Goal: Information Seeking & Learning: Understand process/instructions

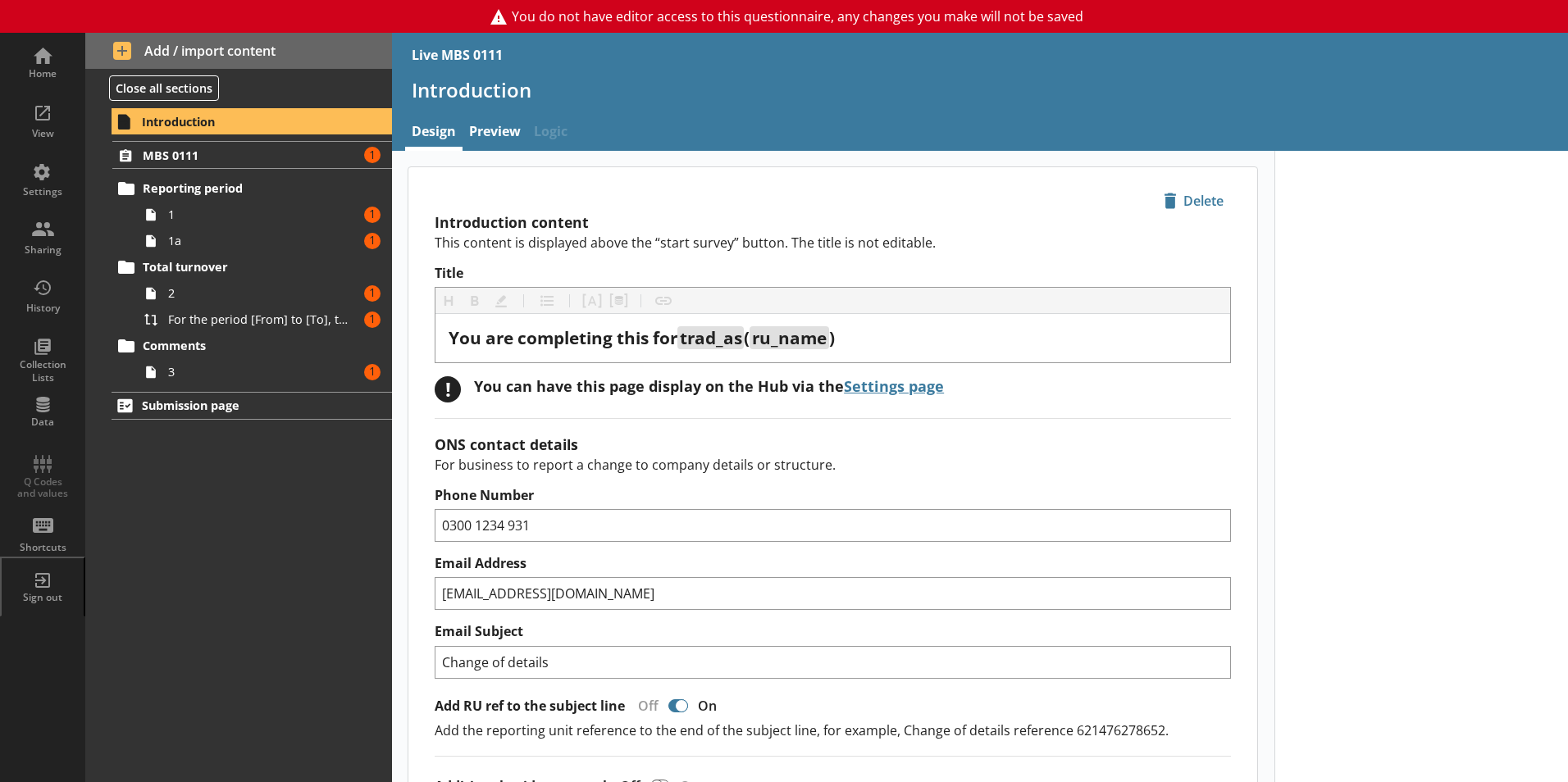
type textarea "x"
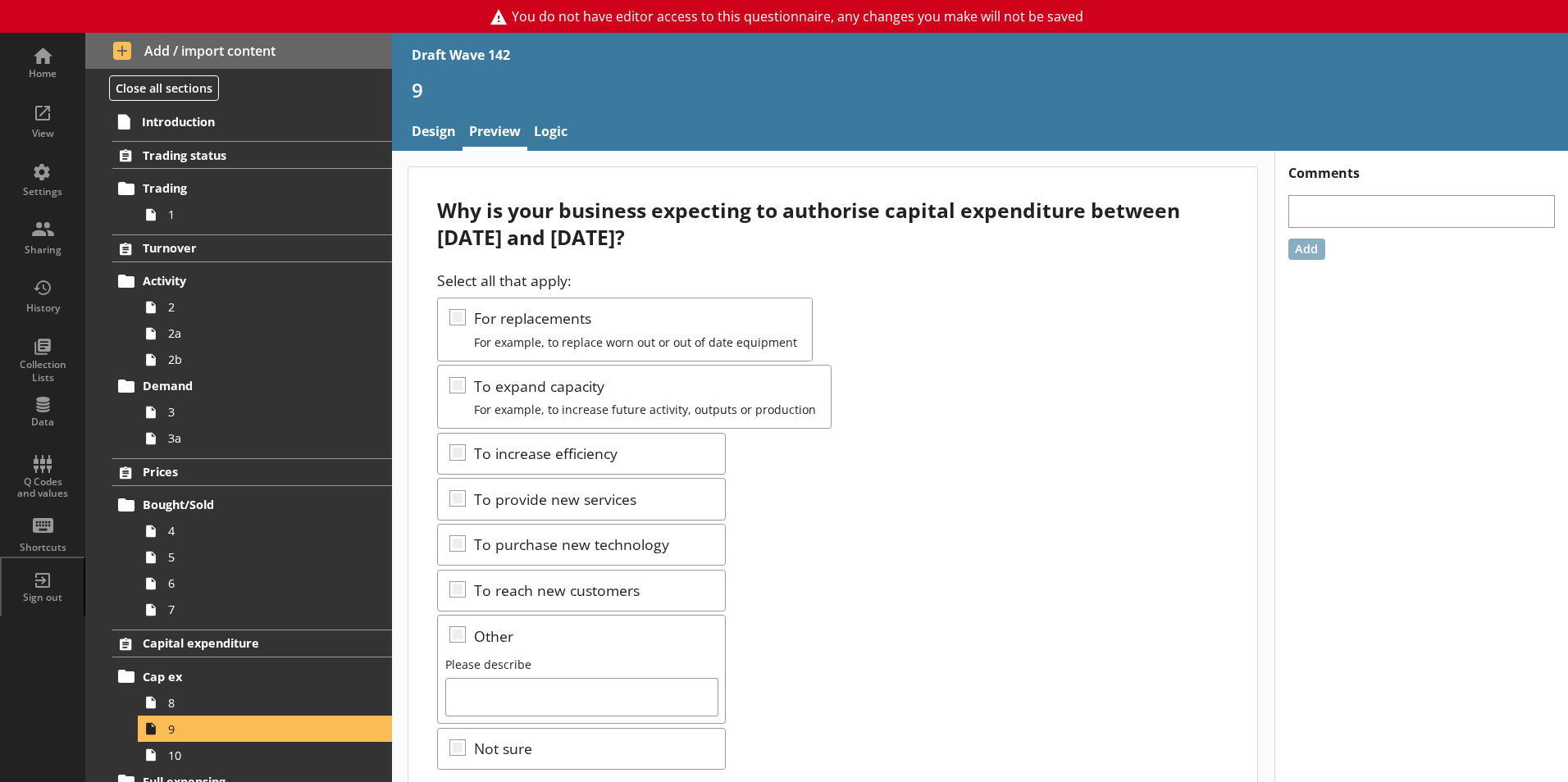
scroll to position [246, 0]
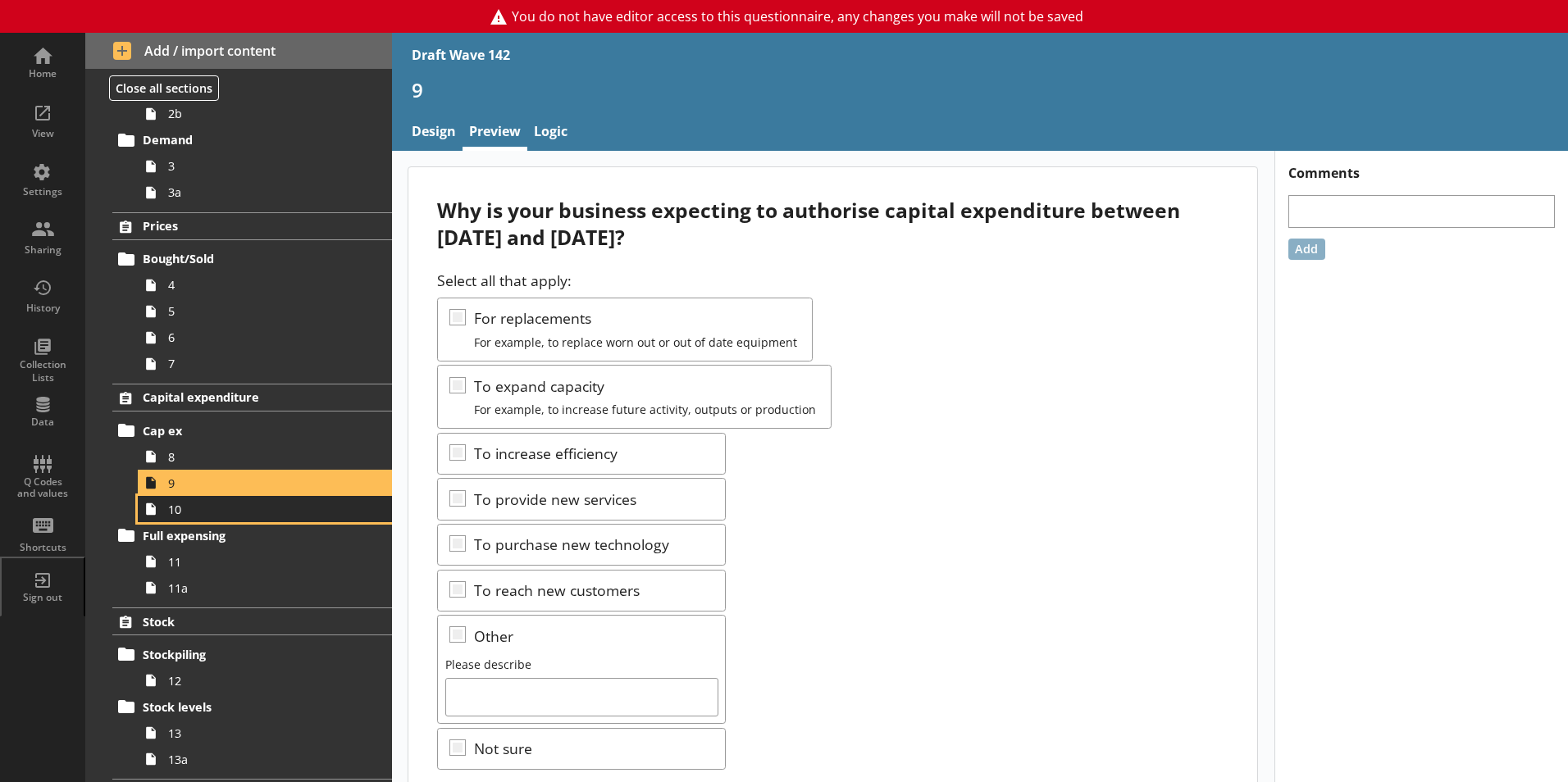
click at [180, 518] on link "10" at bounding box center [265, 509] width 254 height 26
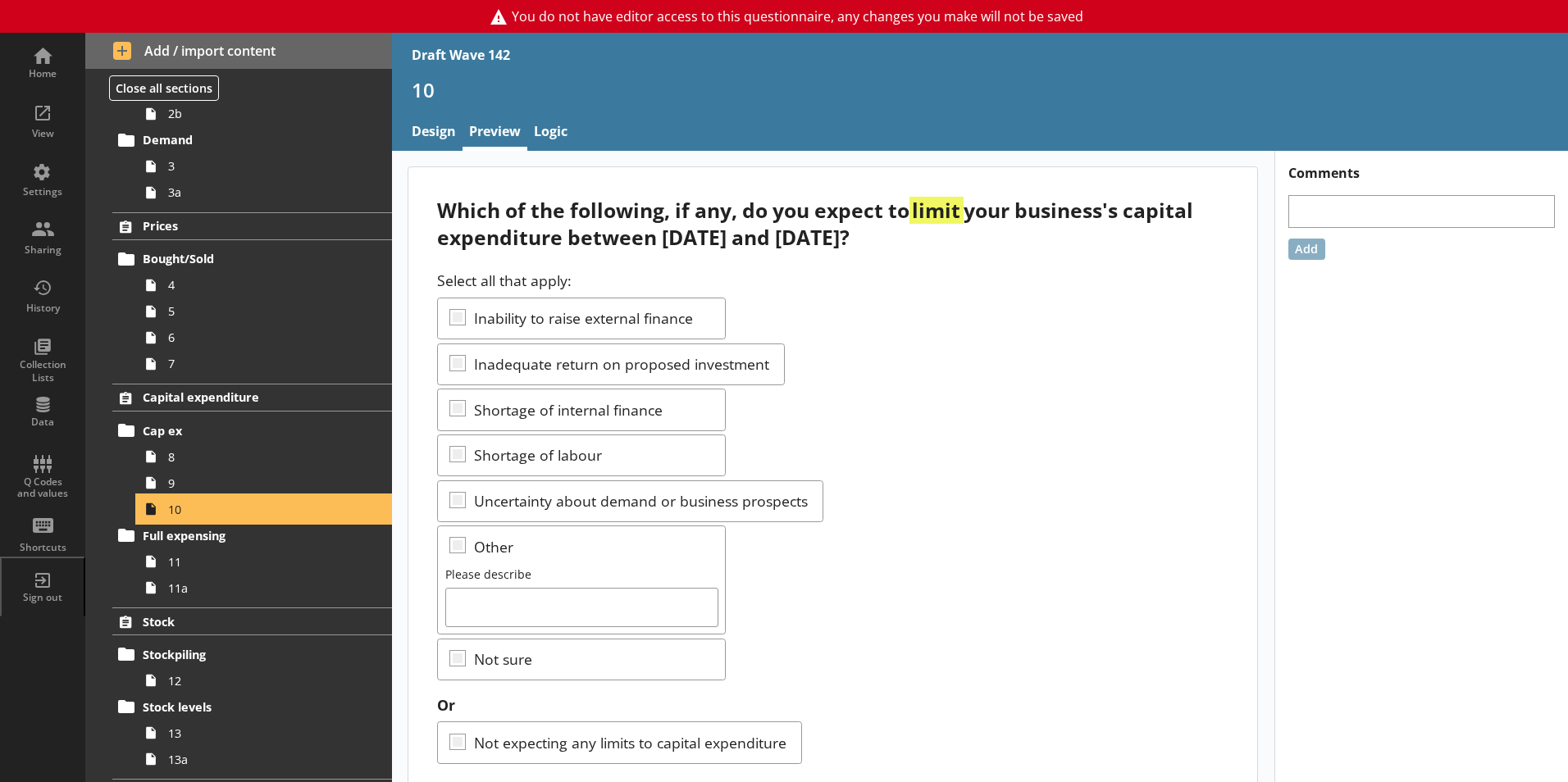
click at [178, 513] on span "10" at bounding box center [259, 509] width 182 height 16
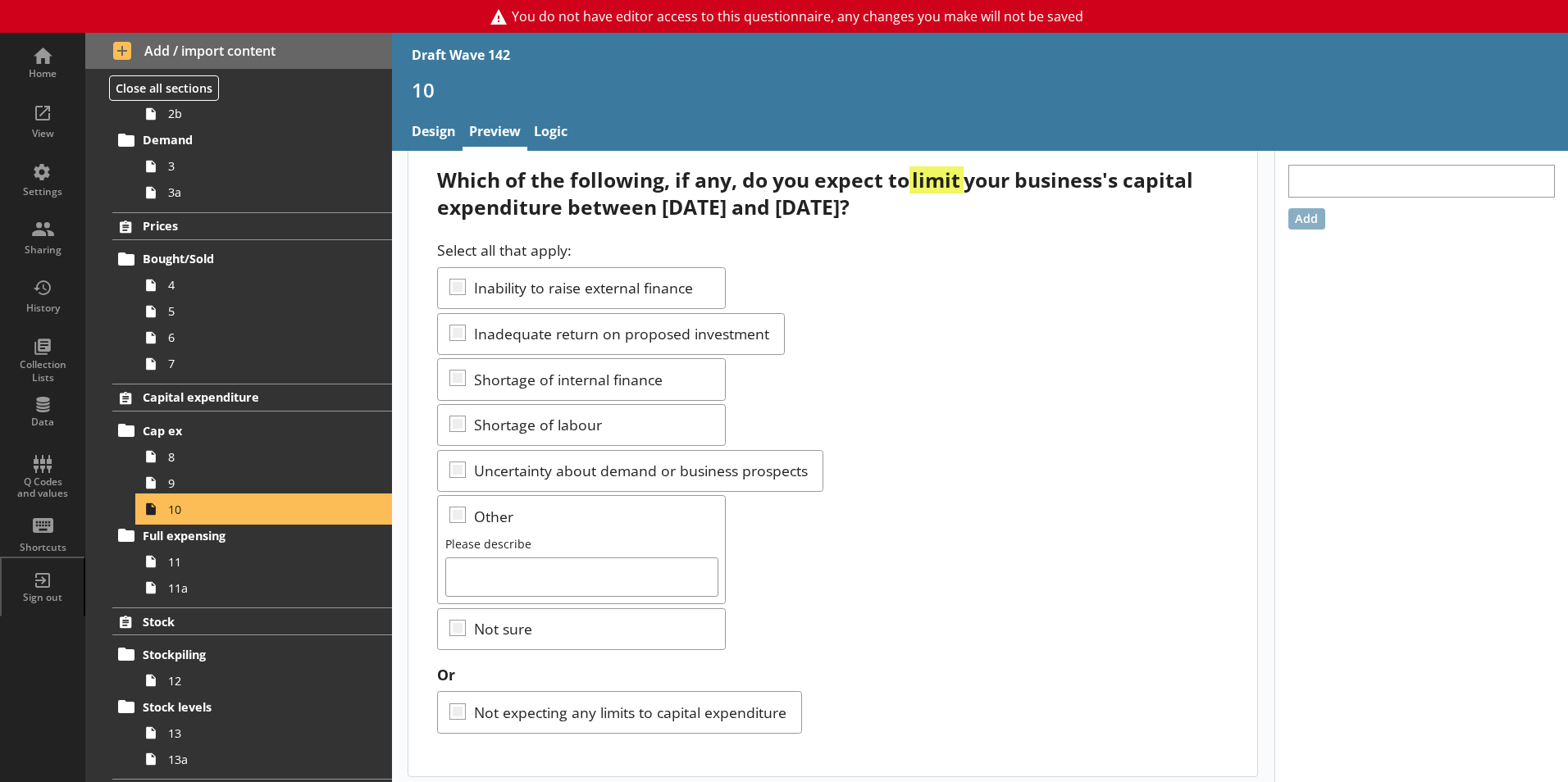
scroll to position [38, 0]
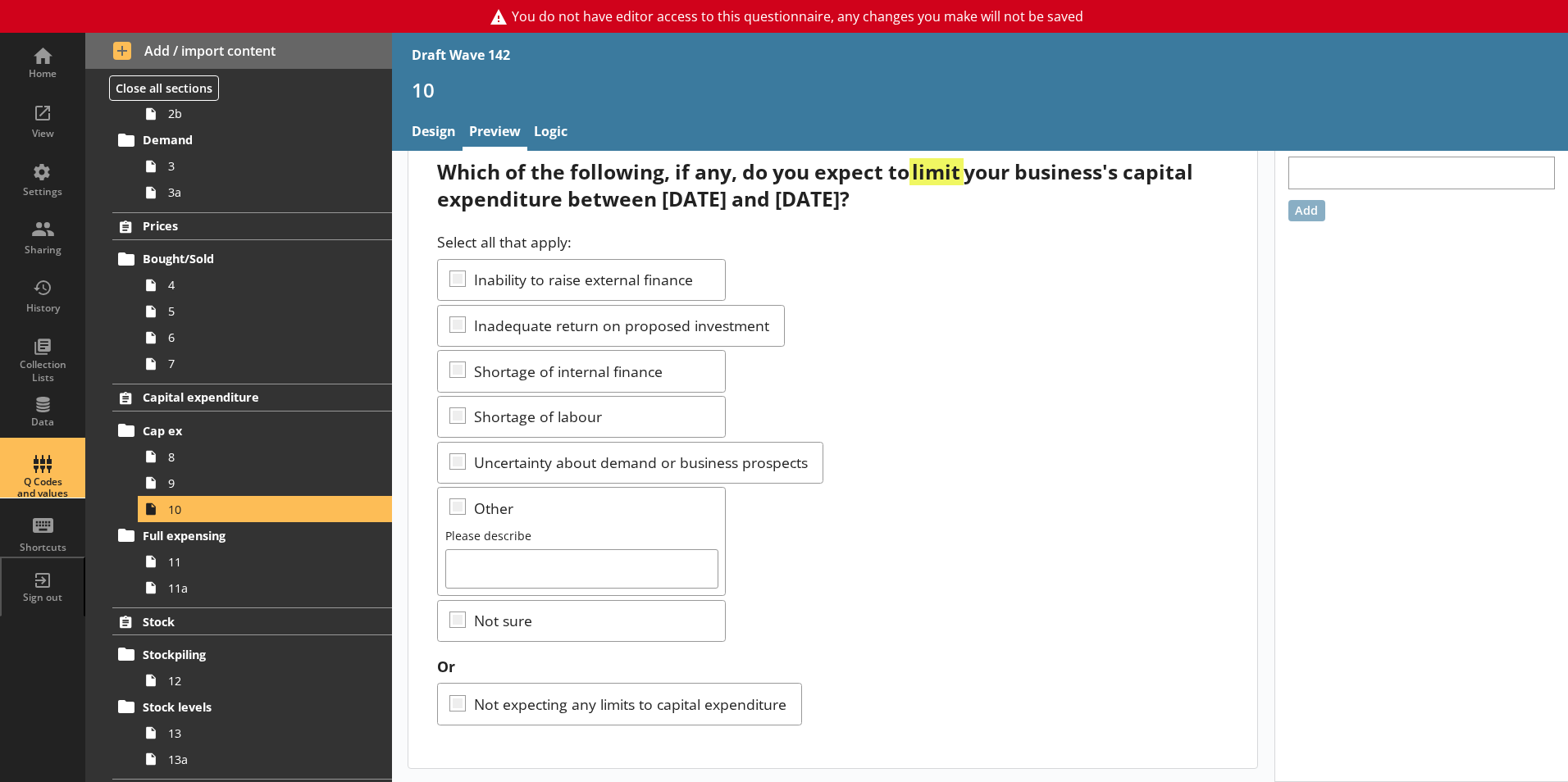
click at [42, 486] on div "Q Codes and values" at bounding box center [42, 488] width 58 height 24
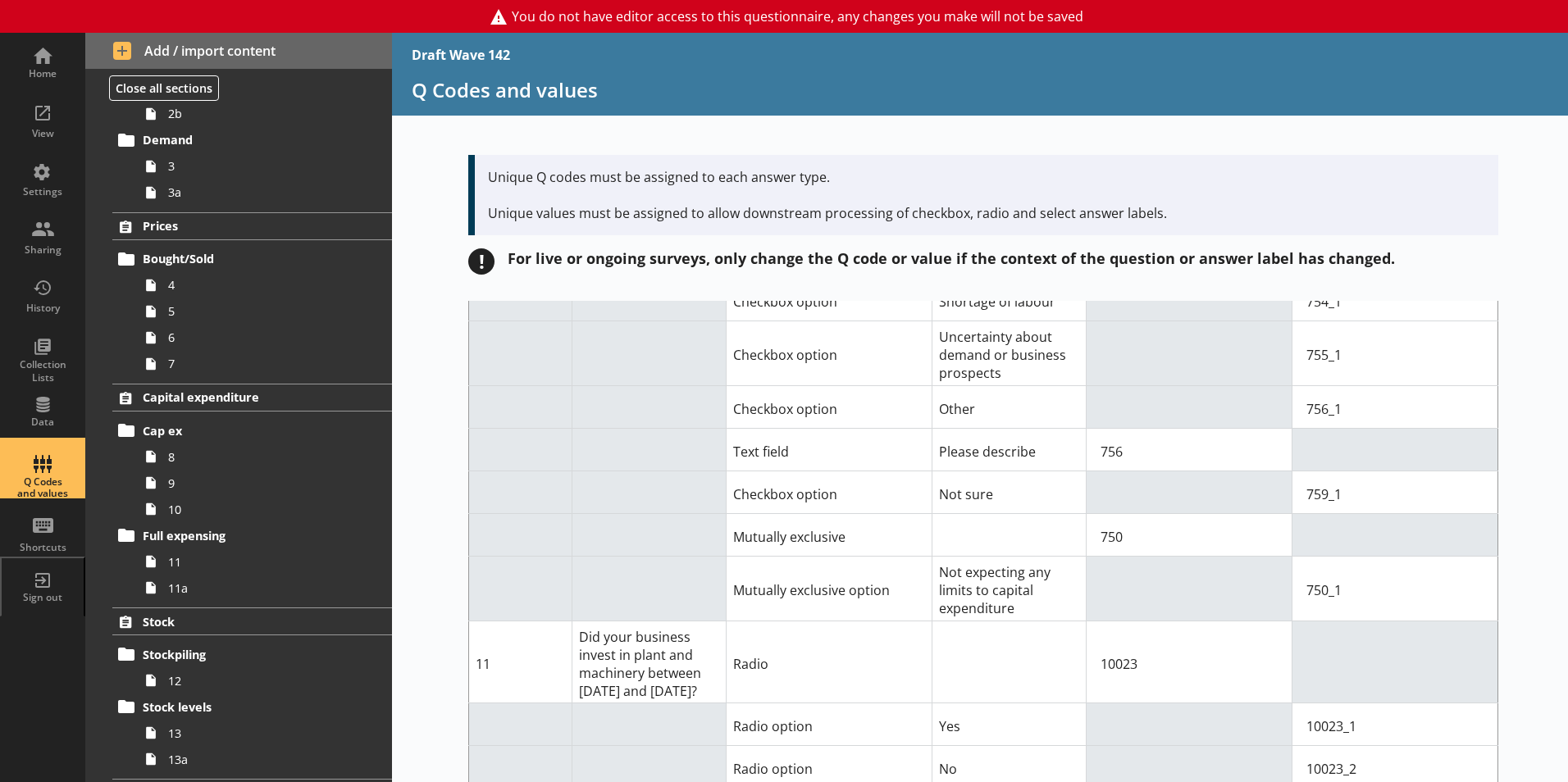
scroll to position [5247, 0]
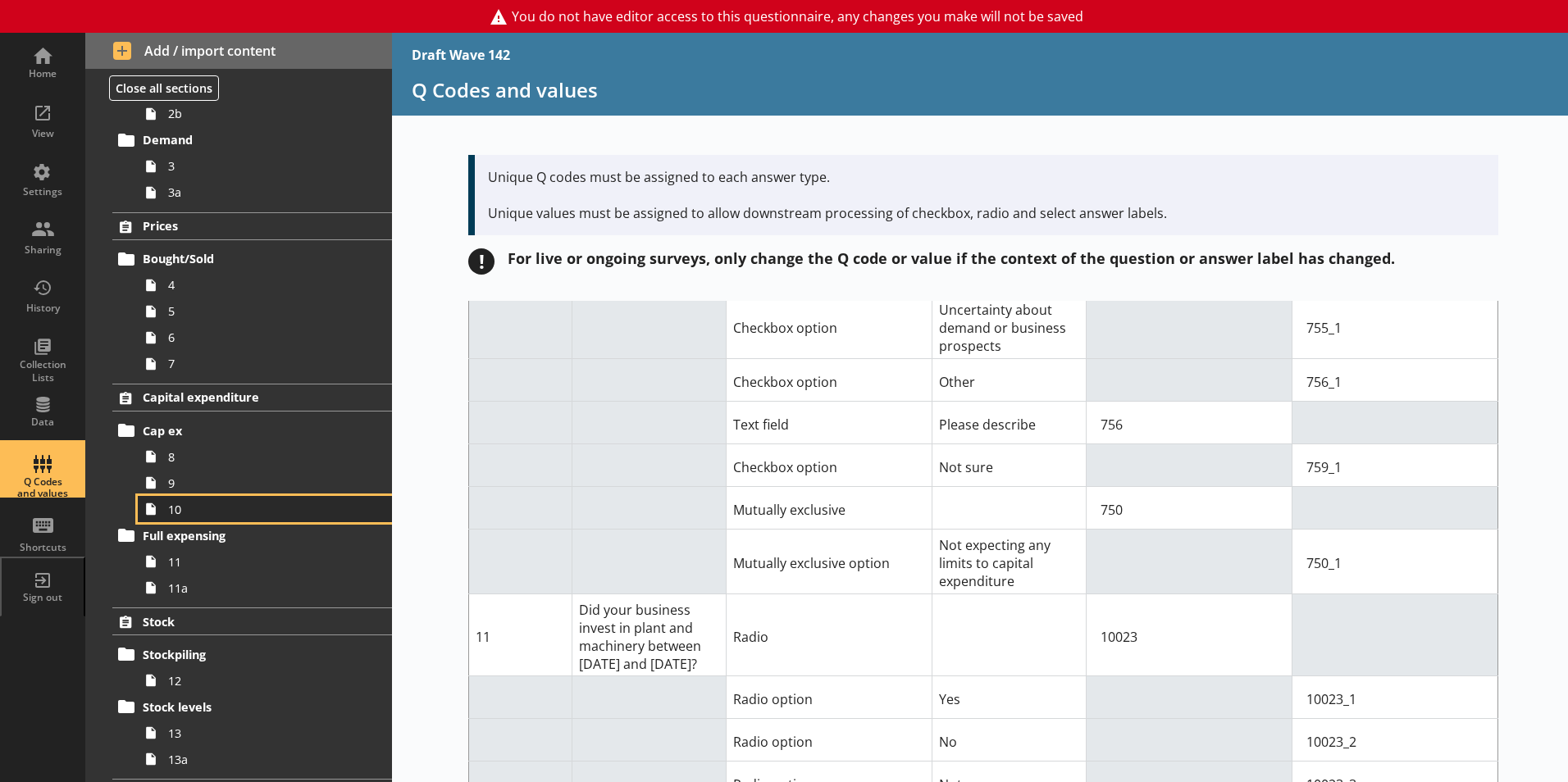
click at [181, 513] on span "10" at bounding box center [259, 509] width 182 height 16
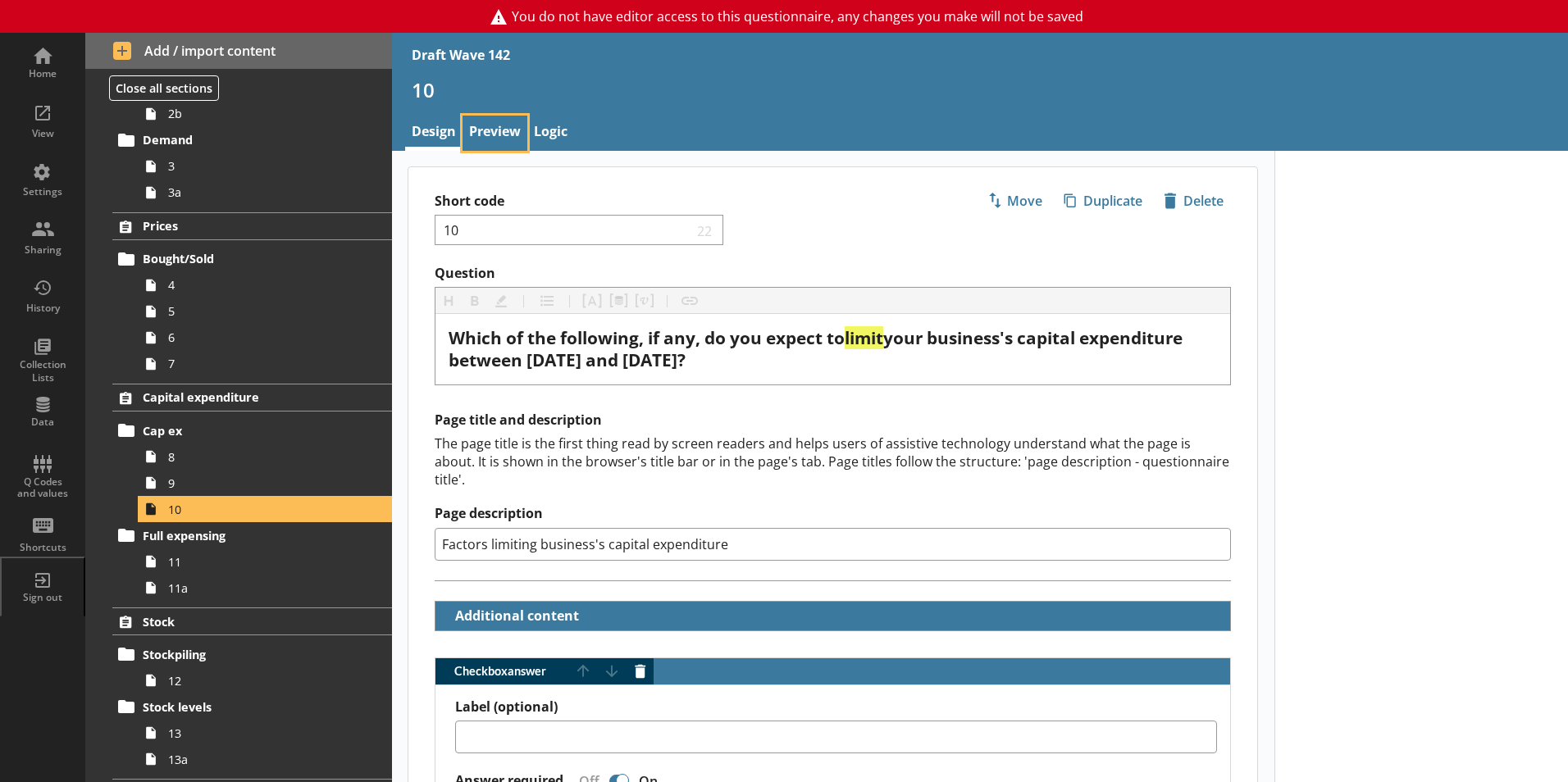
click at [500, 127] on link "Preview" at bounding box center [494, 133] width 65 height 36
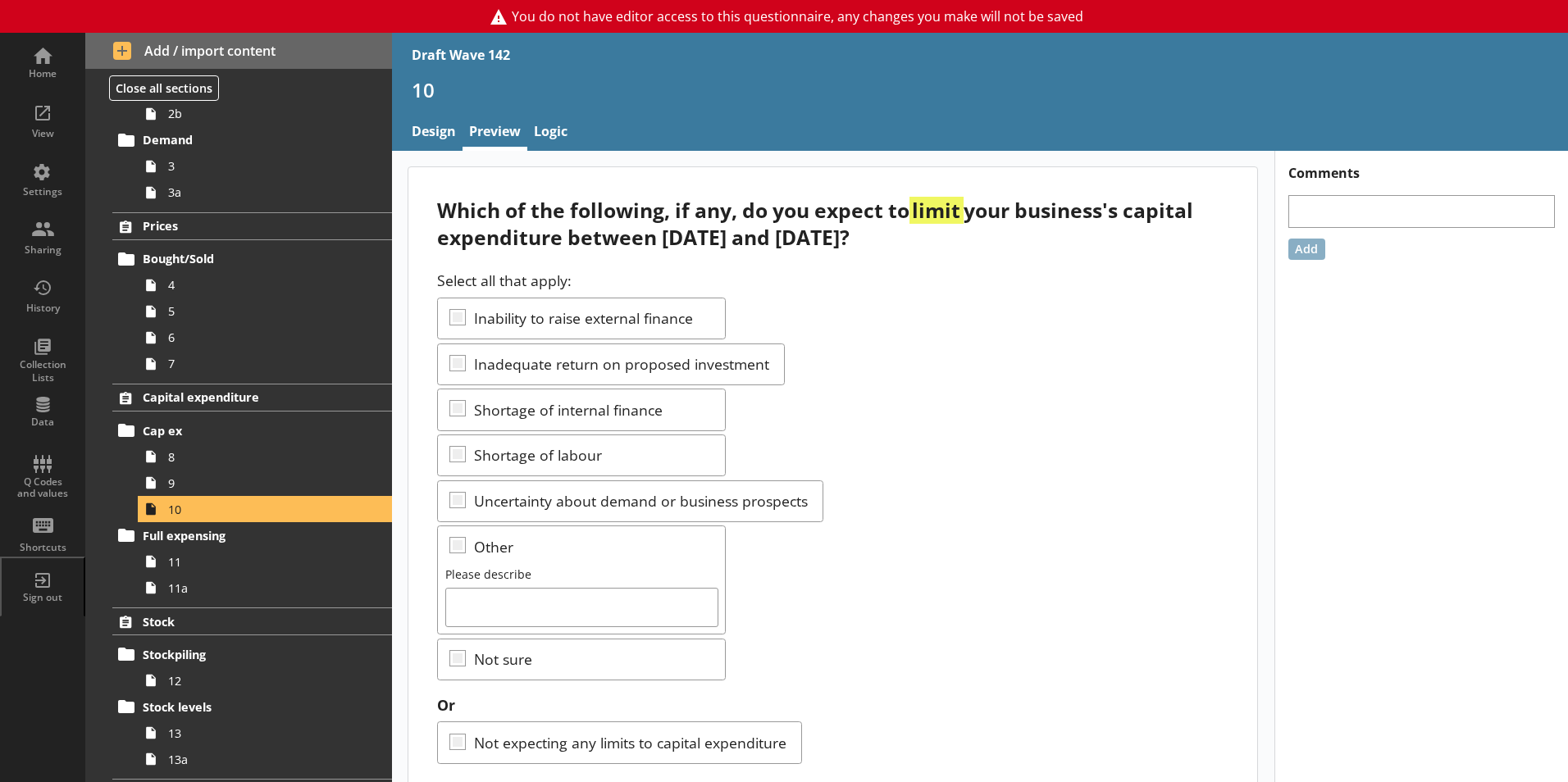
scroll to position [38, 0]
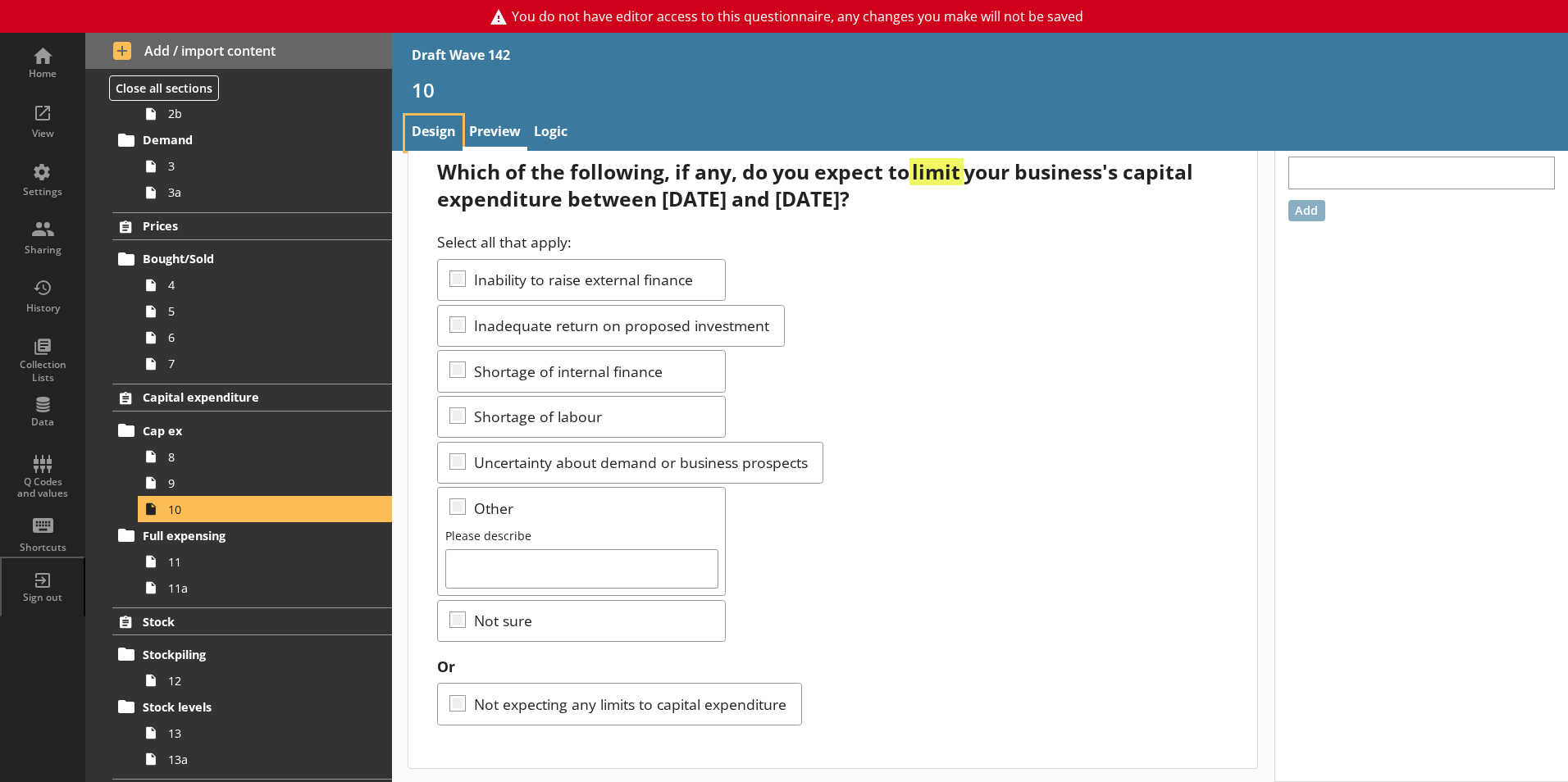
click at [450, 129] on link "Design" at bounding box center [433, 133] width 58 height 36
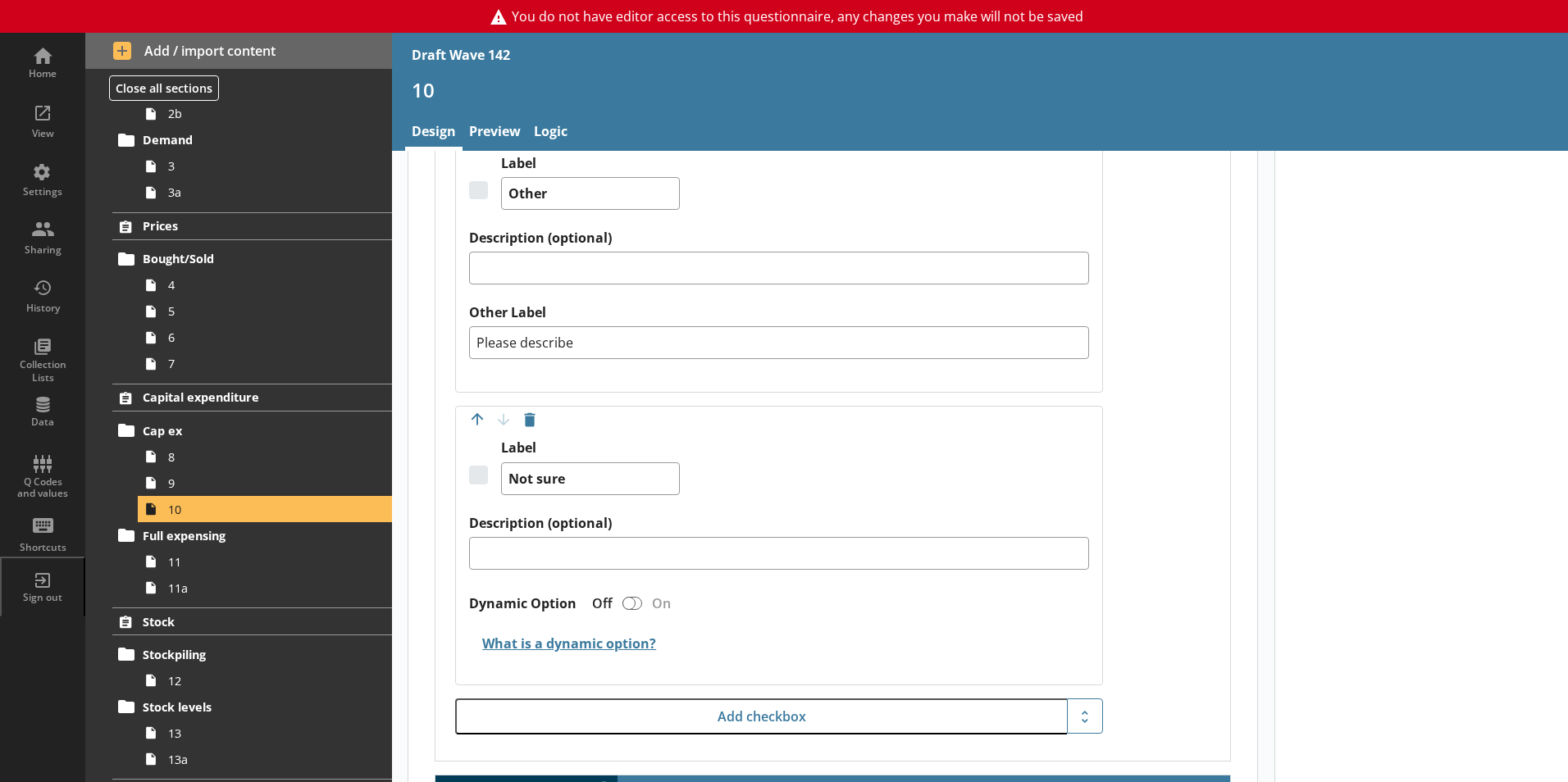
scroll to position [2378, 0]
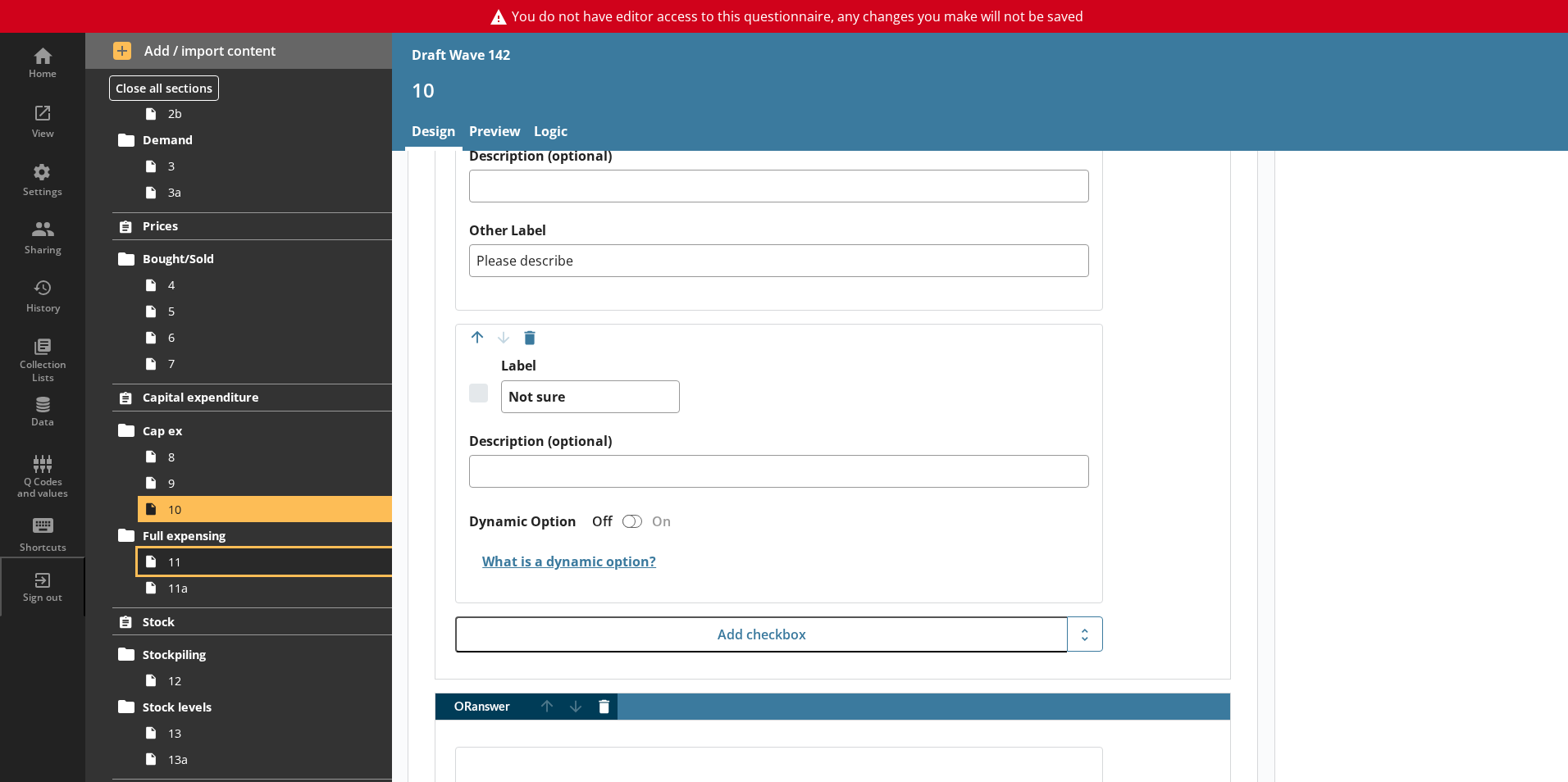
click at [180, 555] on span "11" at bounding box center [259, 562] width 182 height 16
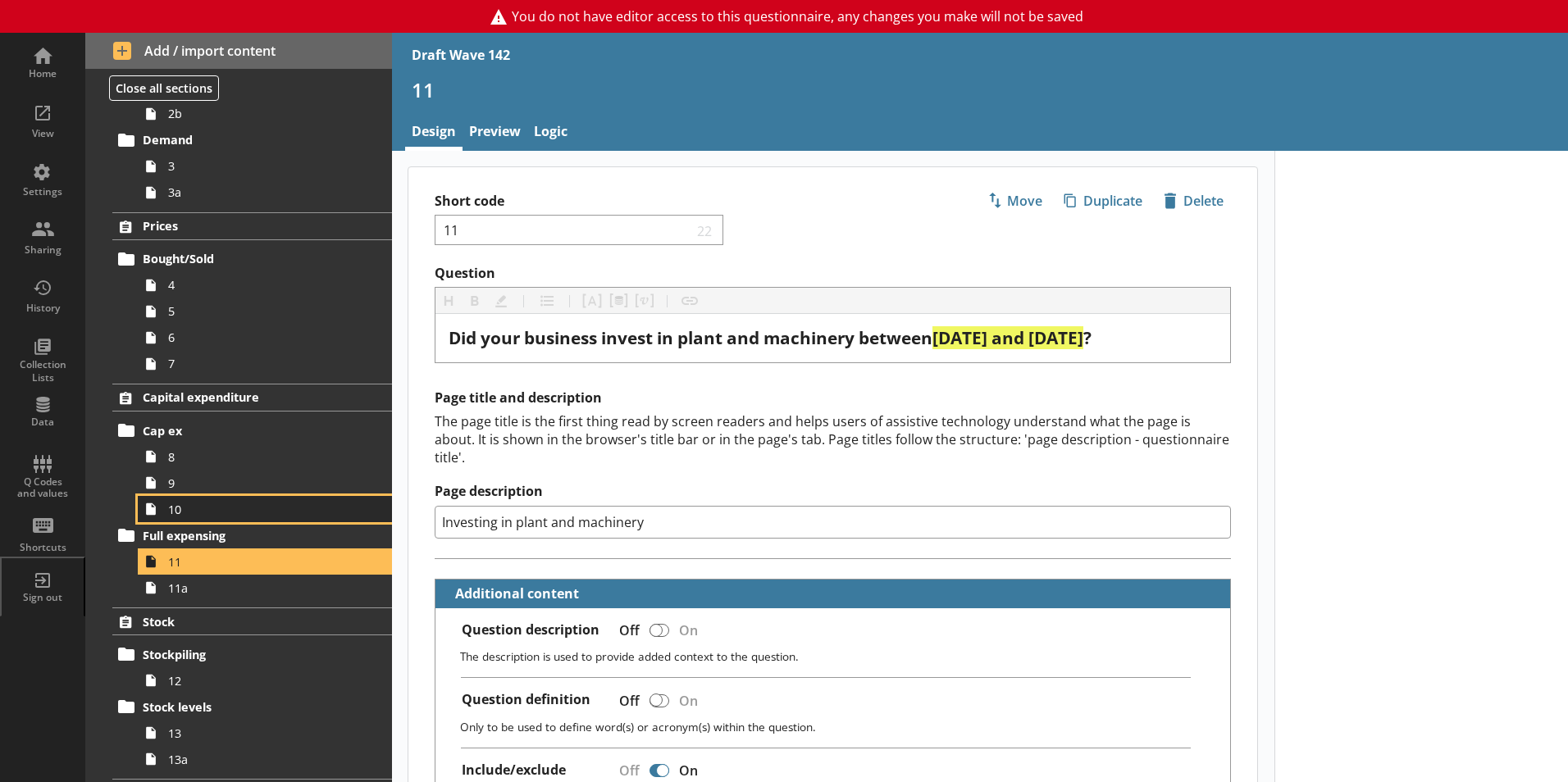
click at [170, 520] on link "10" at bounding box center [265, 509] width 254 height 26
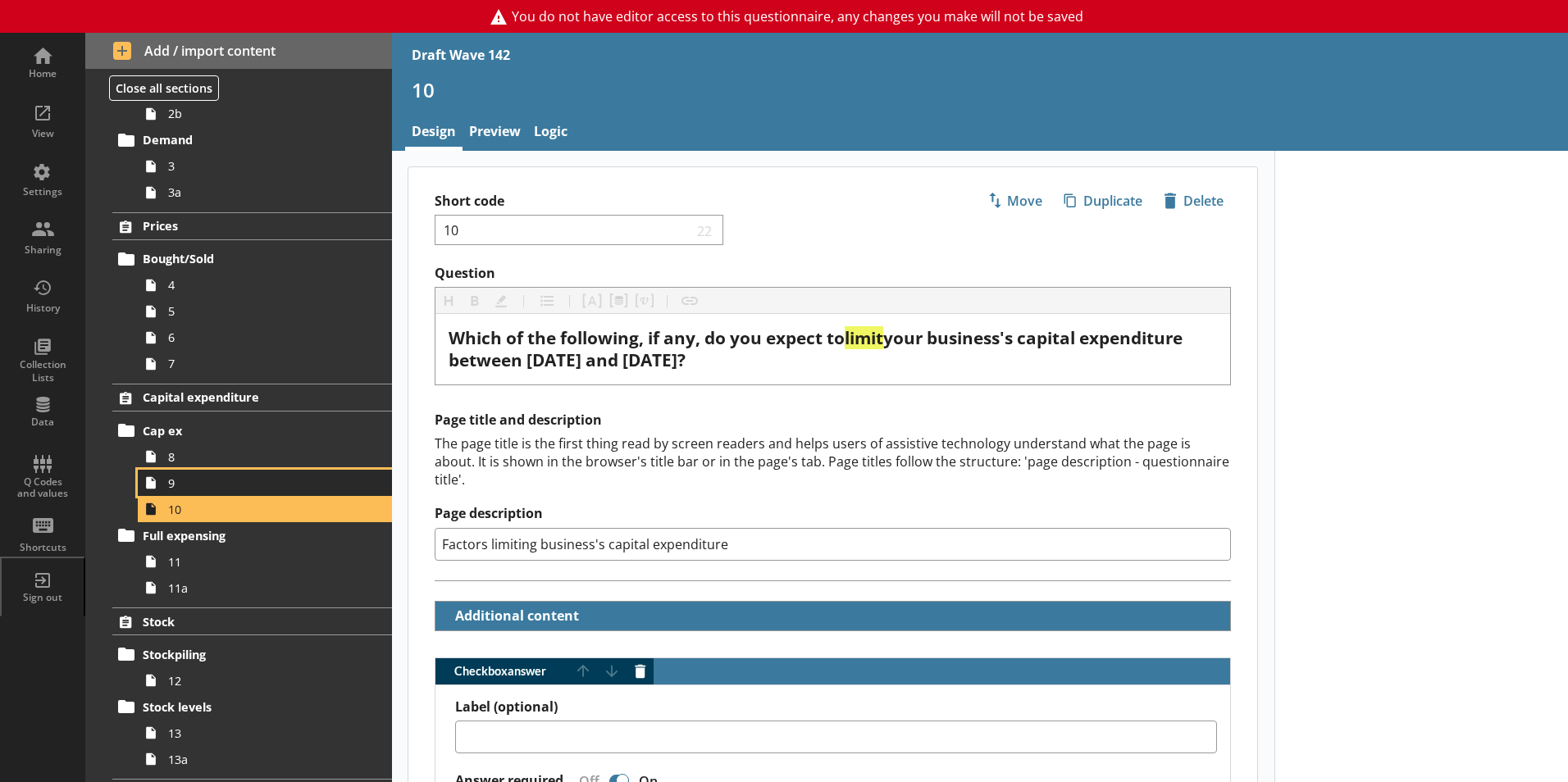
click at [181, 479] on span "9" at bounding box center [259, 483] width 182 height 16
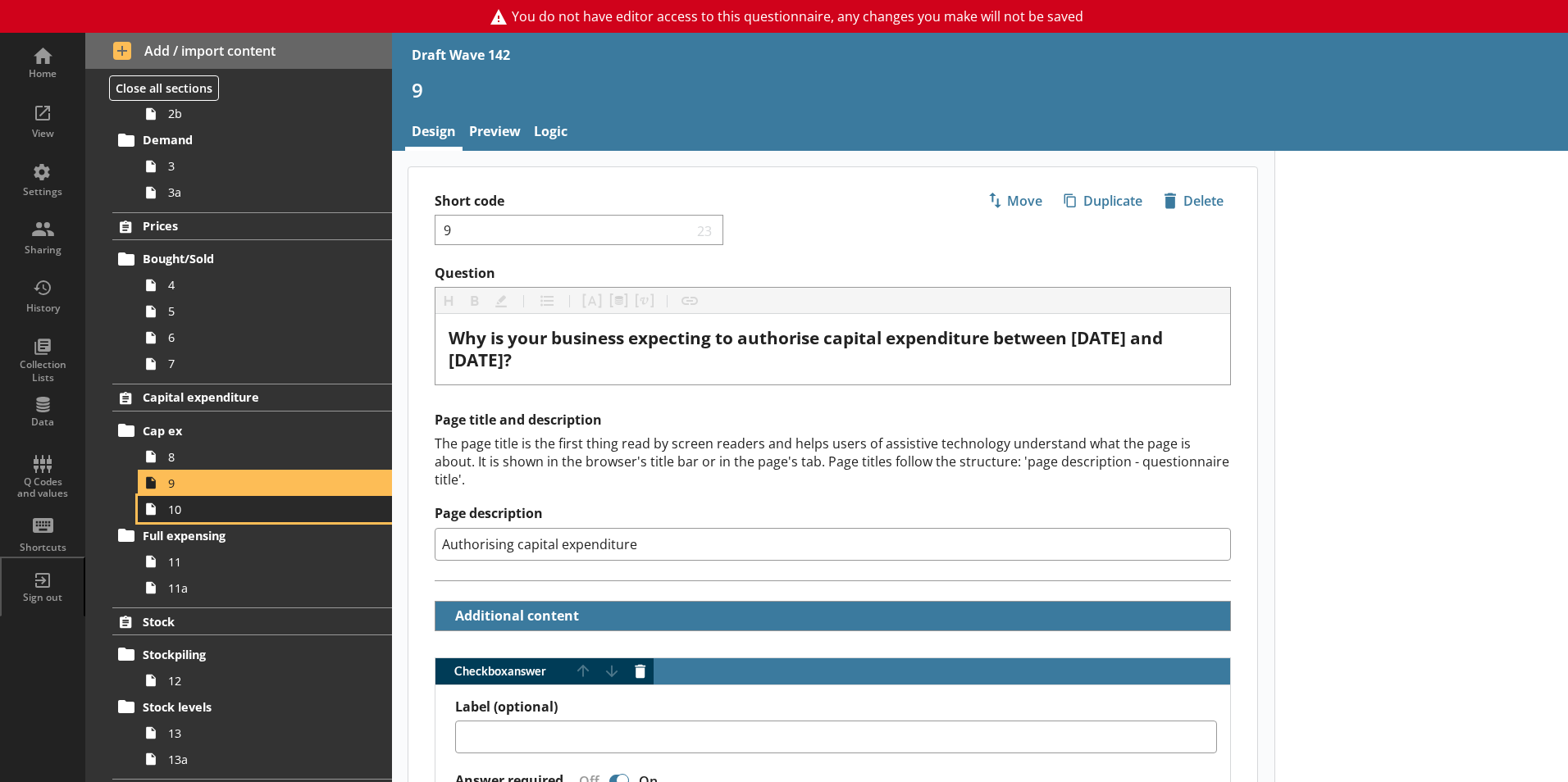
click at [192, 514] on span "10" at bounding box center [259, 509] width 182 height 16
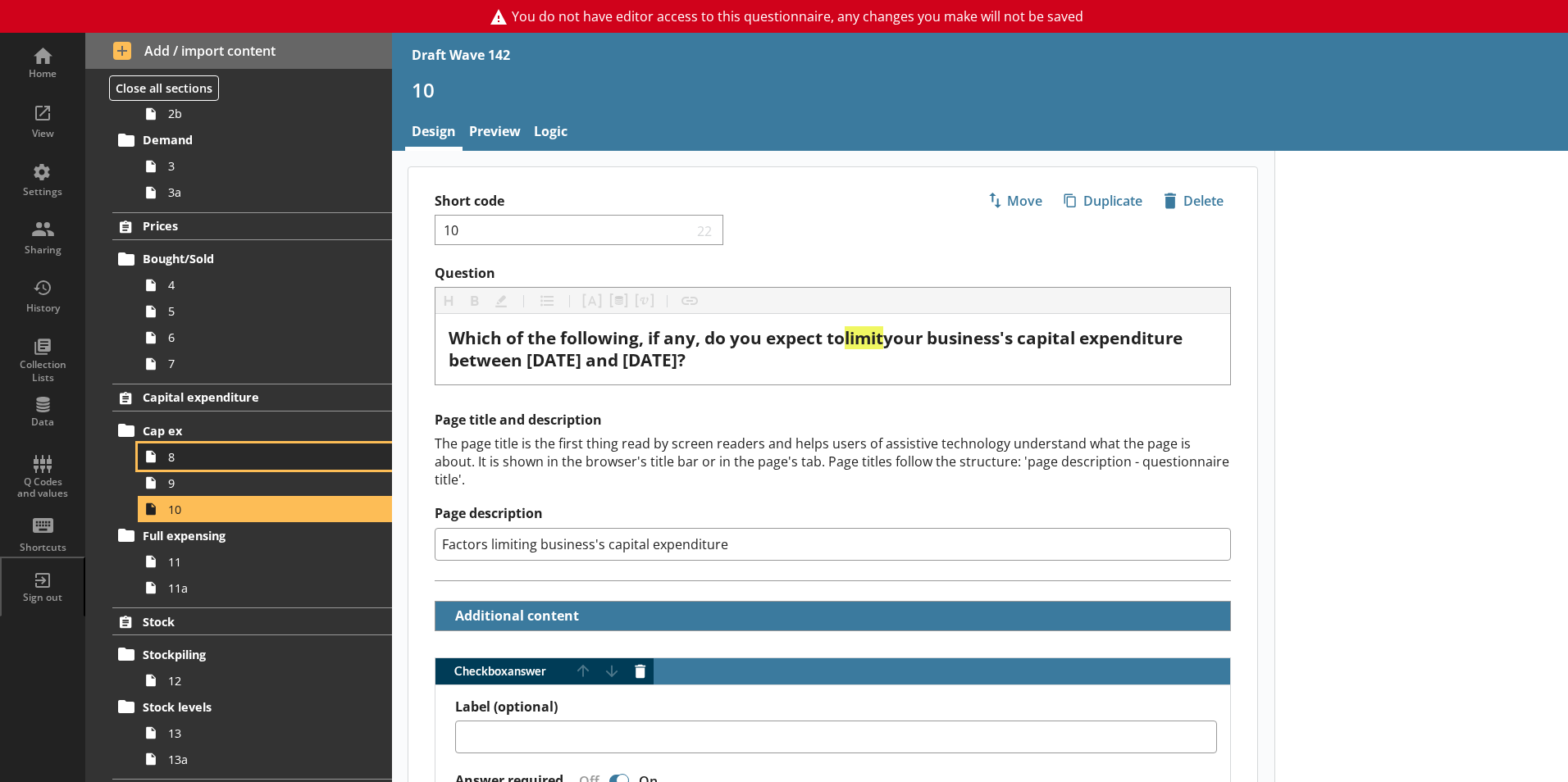
click at [179, 468] on link "8" at bounding box center [265, 457] width 254 height 26
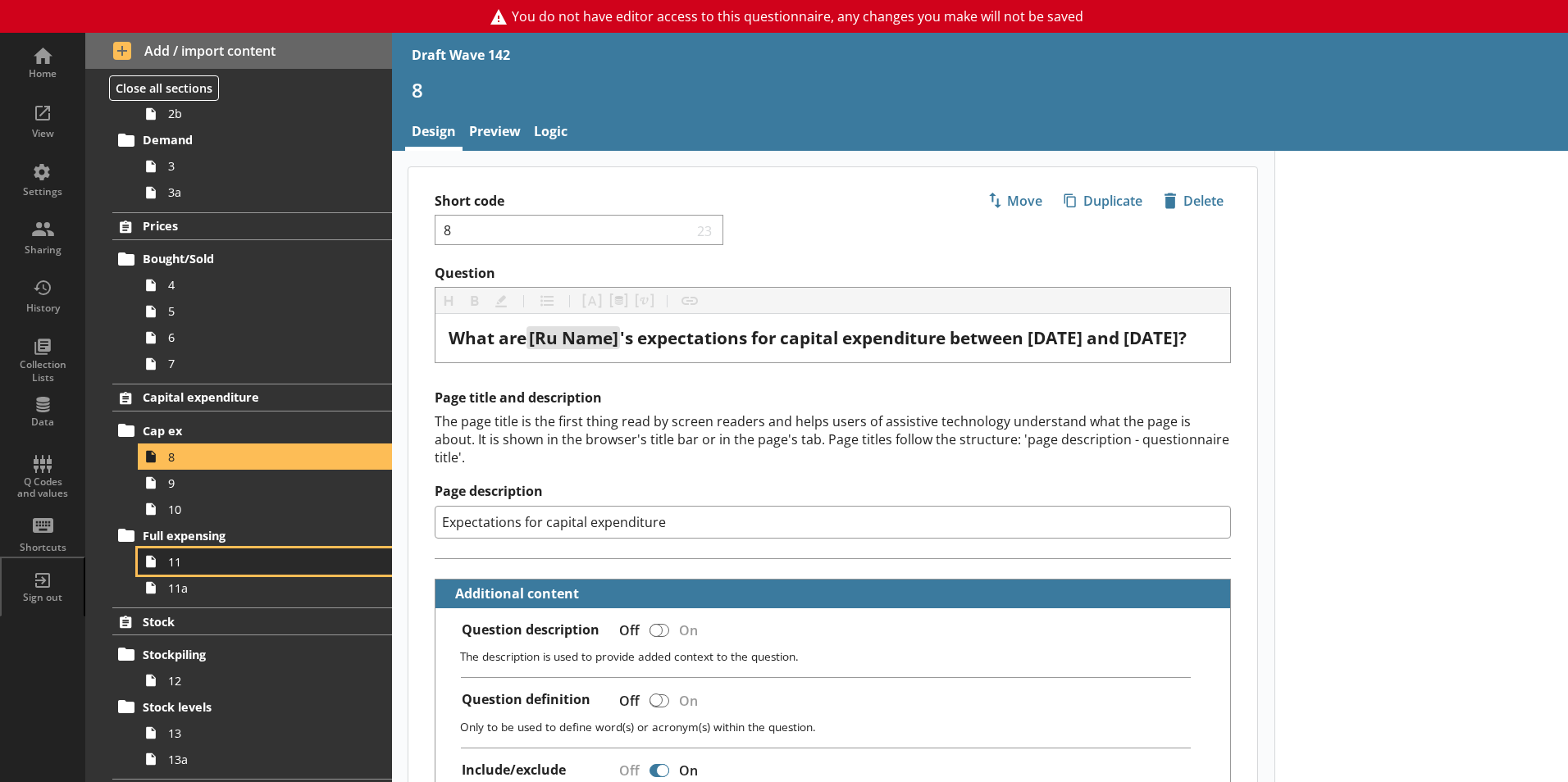
click at [176, 564] on span "11" at bounding box center [259, 562] width 182 height 16
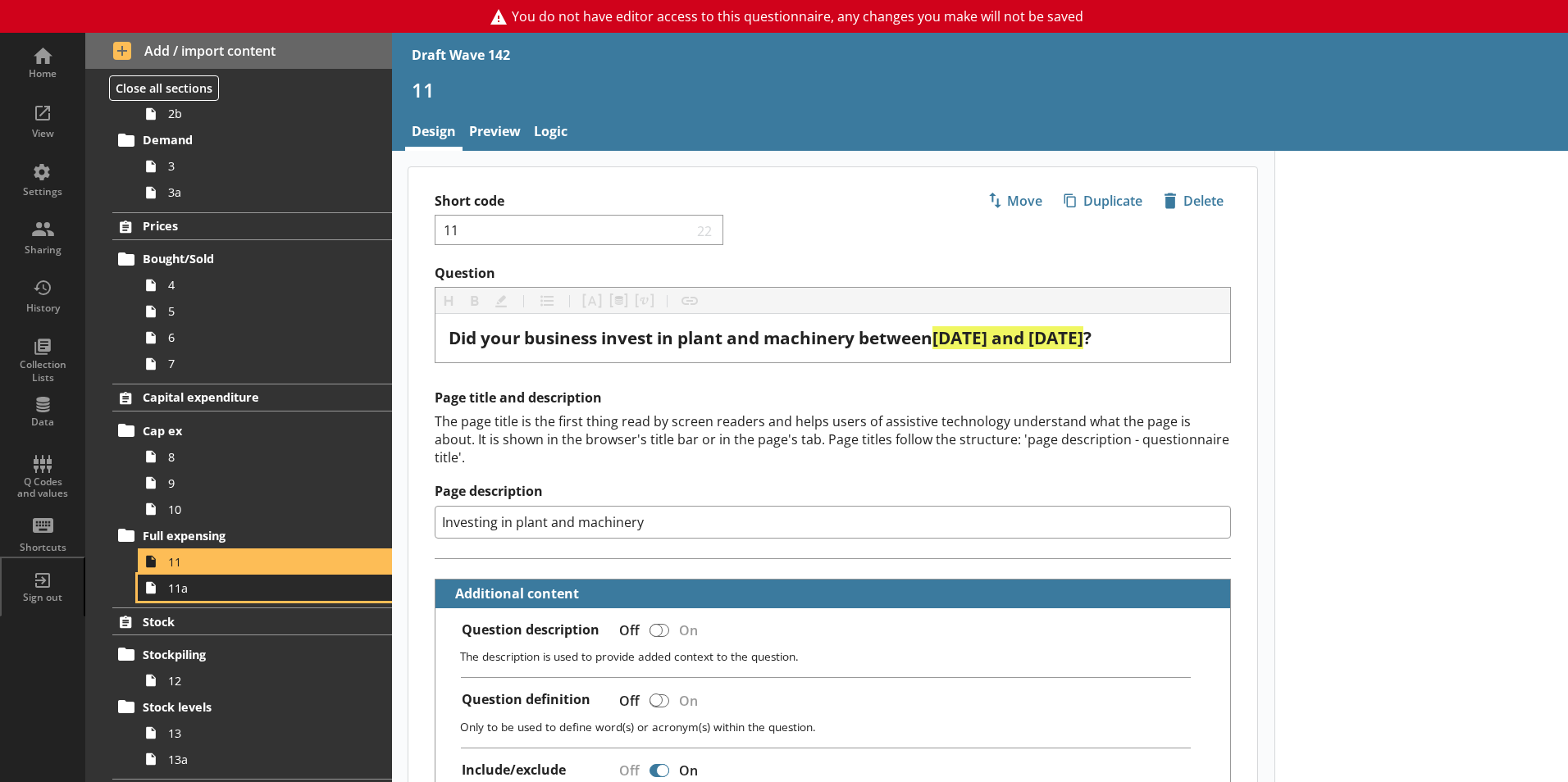
click at [185, 592] on span "11a" at bounding box center [259, 587] width 182 height 16
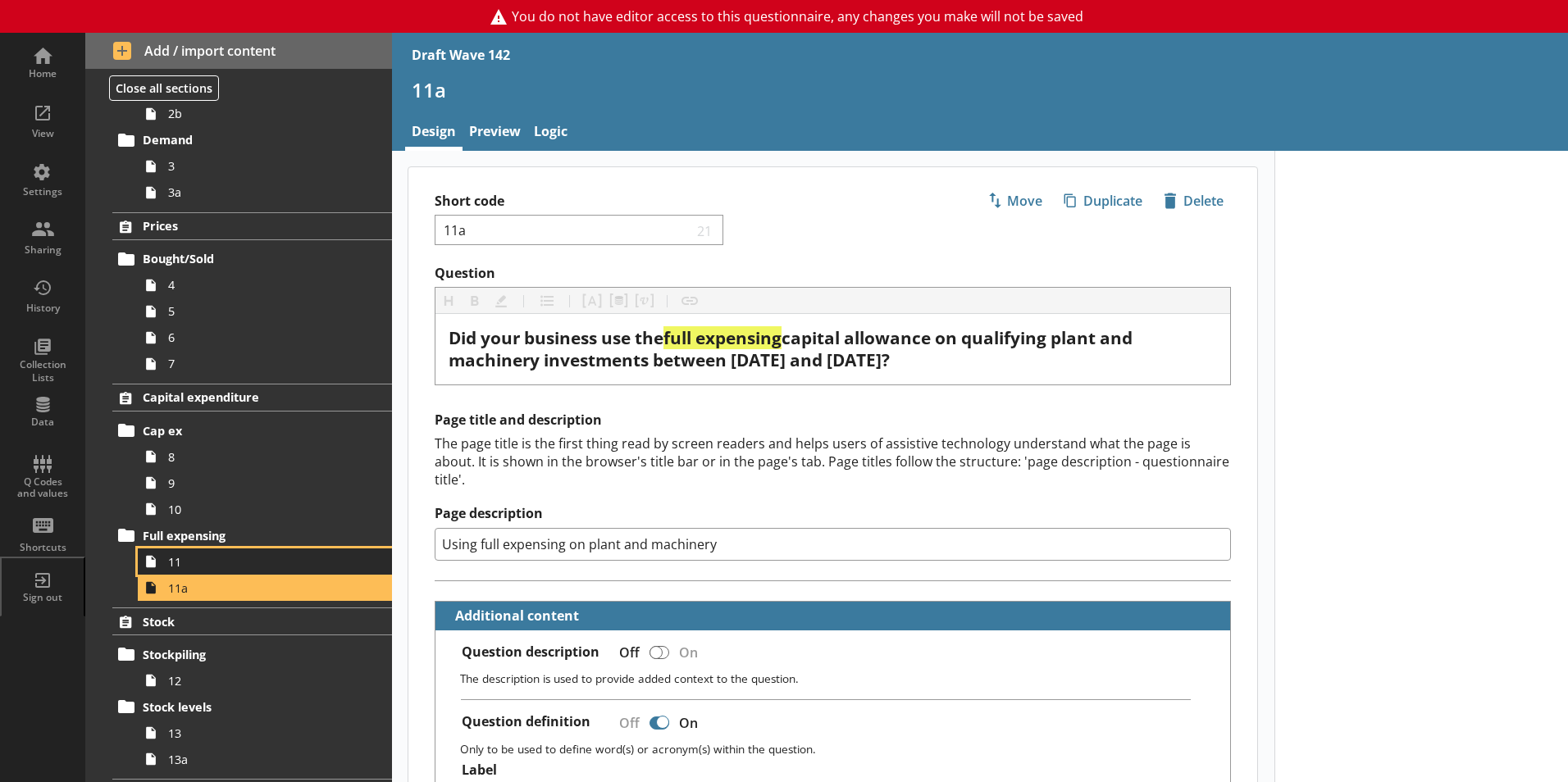
click at [177, 564] on span "11" at bounding box center [259, 562] width 182 height 16
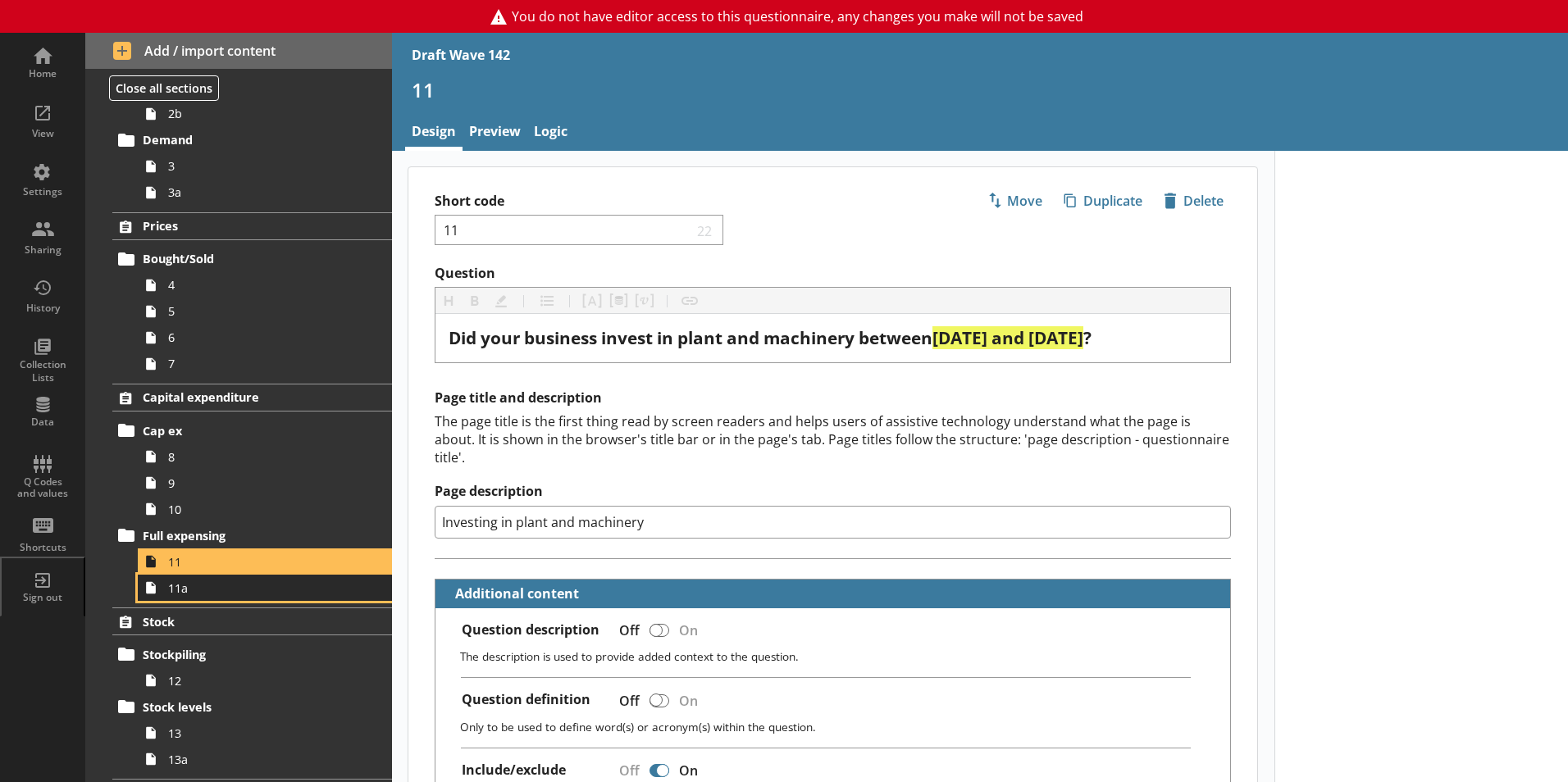
click at [189, 597] on link "11a" at bounding box center [265, 587] width 254 height 26
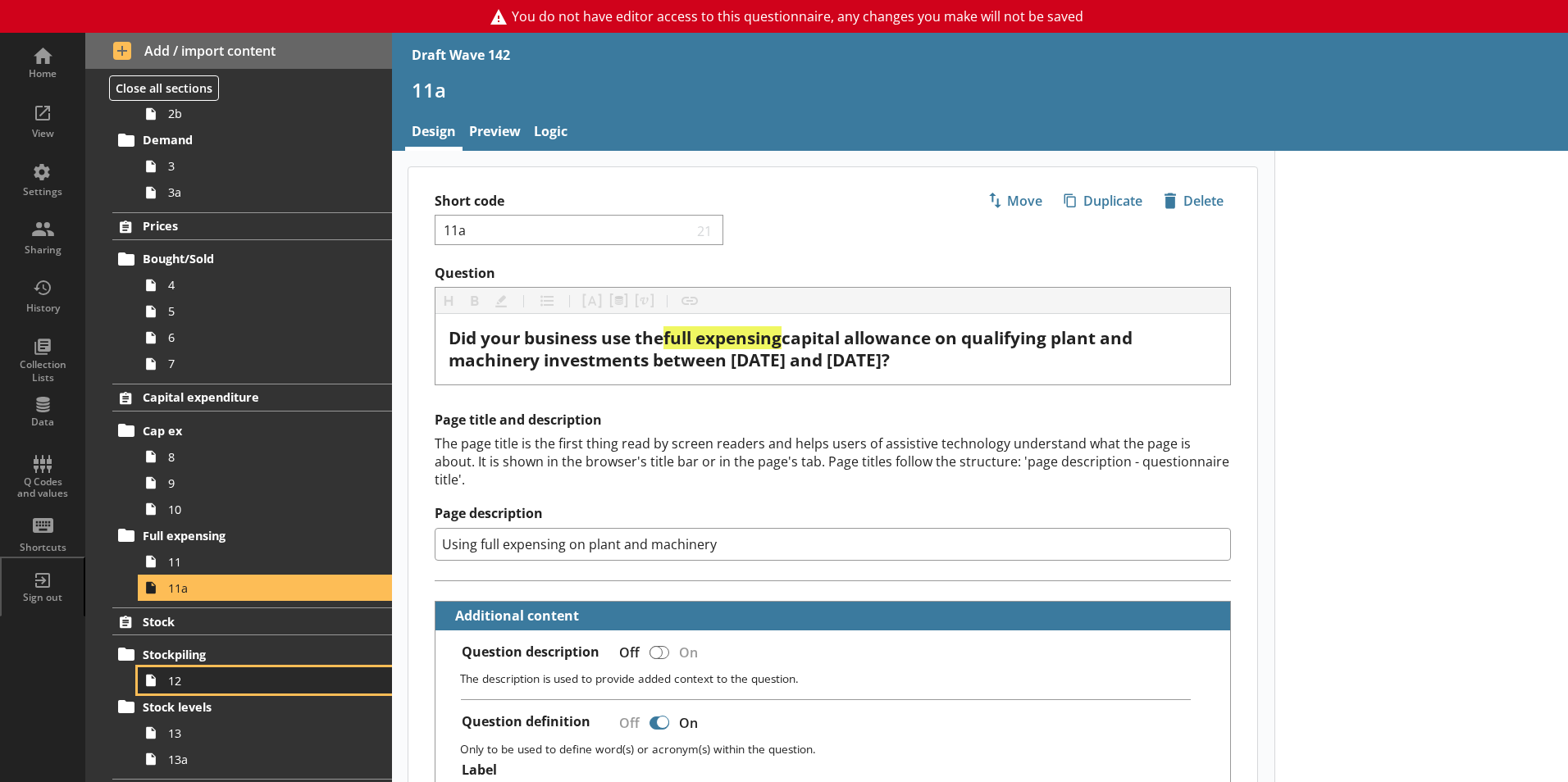
click at [173, 675] on span "12" at bounding box center [259, 681] width 182 height 16
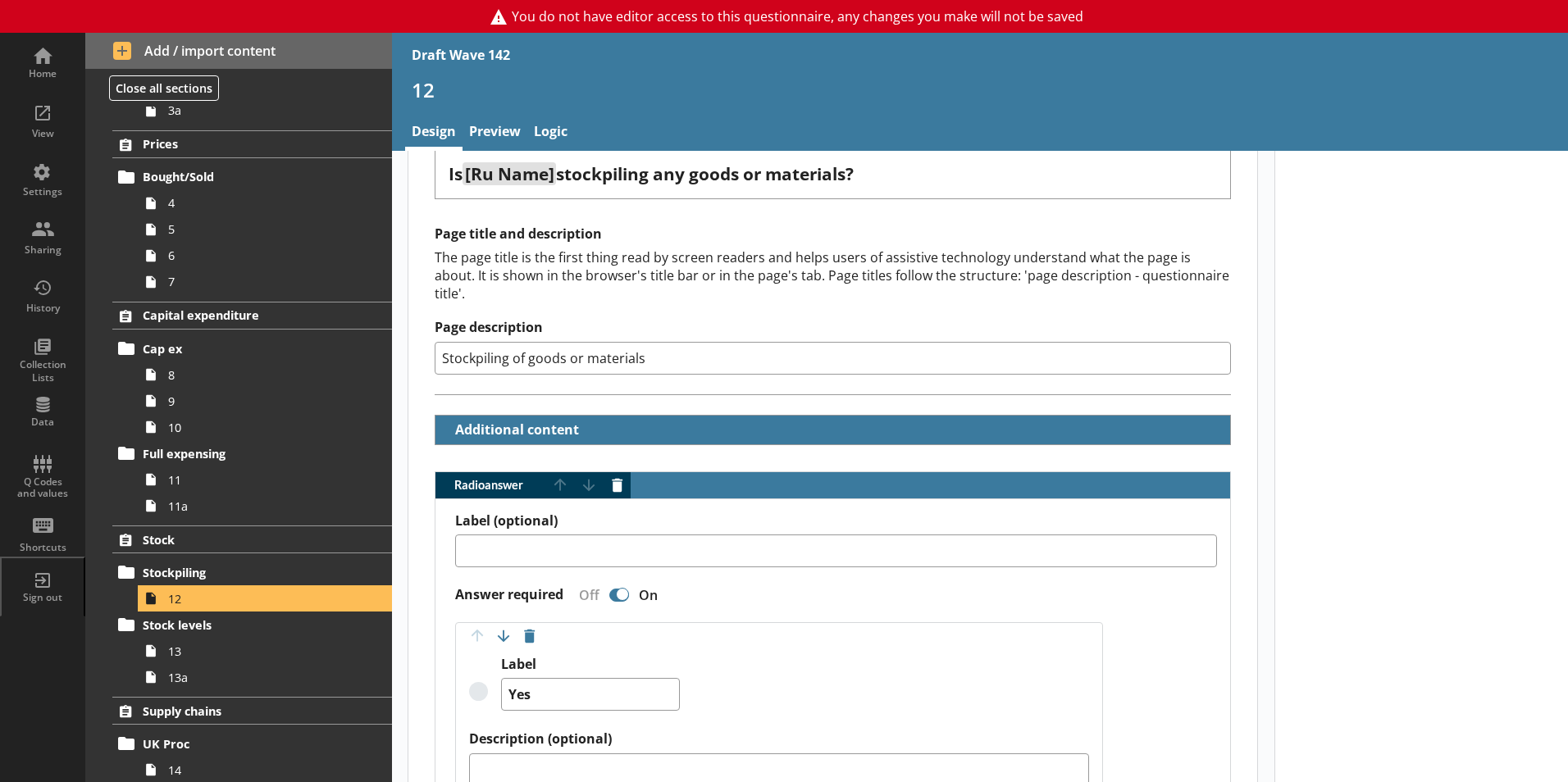
scroll to position [410, 0]
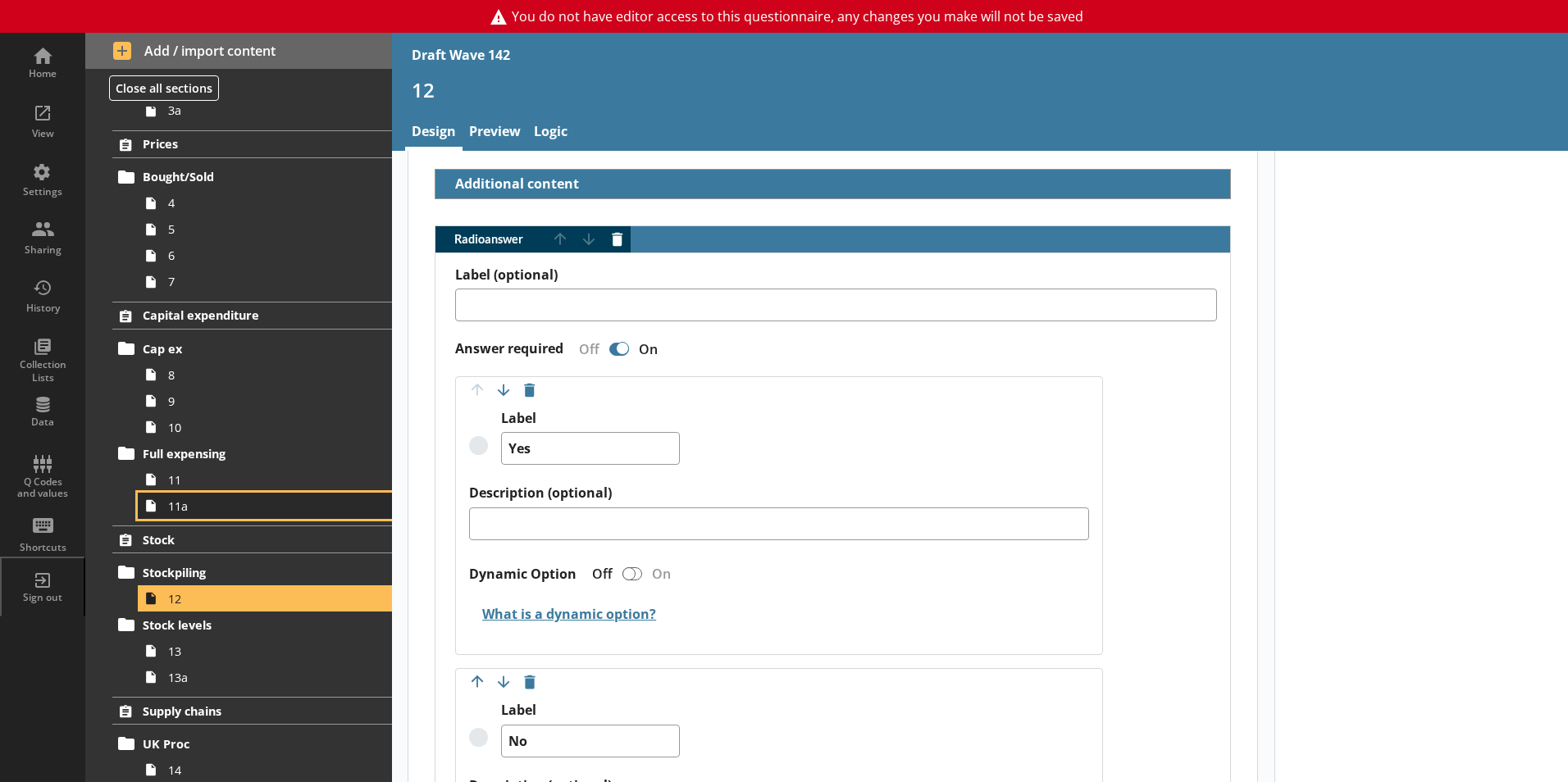
click at [180, 493] on link "11a" at bounding box center [265, 505] width 254 height 26
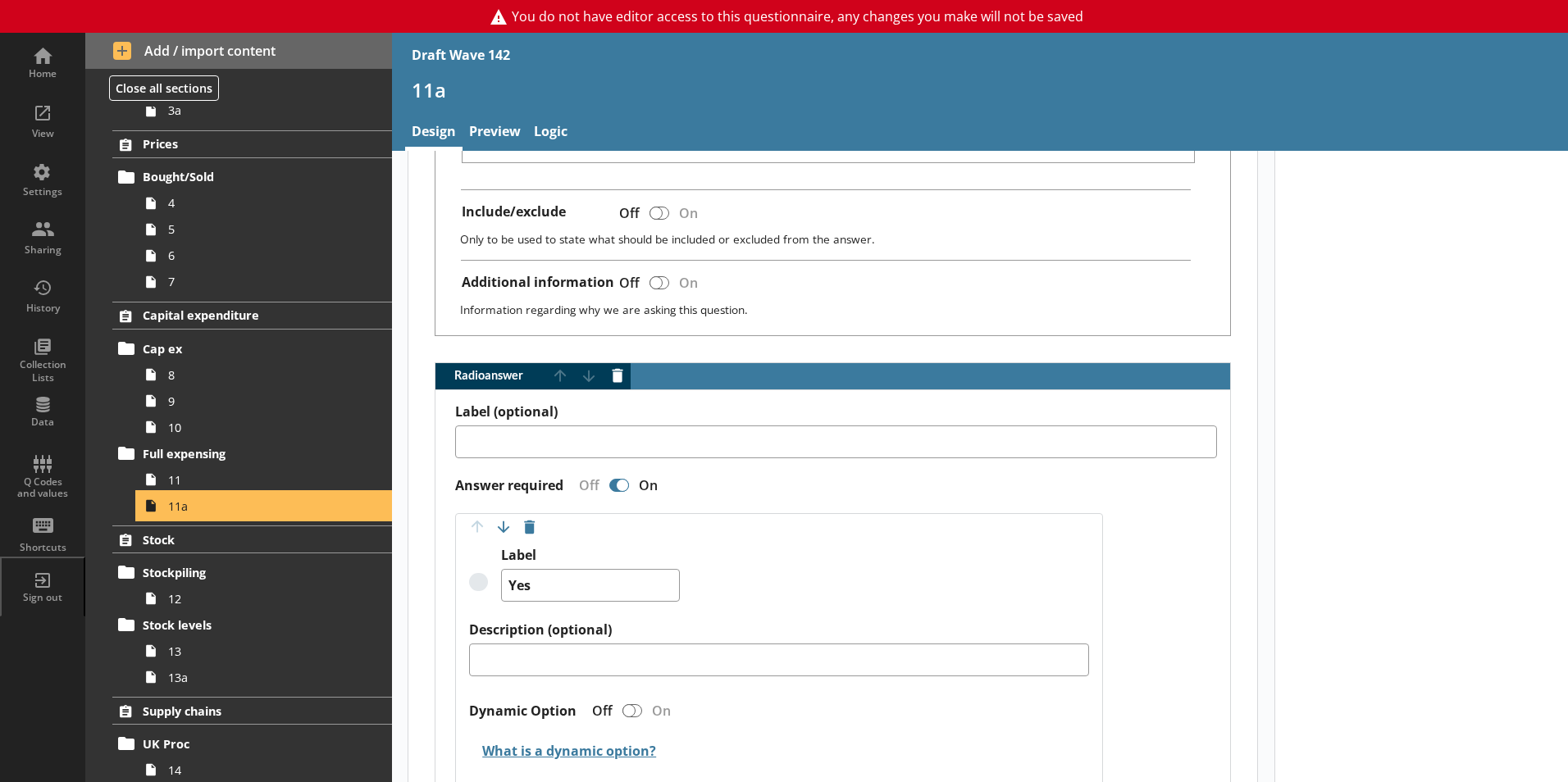
scroll to position [1066, 0]
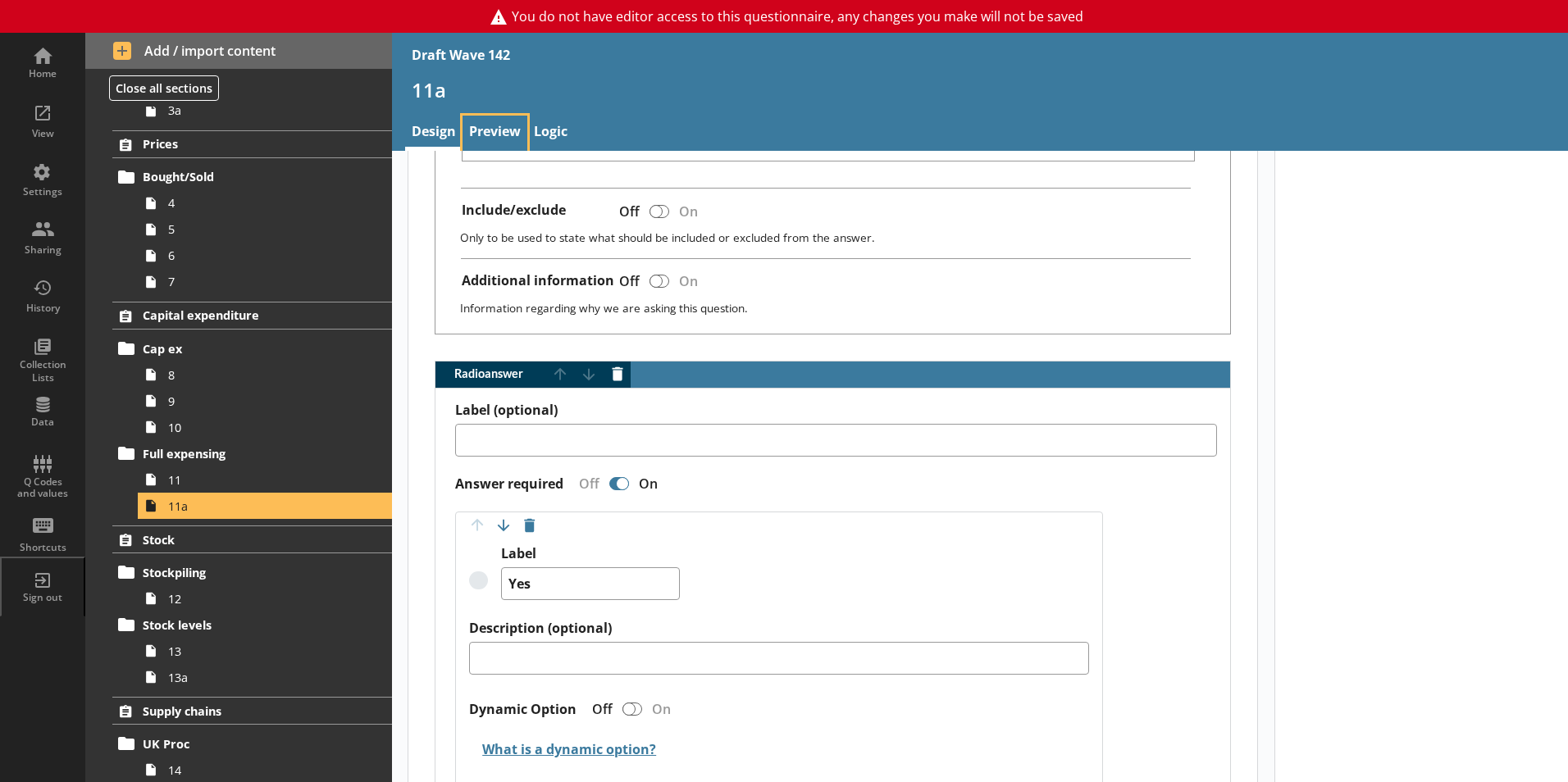
click at [504, 129] on link "Preview" at bounding box center [494, 133] width 65 height 36
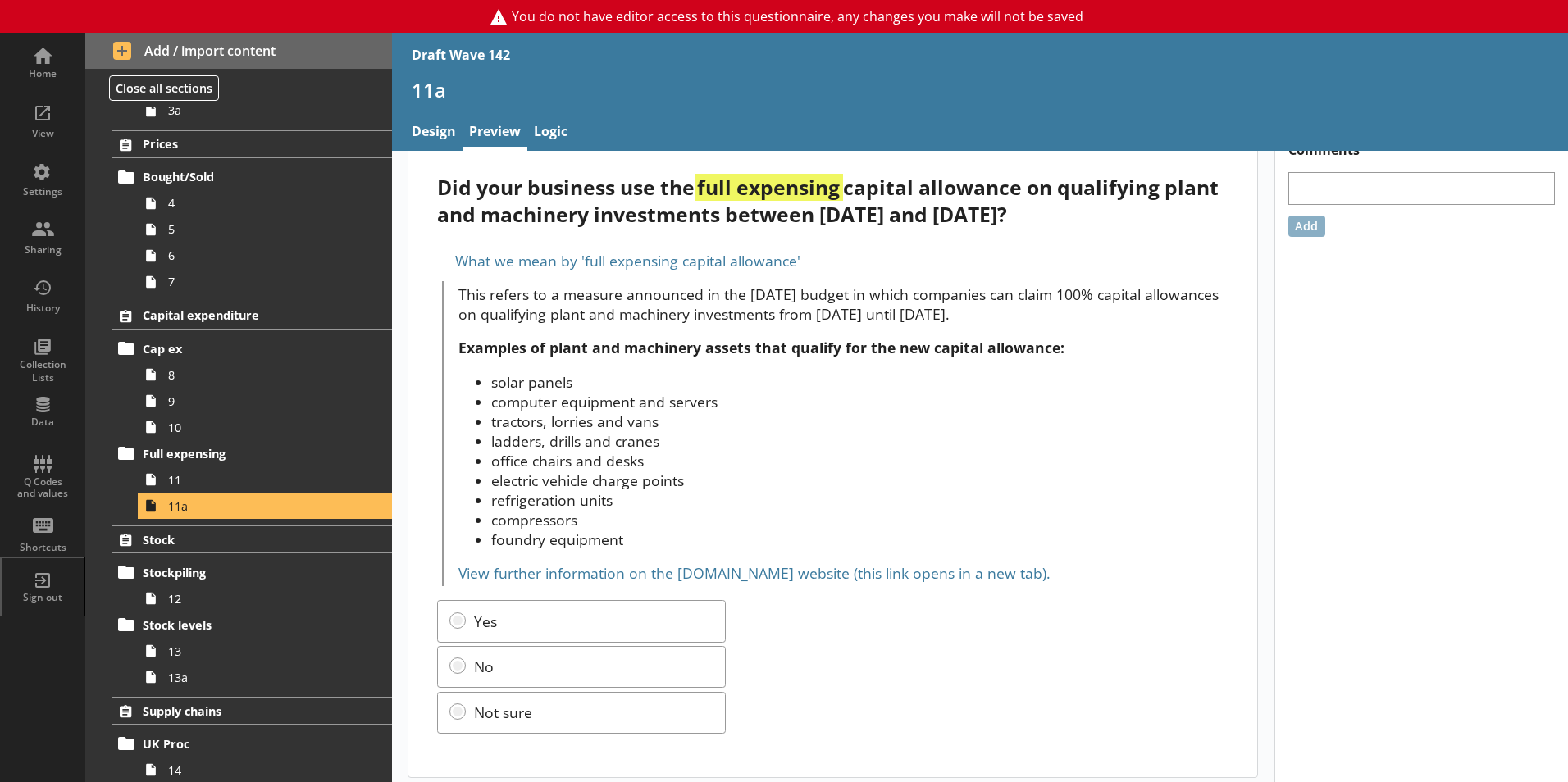
scroll to position [32, 0]
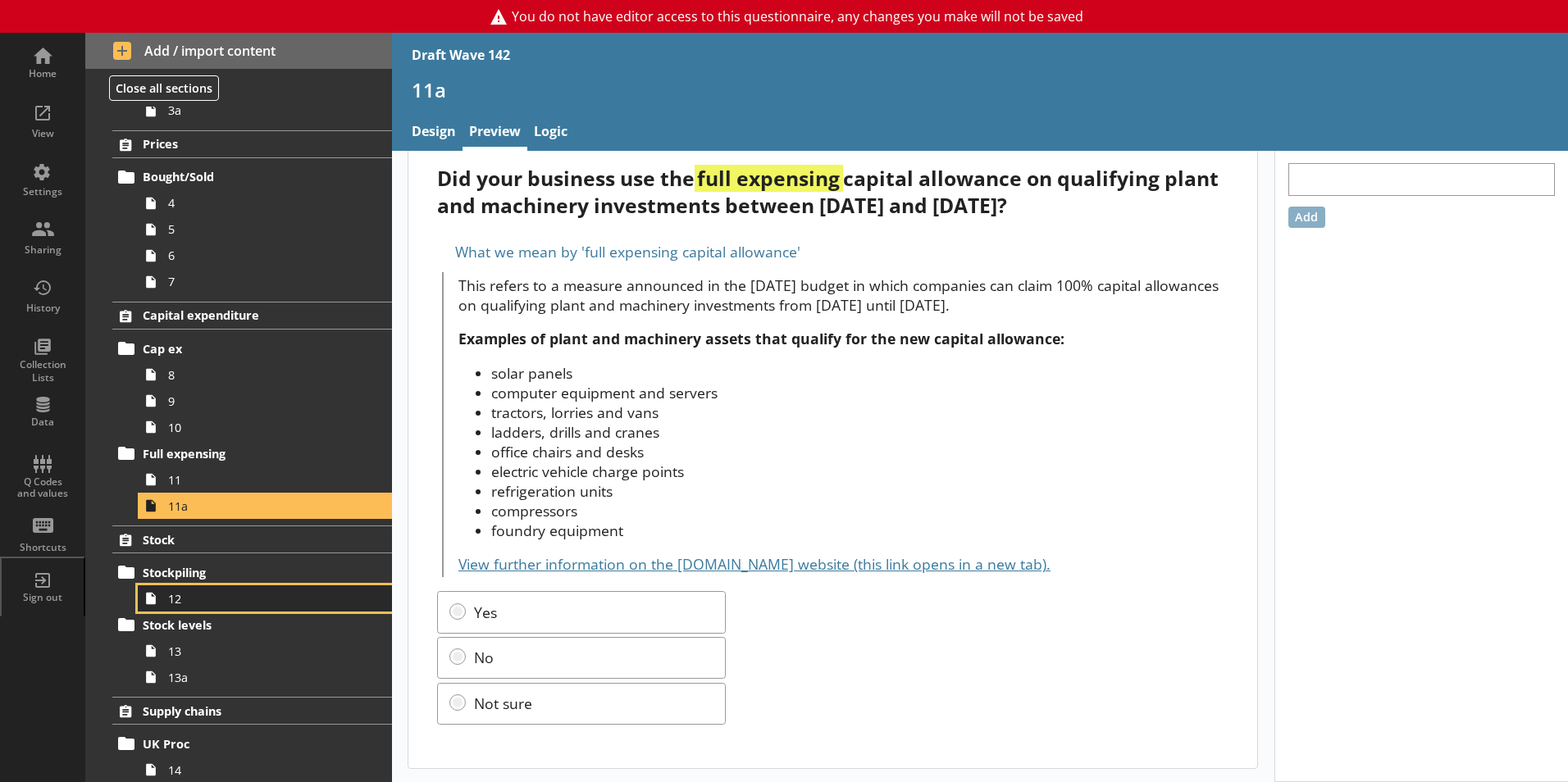
click at [174, 604] on span "12" at bounding box center [259, 598] width 182 height 16
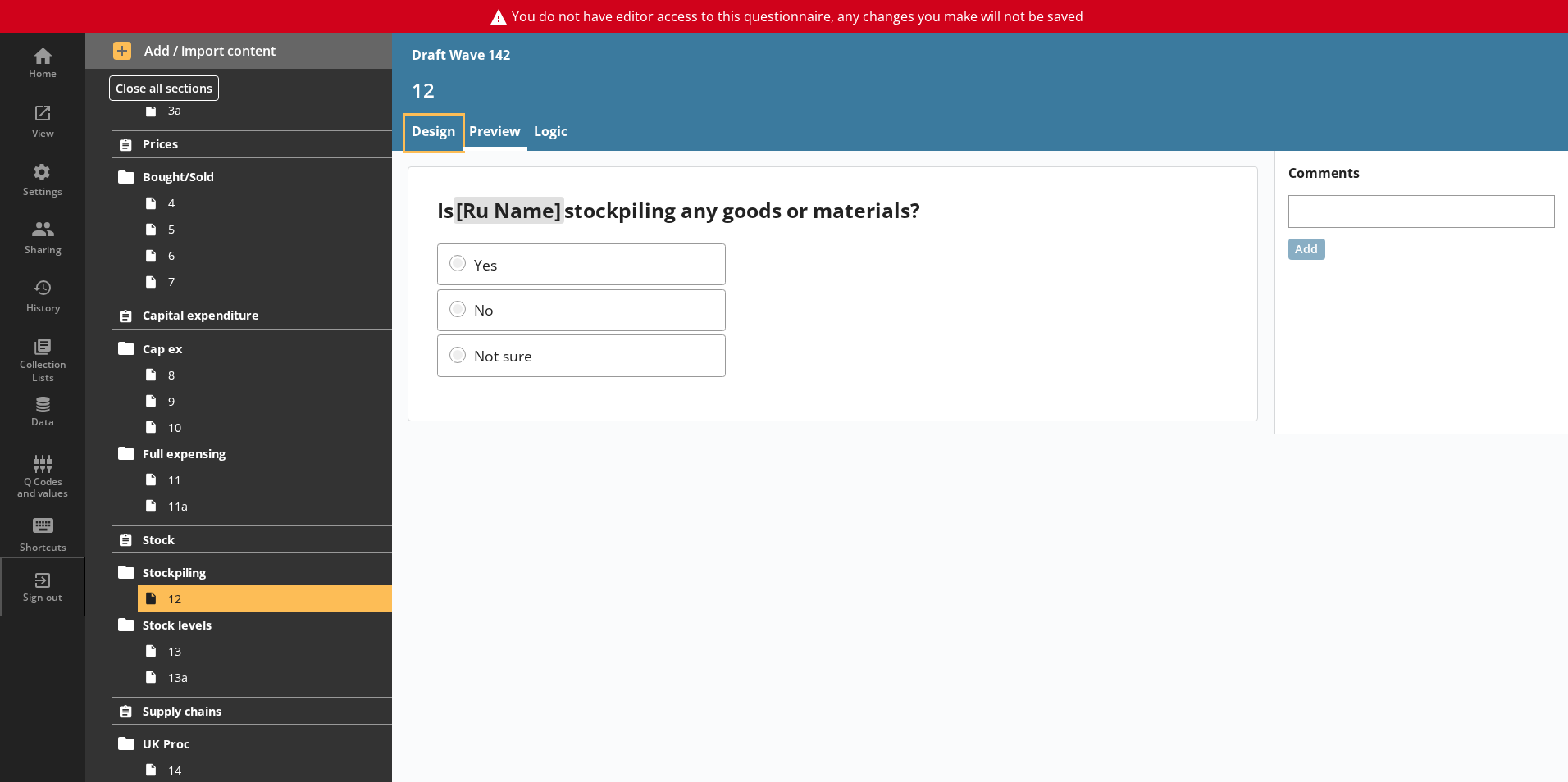
click at [442, 131] on link "Design" at bounding box center [433, 133] width 58 height 36
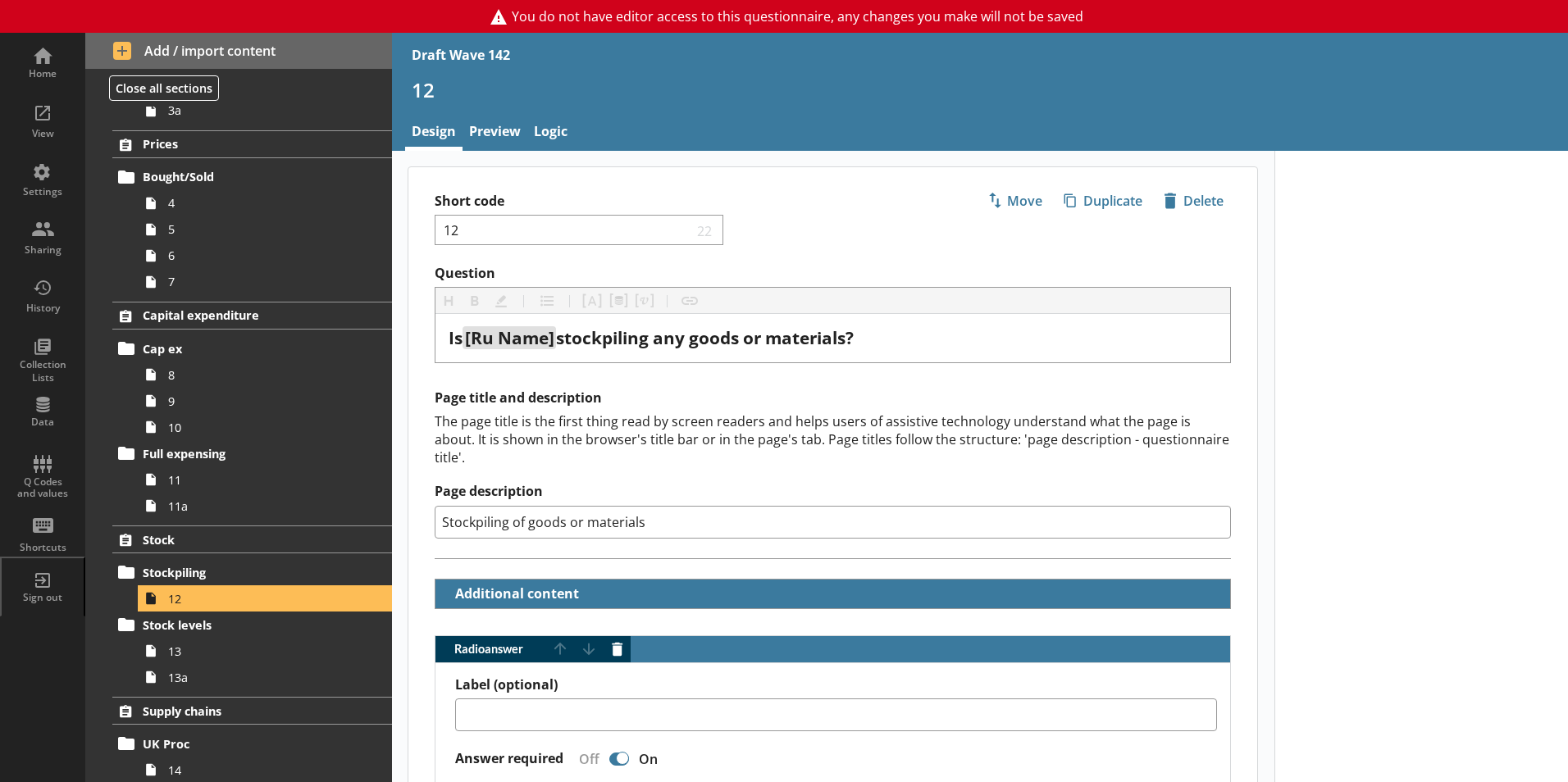
scroll to position [328, 0]
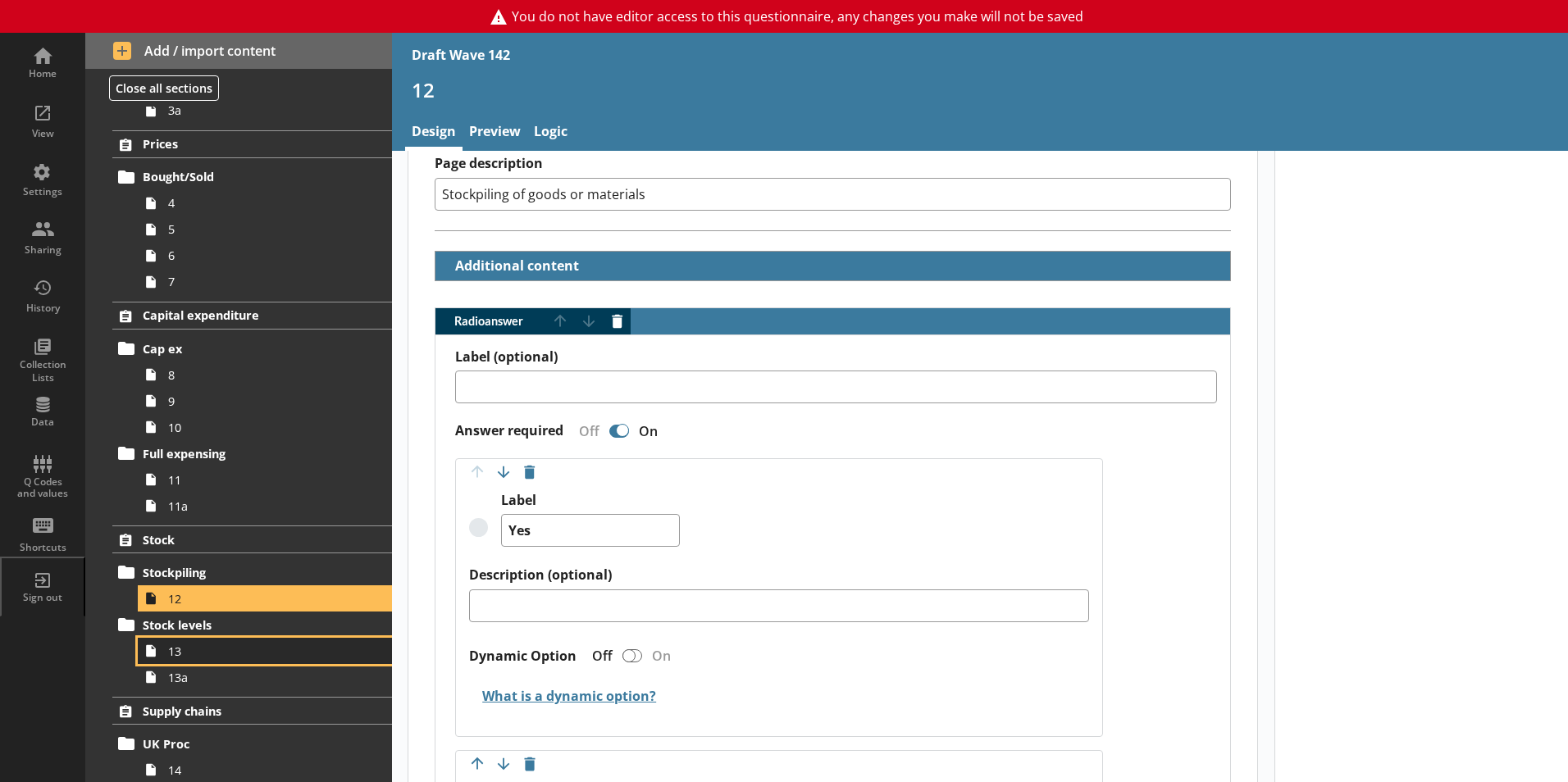
click at [176, 650] on span "13" at bounding box center [259, 651] width 182 height 16
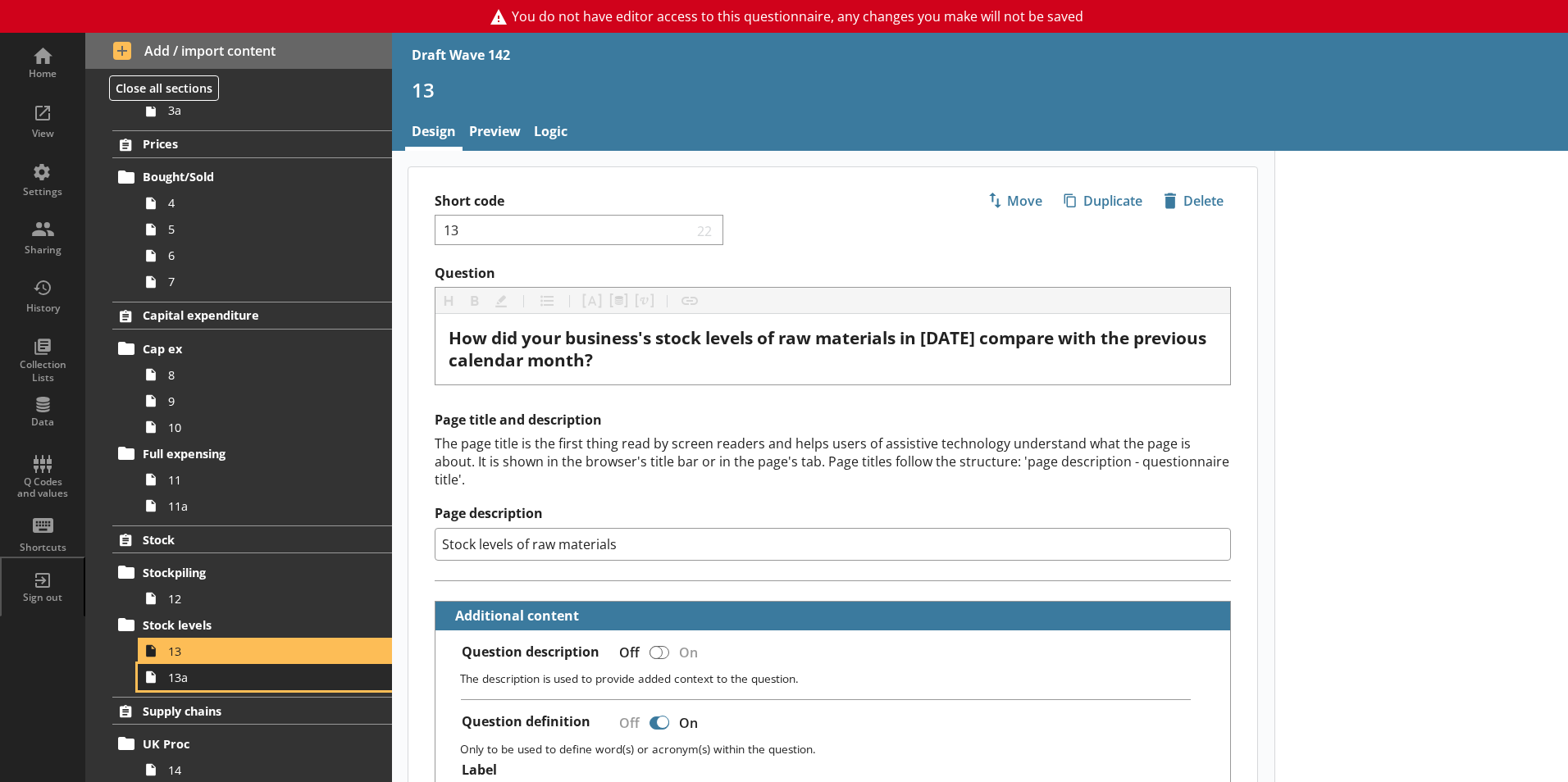
click at [184, 682] on span "13a" at bounding box center [259, 677] width 182 height 16
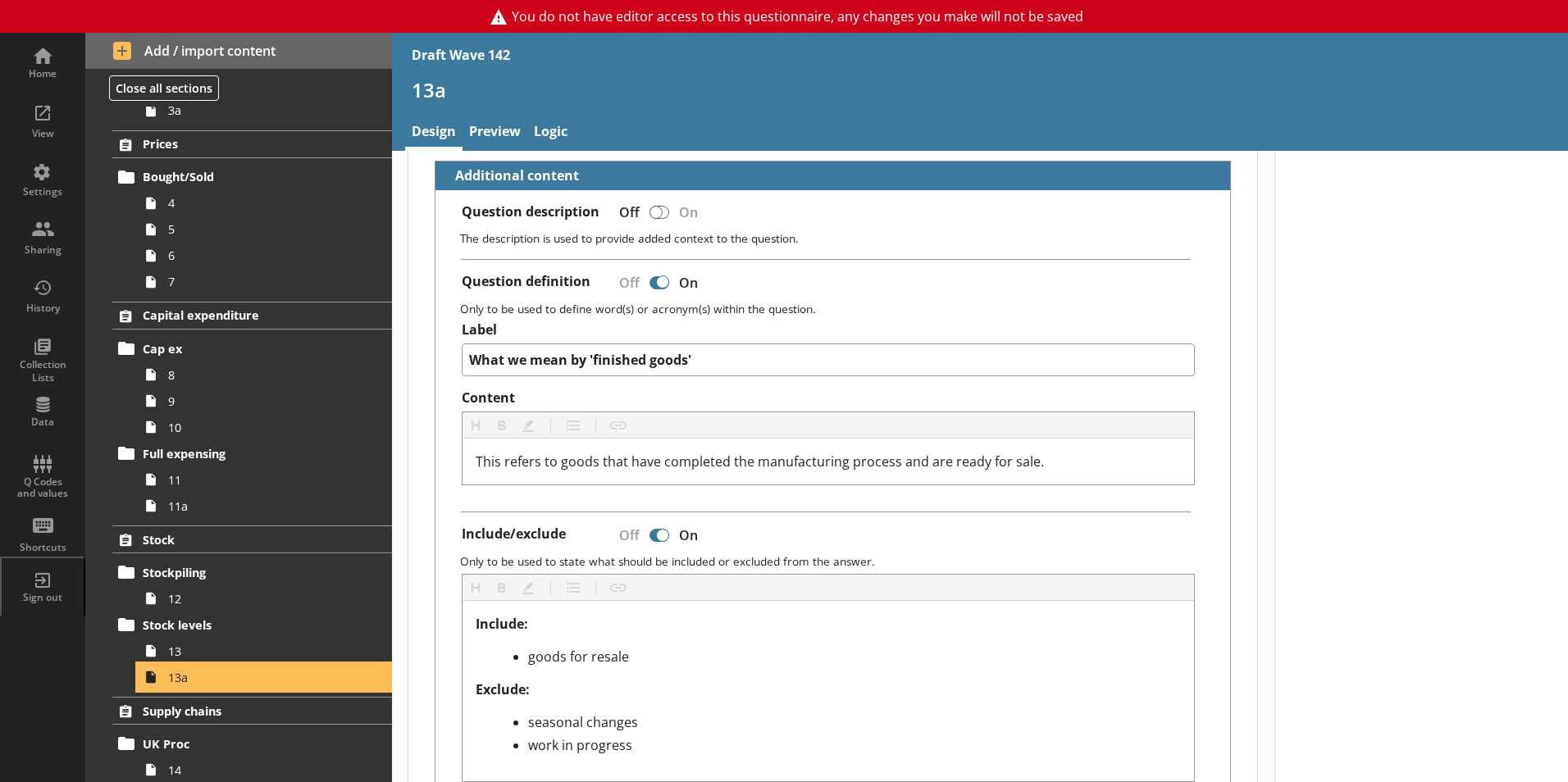
scroll to position [492, 0]
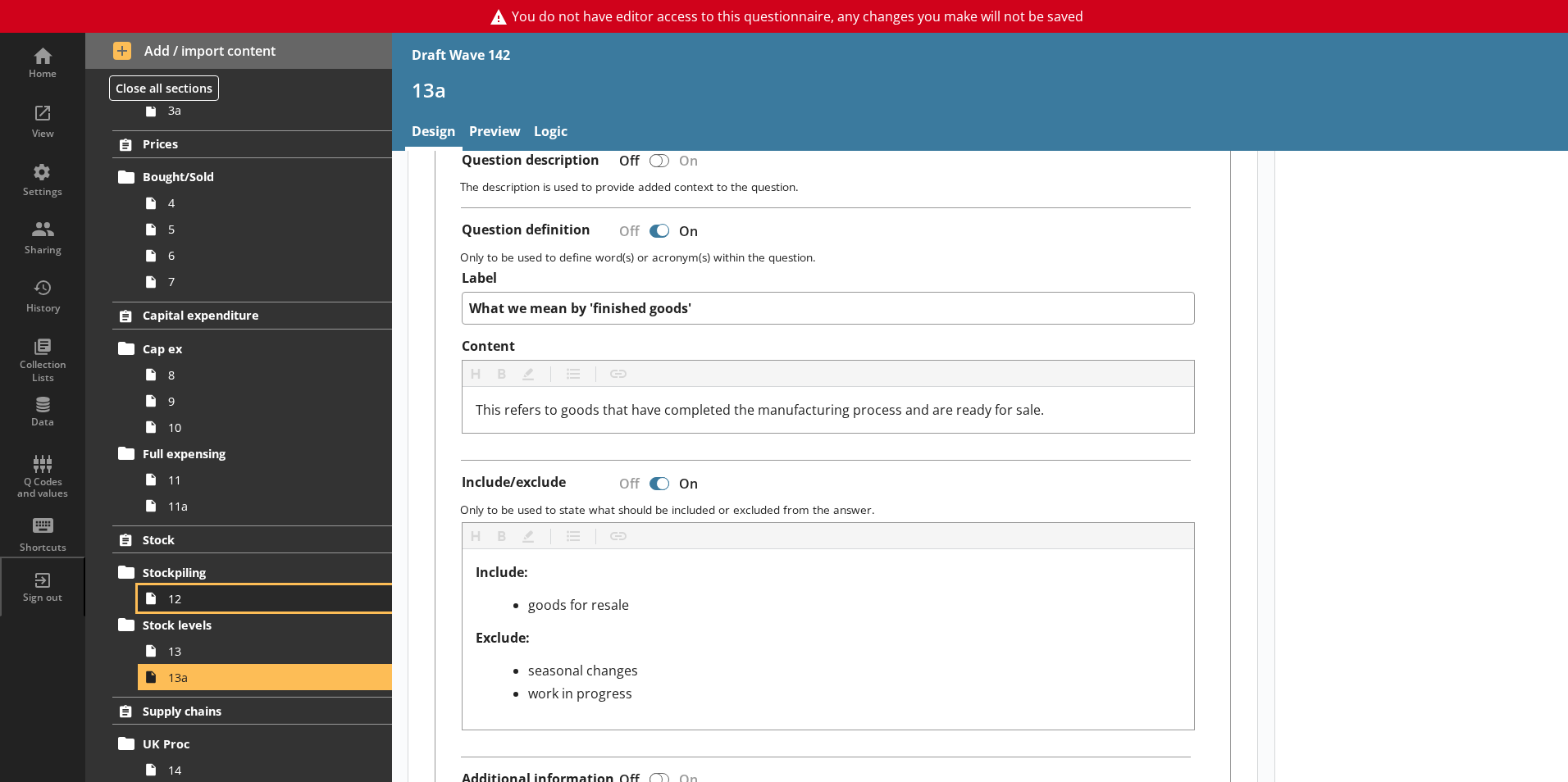
click at [183, 607] on link "12" at bounding box center [265, 598] width 254 height 26
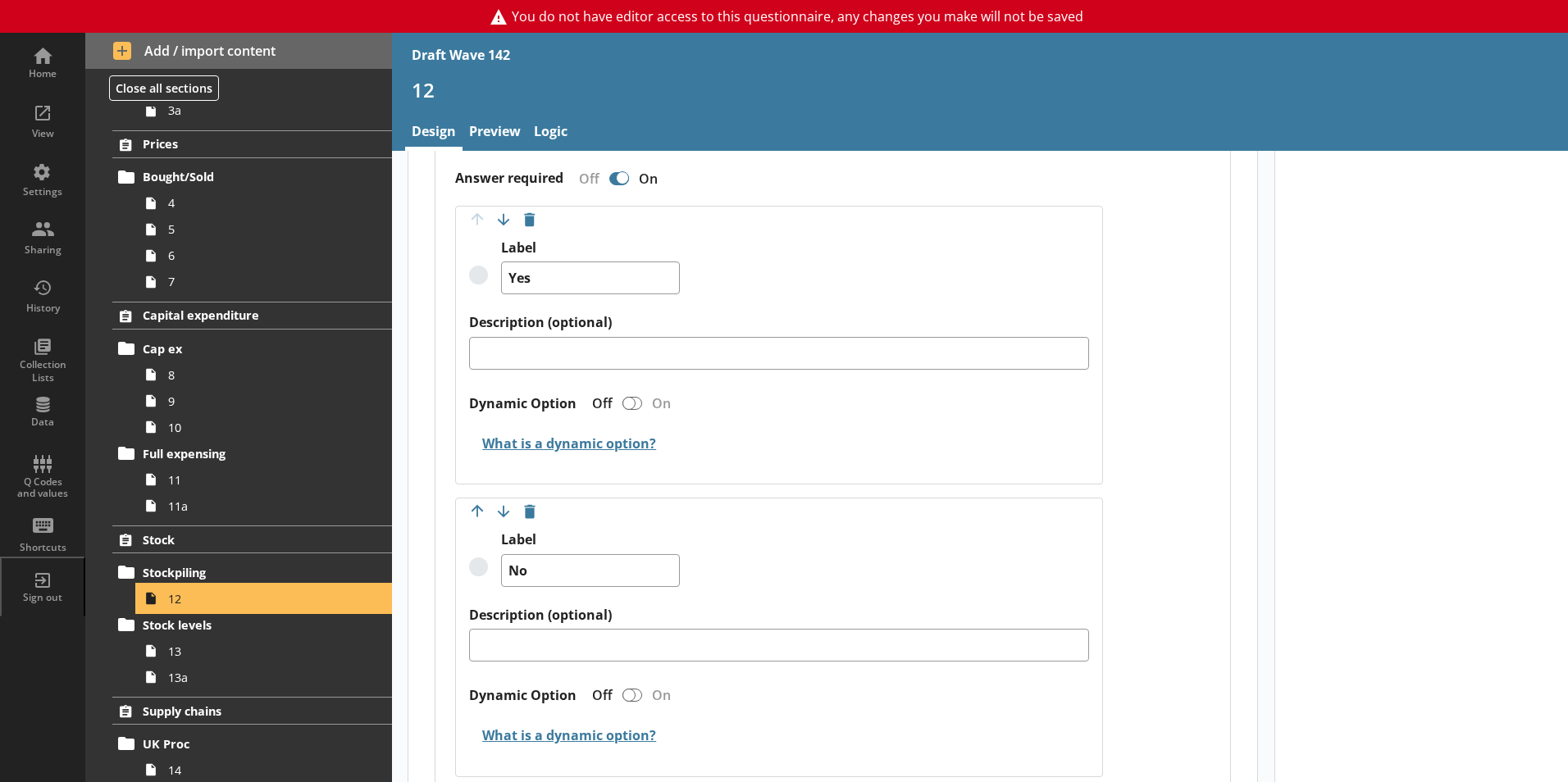
scroll to position [445, 0]
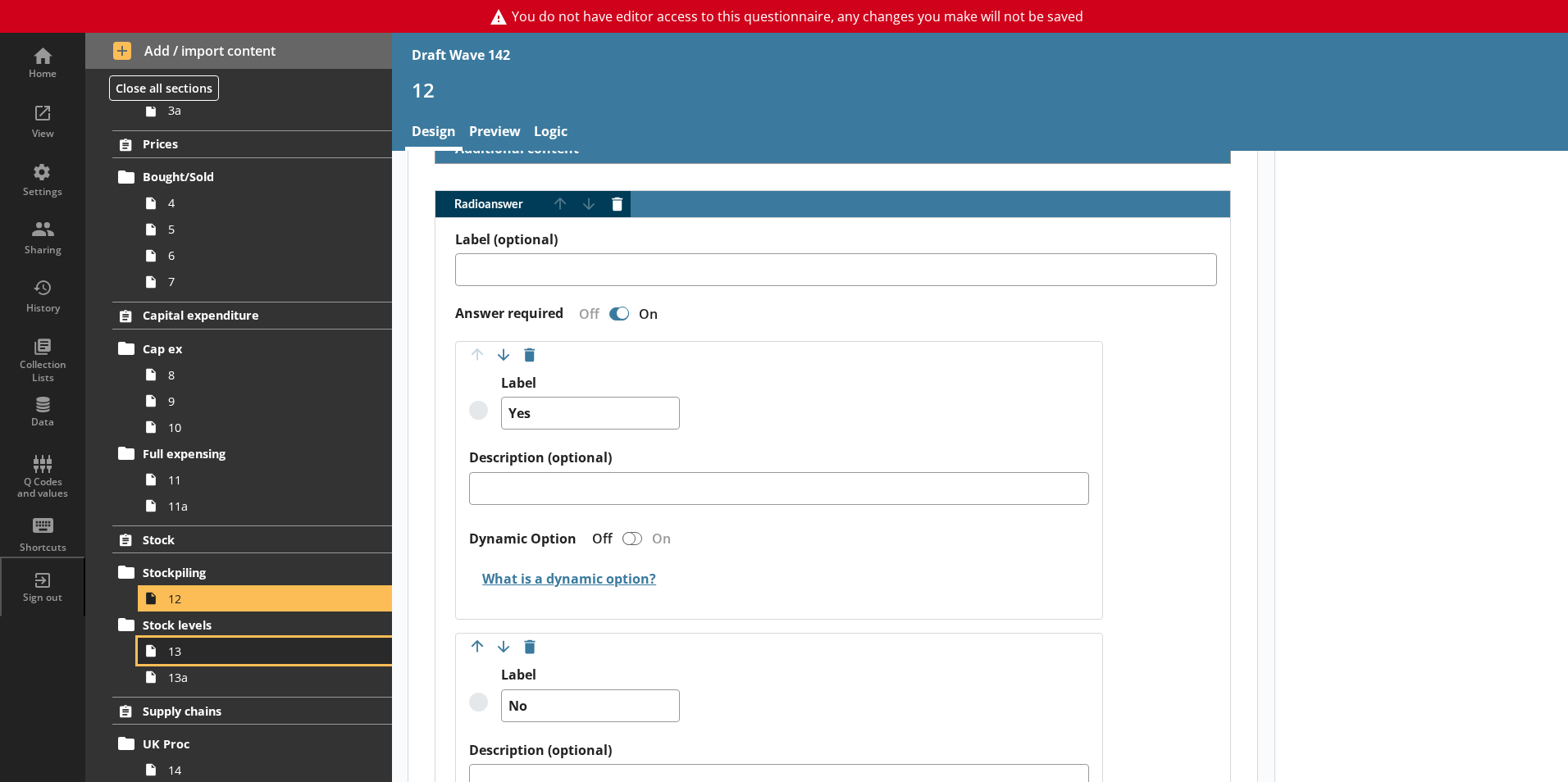
click at [186, 662] on link "13" at bounding box center [265, 650] width 254 height 26
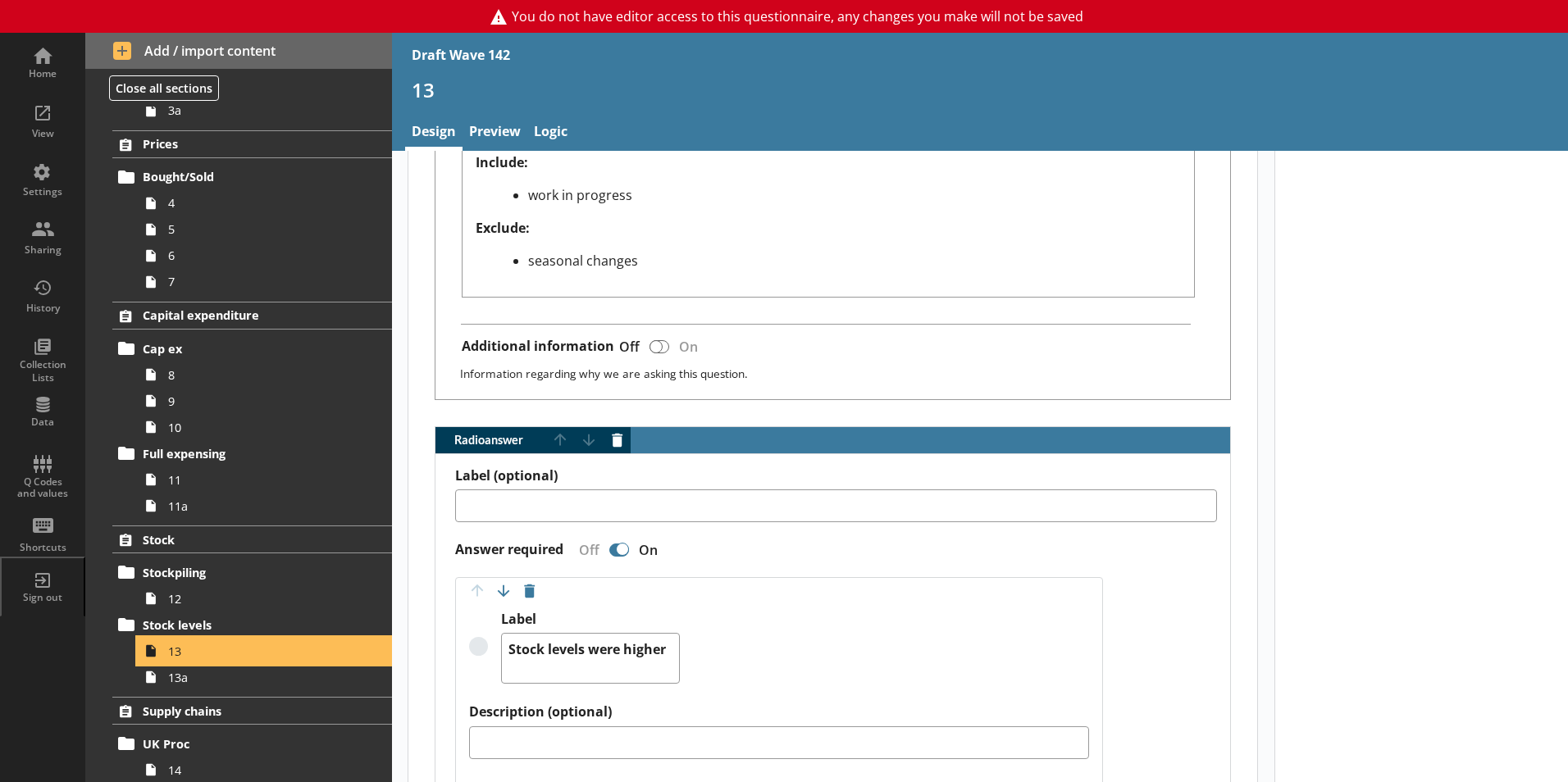
scroll to position [1066, 0]
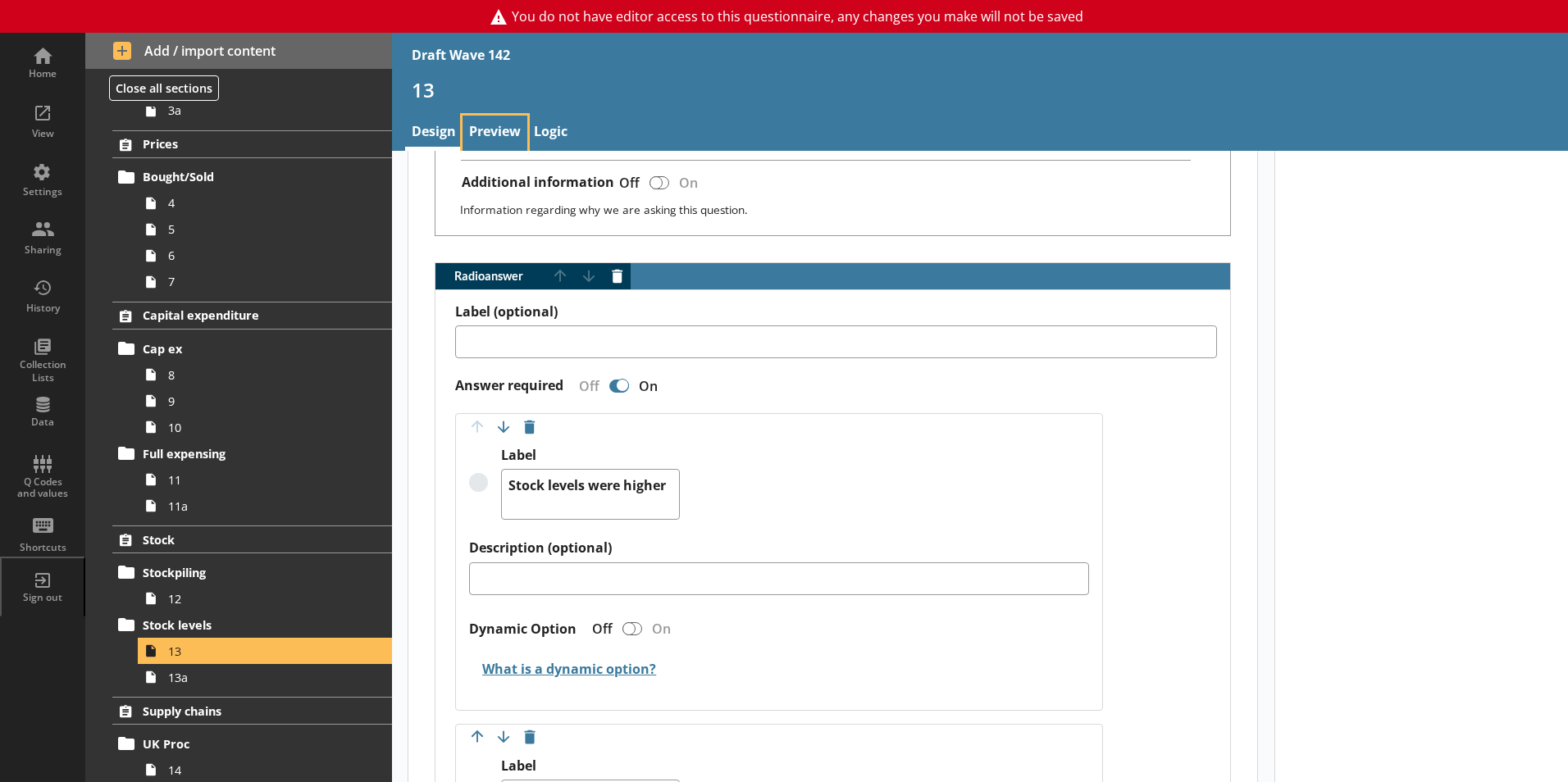
click at [500, 129] on link "Preview" at bounding box center [494, 133] width 65 height 36
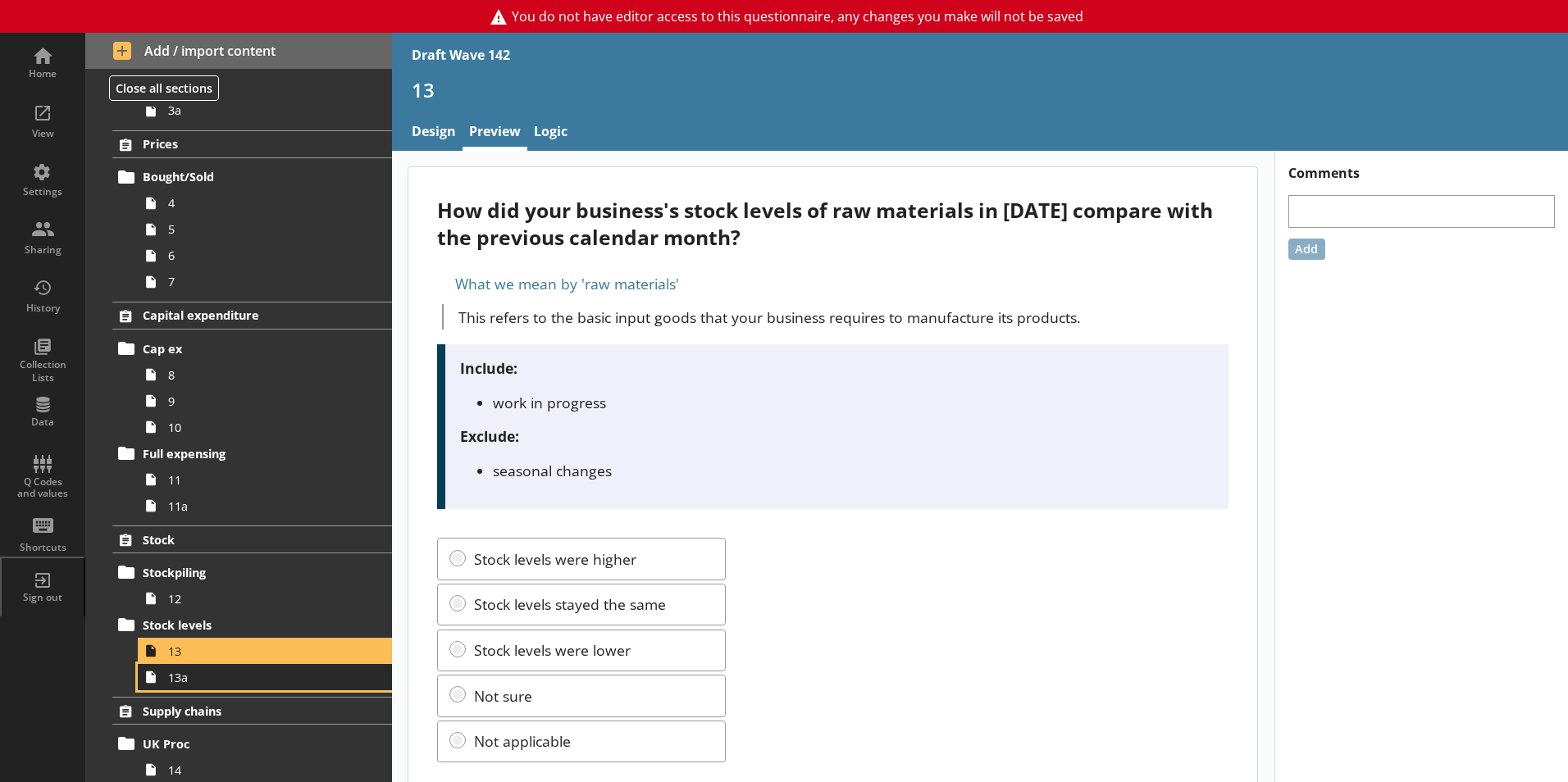
click at [212, 689] on link "13a" at bounding box center [265, 677] width 254 height 26
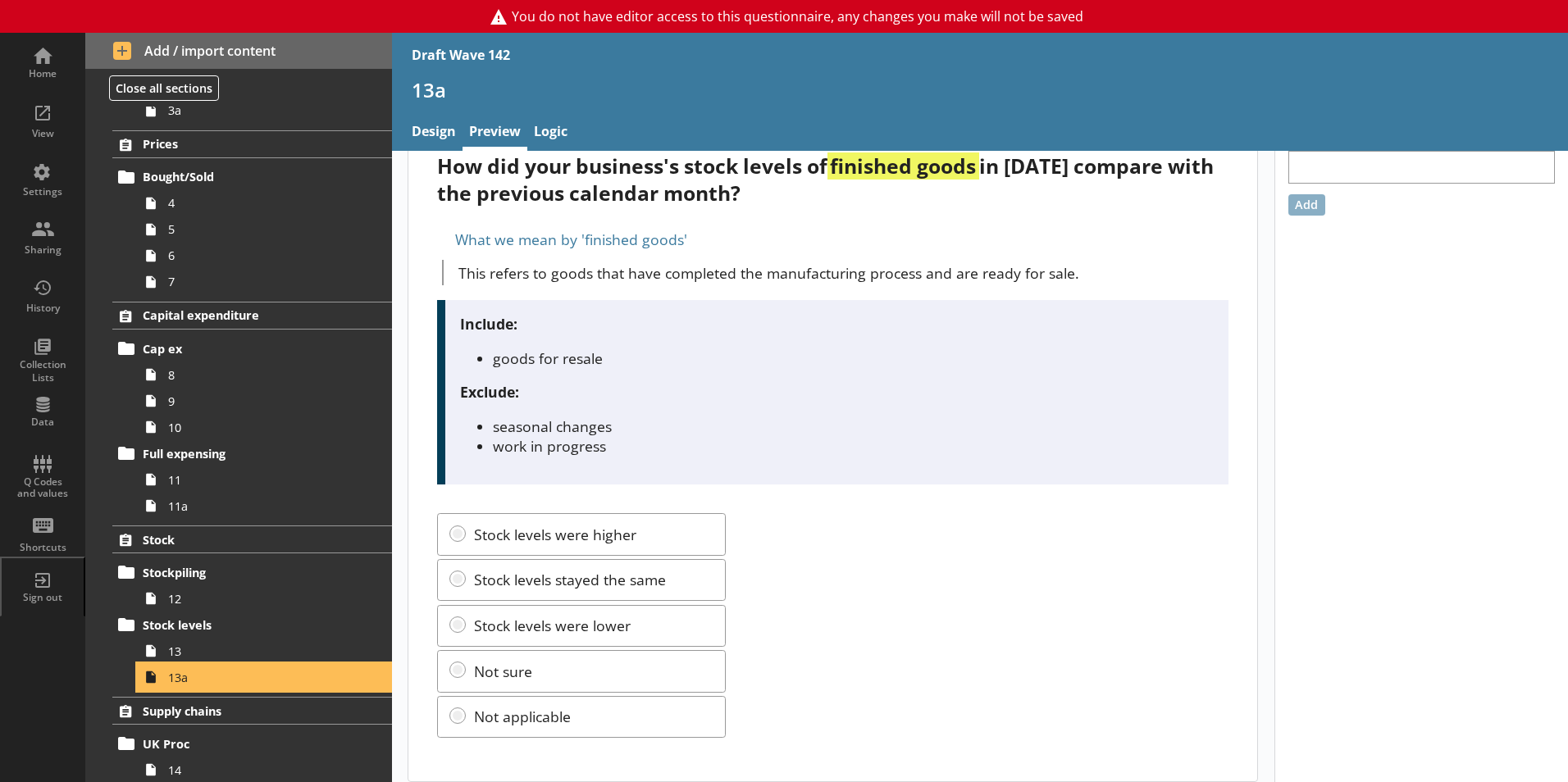
scroll to position [58, 0]
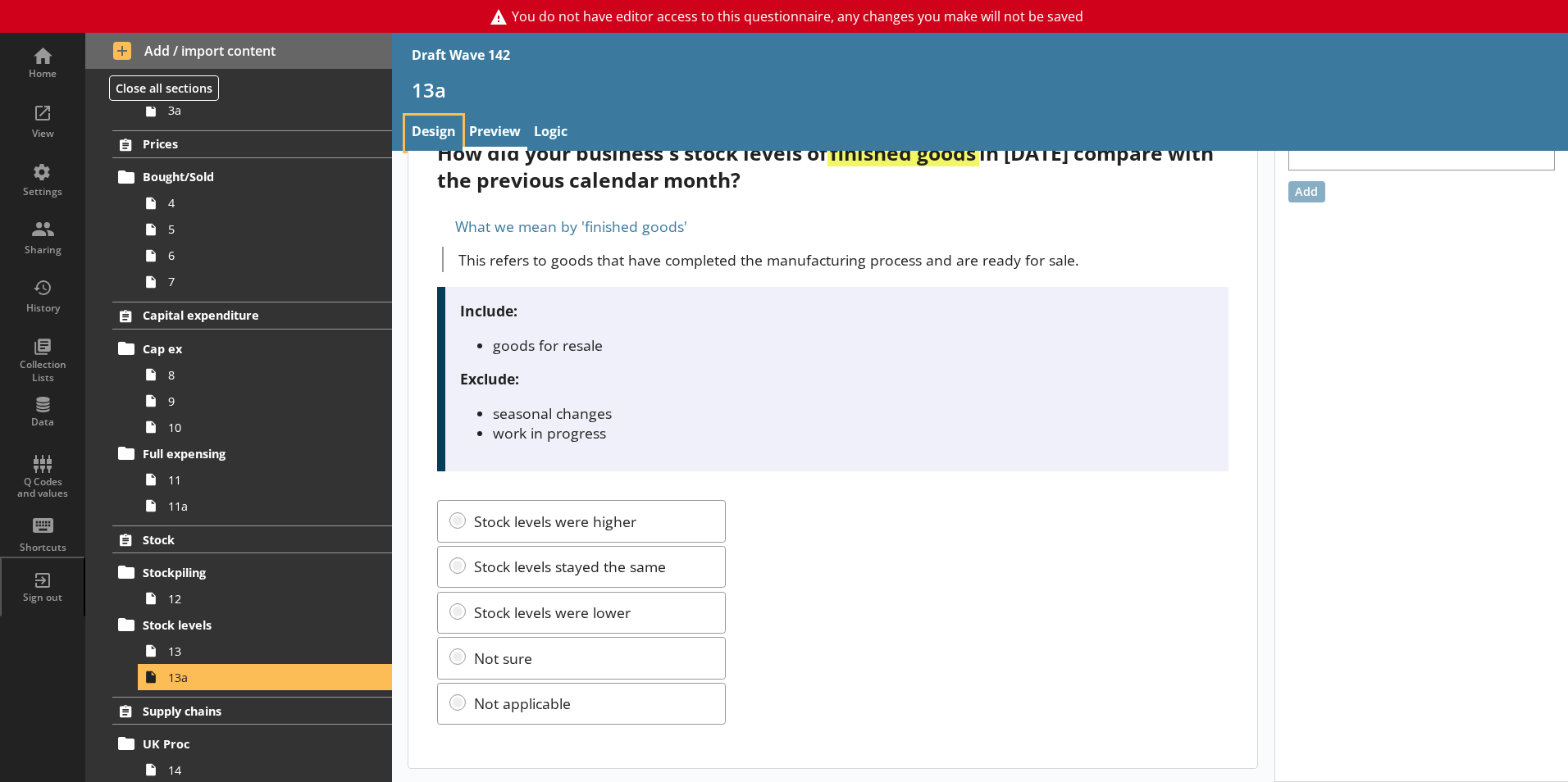
click at [435, 129] on link "Design" at bounding box center [433, 133] width 58 height 36
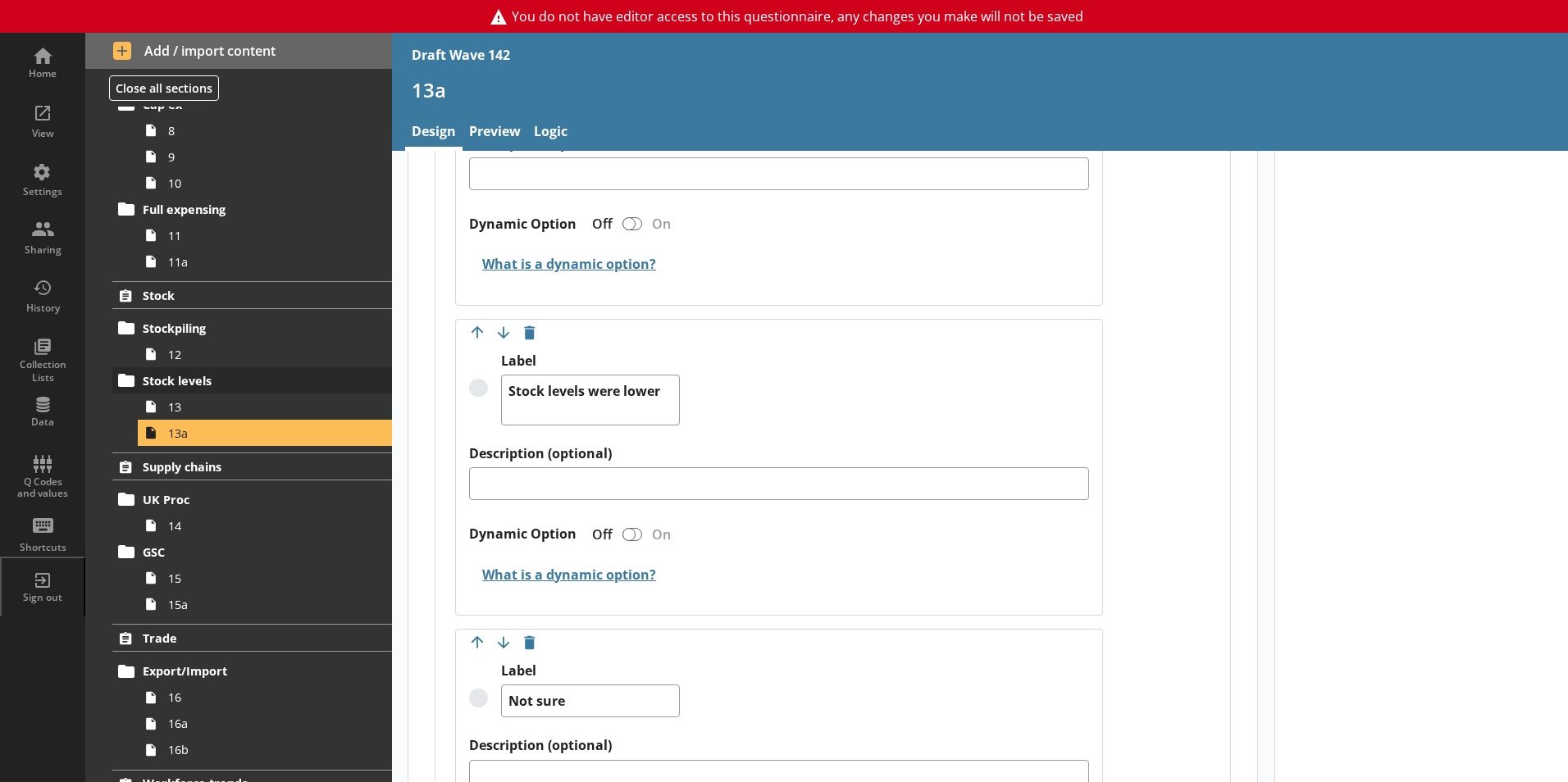
scroll to position [574, 0]
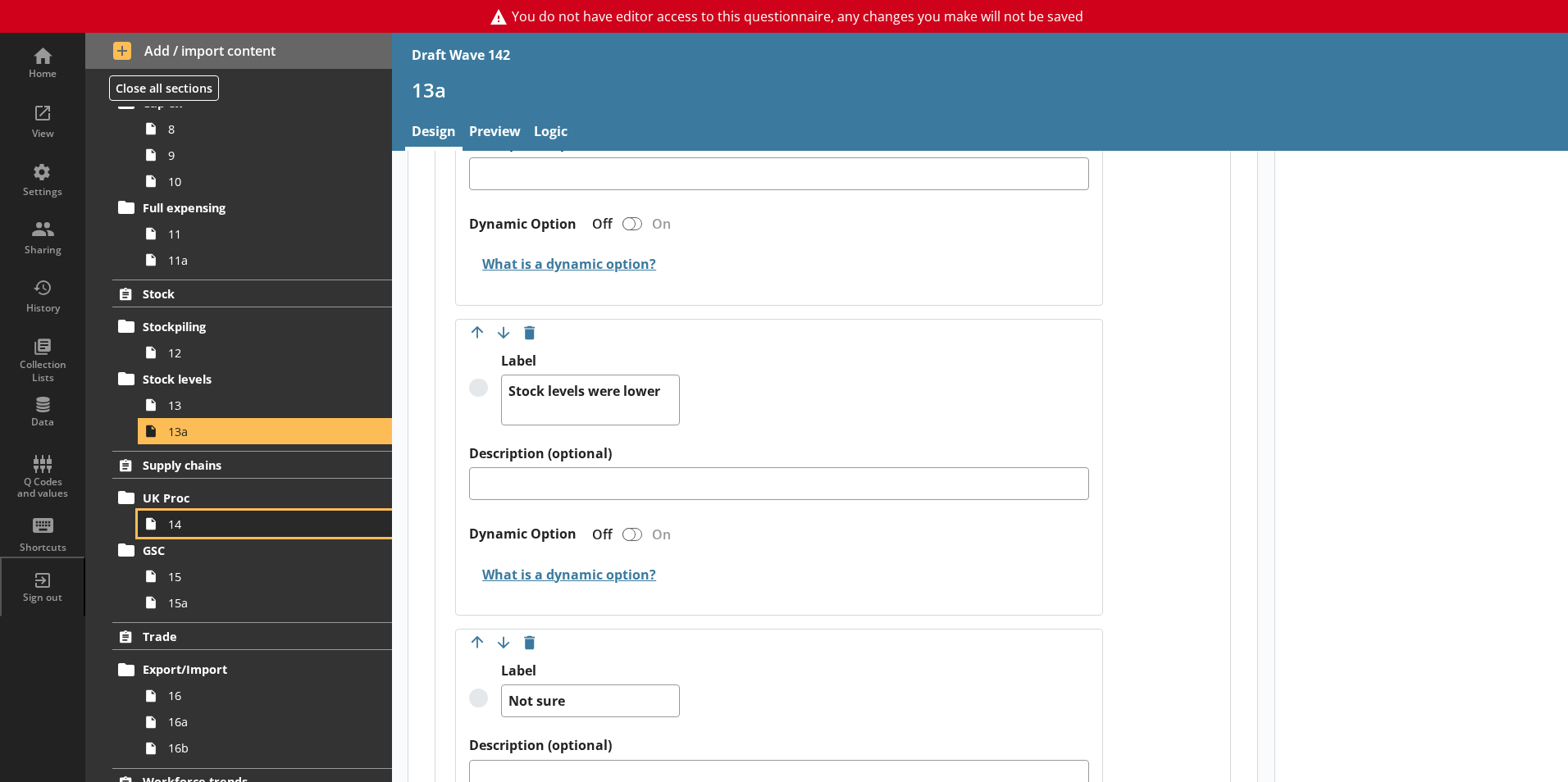
click at [161, 522] on icon at bounding box center [151, 523] width 26 height 26
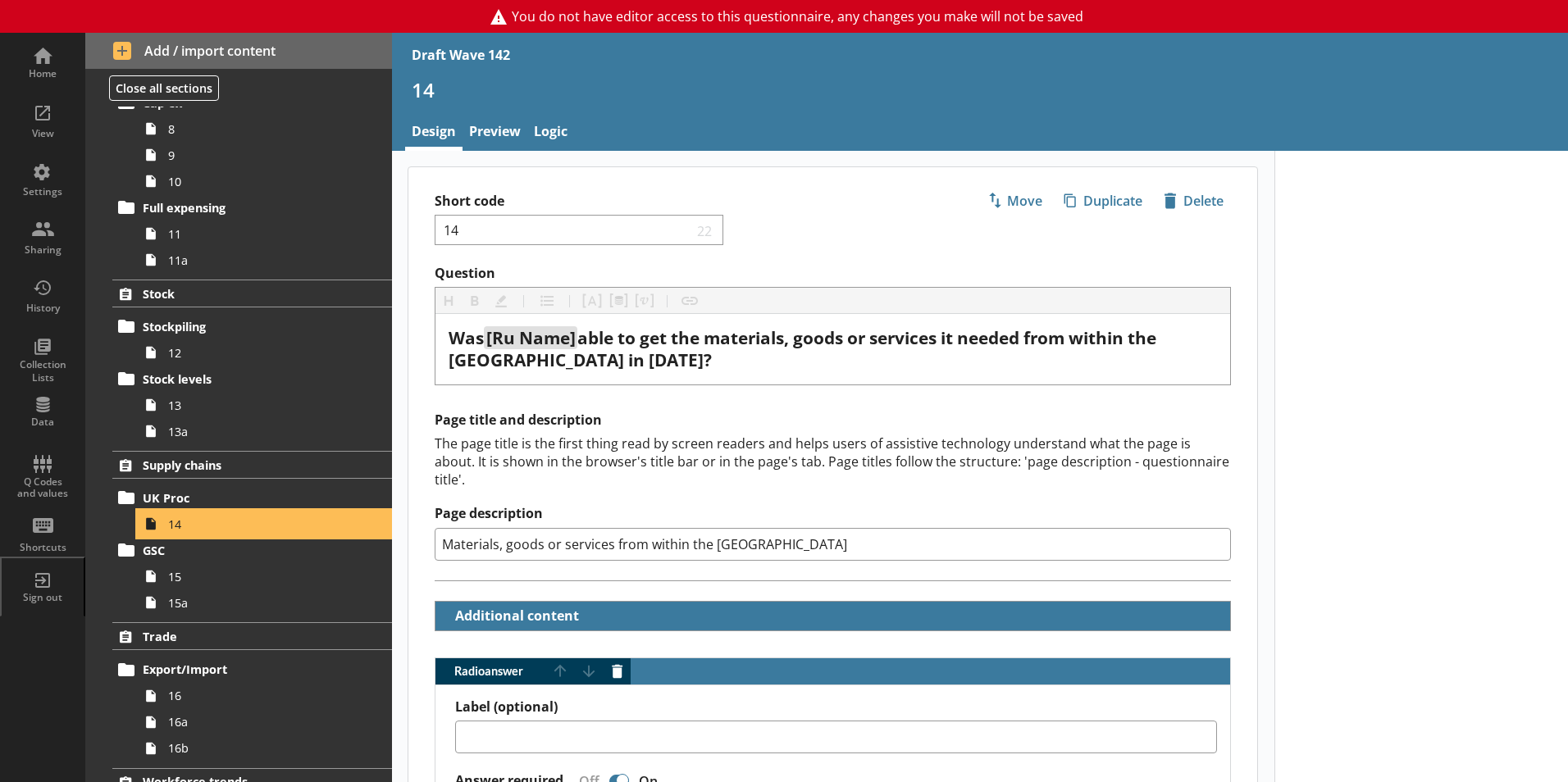
scroll to position [82, 0]
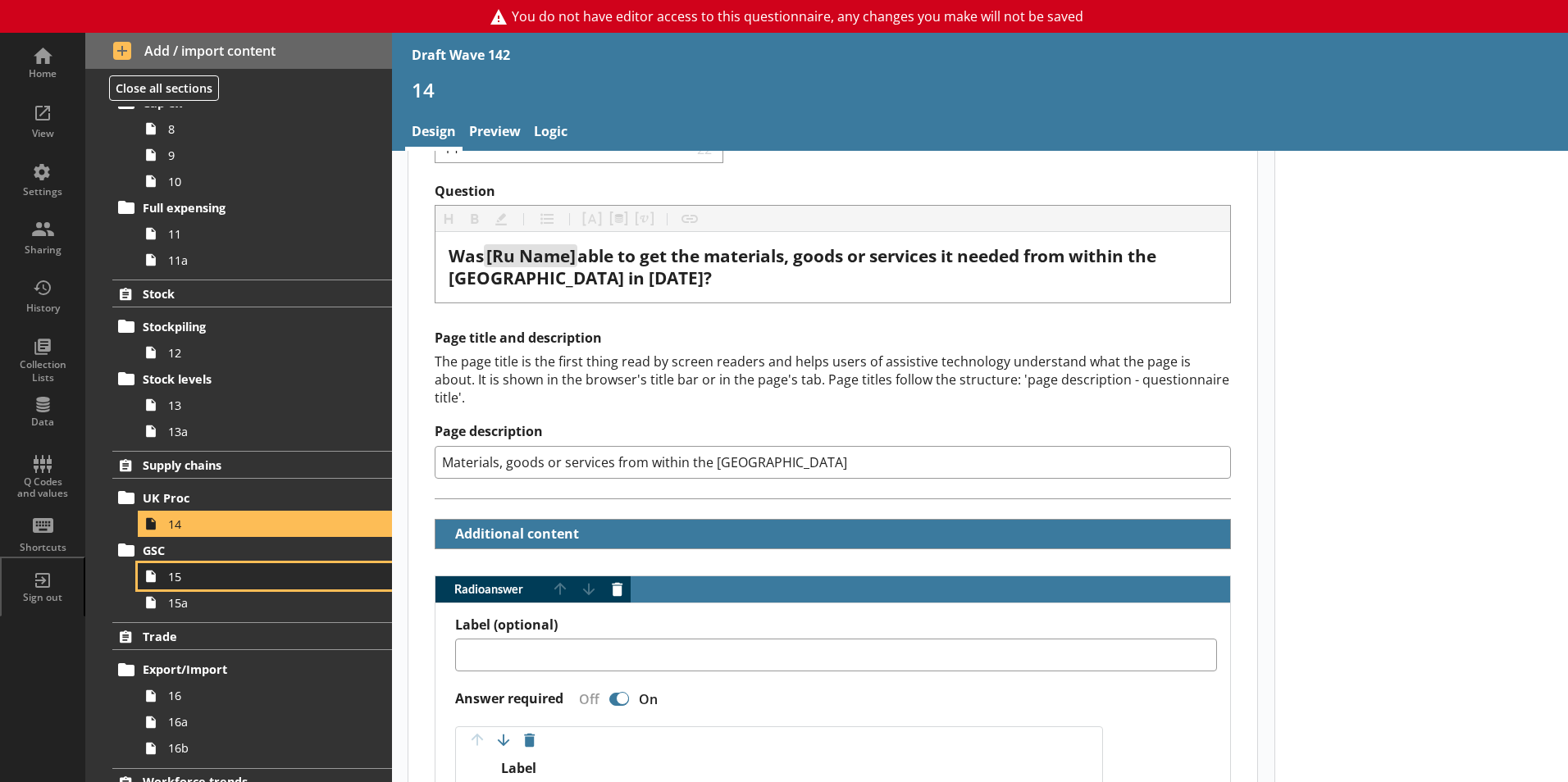
click at [180, 586] on link "15" at bounding box center [265, 576] width 254 height 26
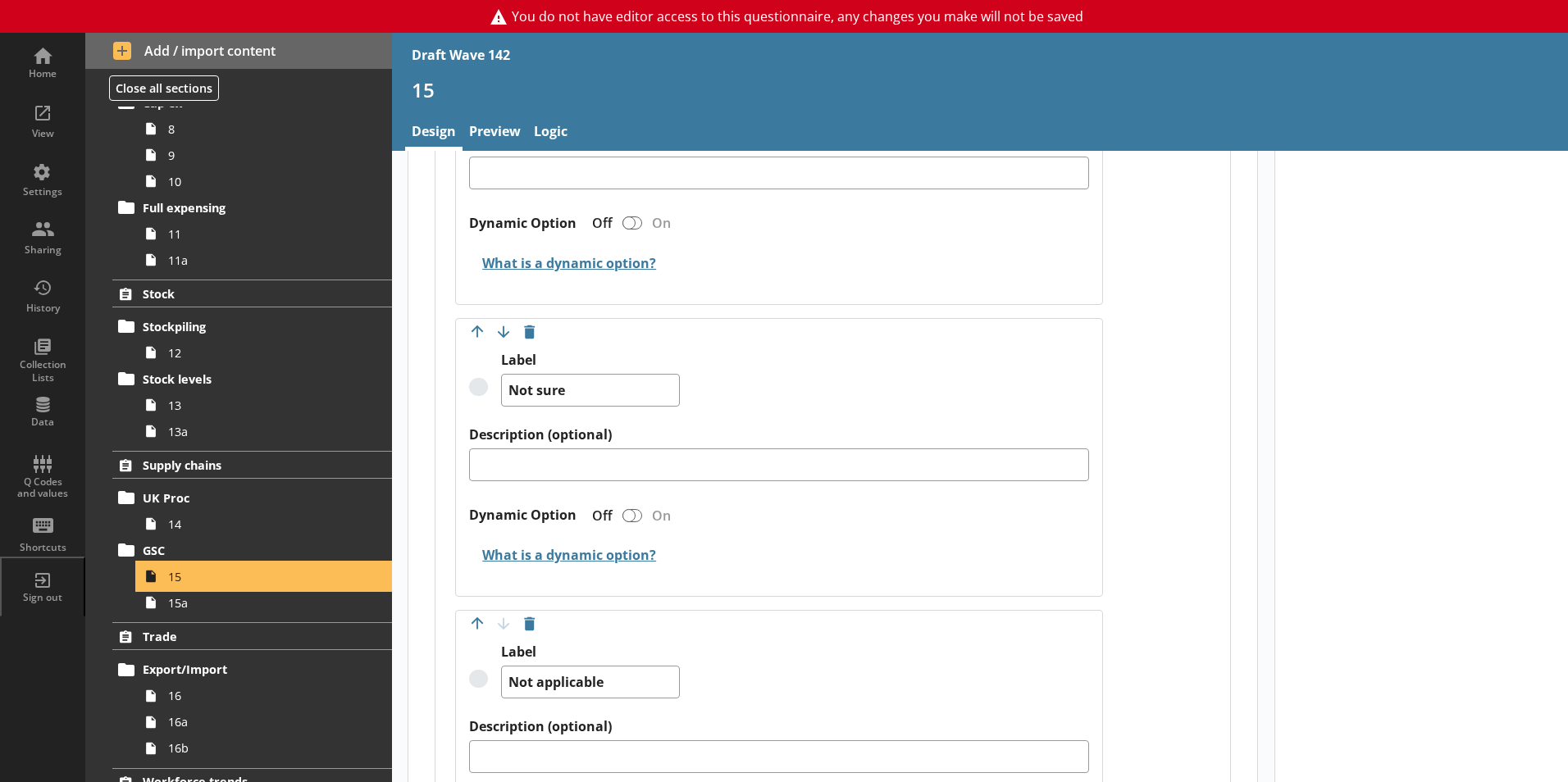
scroll to position [1640, 0]
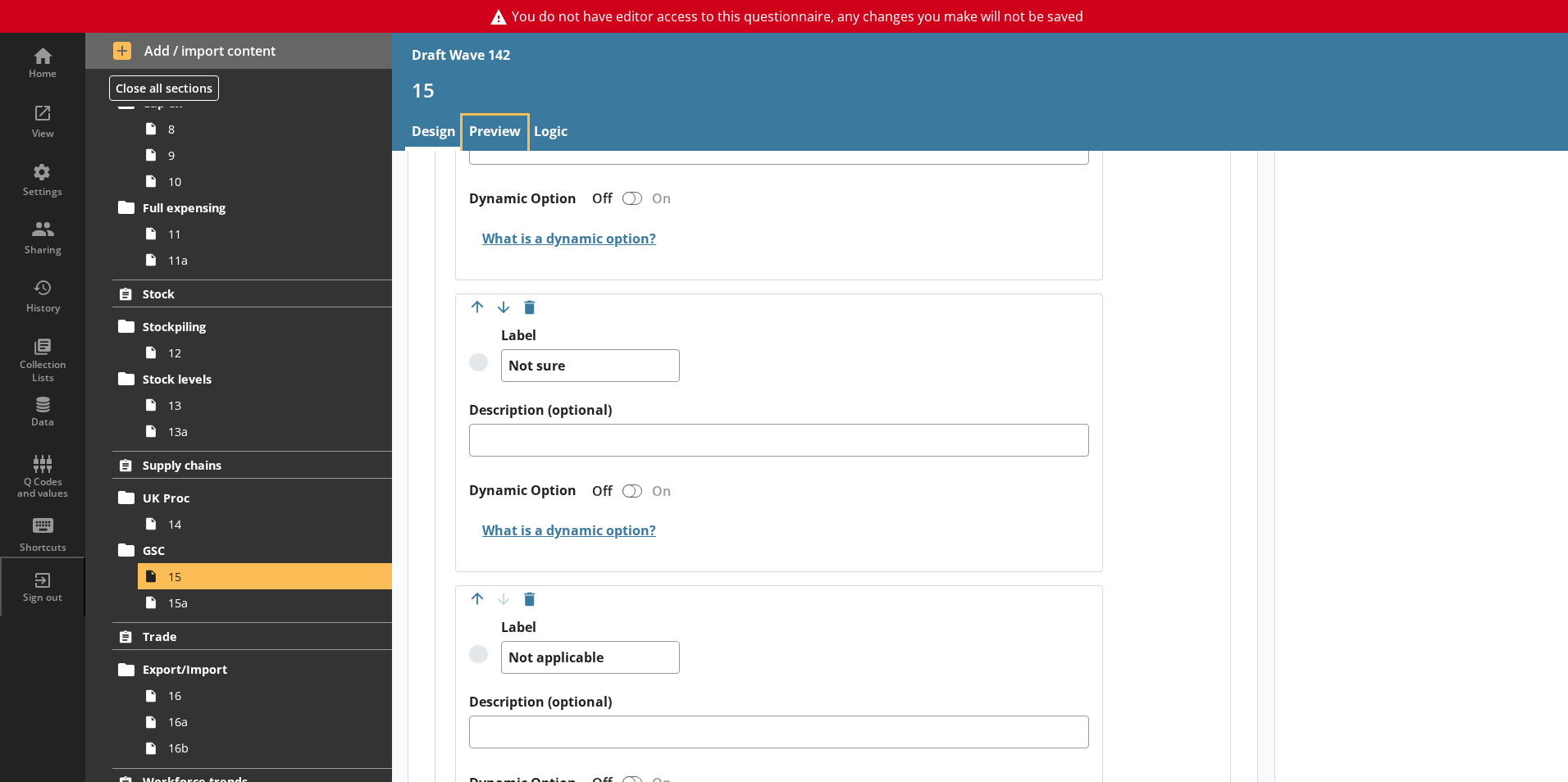
click at [490, 124] on link "Preview" at bounding box center [494, 133] width 65 height 36
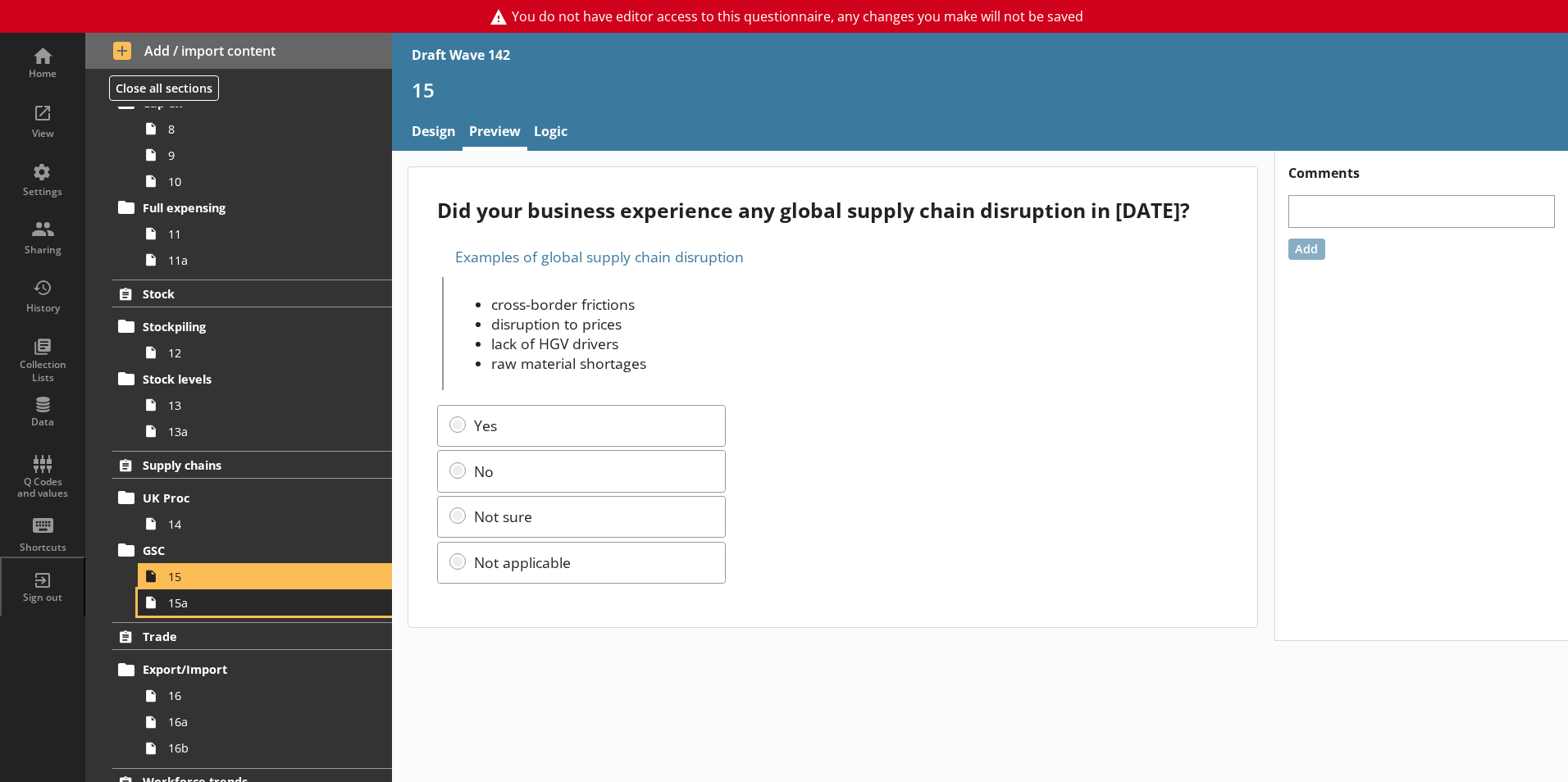
click at [170, 607] on span "15a" at bounding box center [259, 603] width 182 height 16
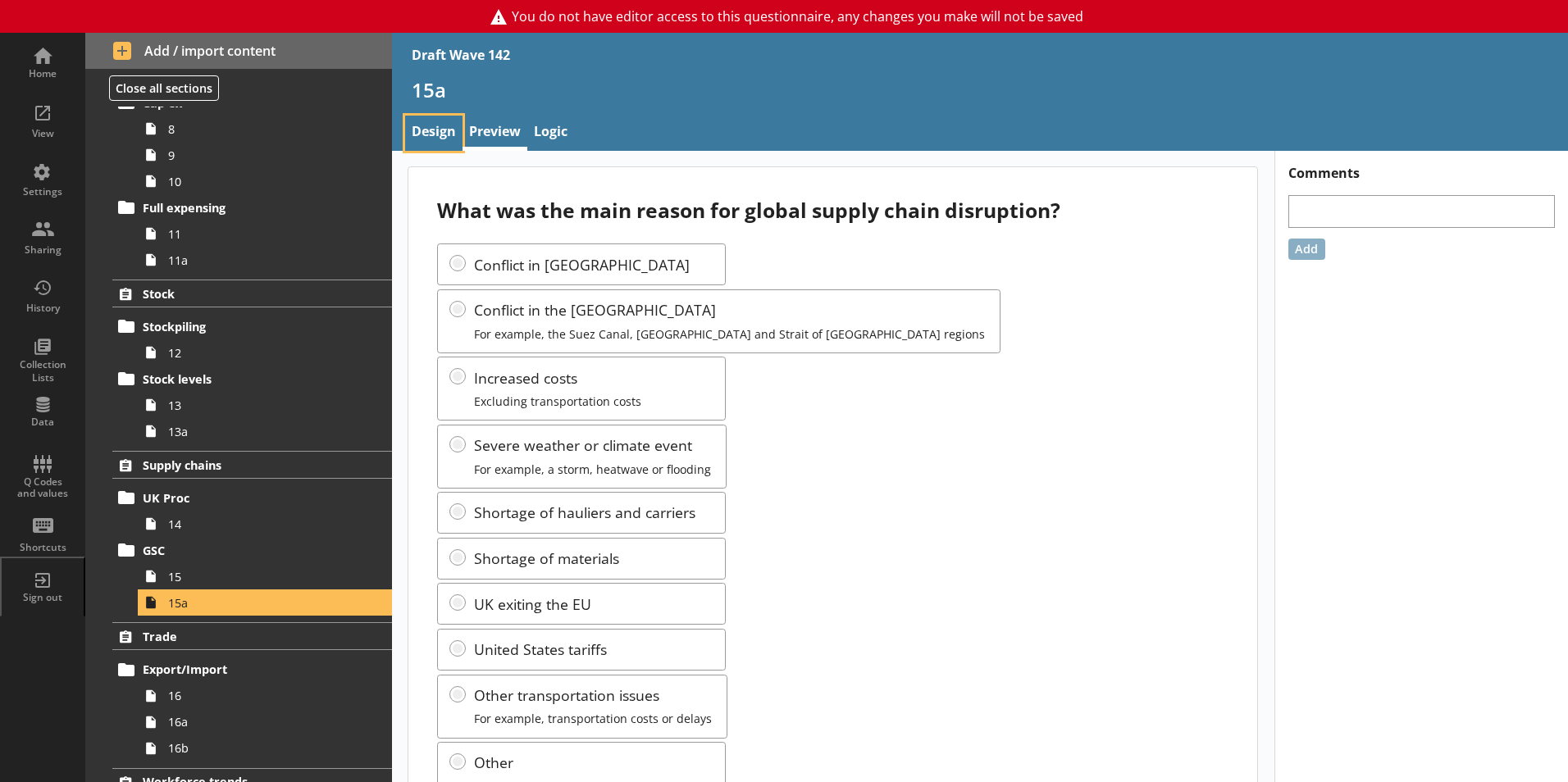
click at [426, 130] on link "Design" at bounding box center [433, 133] width 58 height 36
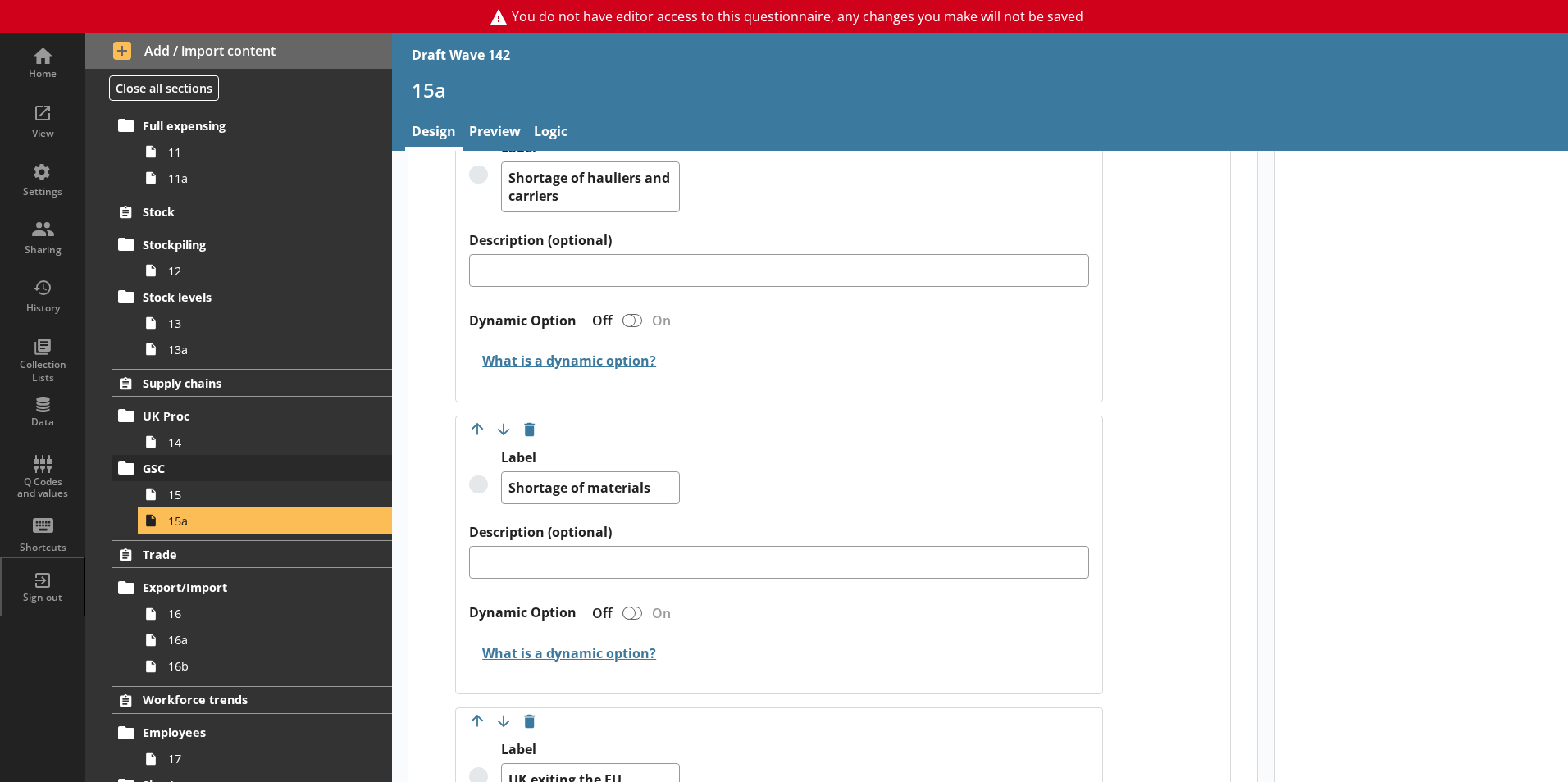
scroll to position [738, 0]
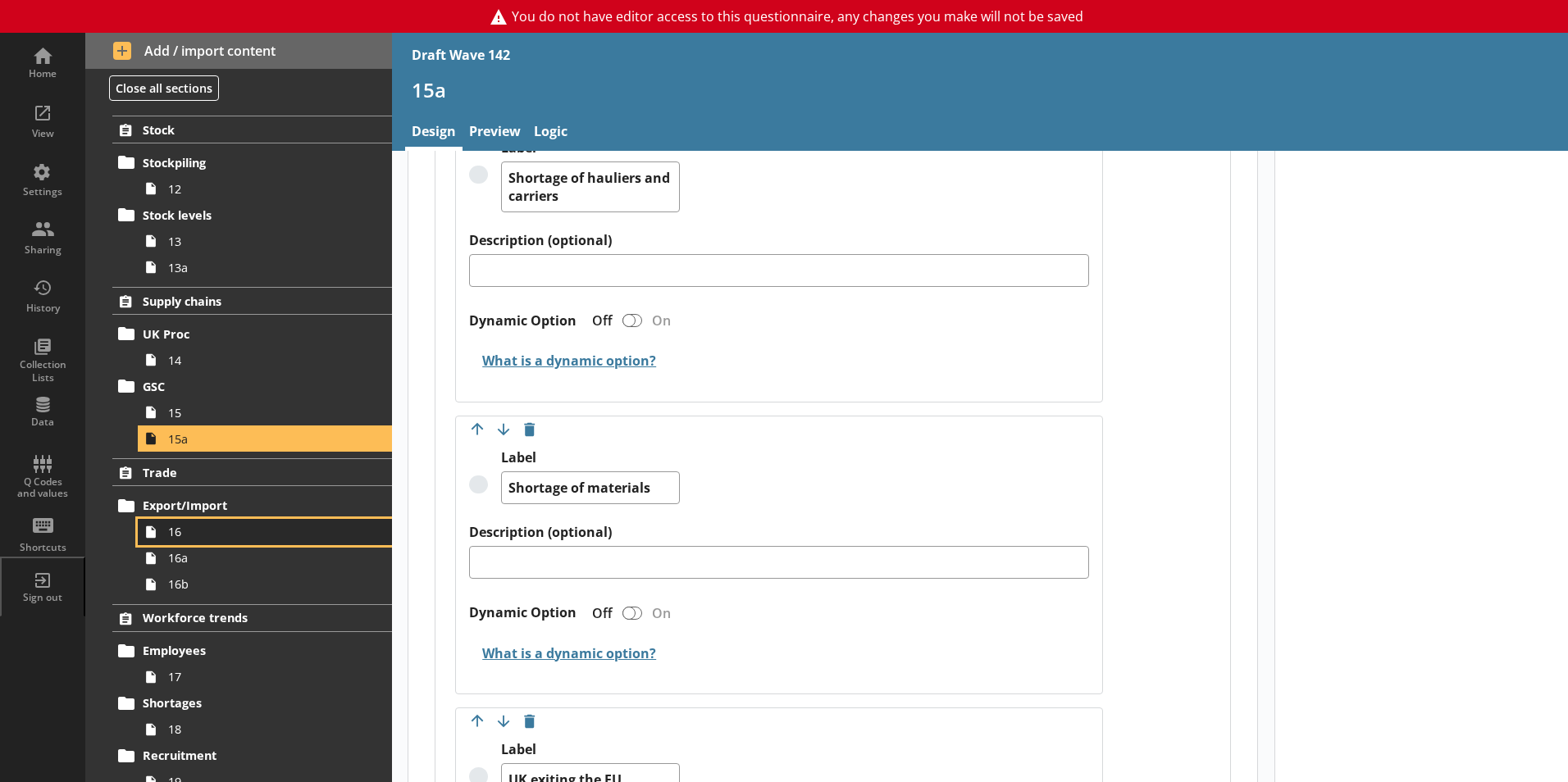
click at [173, 537] on span "16" at bounding box center [259, 532] width 182 height 16
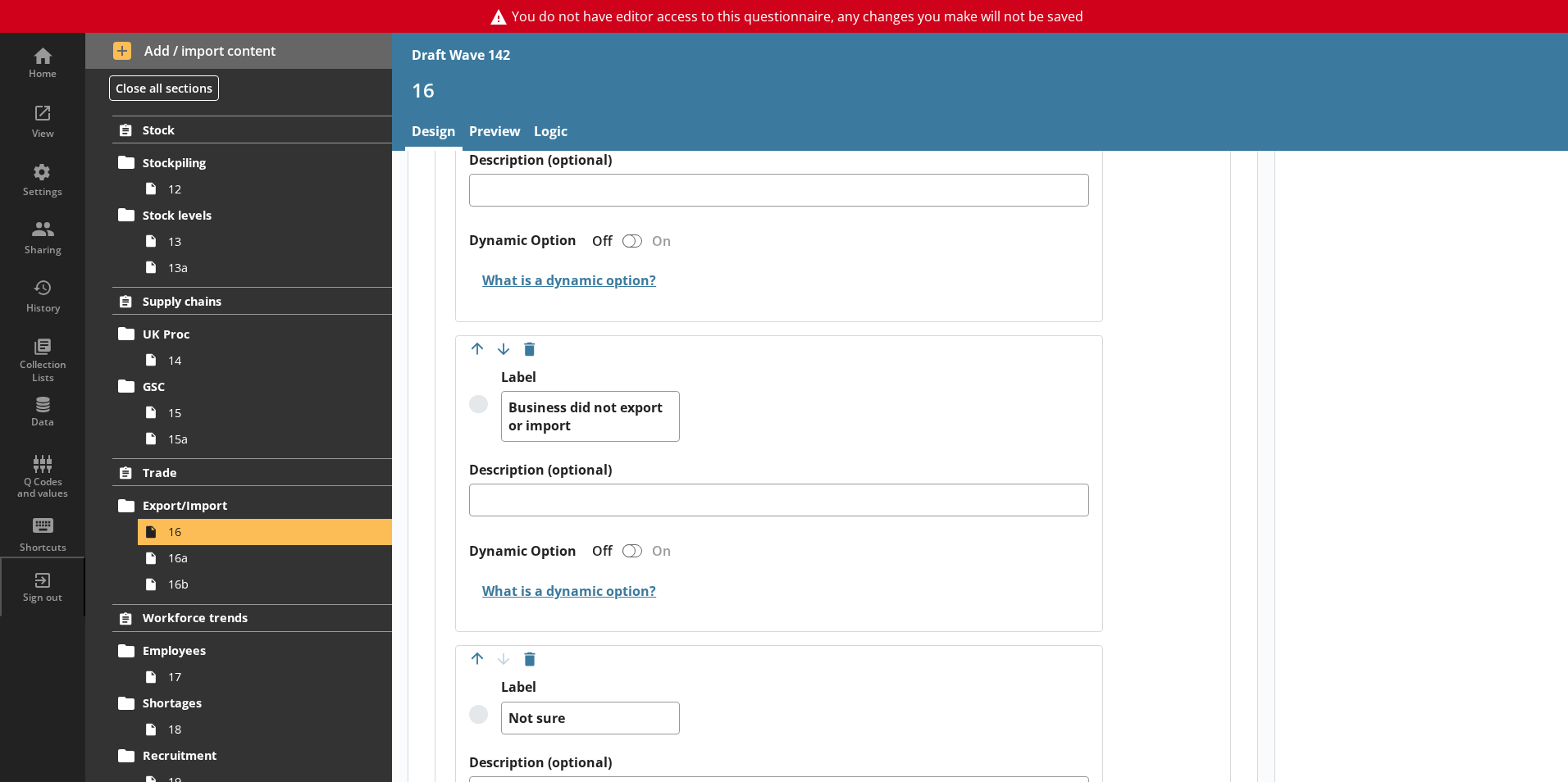
scroll to position [1886, 0]
click at [197, 561] on span "16a" at bounding box center [259, 557] width 182 height 16
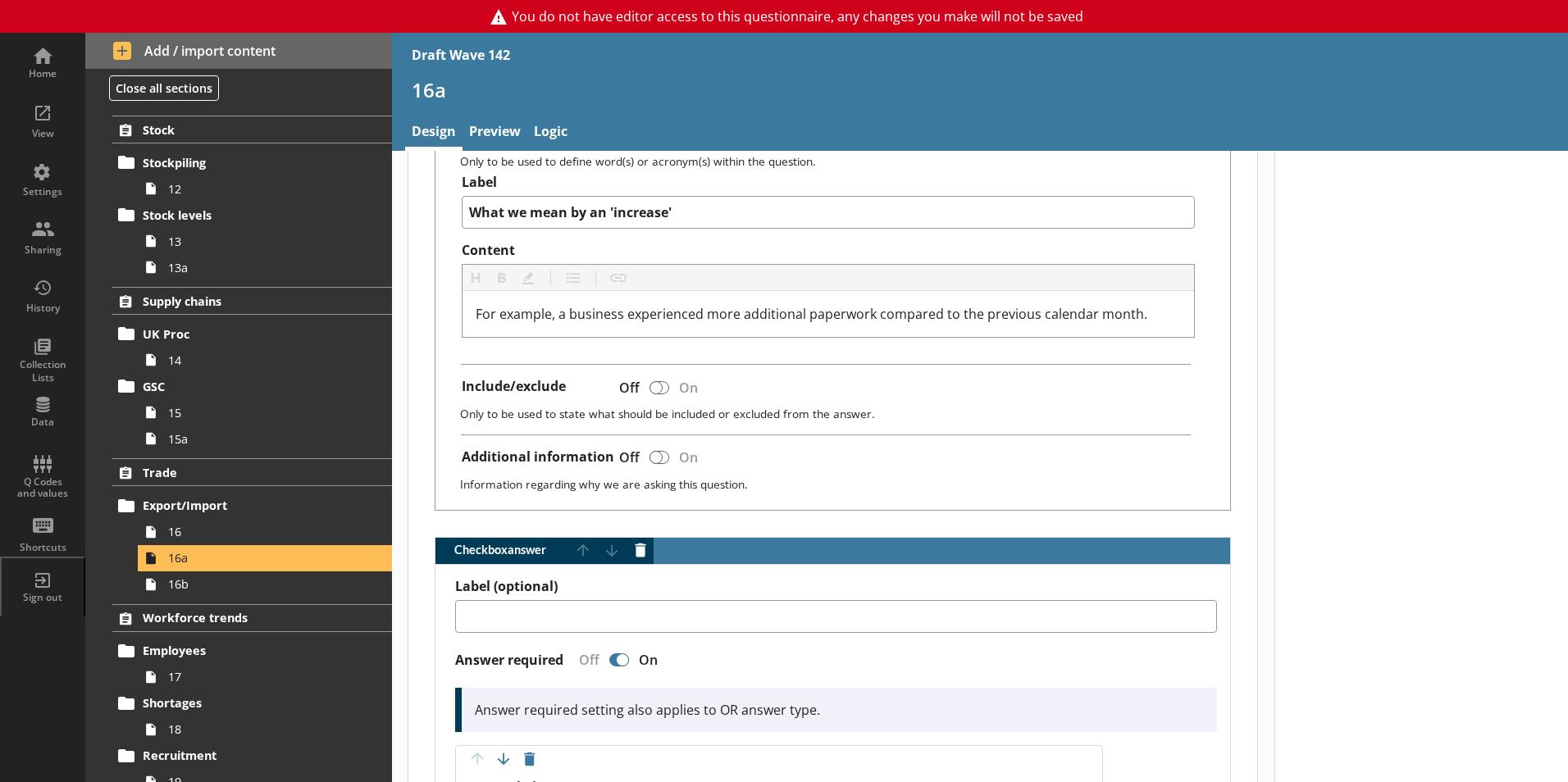
scroll to position [738, 0]
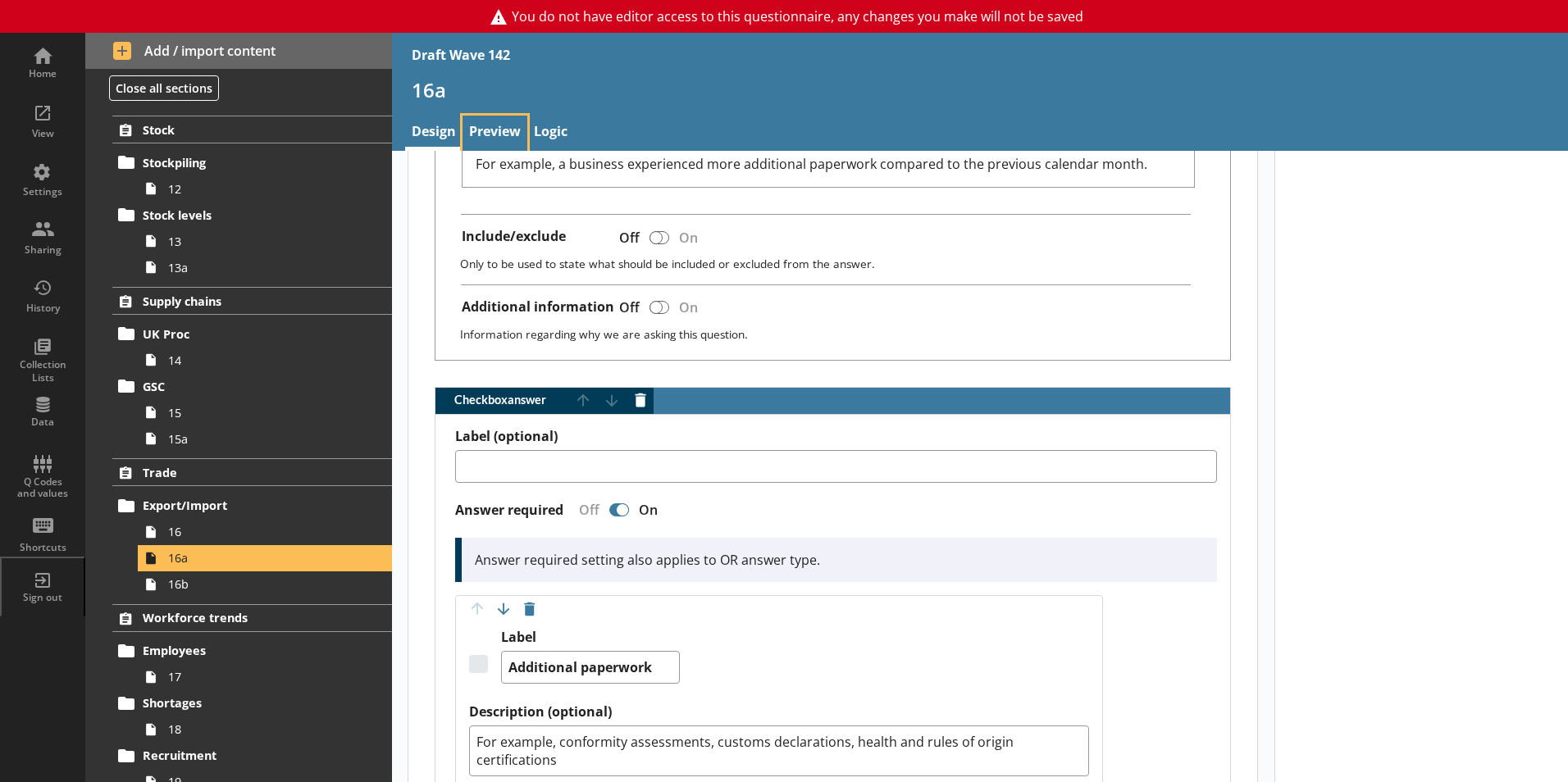
click at [510, 127] on link "Preview" at bounding box center [494, 133] width 65 height 36
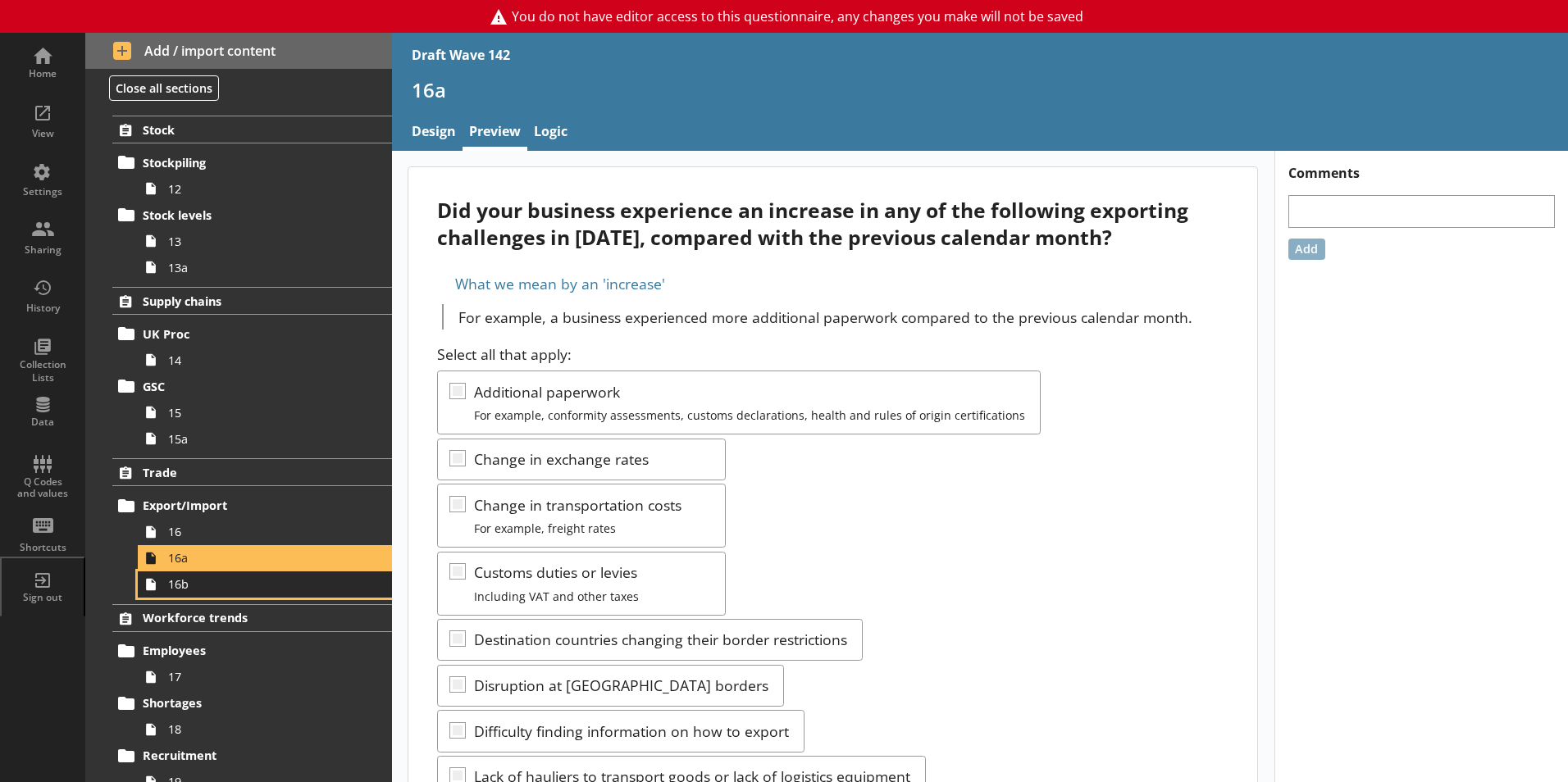
click at [185, 586] on span "16b" at bounding box center [259, 584] width 182 height 16
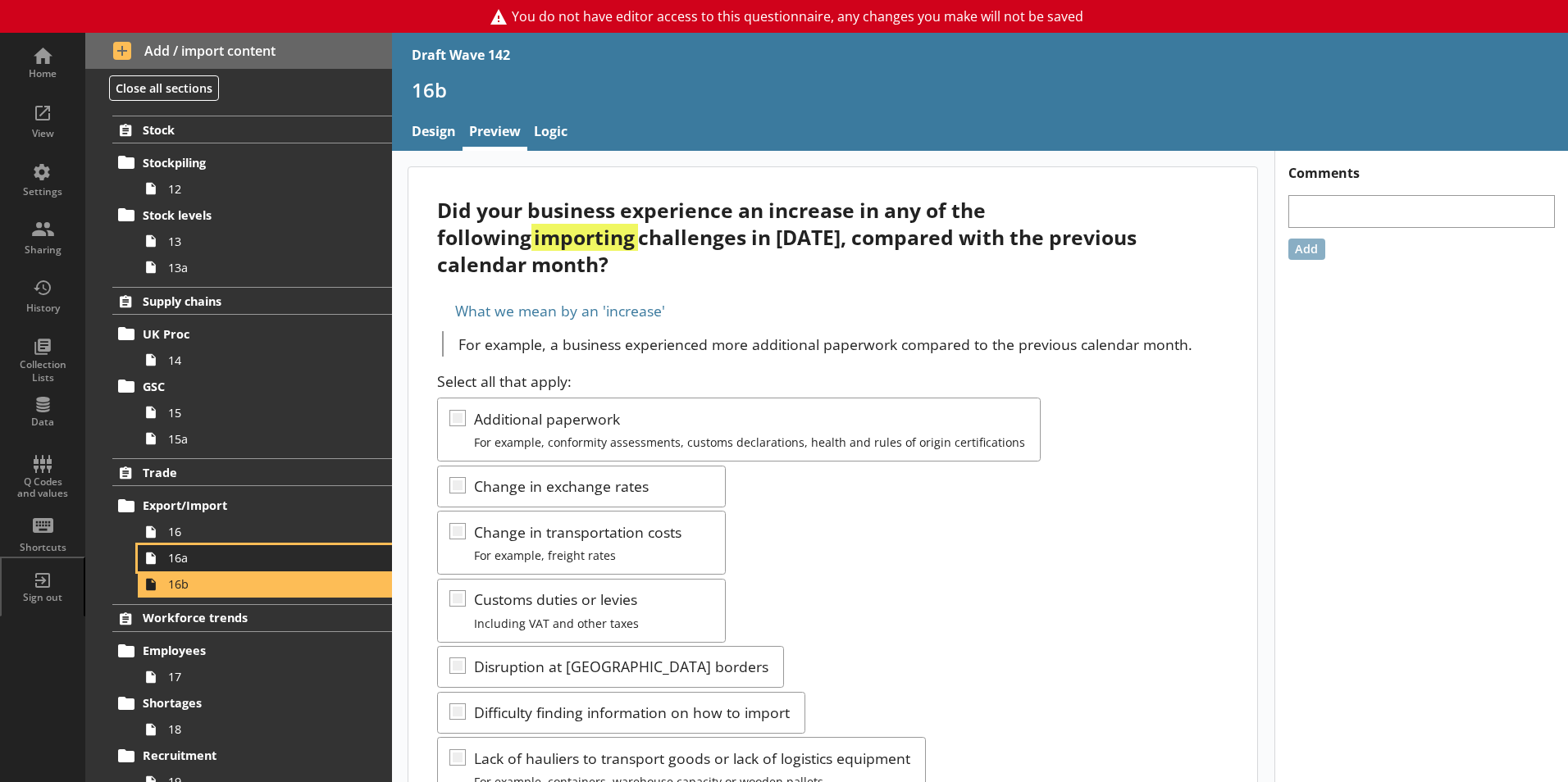
click at [164, 558] on link "16a" at bounding box center [265, 558] width 254 height 26
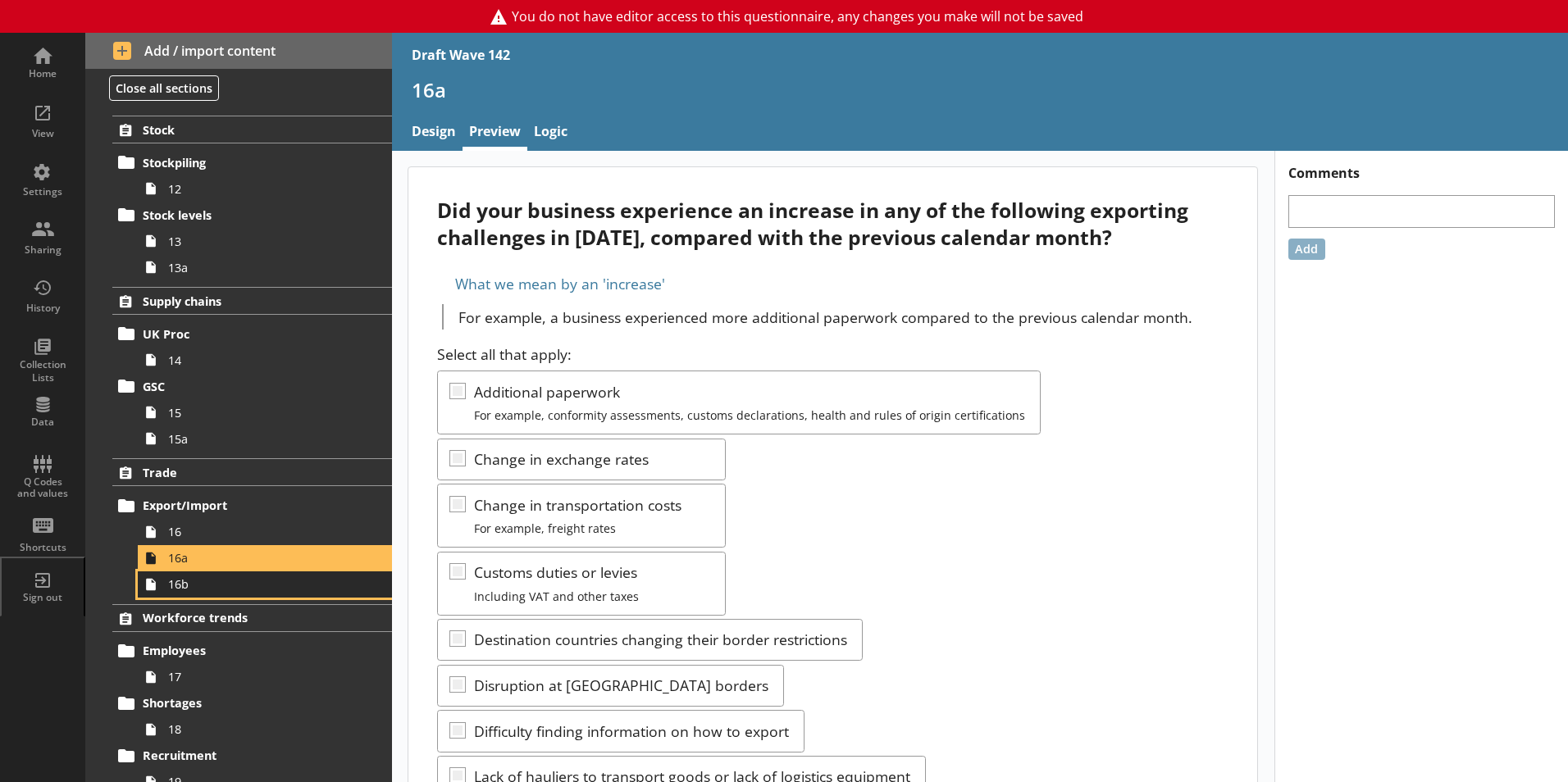
click at [162, 587] on icon at bounding box center [151, 585] width 26 height 26
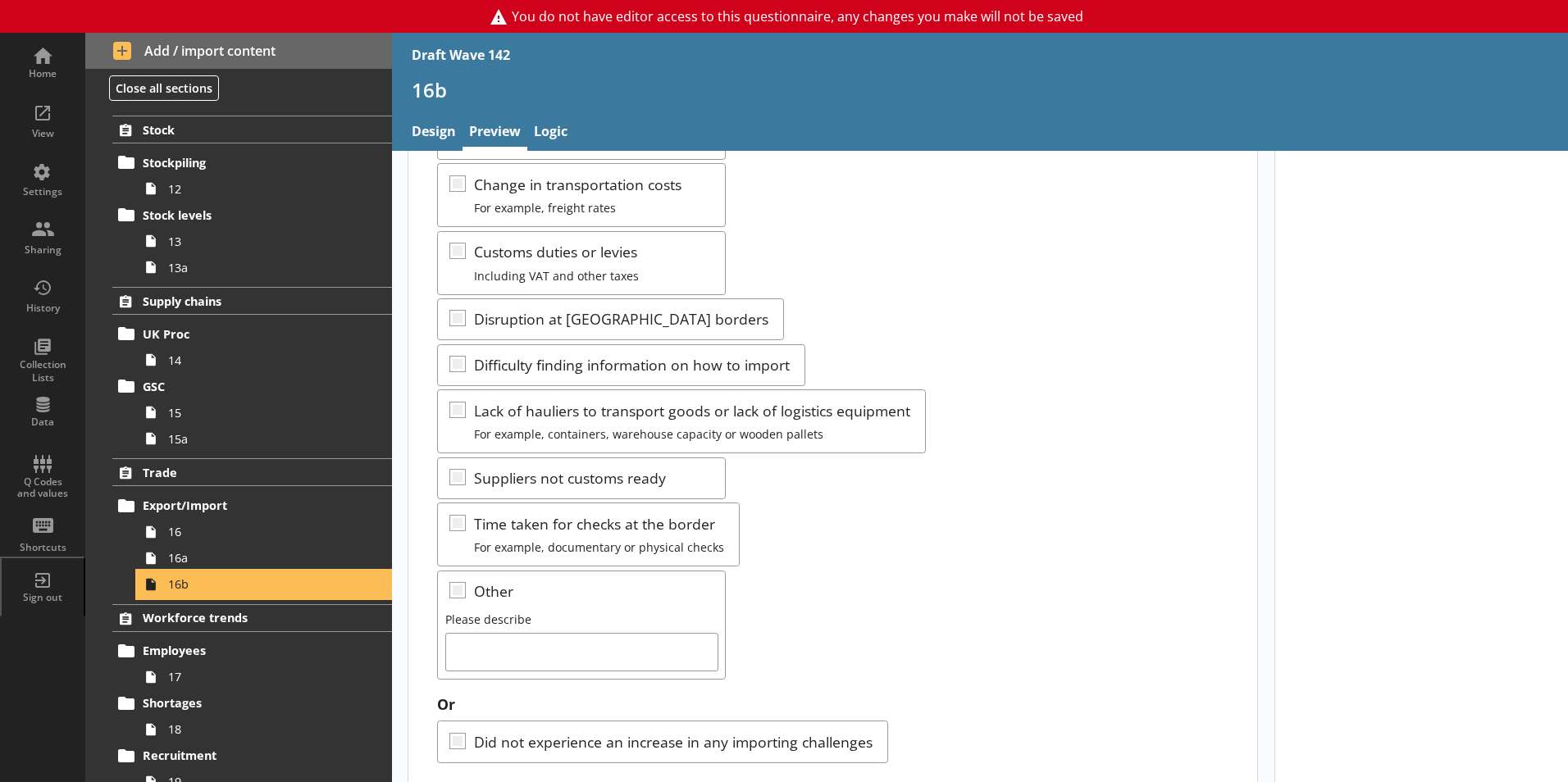
scroll to position [358, 0]
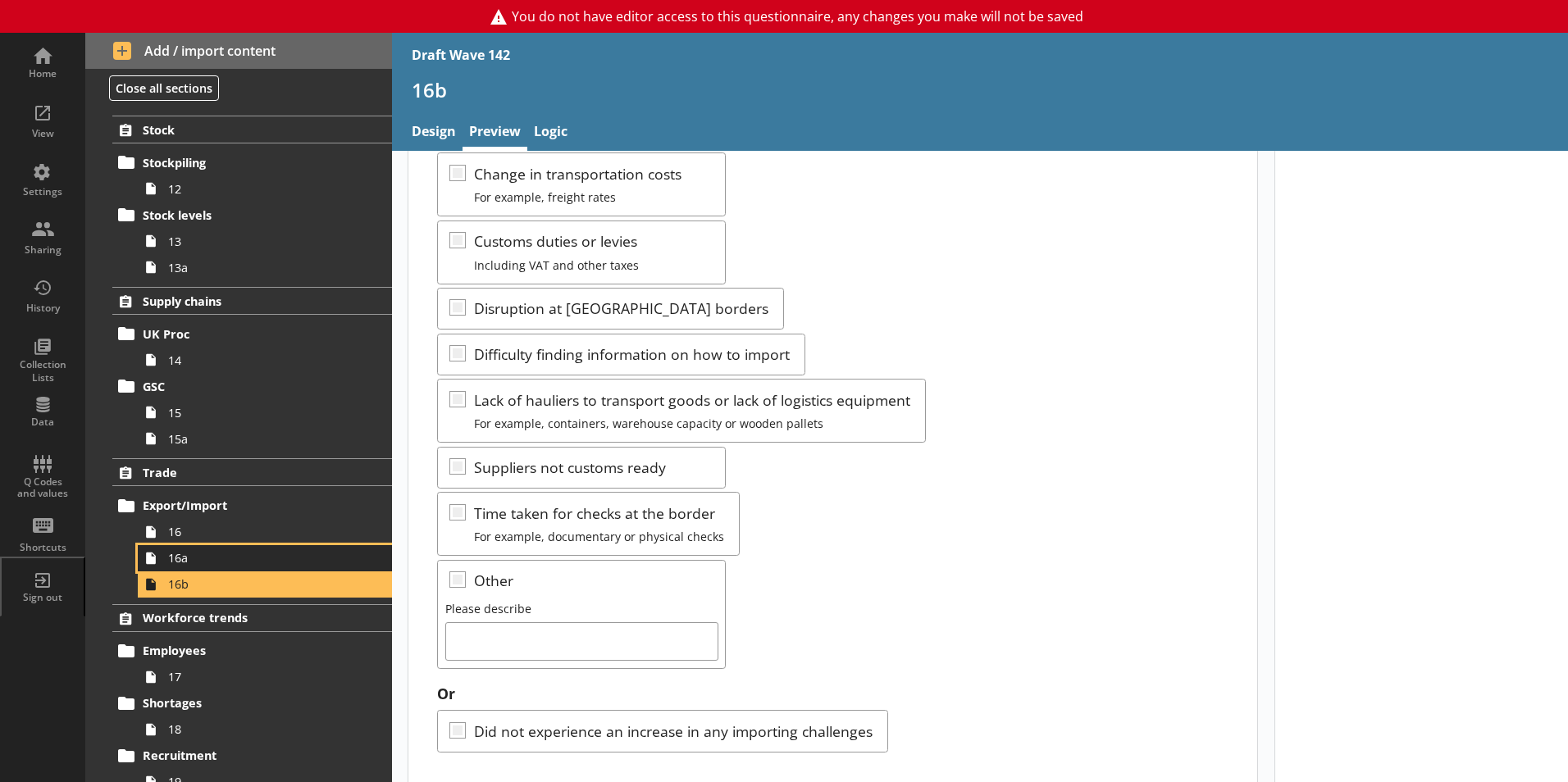
click at [187, 561] on span "16a" at bounding box center [259, 557] width 182 height 16
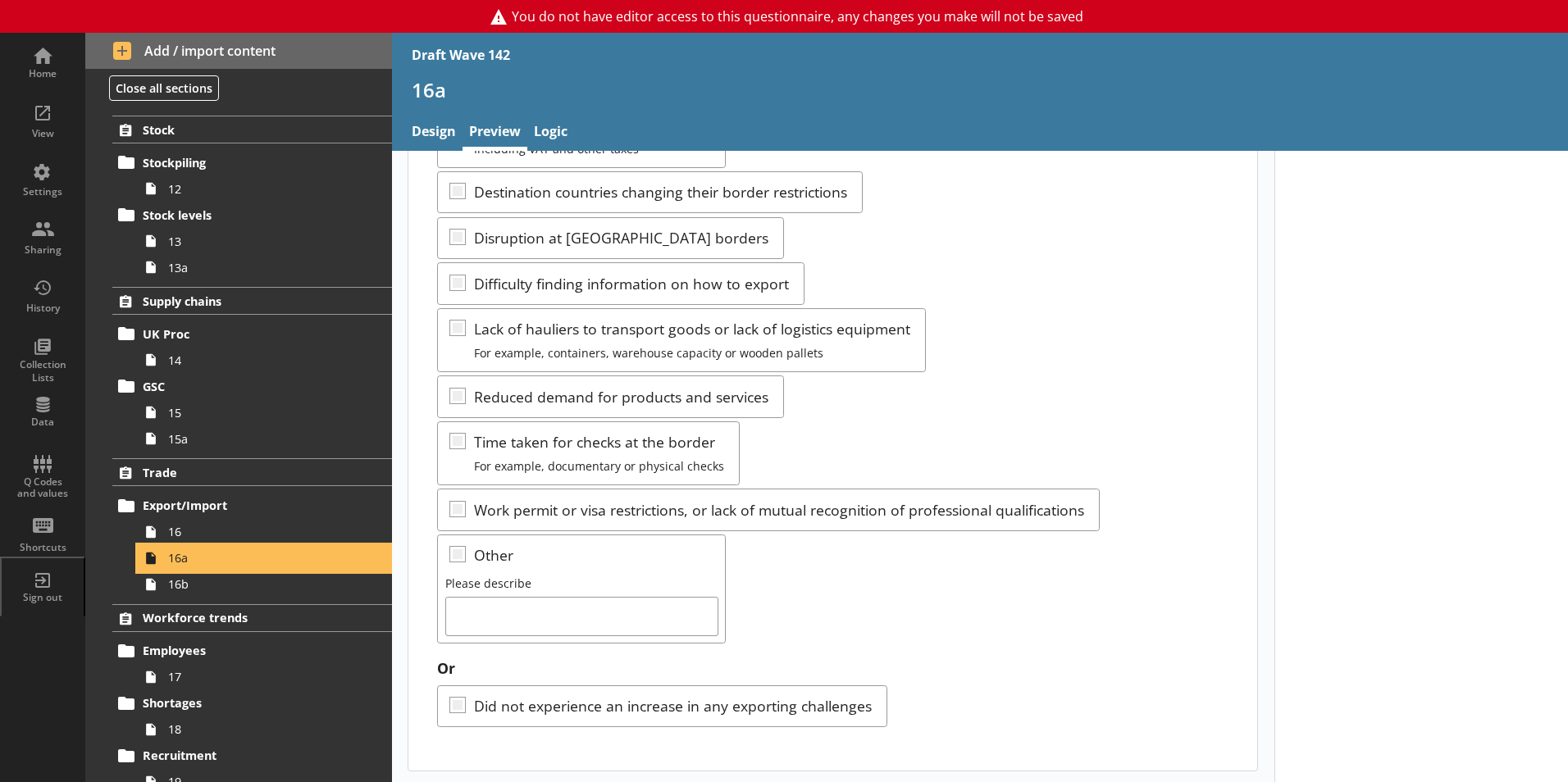
scroll to position [450, 0]
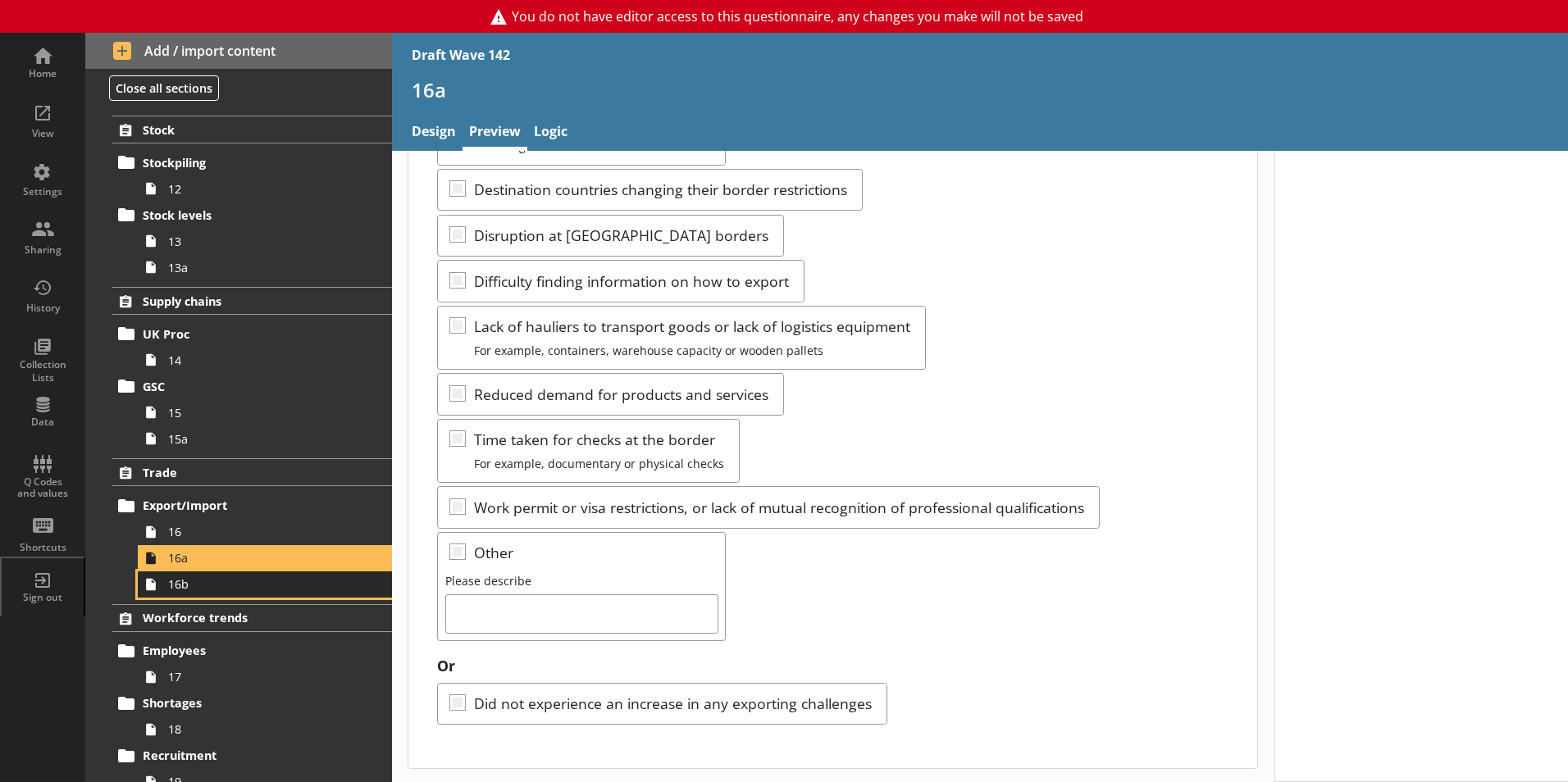
click at [220, 590] on span "16b" at bounding box center [259, 584] width 182 height 16
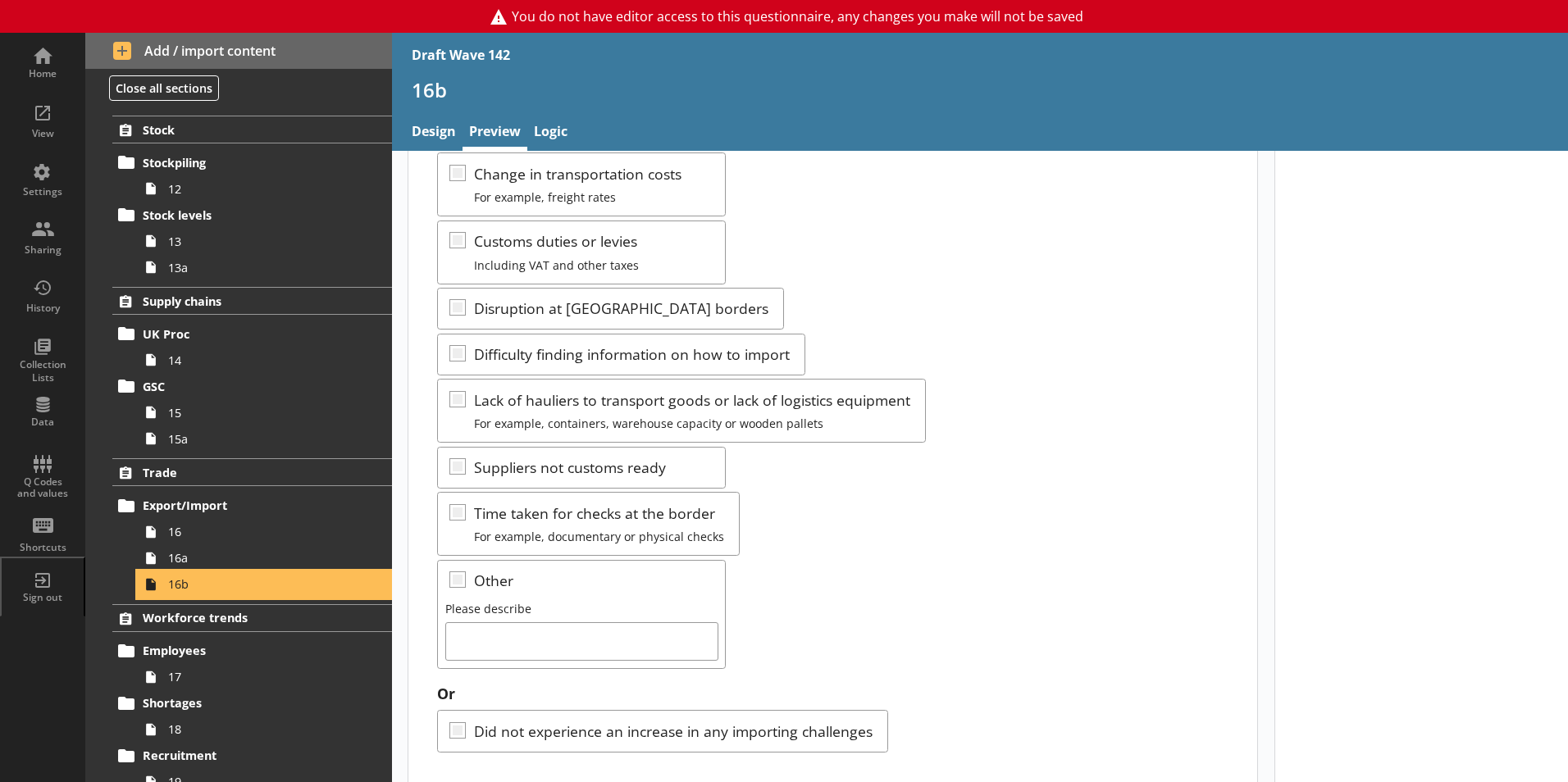
scroll to position [30, 0]
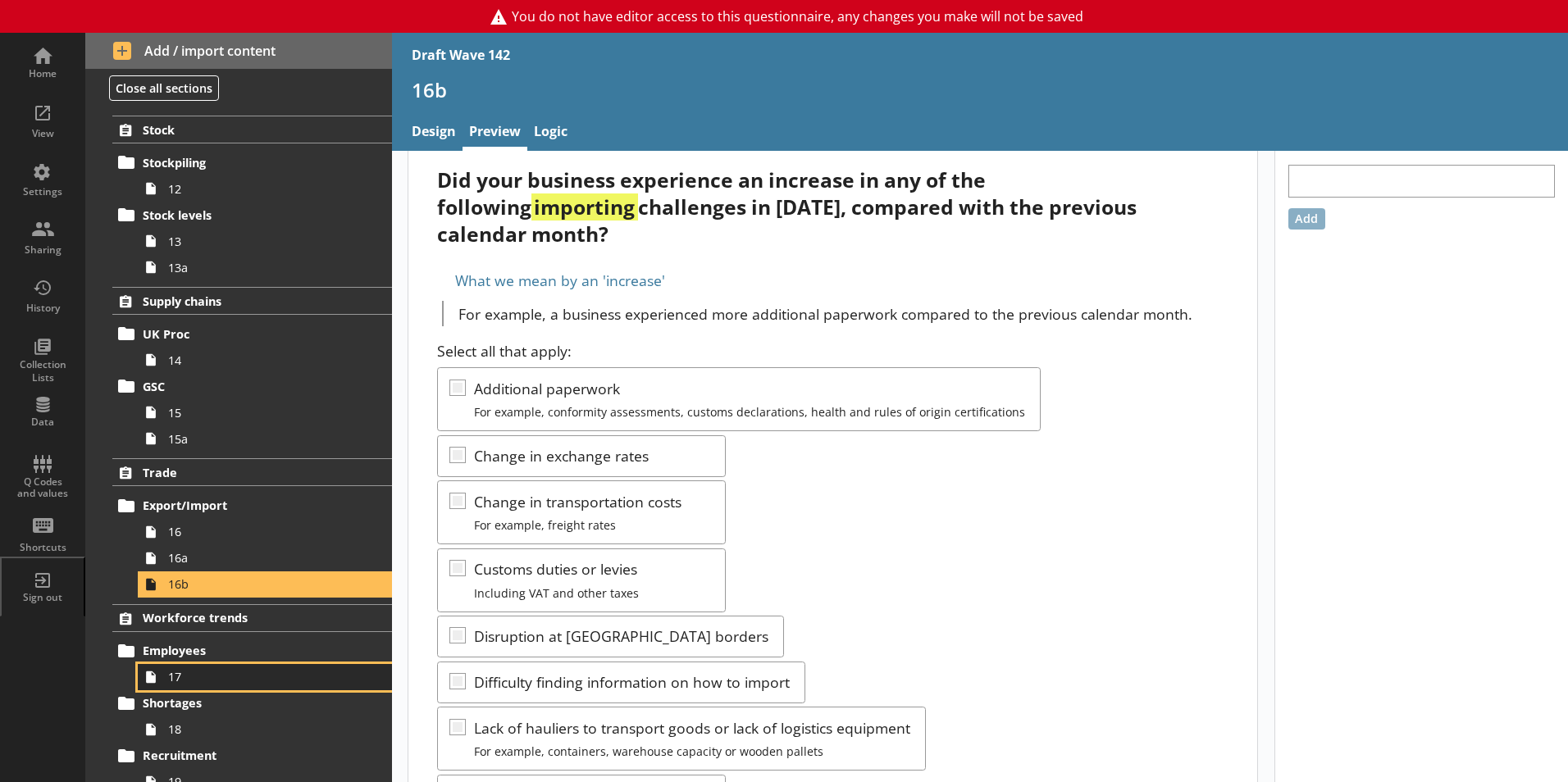
click at [196, 683] on span "17" at bounding box center [259, 676] width 182 height 16
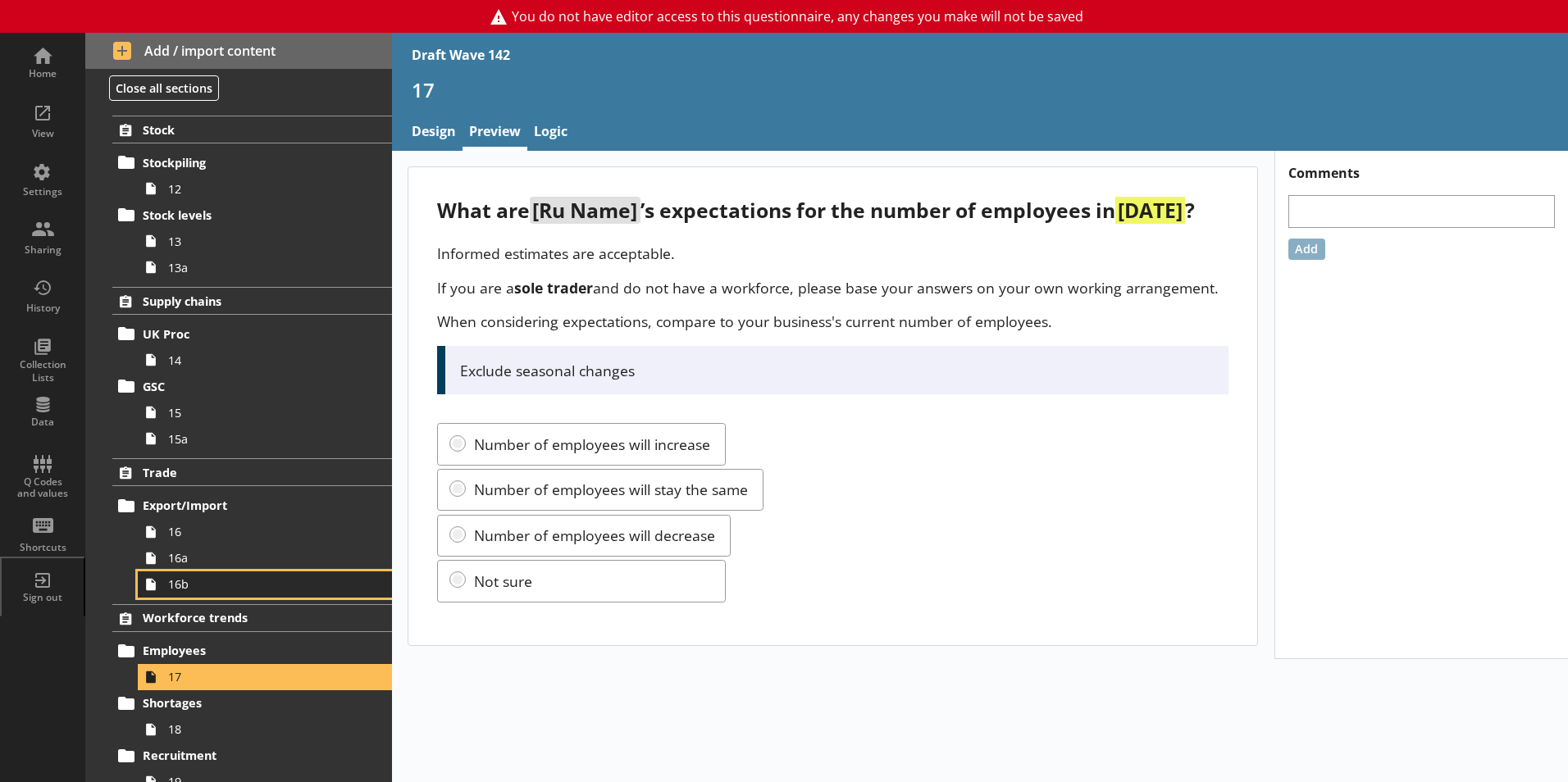
click at [196, 588] on span "16b" at bounding box center [259, 584] width 182 height 16
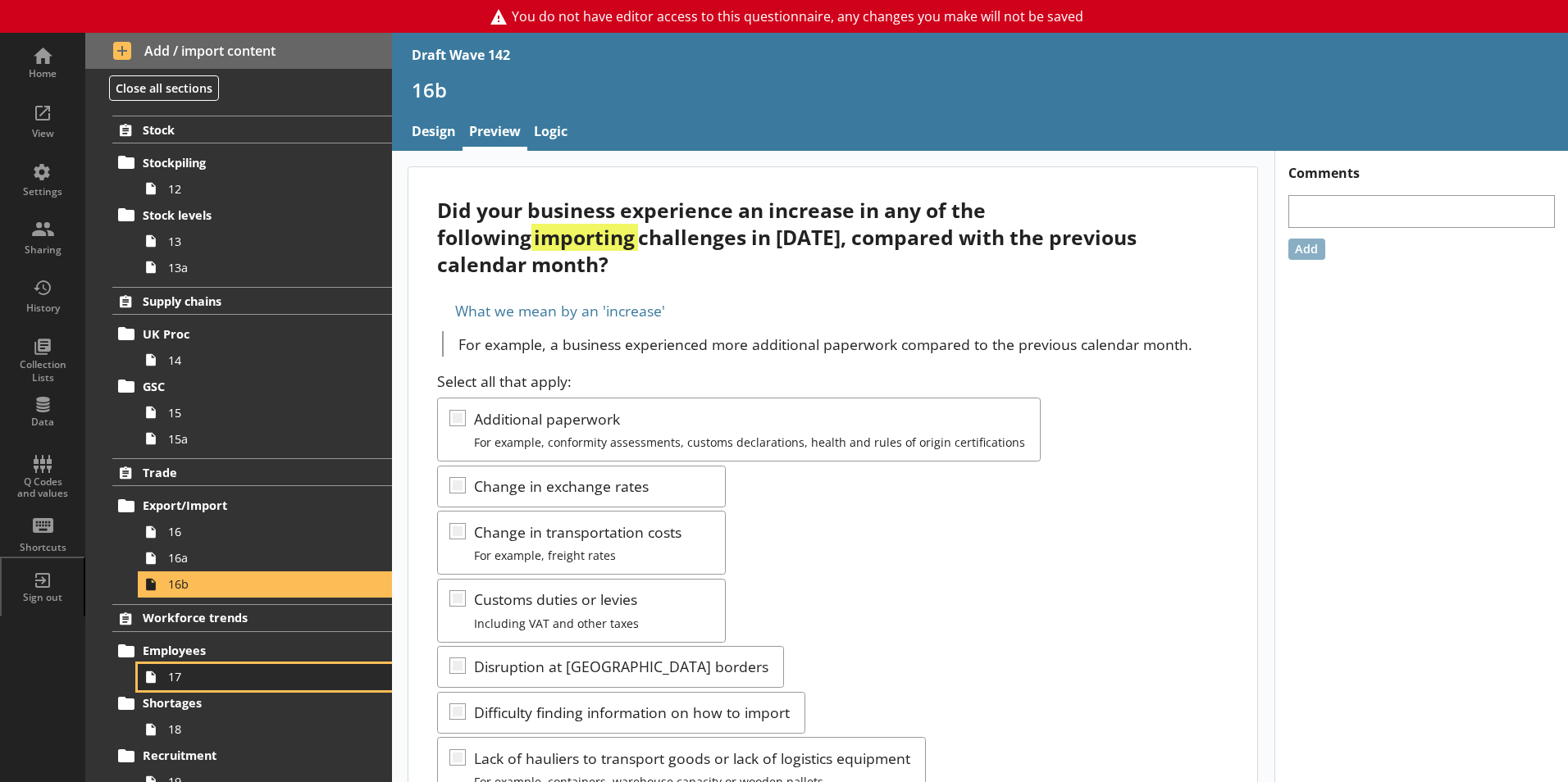
click at [194, 676] on span "17" at bounding box center [259, 676] width 182 height 16
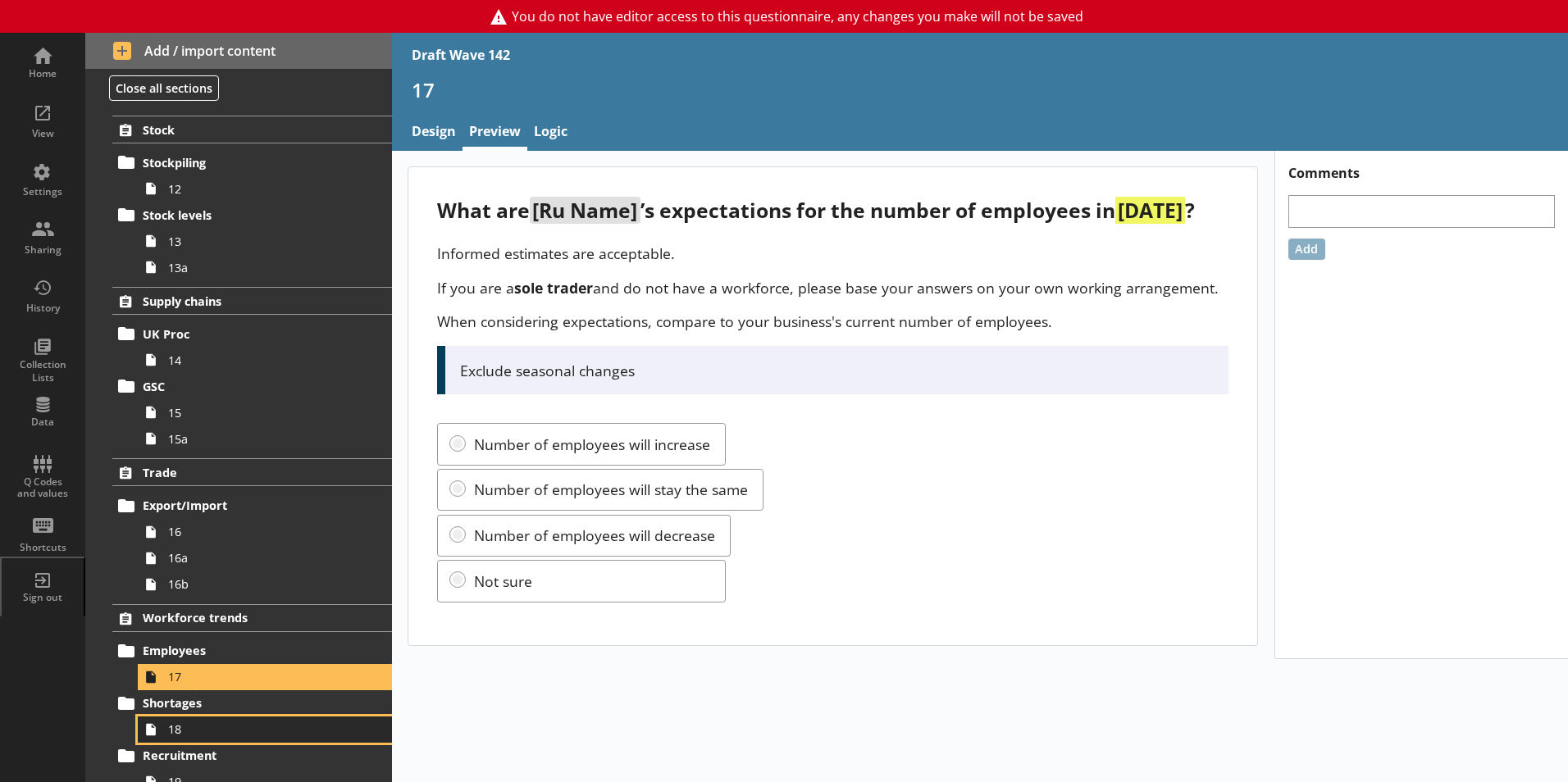
click at [181, 734] on span "18" at bounding box center [259, 729] width 182 height 16
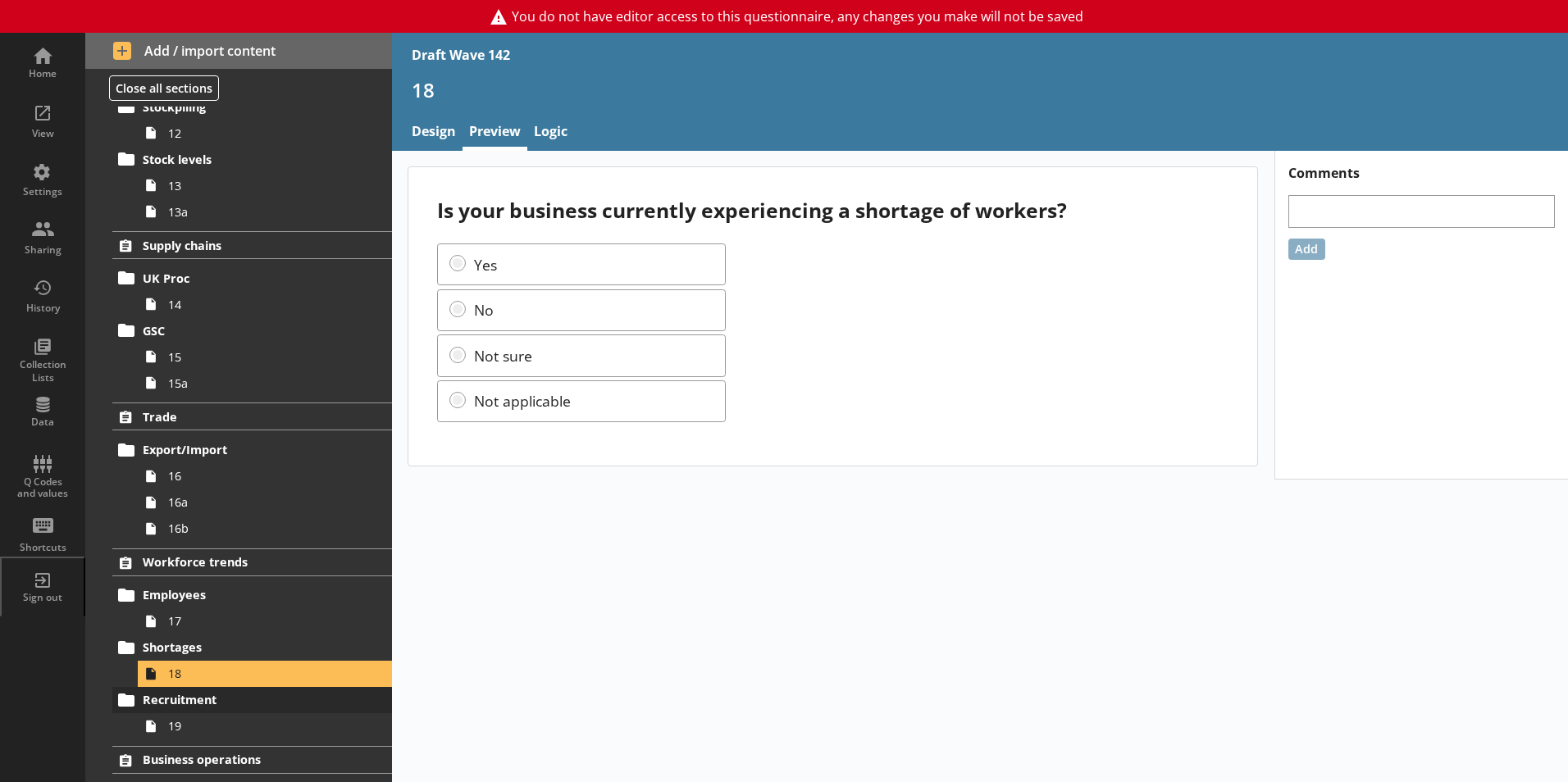
scroll to position [820, 0]
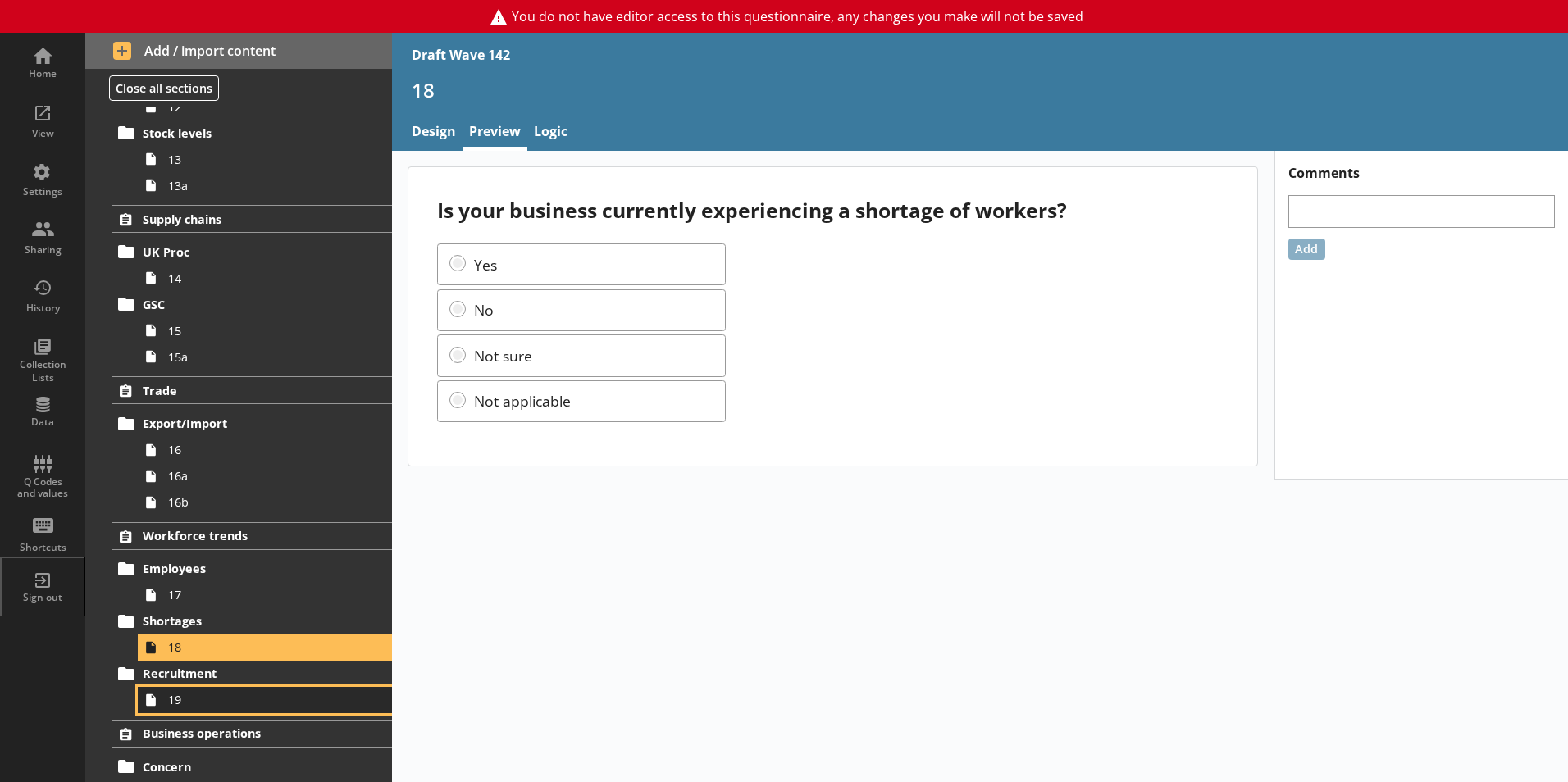
click at [174, 703] on span "19" at bounding box center [259, 700] width 182 height 16
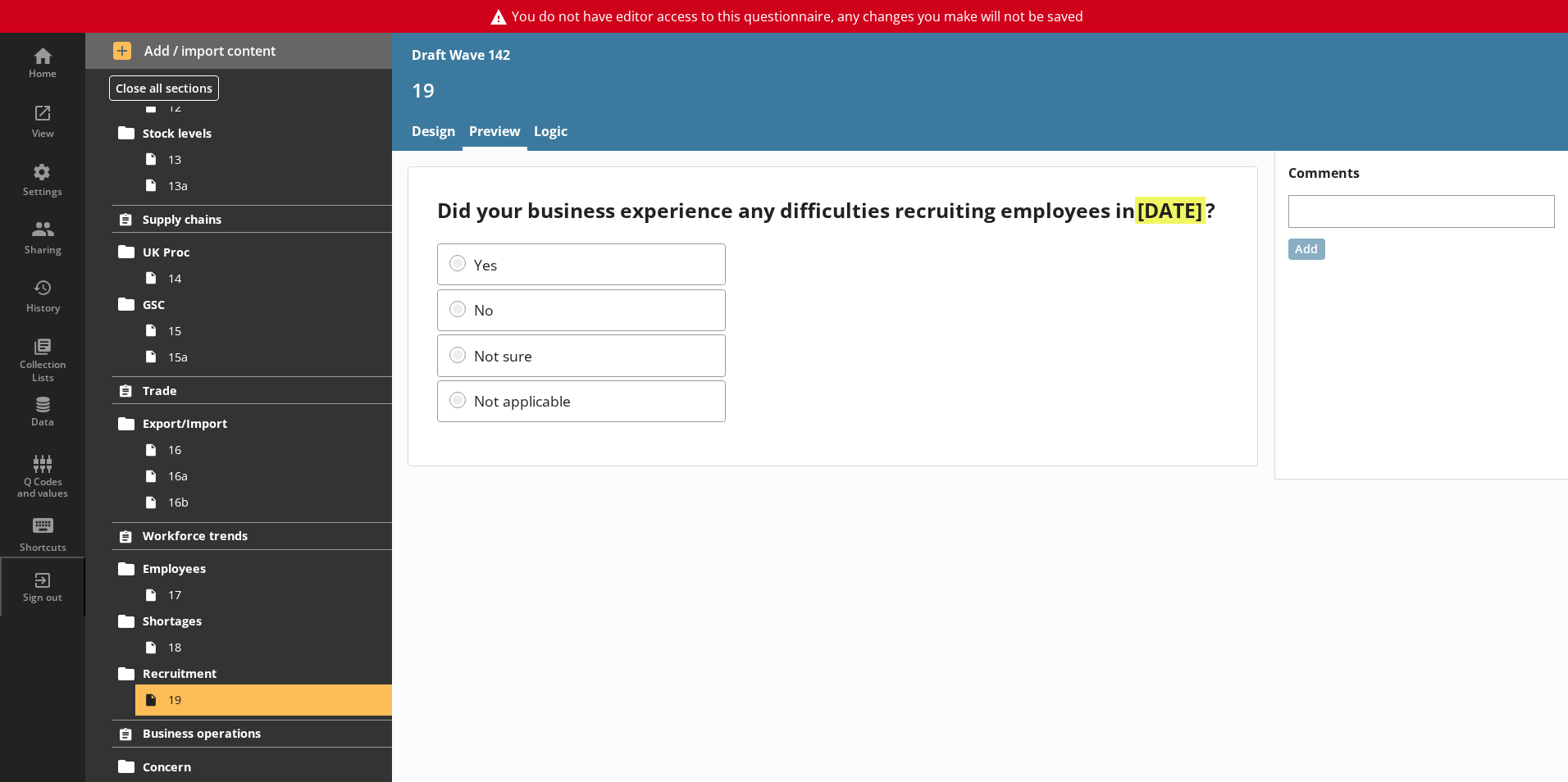
click at [174, 703] on span "19" at bounding box center [259, 700] width 182 height 16
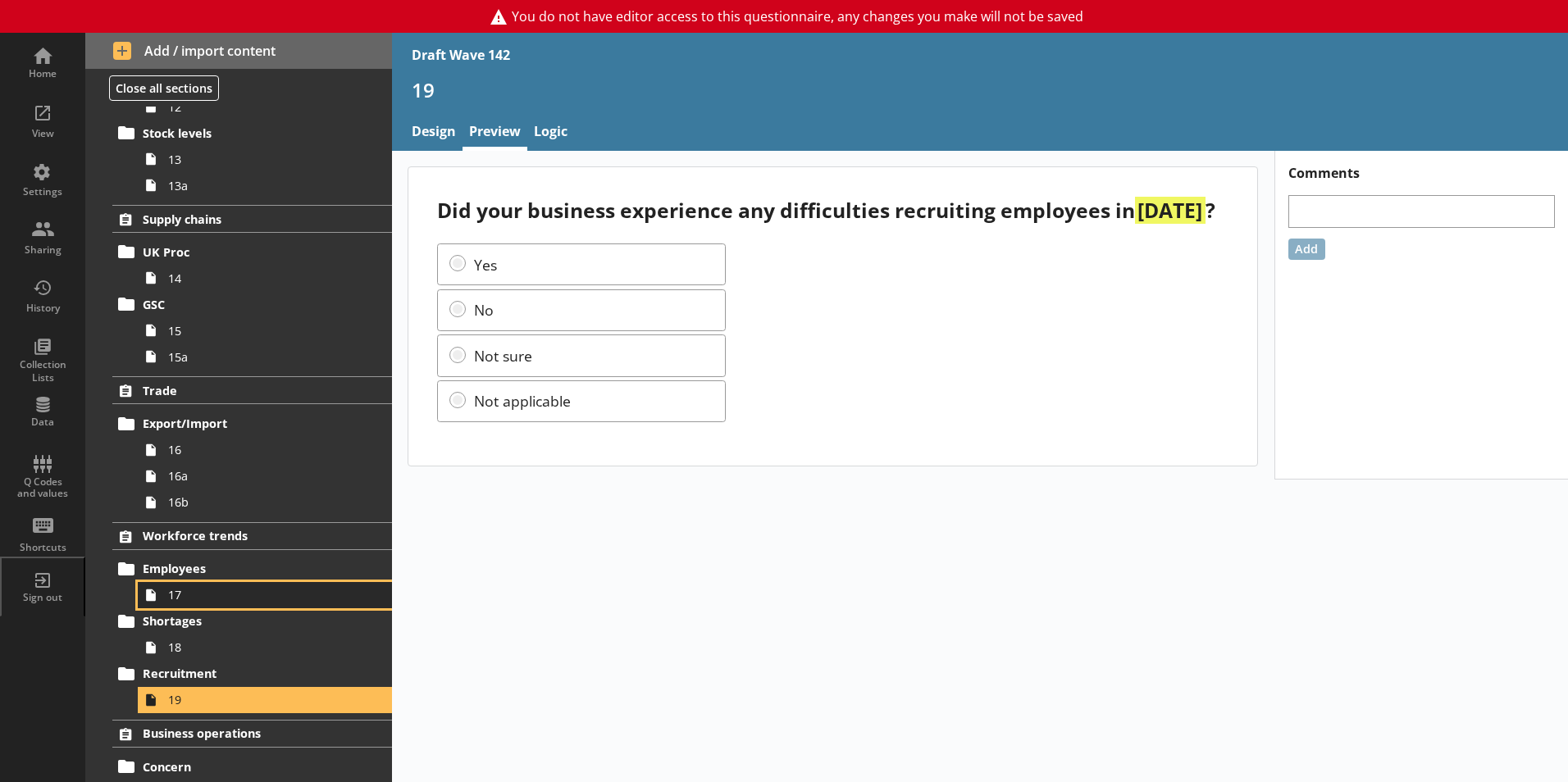
click at [191, 599] on span "17" at bounding box center [259, 595] width 182 height 16
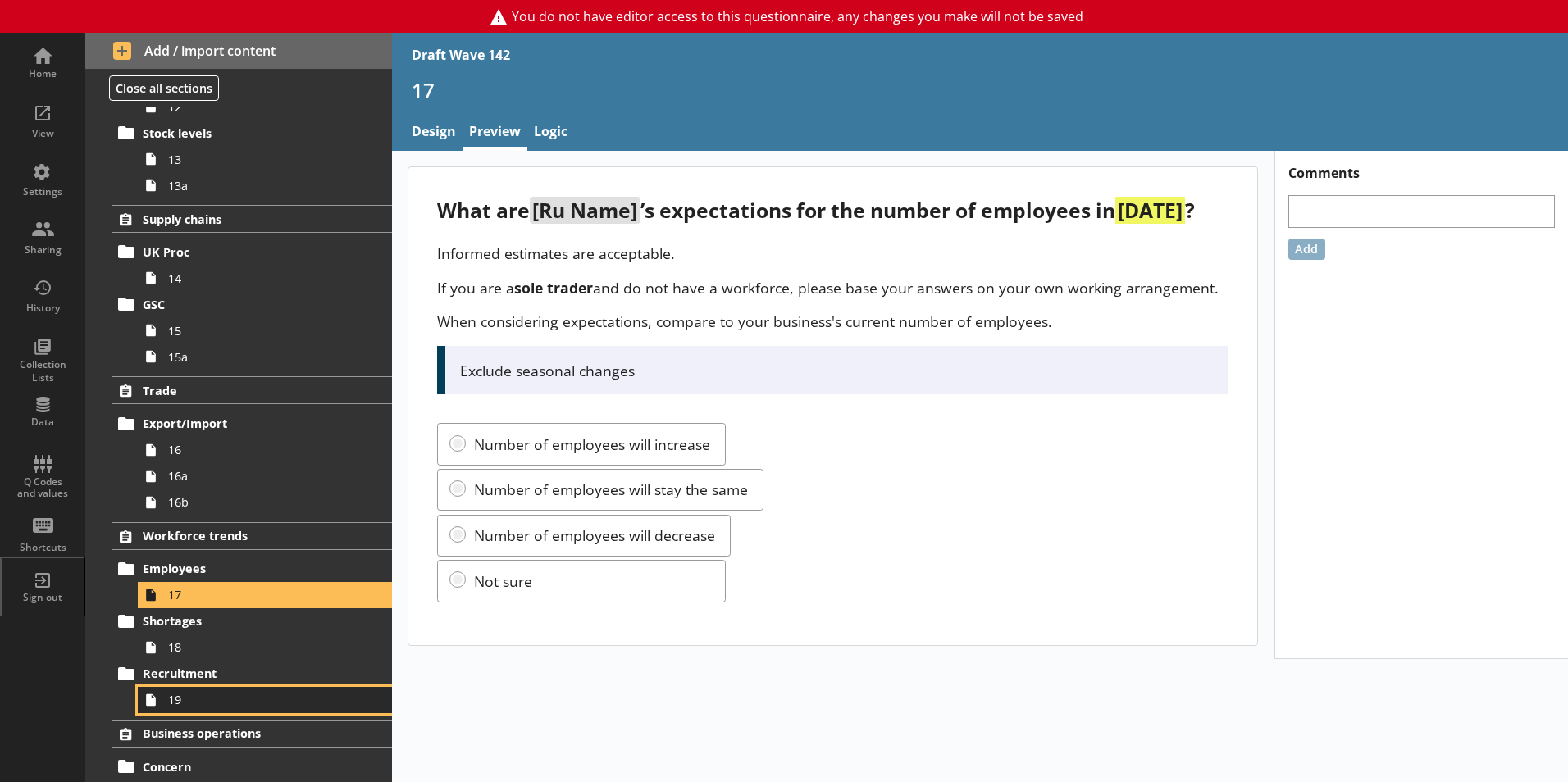
click at [177, 703] on span "19" at bounding box center [259, 700] width 182 height 16
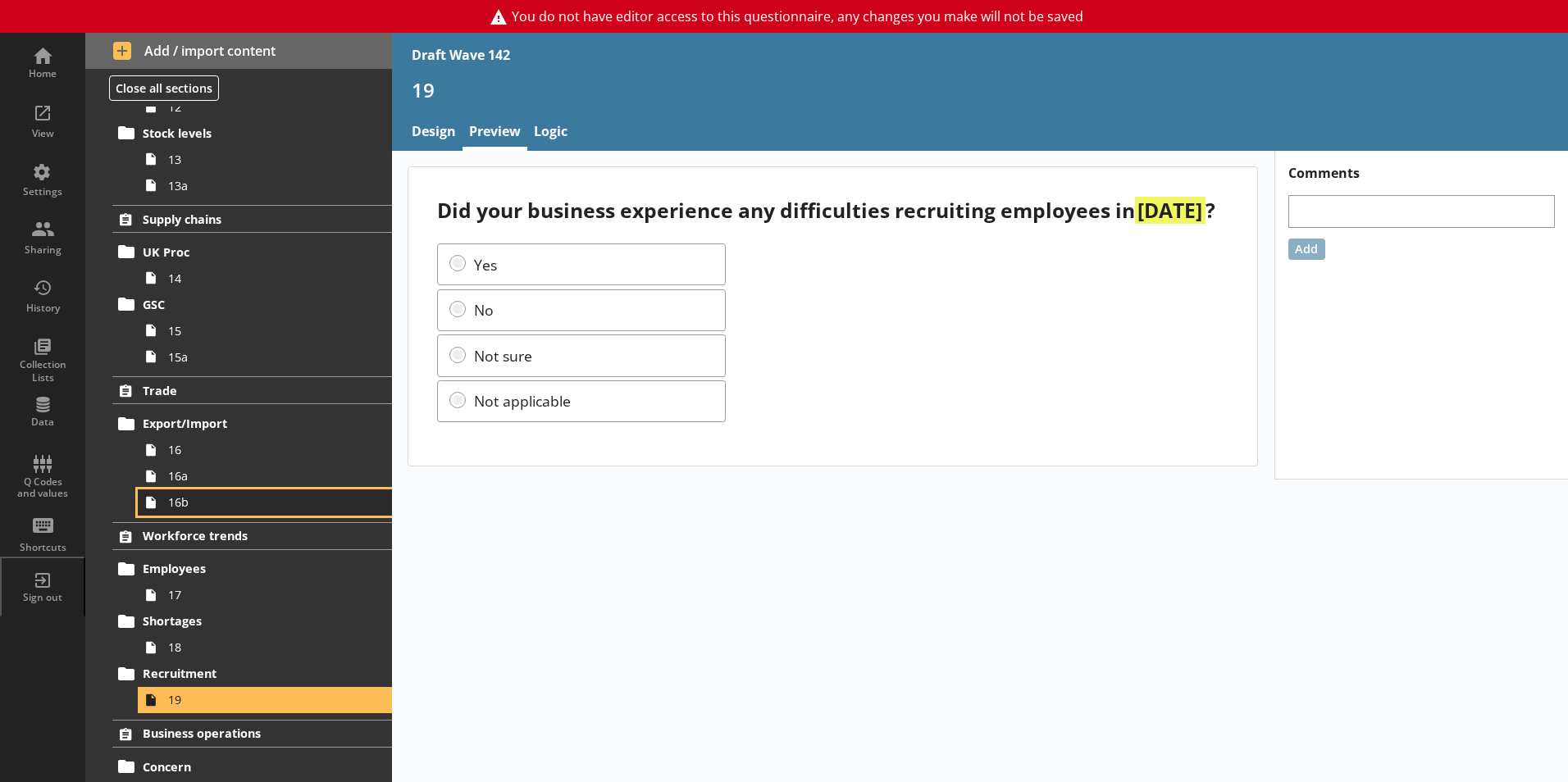
click at [176, 515] on link "16b" at bounding box center [265, 502] width 254 height 26
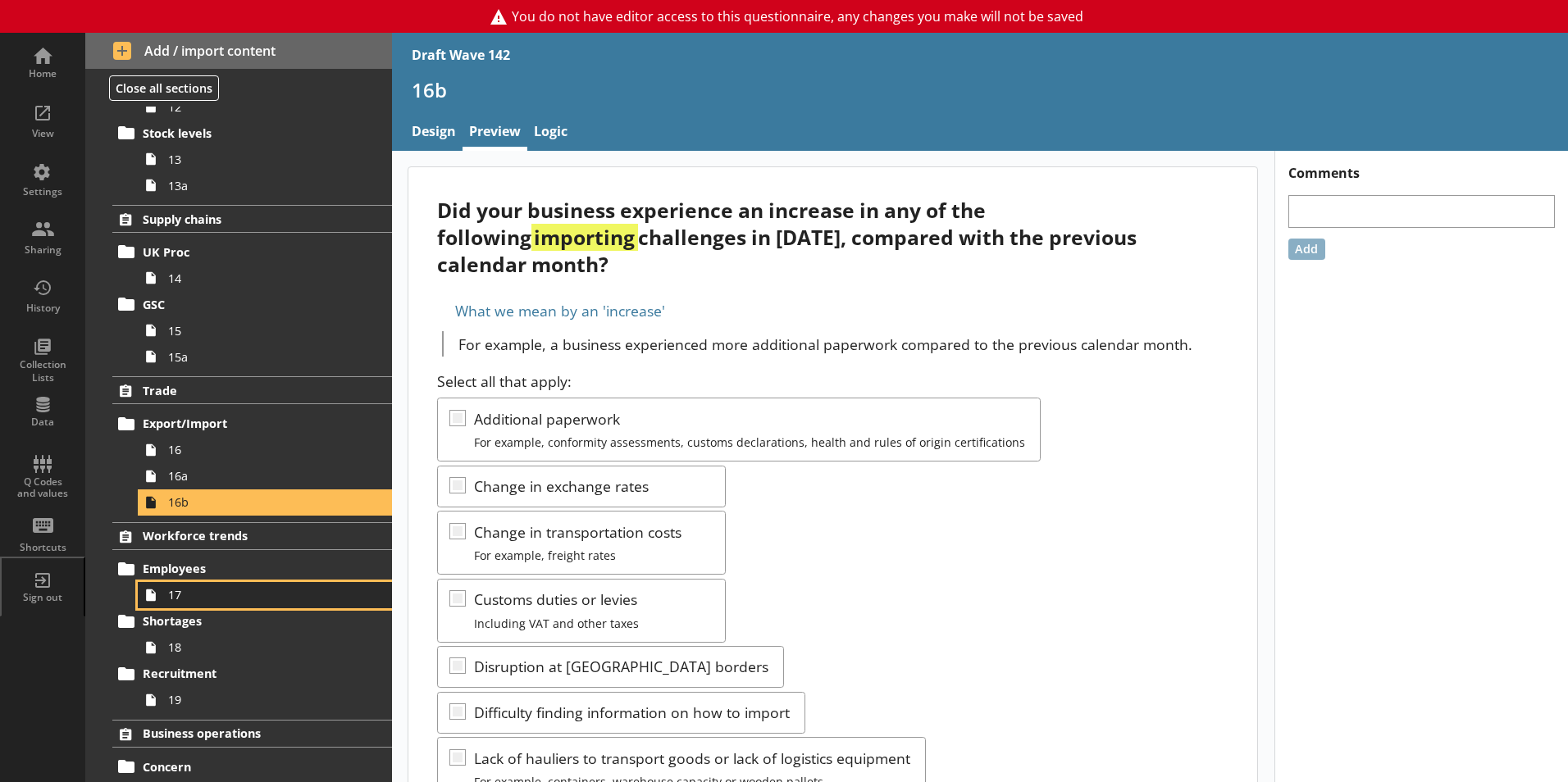
click at [185, 592] on span "17" at bounding box center [259, 595] width 182 height 16
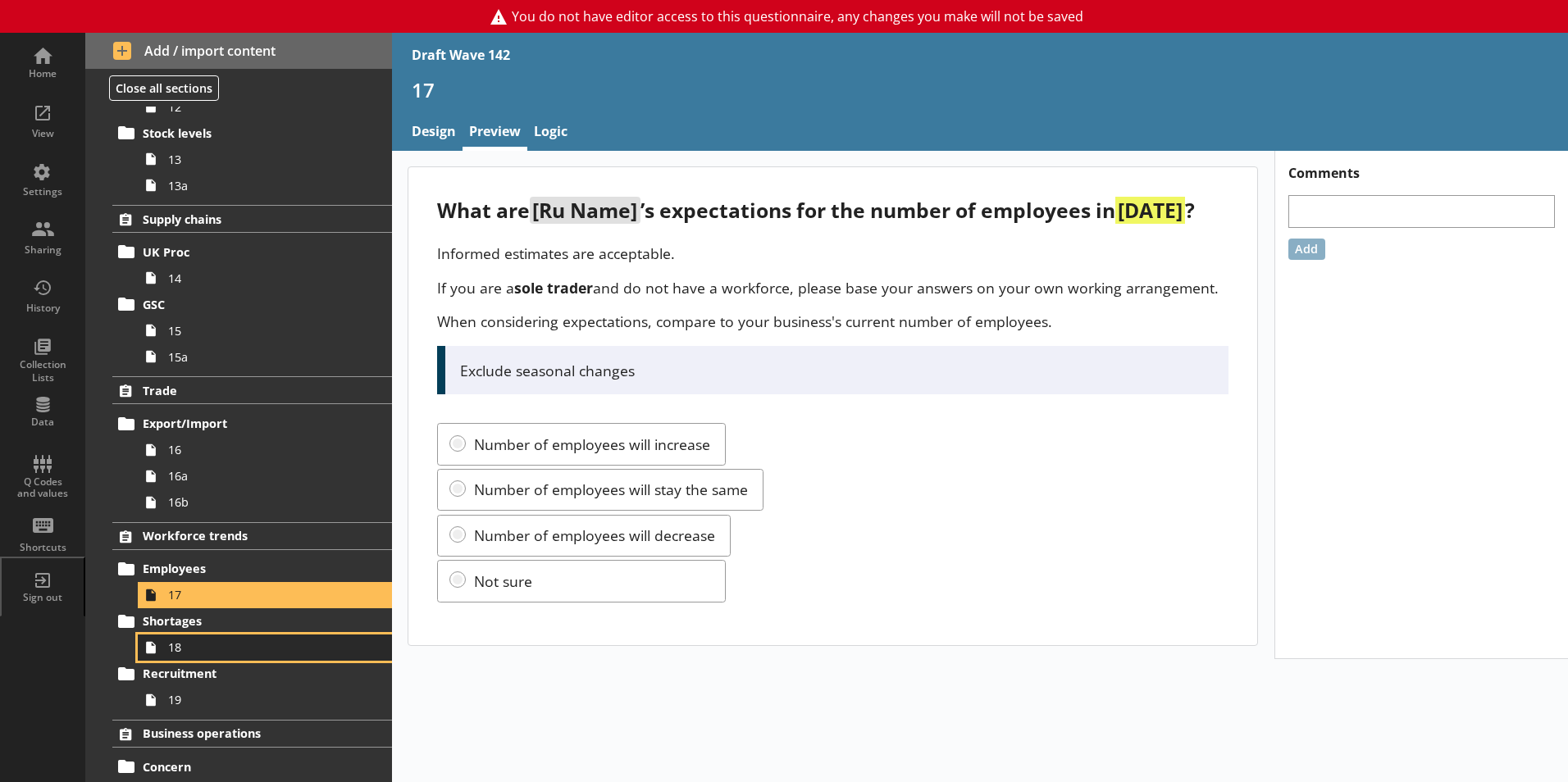
click at [176, 654] on span "18" at bounding box center [259, 647] width 182 height 16
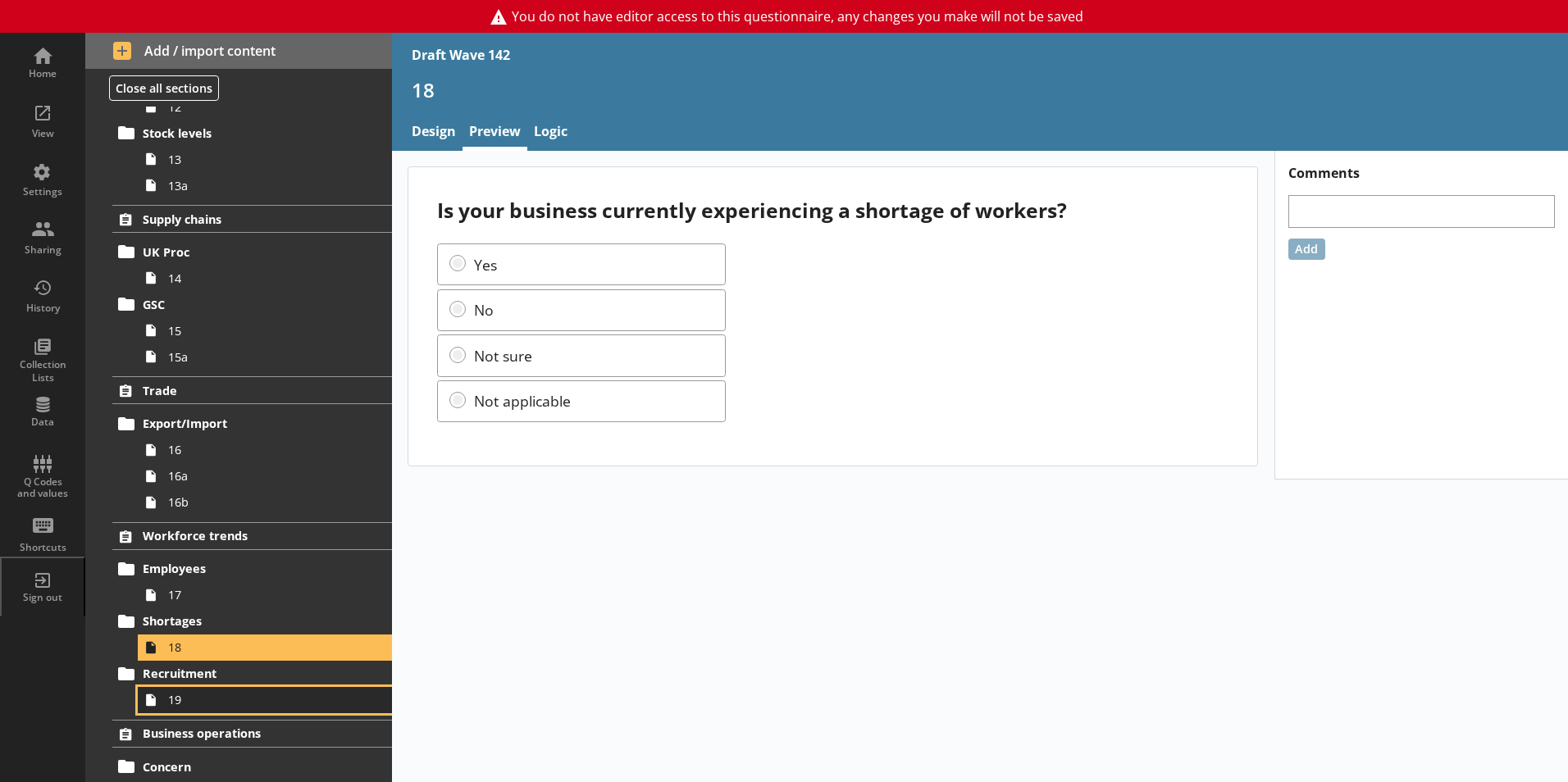
click at [172, 697] on span "19" at bounding box center [259, 700] width 182 height 16
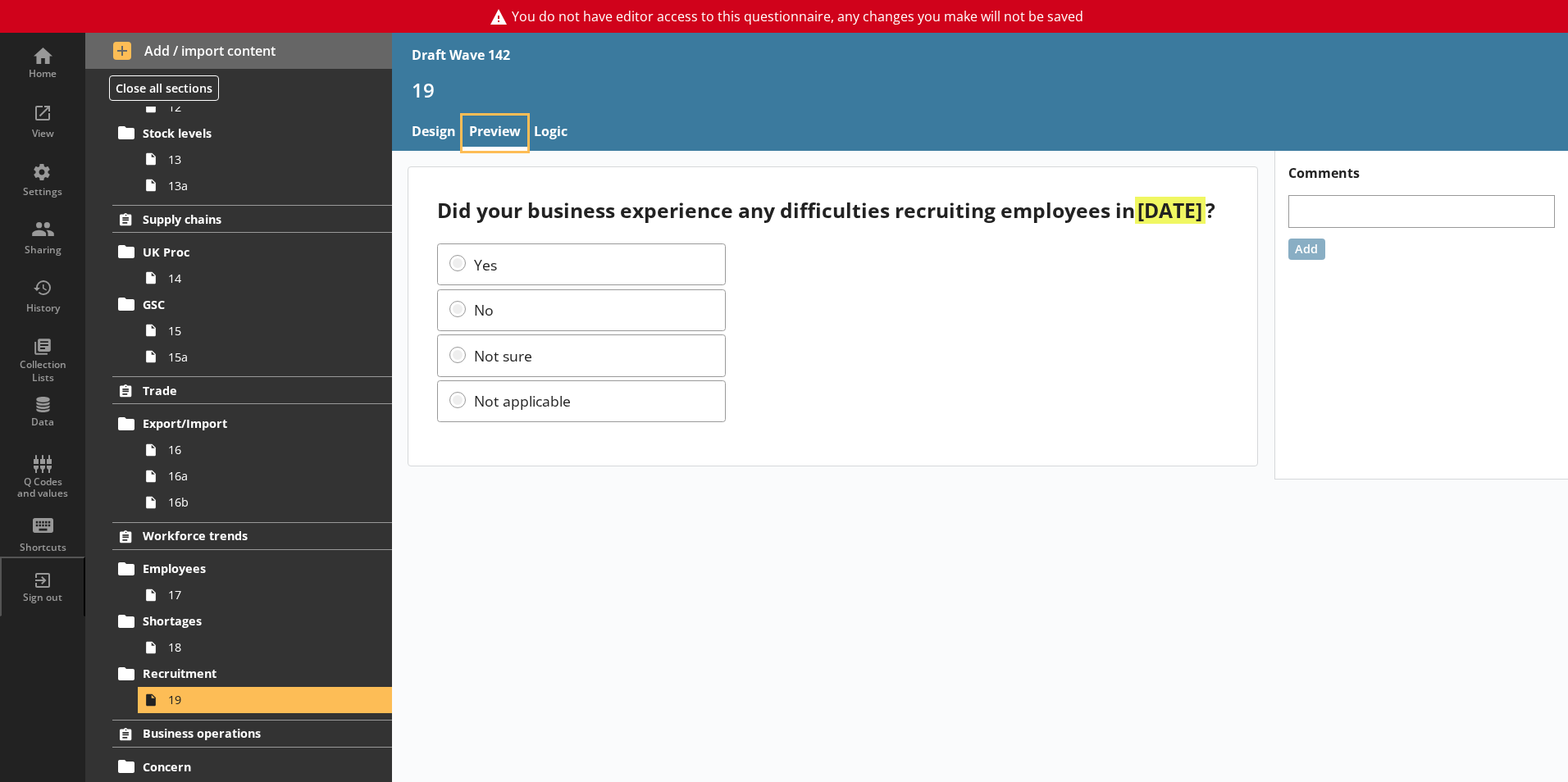
click at [492, 130] on link "Preview" at bounding box center [494, 133] width 65 height 36
click at [444, 132] on link "Design" at bounding box center [433, 133] width 58 height 36
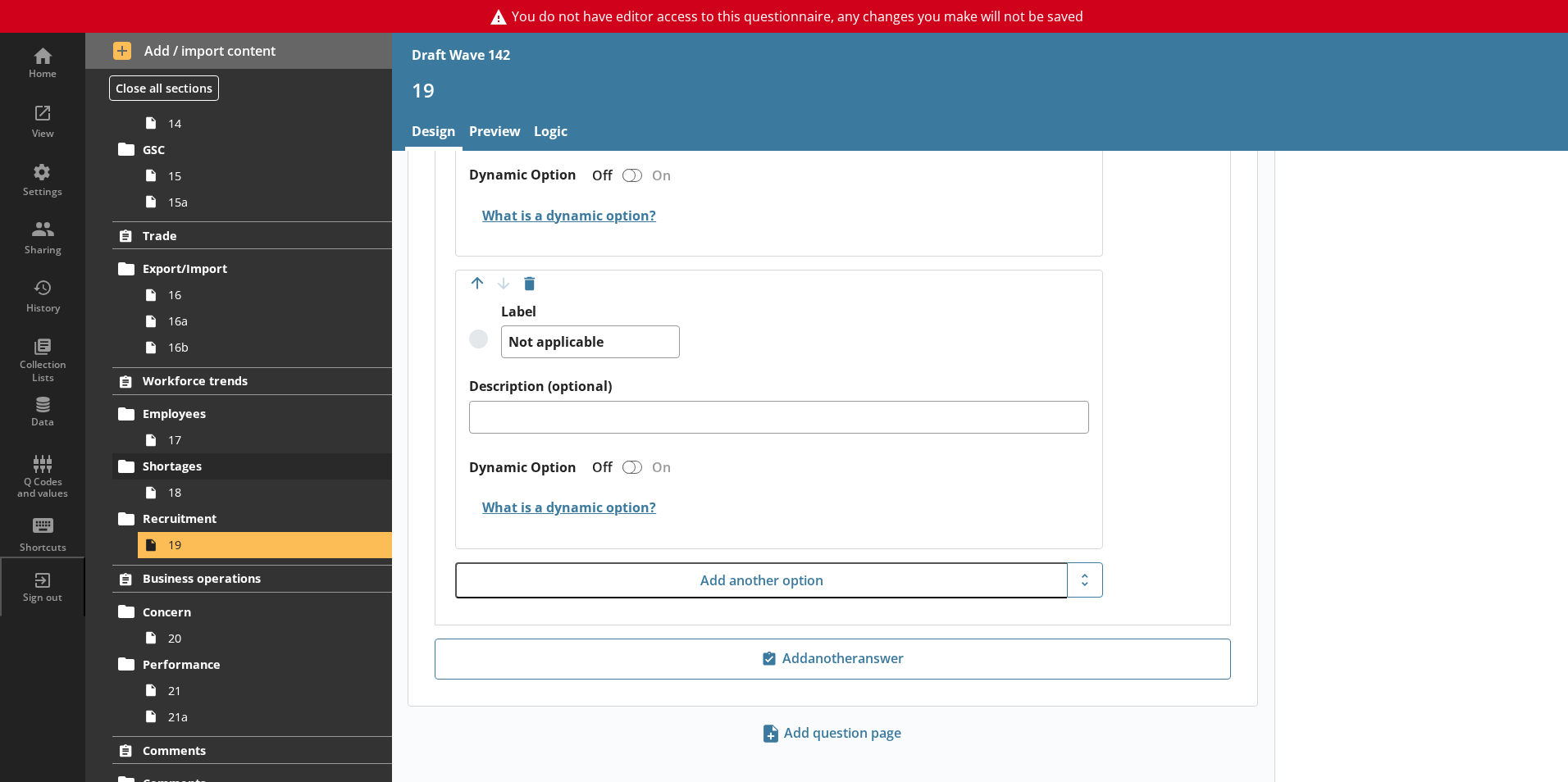
scroll to position [984, 0]
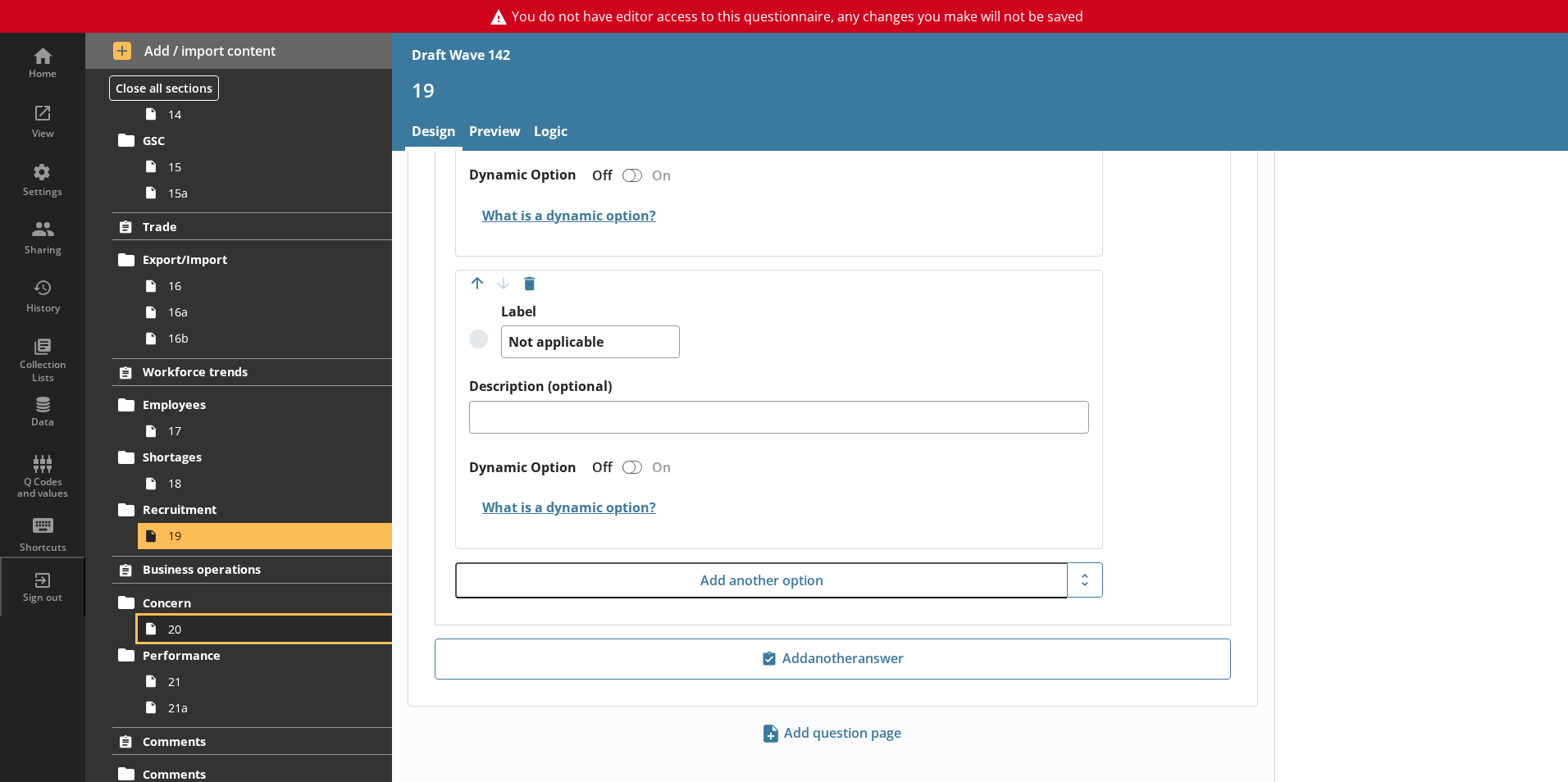
click at [217, 638] on link "20" at bounding box center [265, 629] width 254 height 26
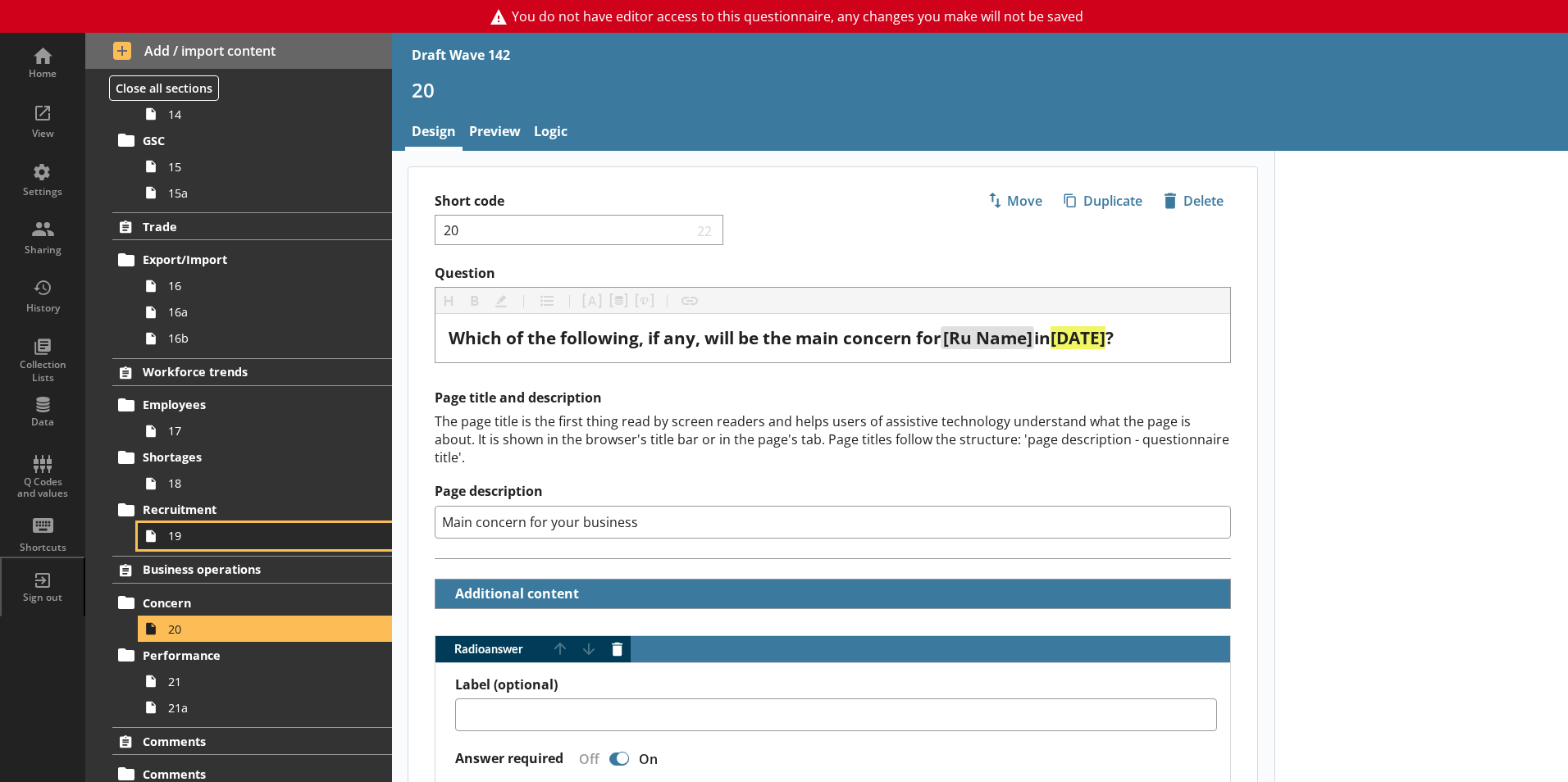
click at [199, 527] on link "19" at bounding box center [265, 536] width 254 height 26
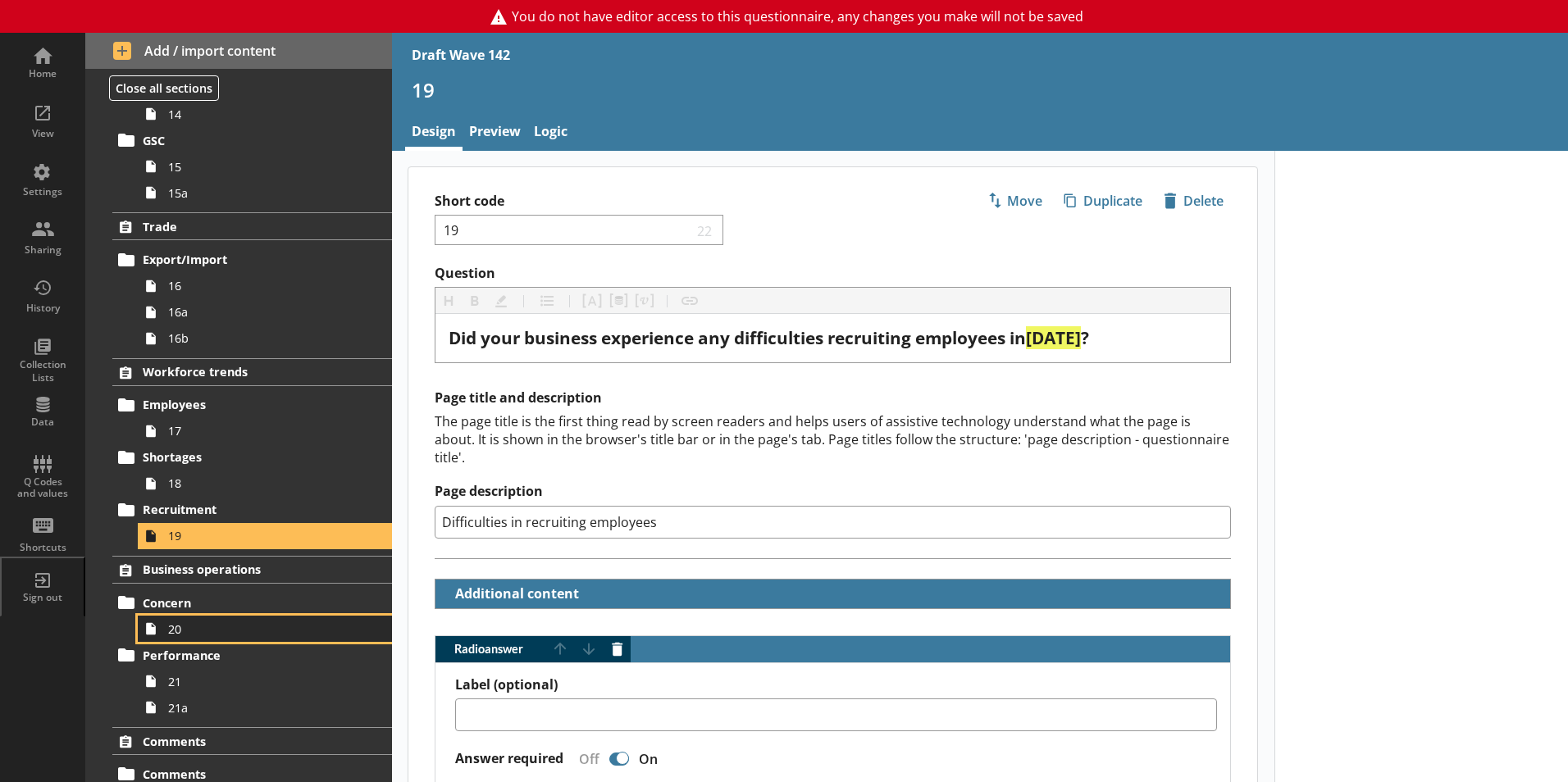
click at [172, 639] on link "20" at bounding box center [265, 629] width 254 height 26
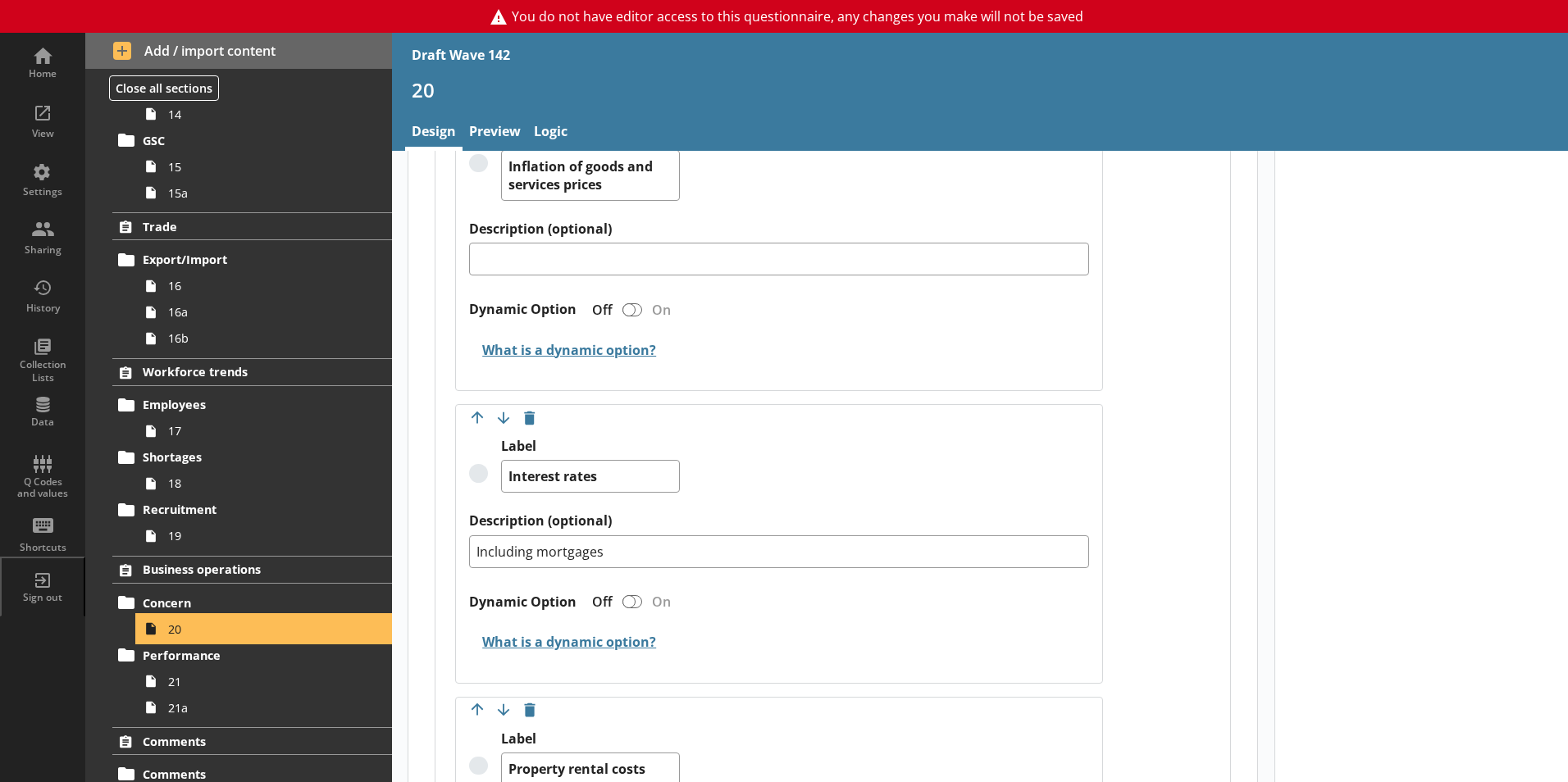
scroll to position [2214, 0]
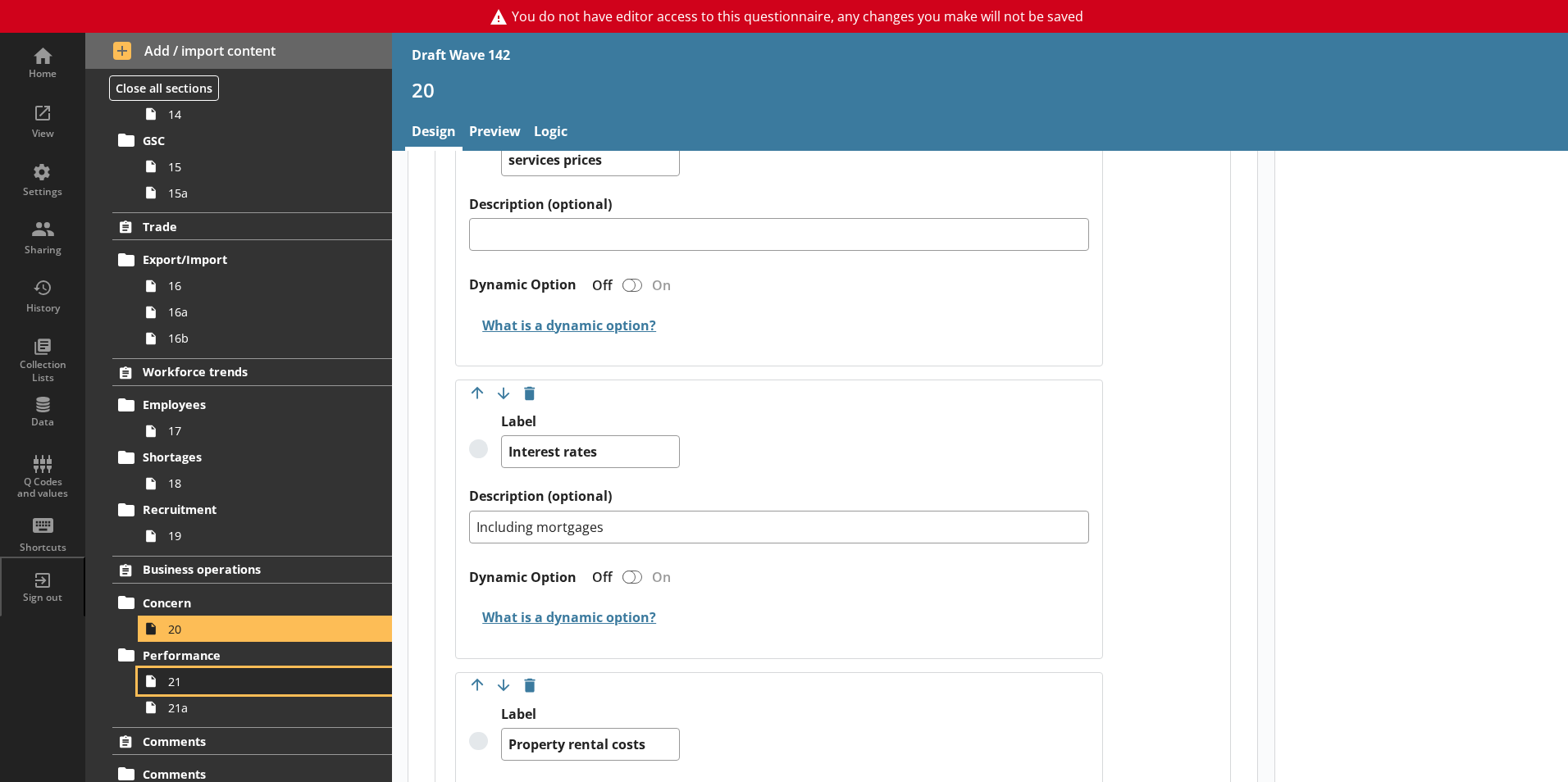
click at [197, 682] on span "21" at bounding box center [259, 682] width 182 height 16
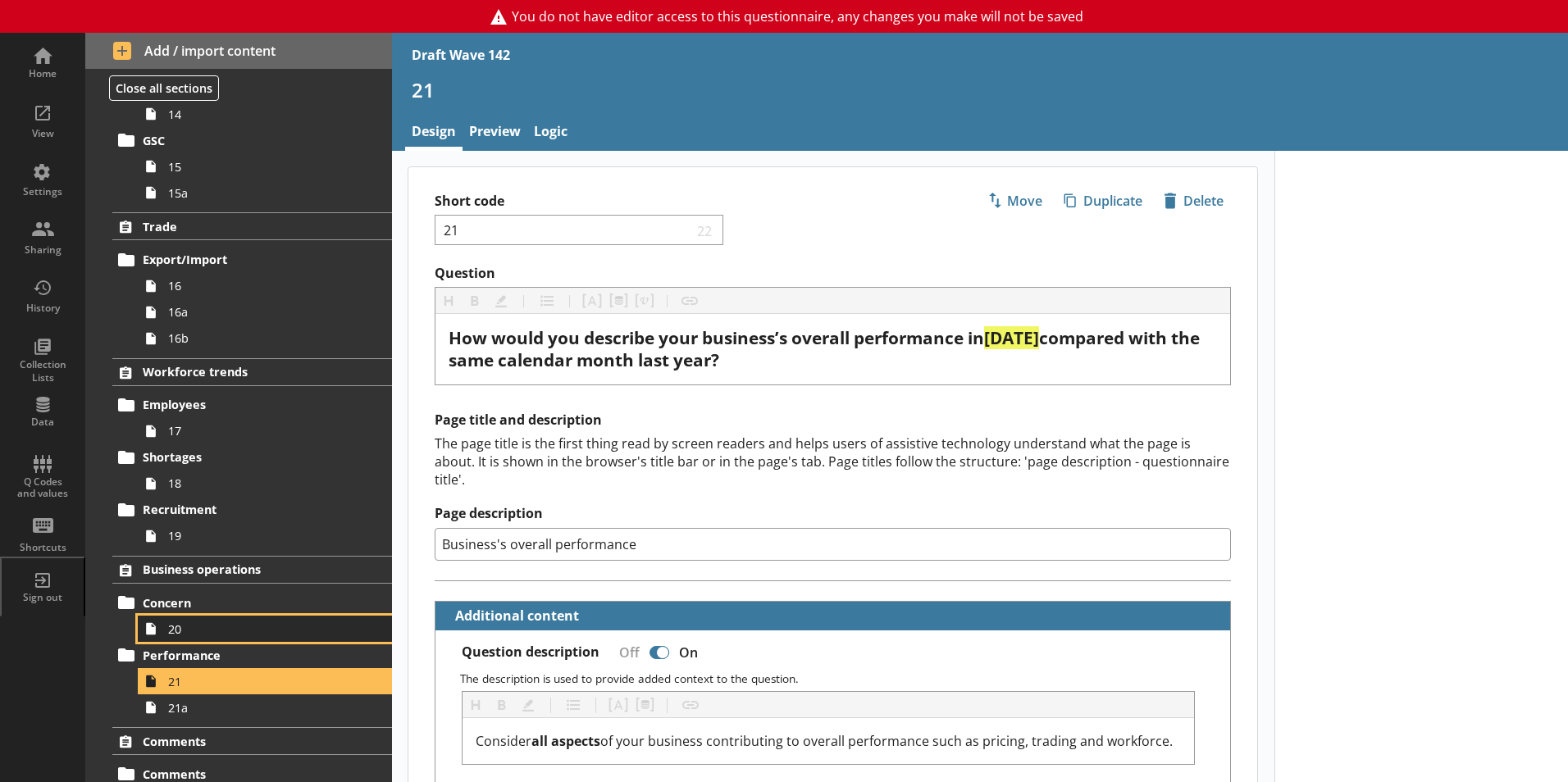
click at [176, 629] on span "20" at bounding box center [259, 629] width 182 height 16
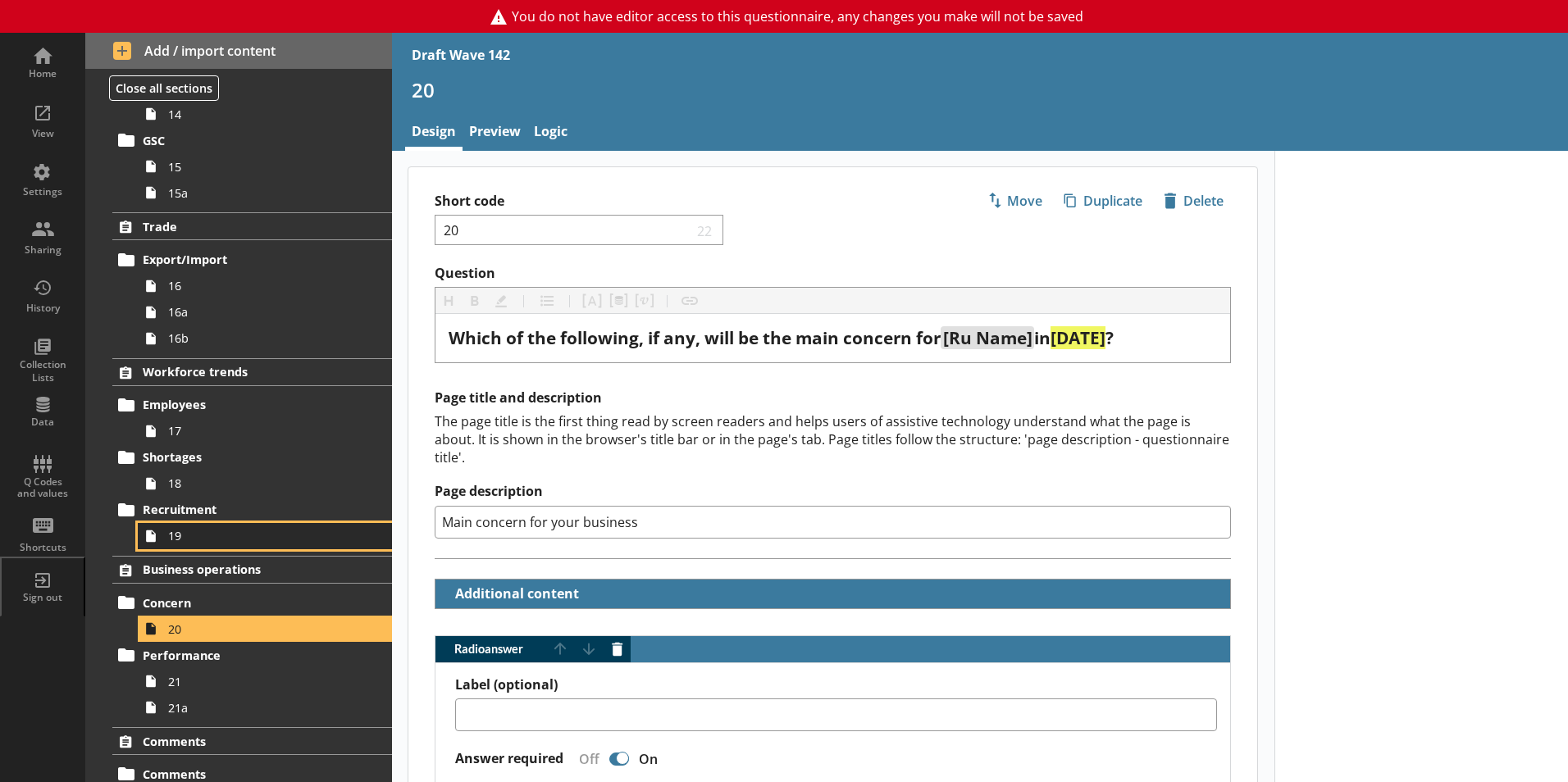
click at [179, 531] on span "19" at bounding box center [259, 535] width 182 height 16
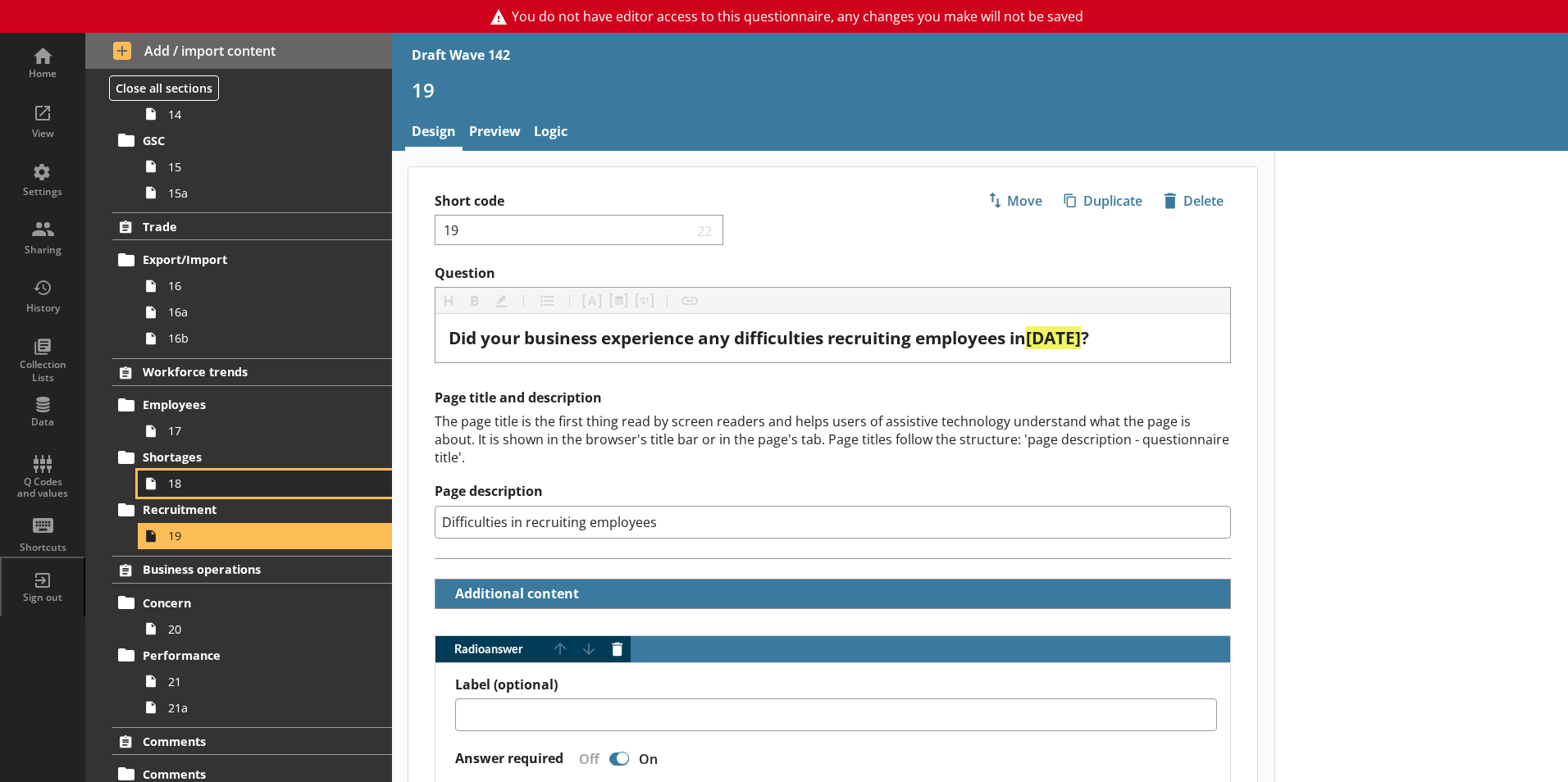
click at [192, 489] on span "18" at bounding box center [259, 483] width 182 height 16
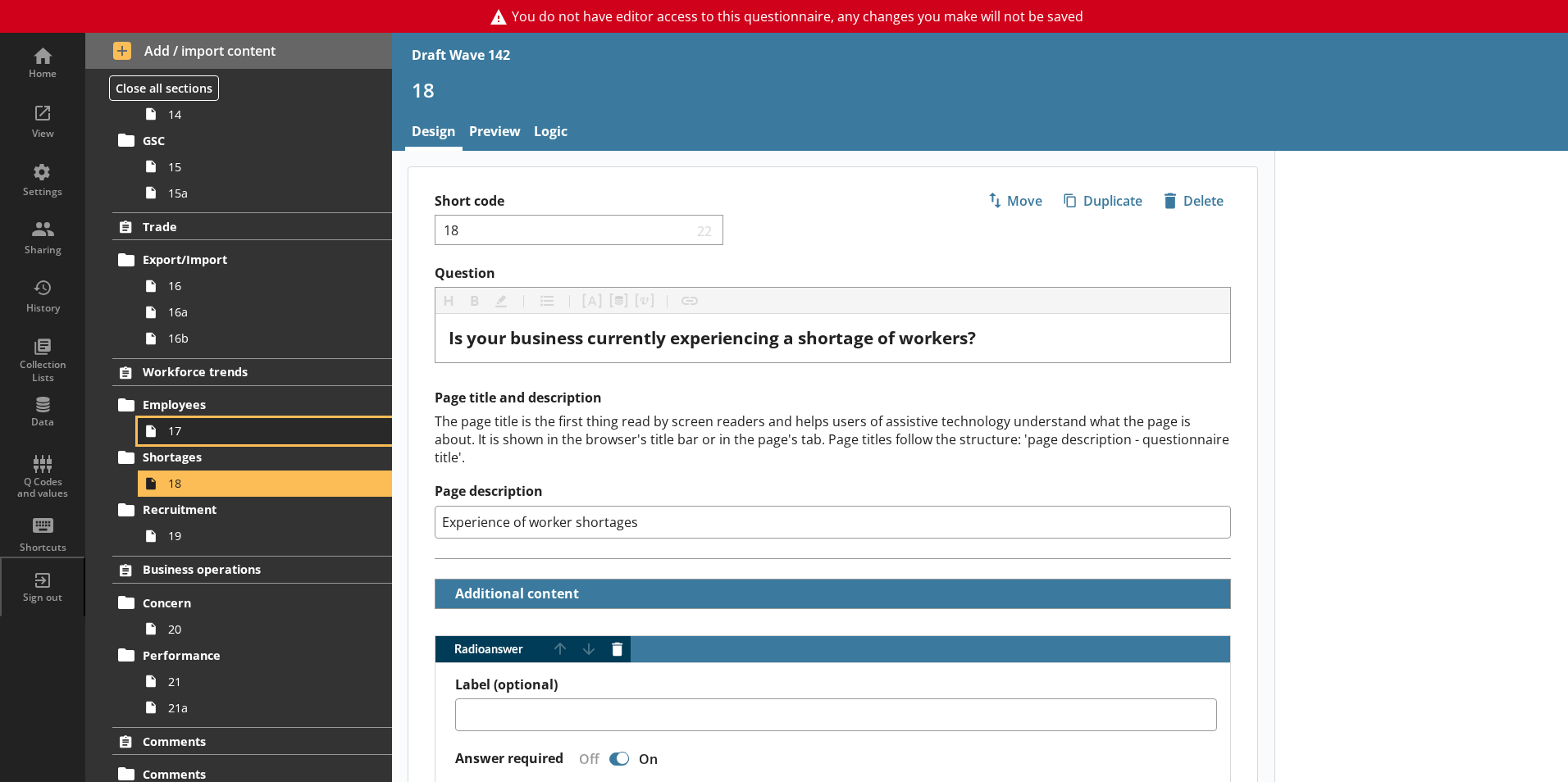
click at [198, 433] on span "17" at bounding box center [259, 430] width 182 height 16
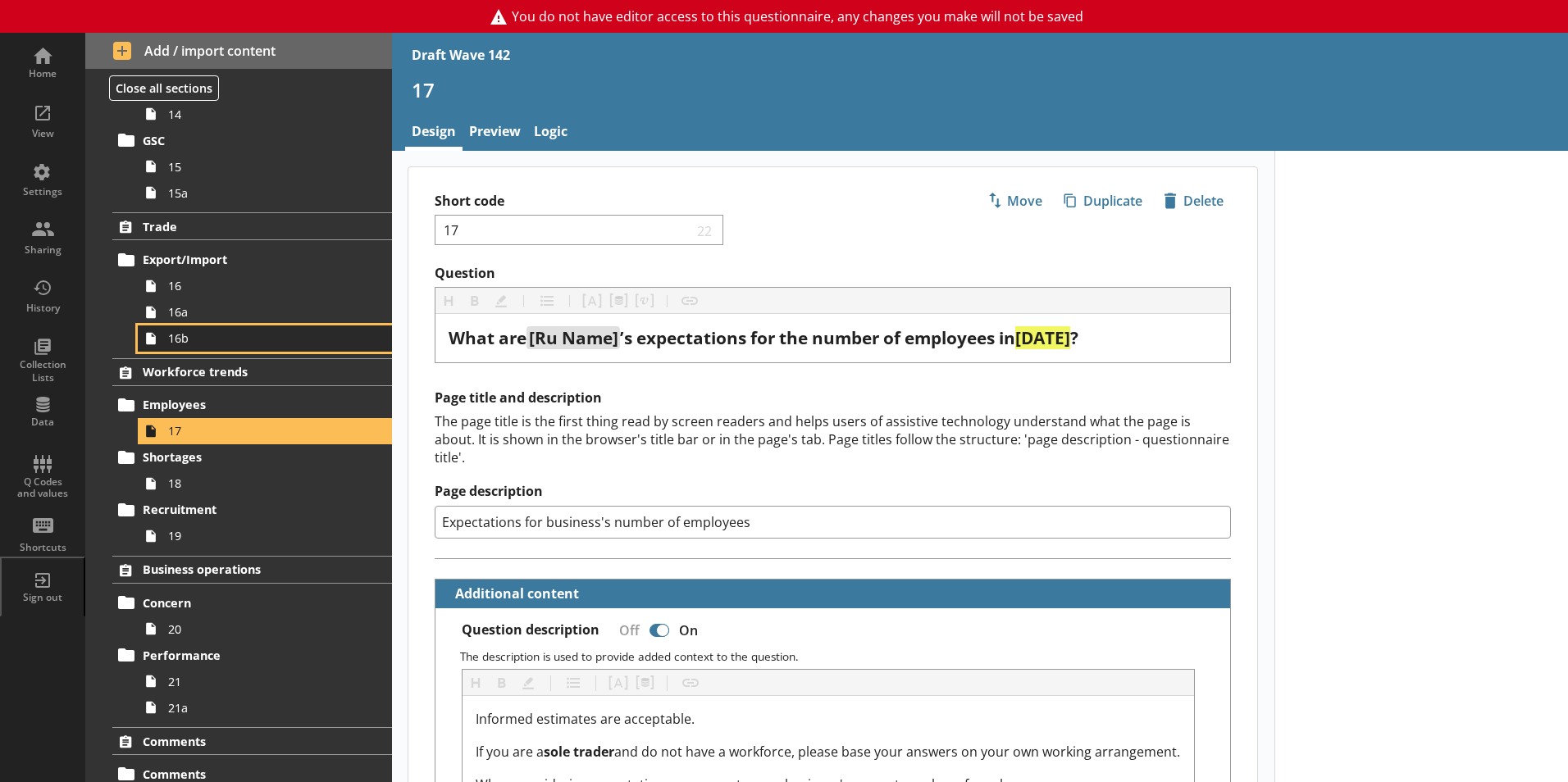
click at [184, 347] on link "16b" at bounding box center [265, 338] width 254 height 26
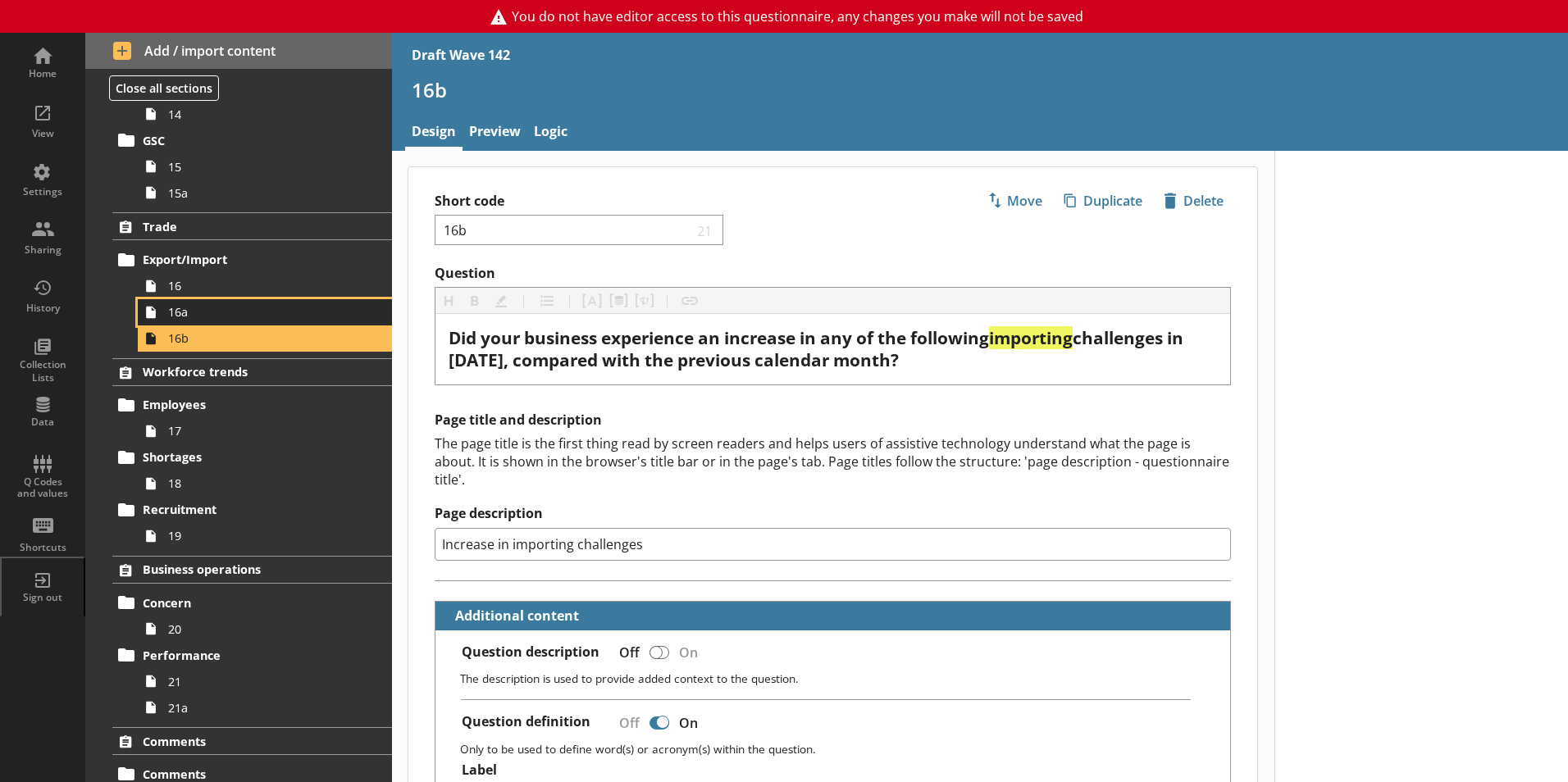
click at [194, 313] on span "16a" at bounding box center [259, 312] width 182 height 16
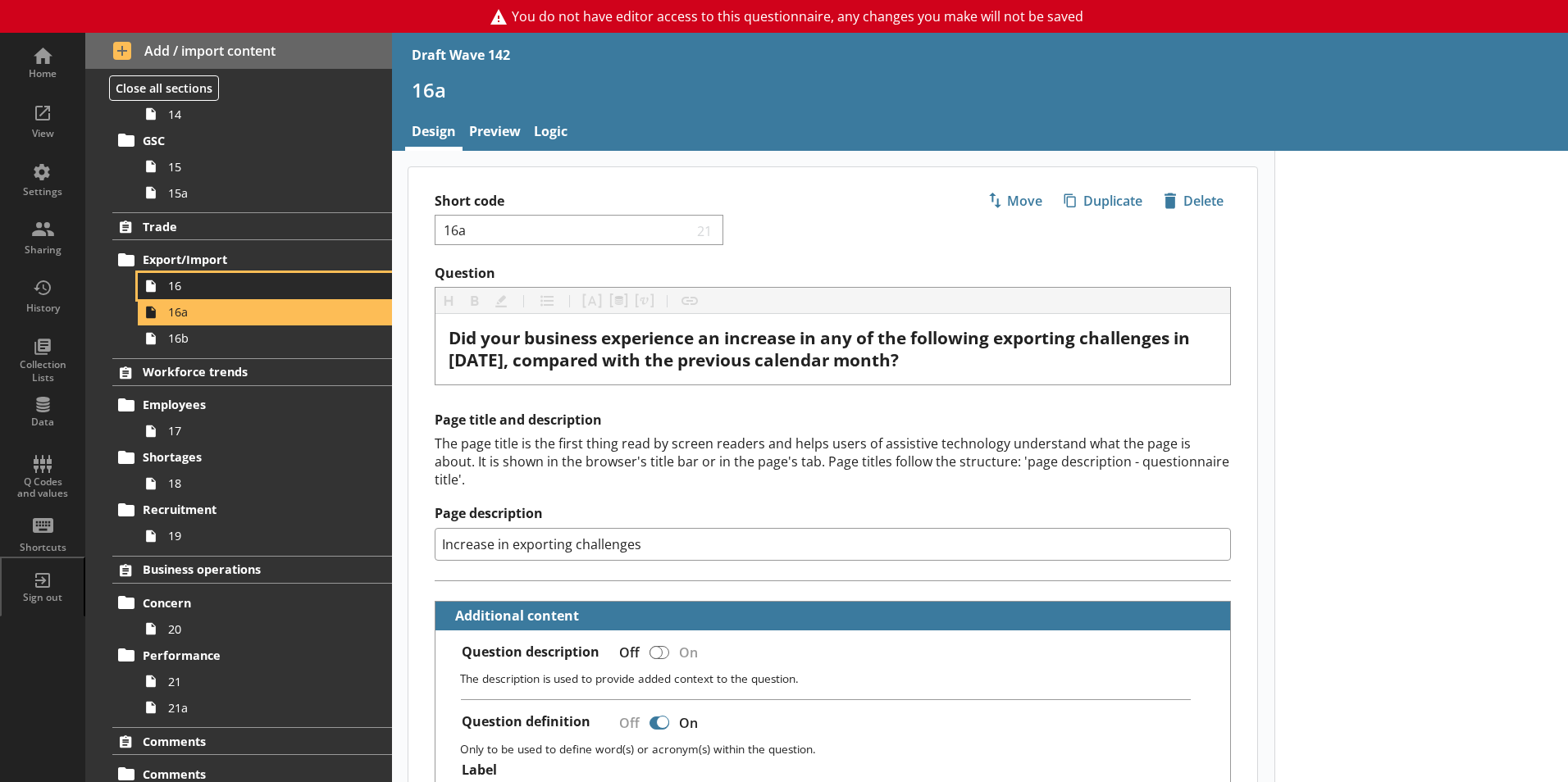
click at [194, 290] on span "16" at bounding box center [259, 285] width 182 height 16
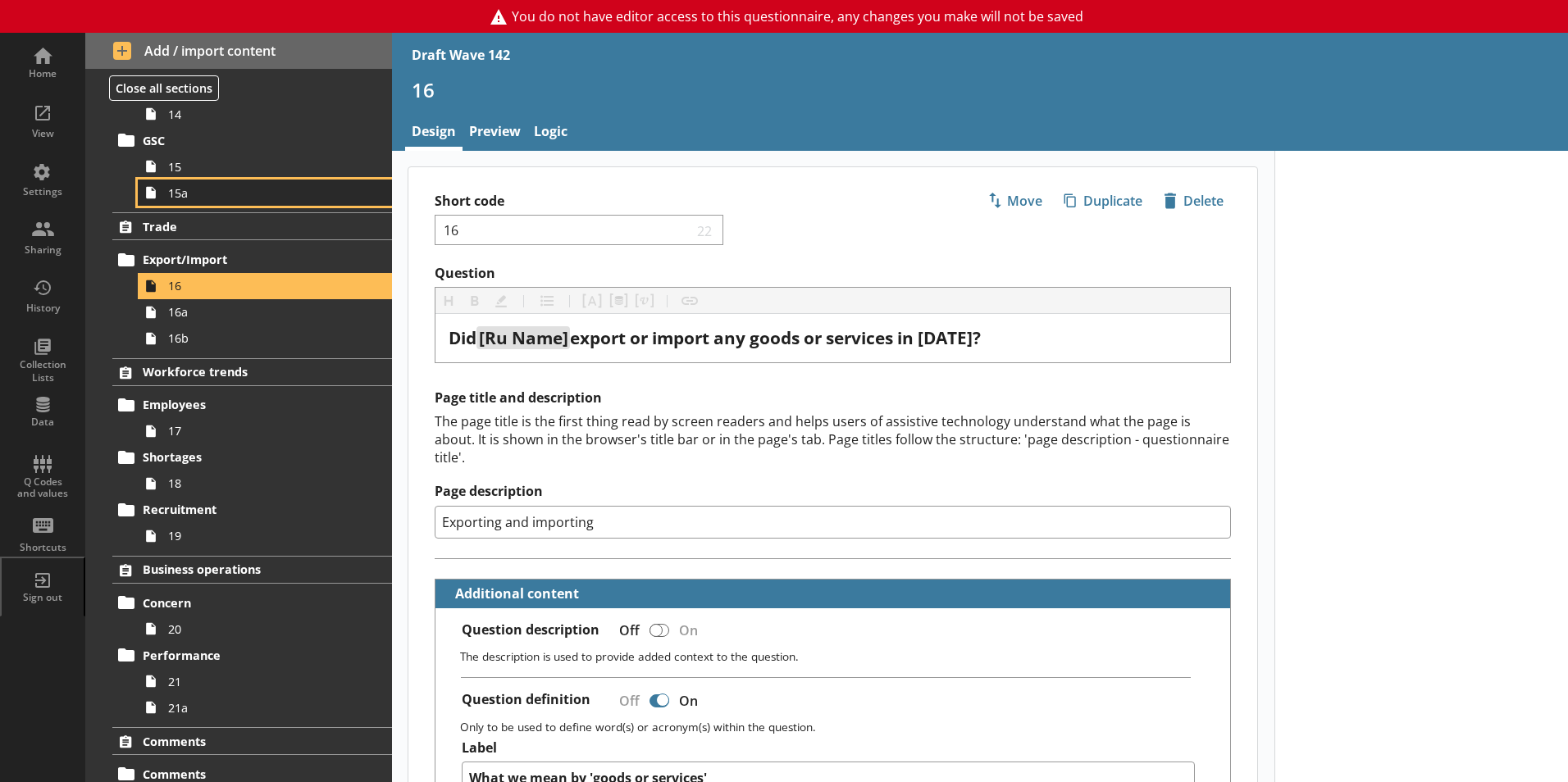
click at [185, 195] on span "15a" at bounding box center [259, 193] width 182 height 16
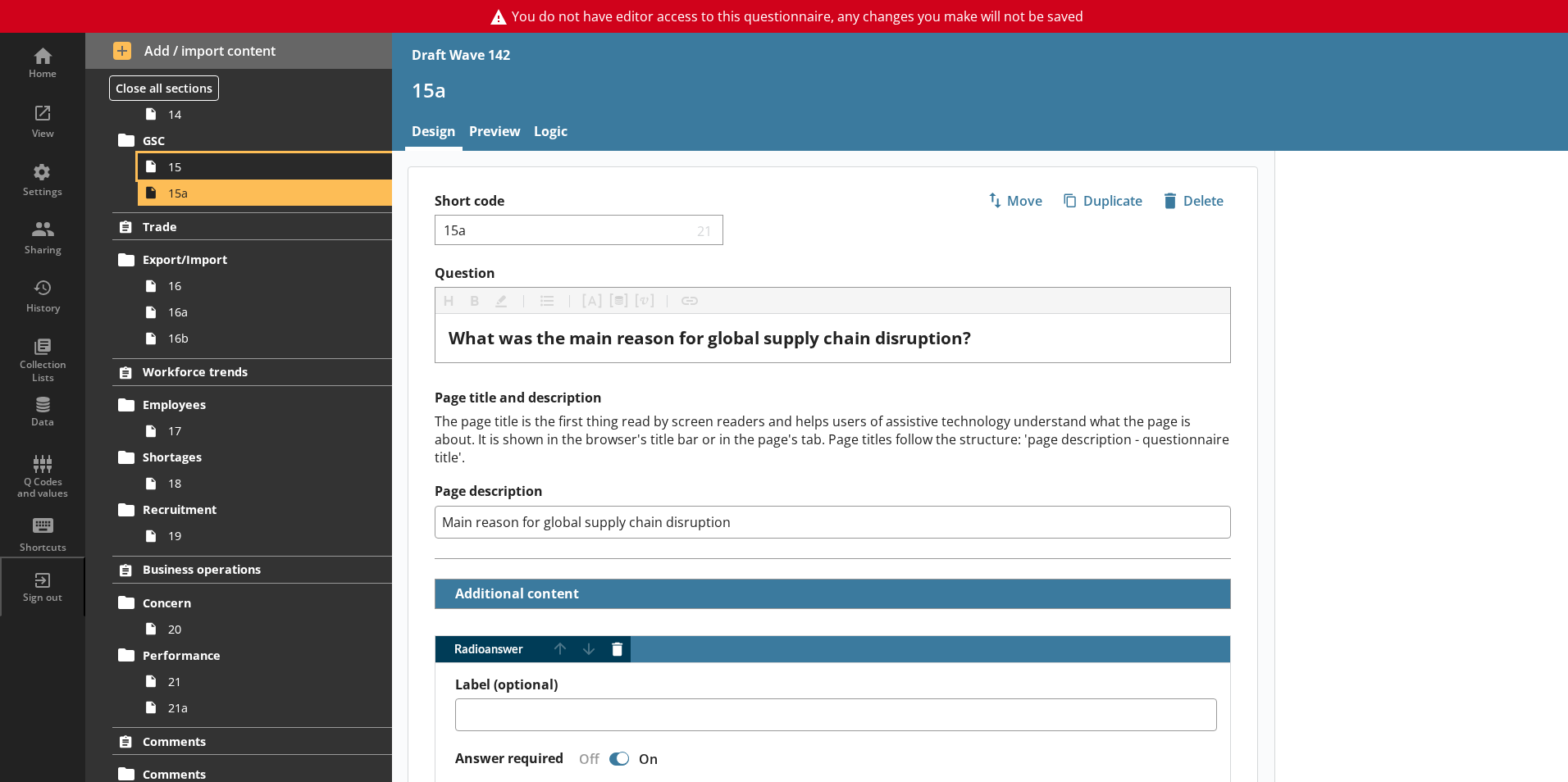
click at [198, 172] on span "15" at bounding box center [259, 166] width 182 height 16
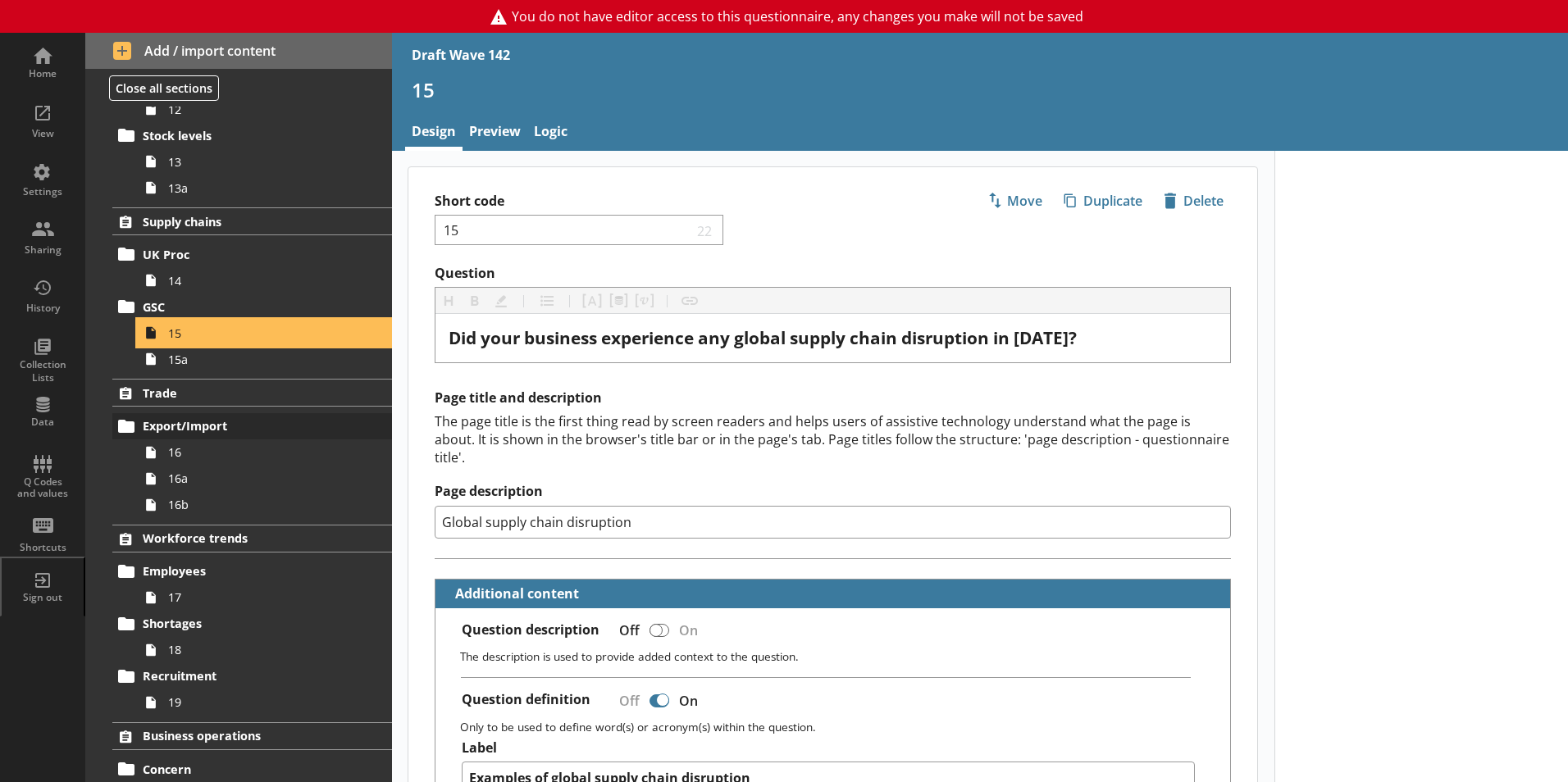
scroll to position [810, 0]
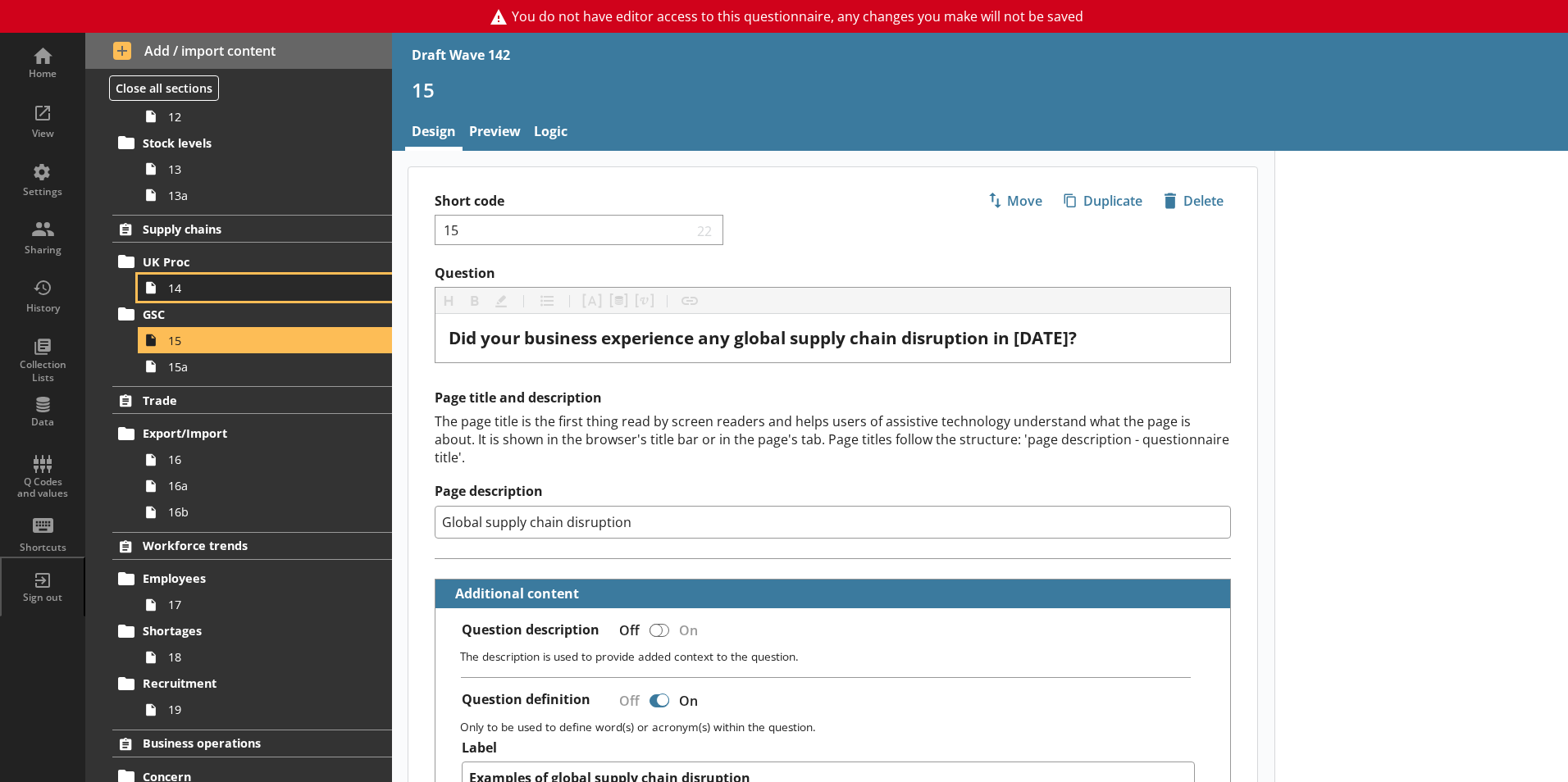
click at [196, 287] on span "14" at bounding box center [259, 288] width 182 height 16
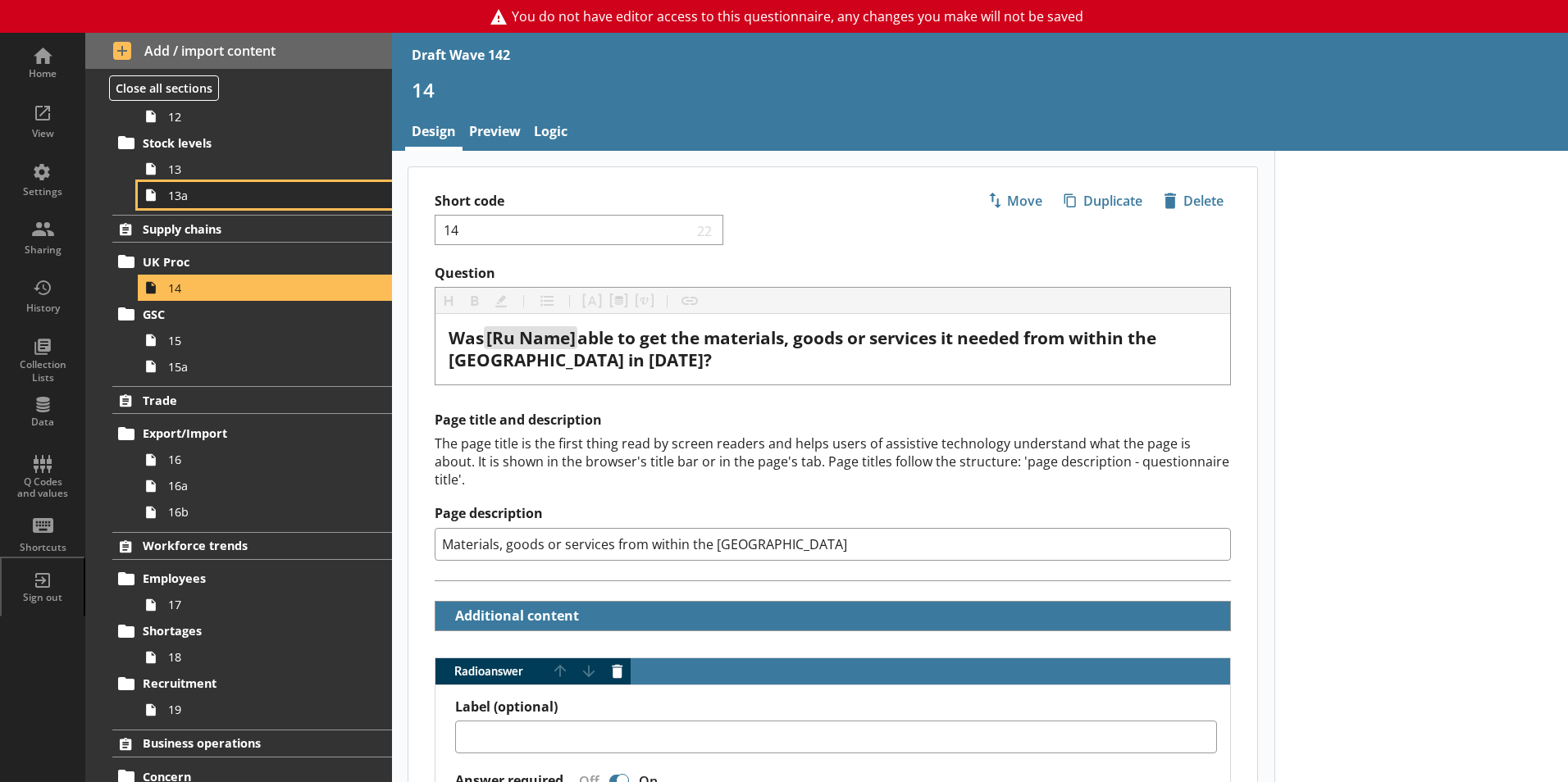
click at [177, 204] on link "13a" at bounding box center [265, 195] width 254 height 26
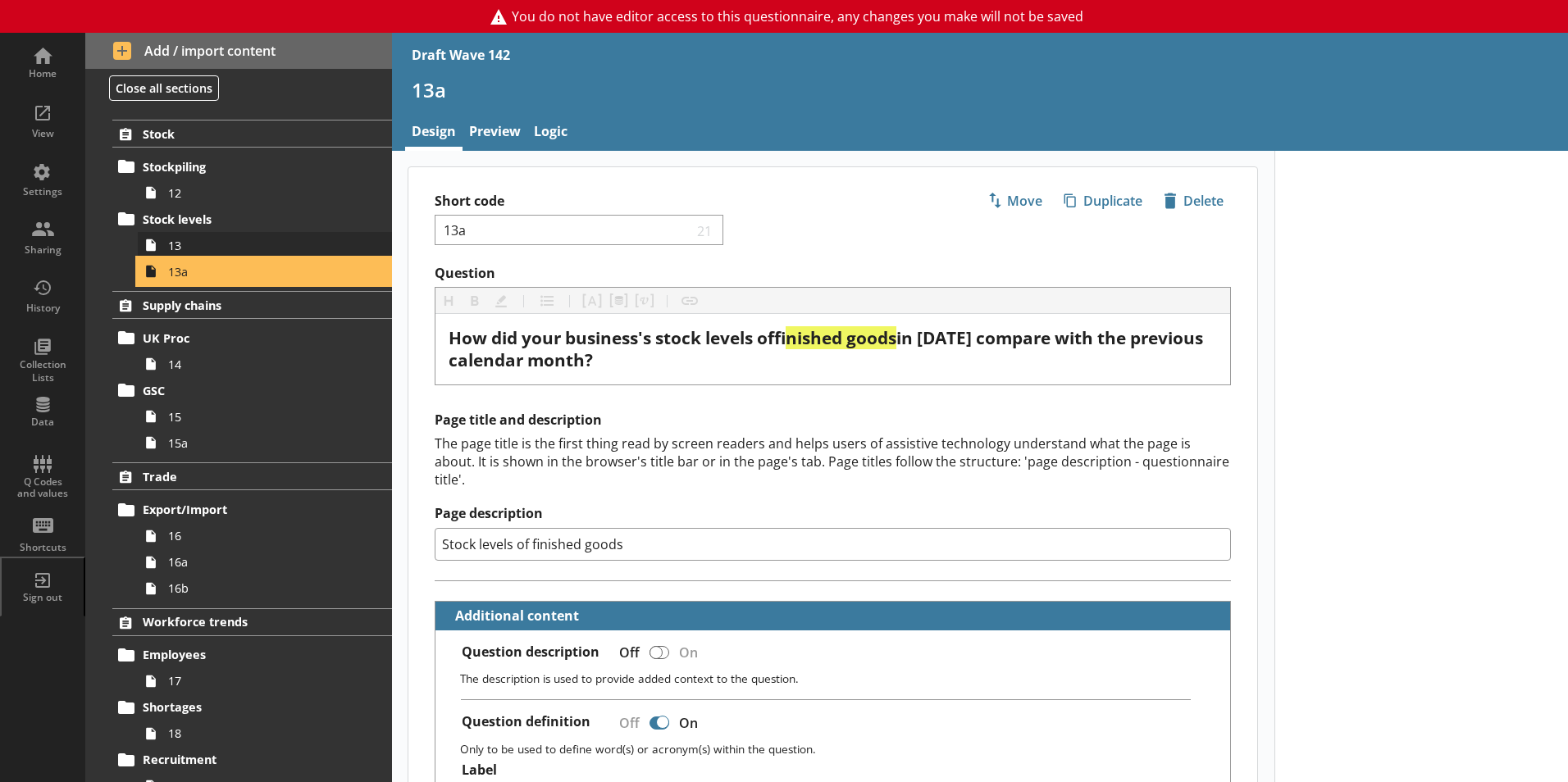
scroll to position [646, 0]
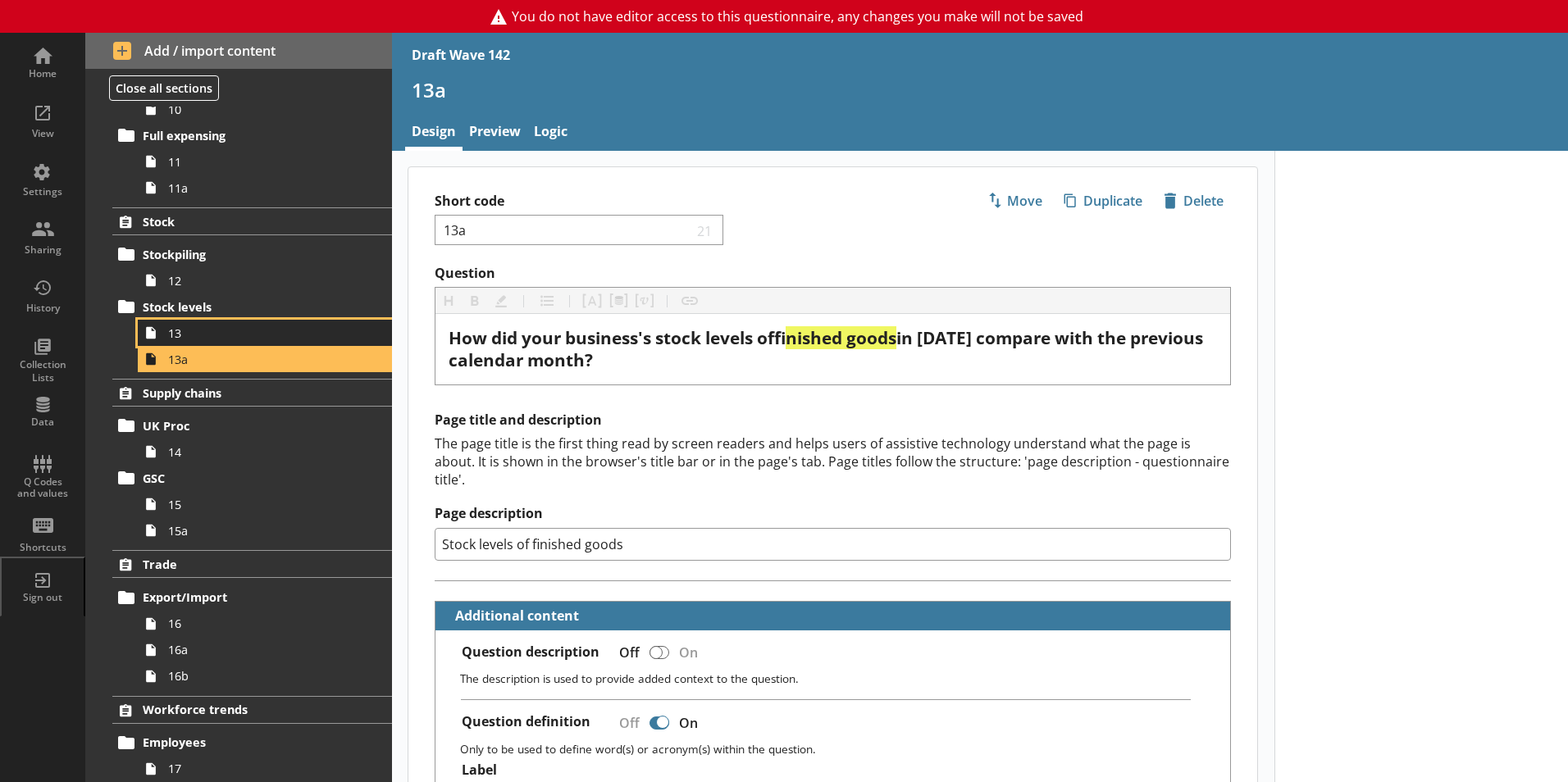
click at [200, 325] on span "13" at bounding box center [259, 333] width 182 height 16
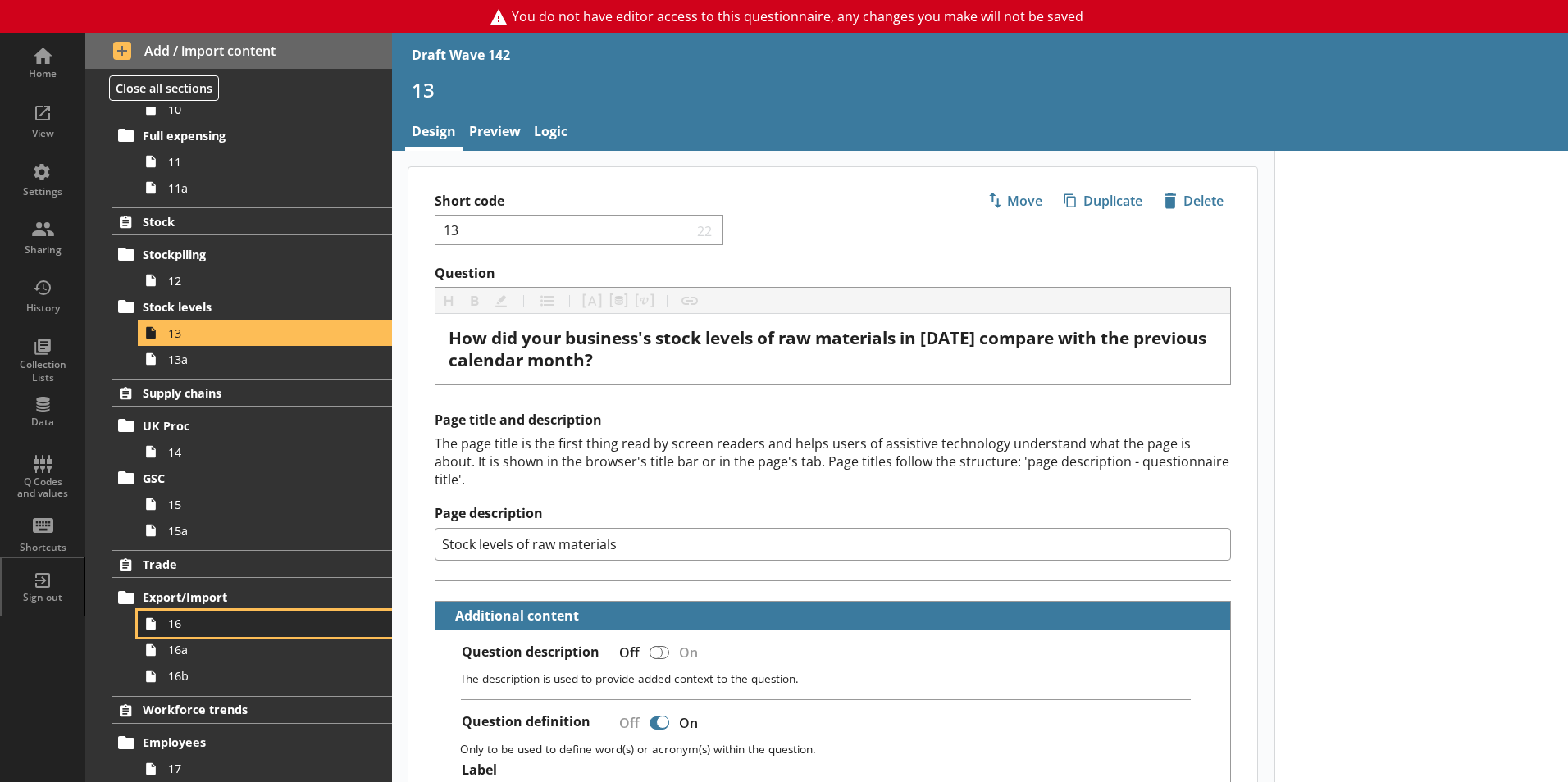
click at [174, 625] on span "16" at bounding box center [259, 623] width 182 height 16
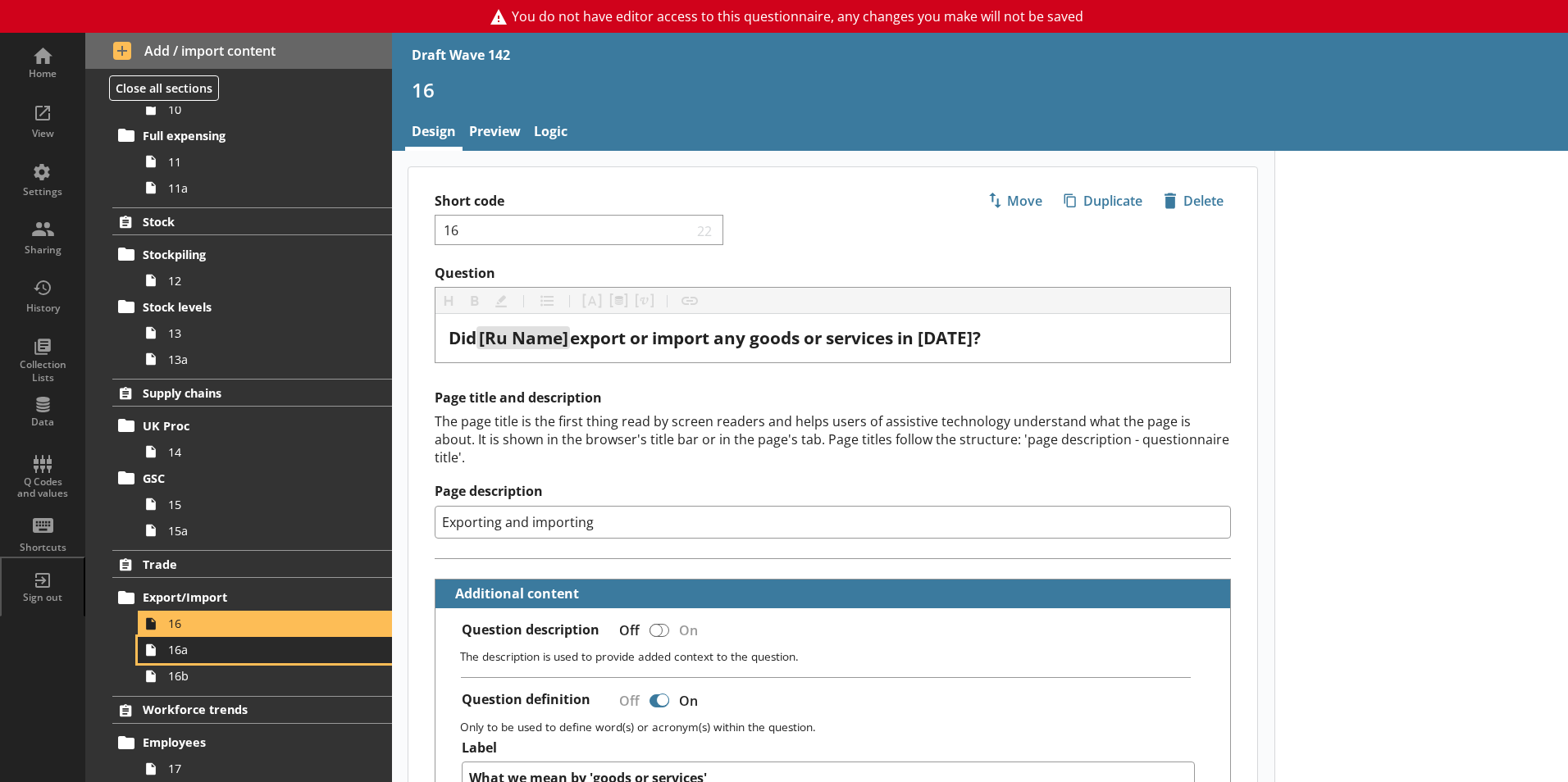
click at [188, 654] on span "16a" at bounding box center [259, 650] width 182 height 16
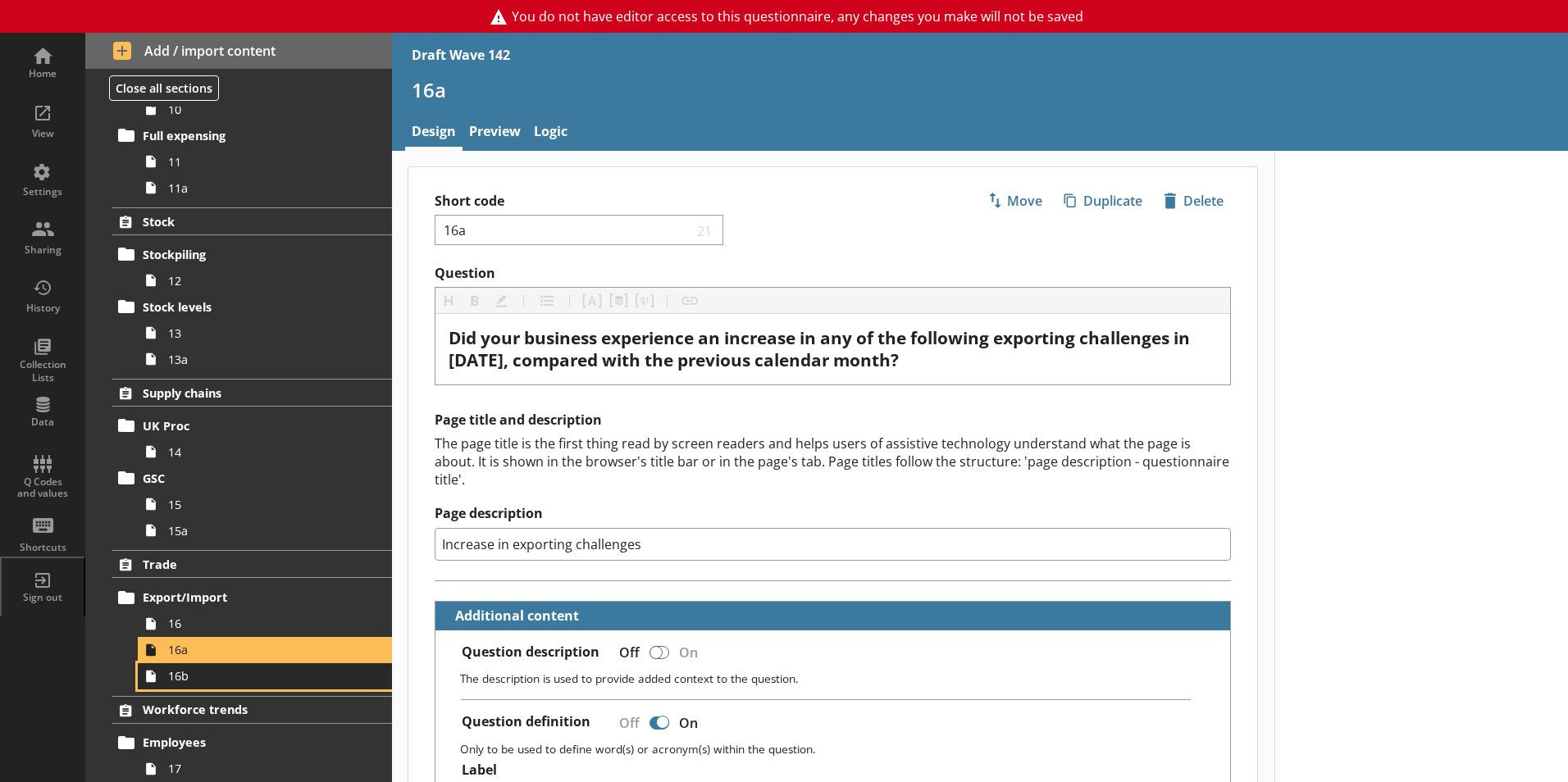
click at [183, 682] on span "16b" at bounding box center [259, 675] width 182 height 16
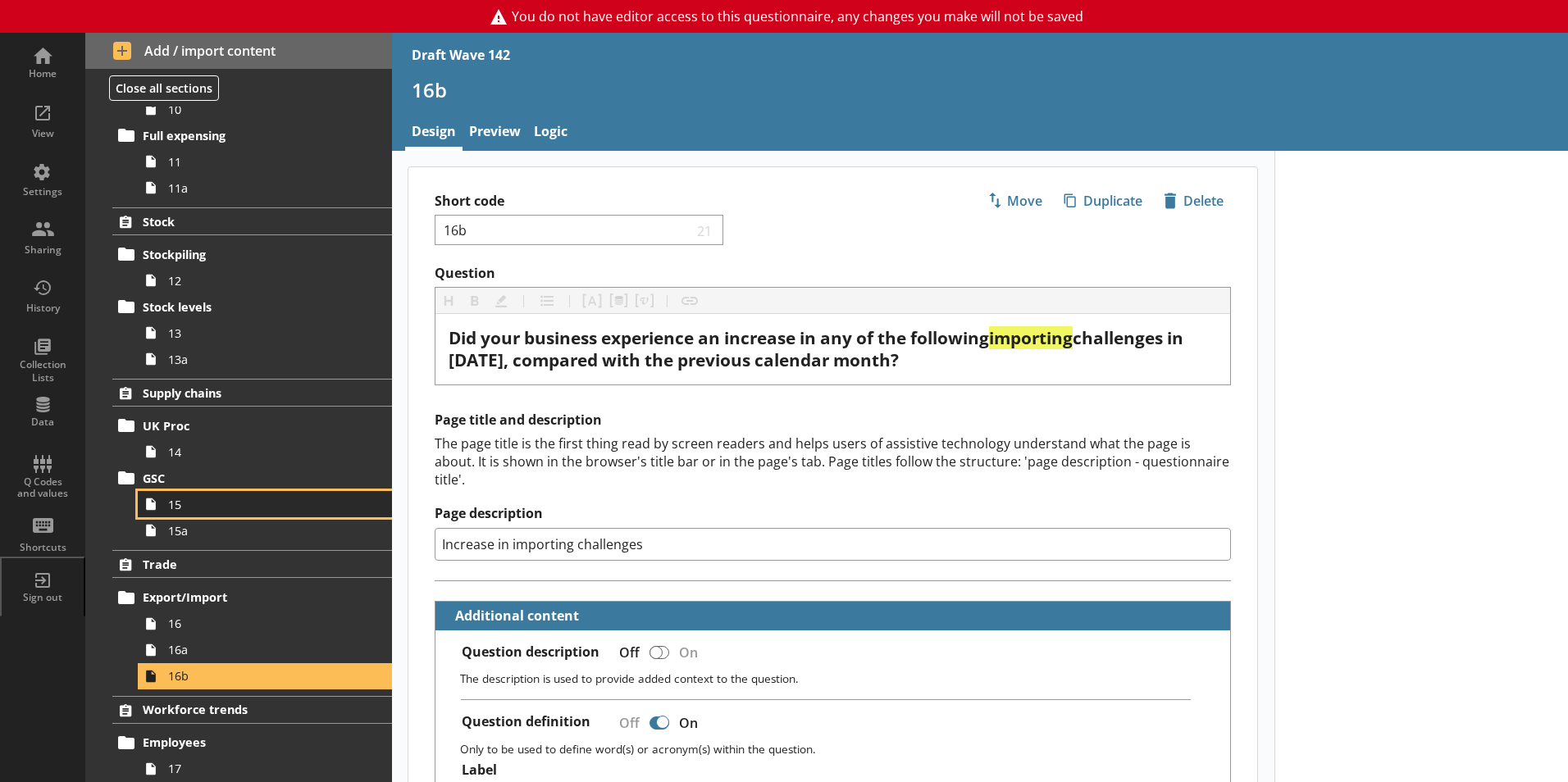
click at [175, 499] on span "15" at bounding box center [259, 504] width 182 height 16
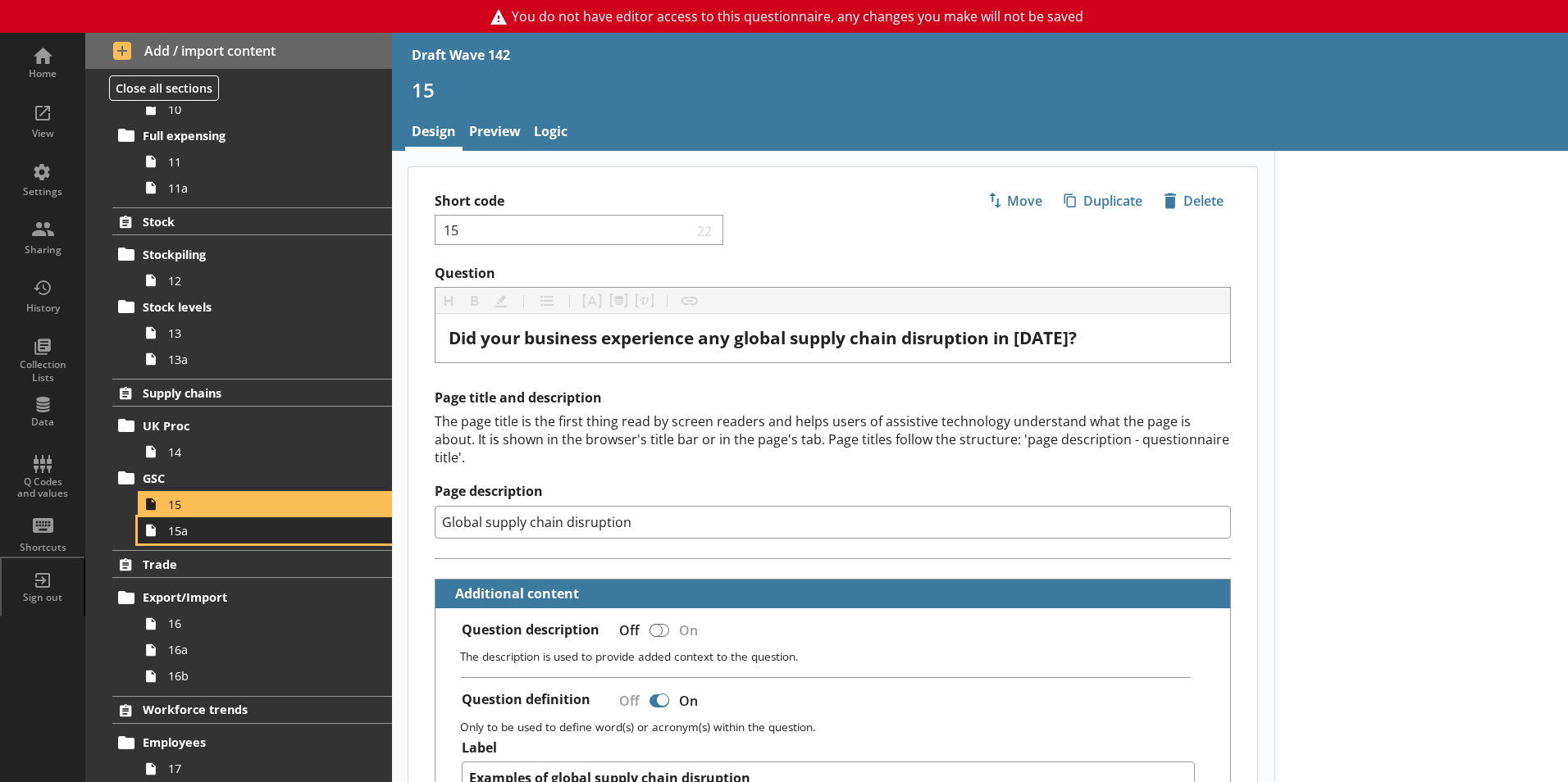
click at [175, 538] on link "15a" at bounding box center [265, 530] width 254 height 26
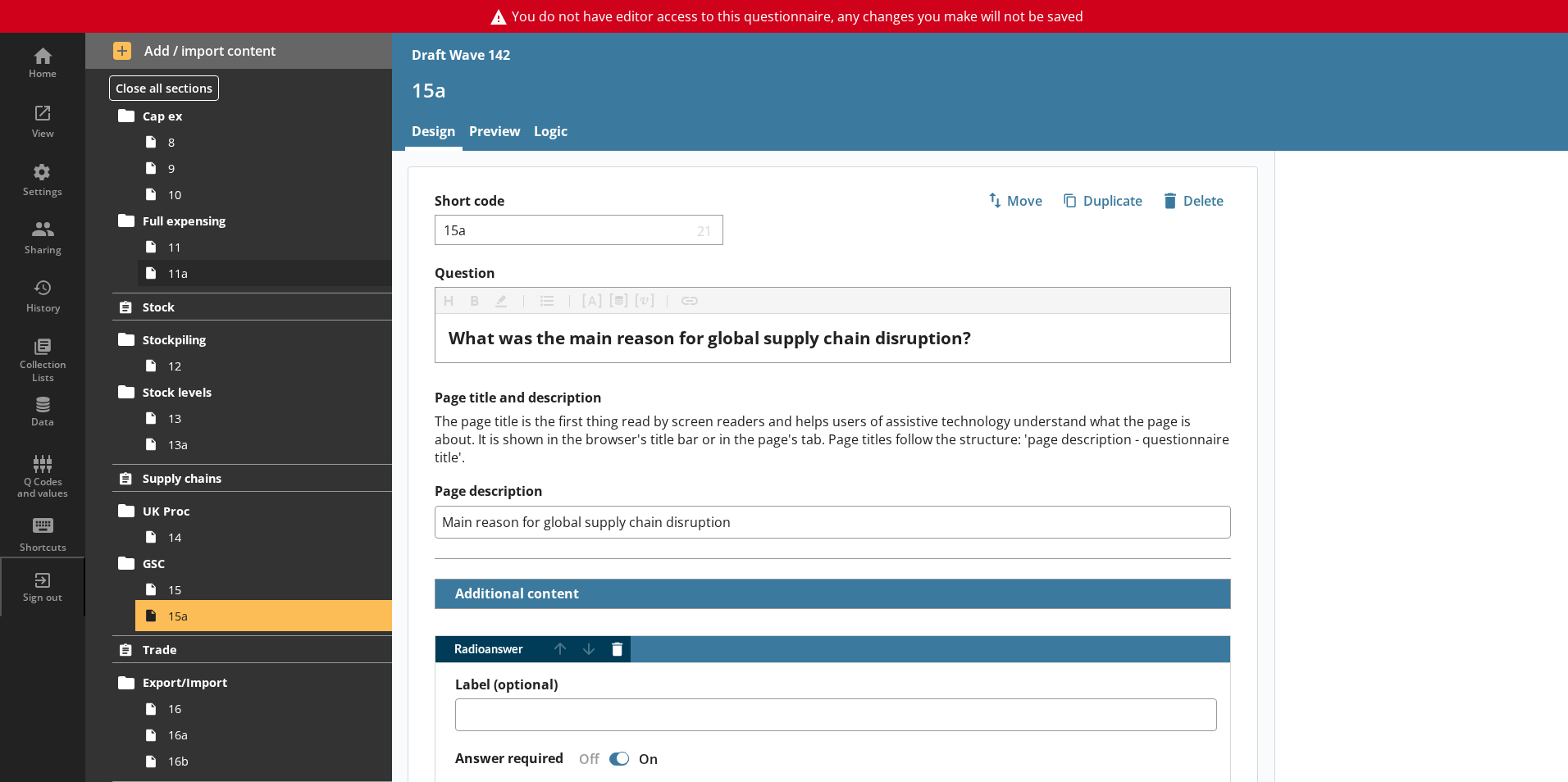
scroll to position [482, 0]
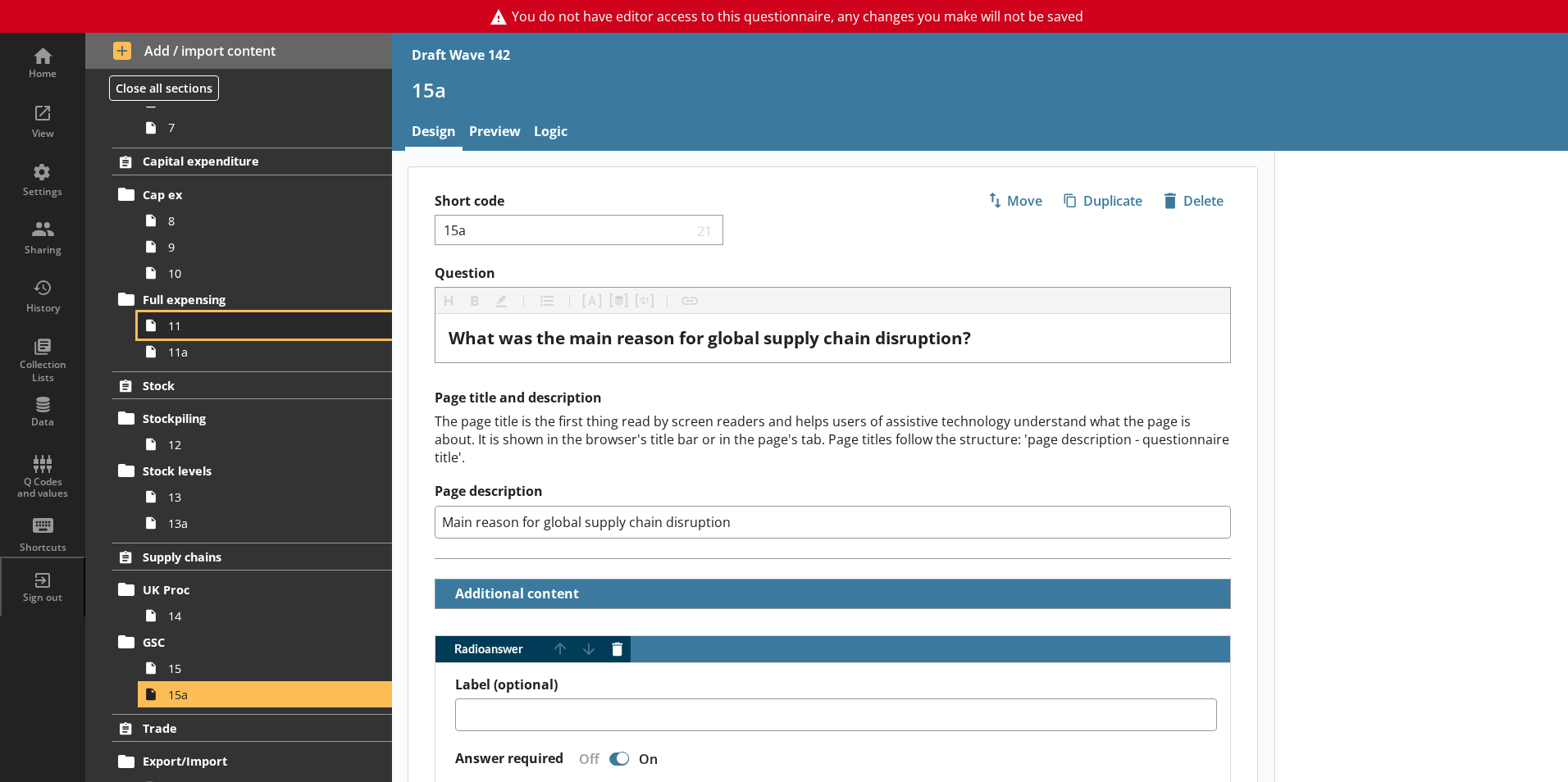
click at [186, 335] on link "11" at bounding box center [265, 325] width 254 height 26
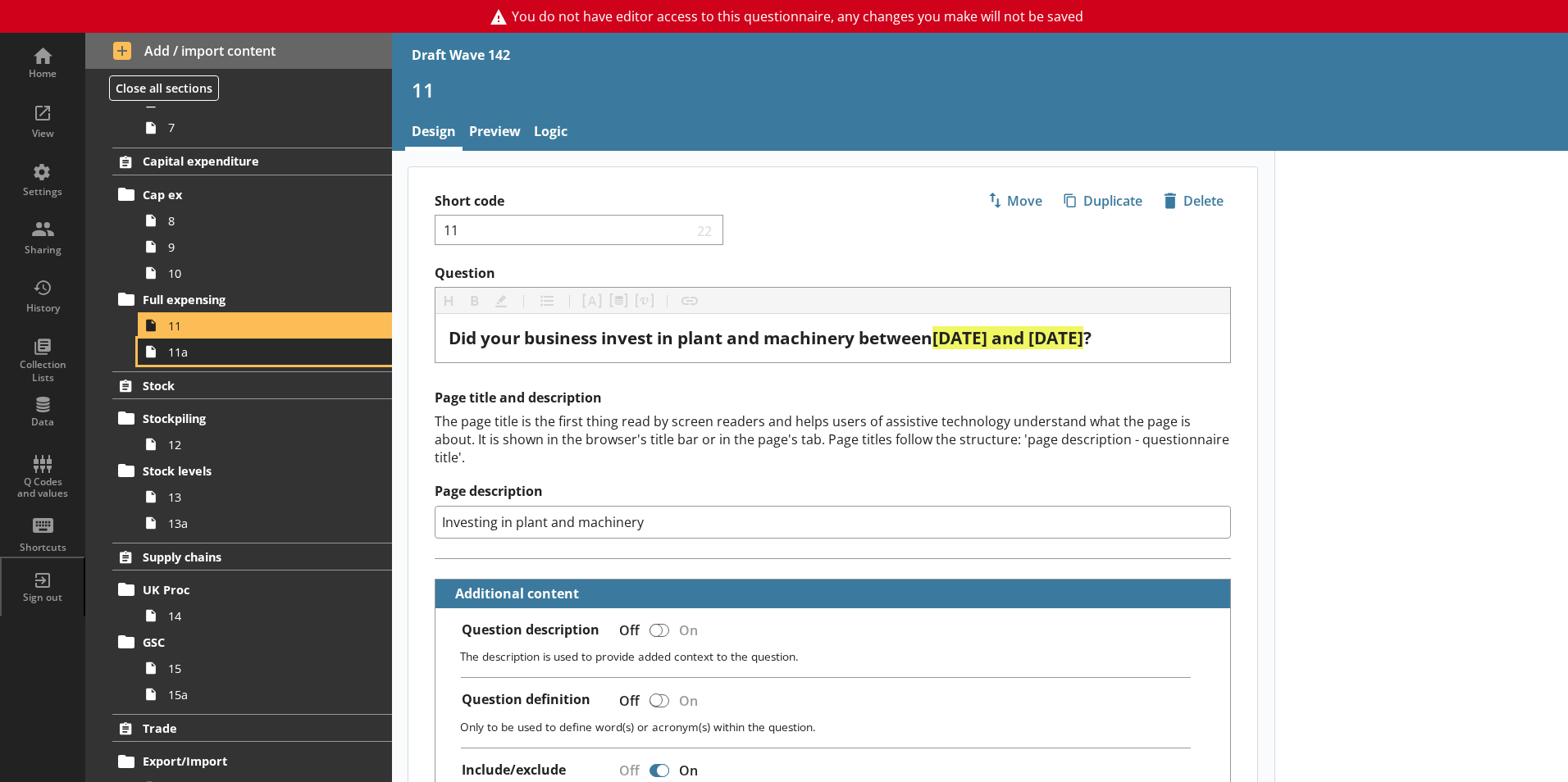
click at [188, 360] on link "11a" at bounding box center [265, 352] width 254 height 26
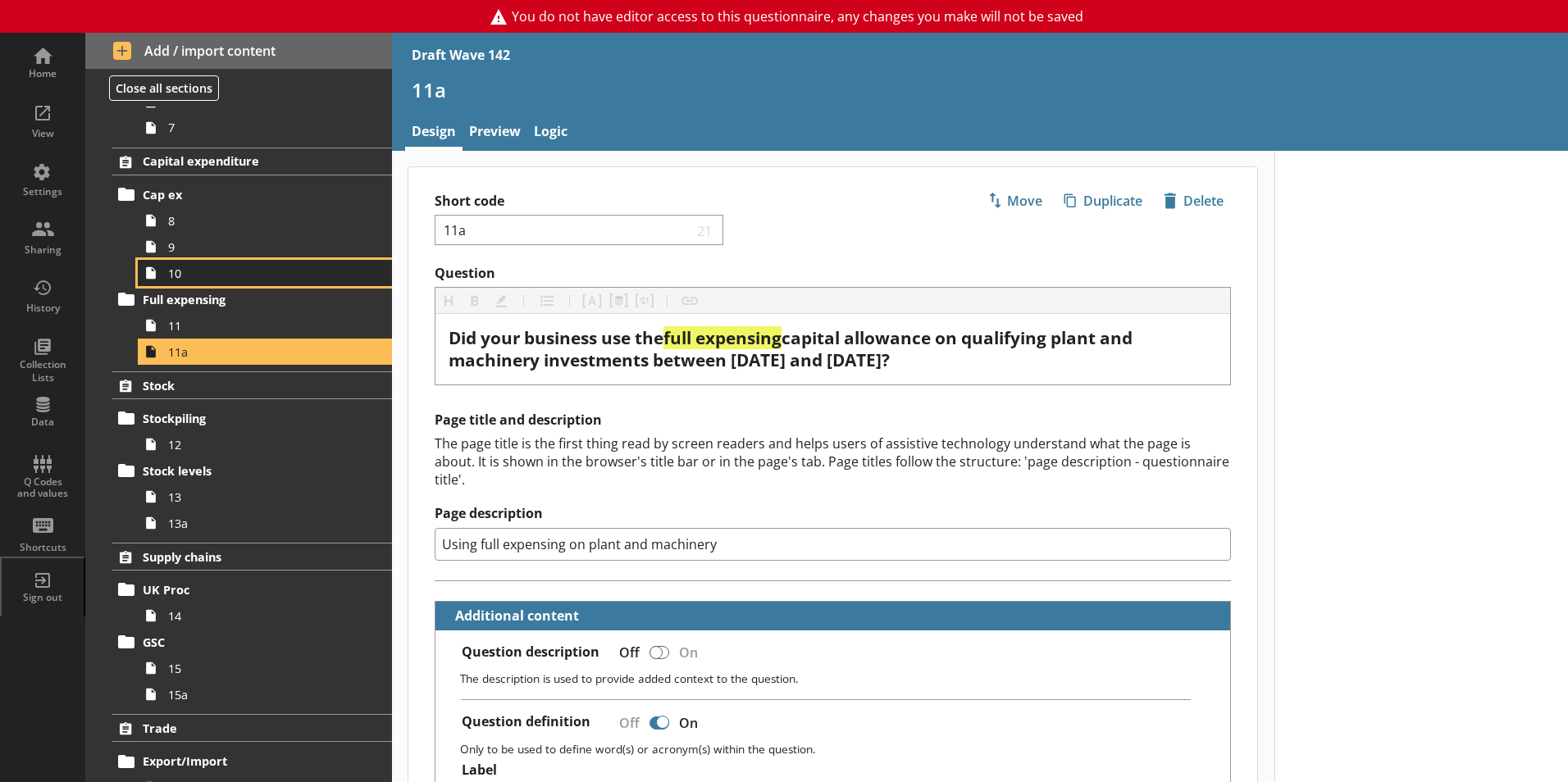
click at [195, 278] on span "10" at bounding box center [259, 273] width 182 height 16
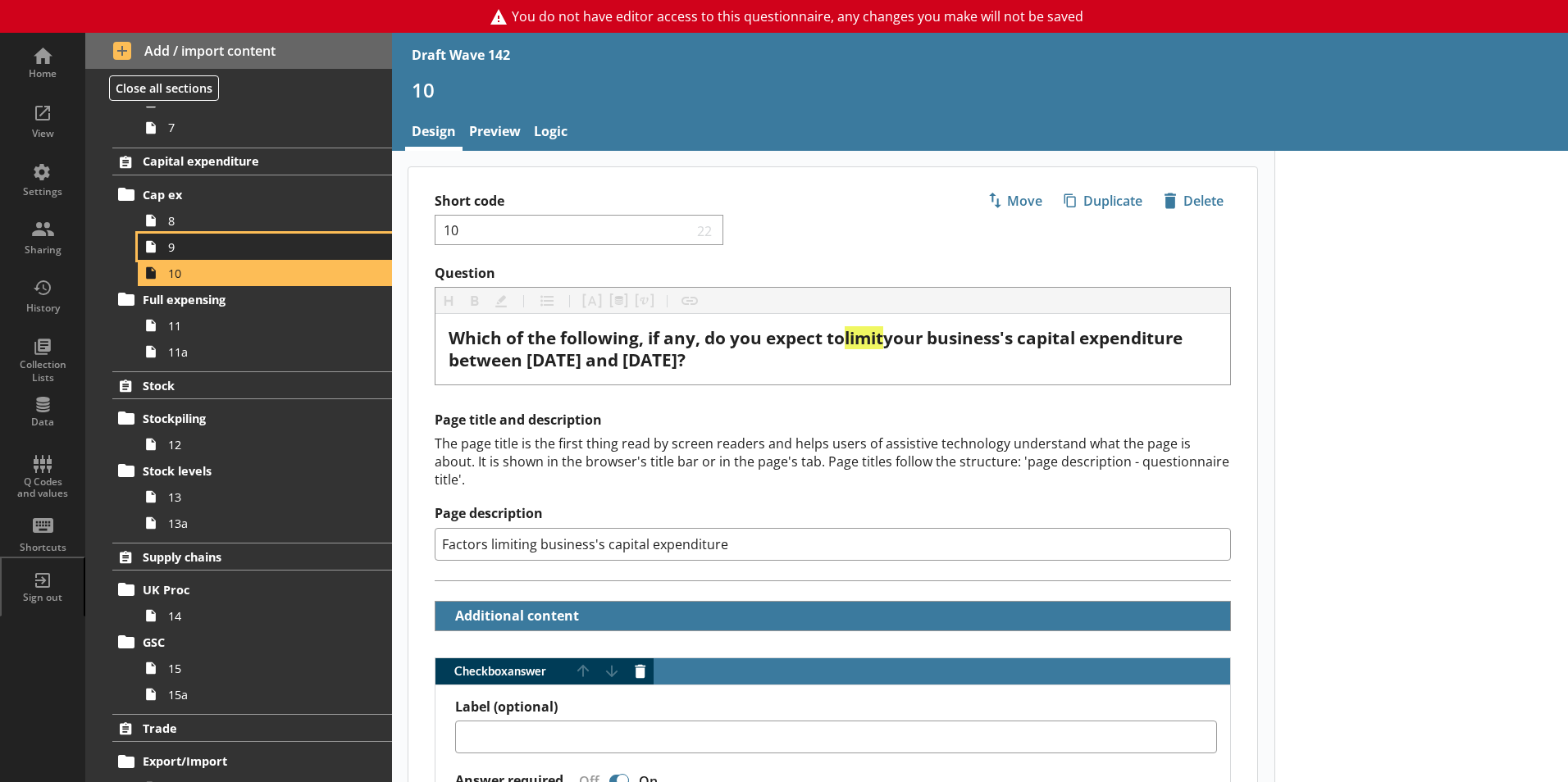
click at [185, 251] on span "9" at bounding box center [259, 247] width 182 height 16
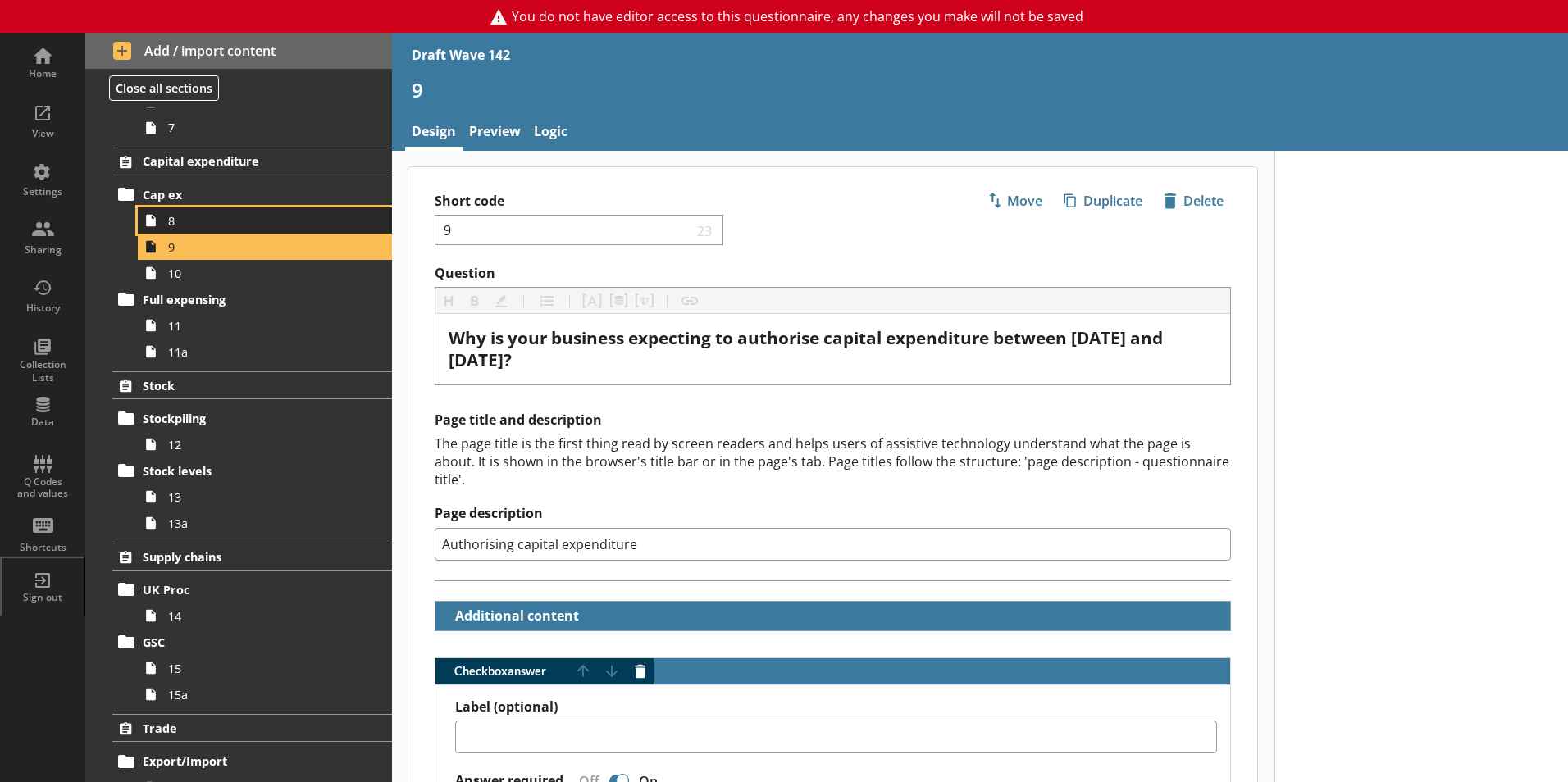
click at [193, 220] on span "8" at bounding box center [259, 220] width 182 height 16
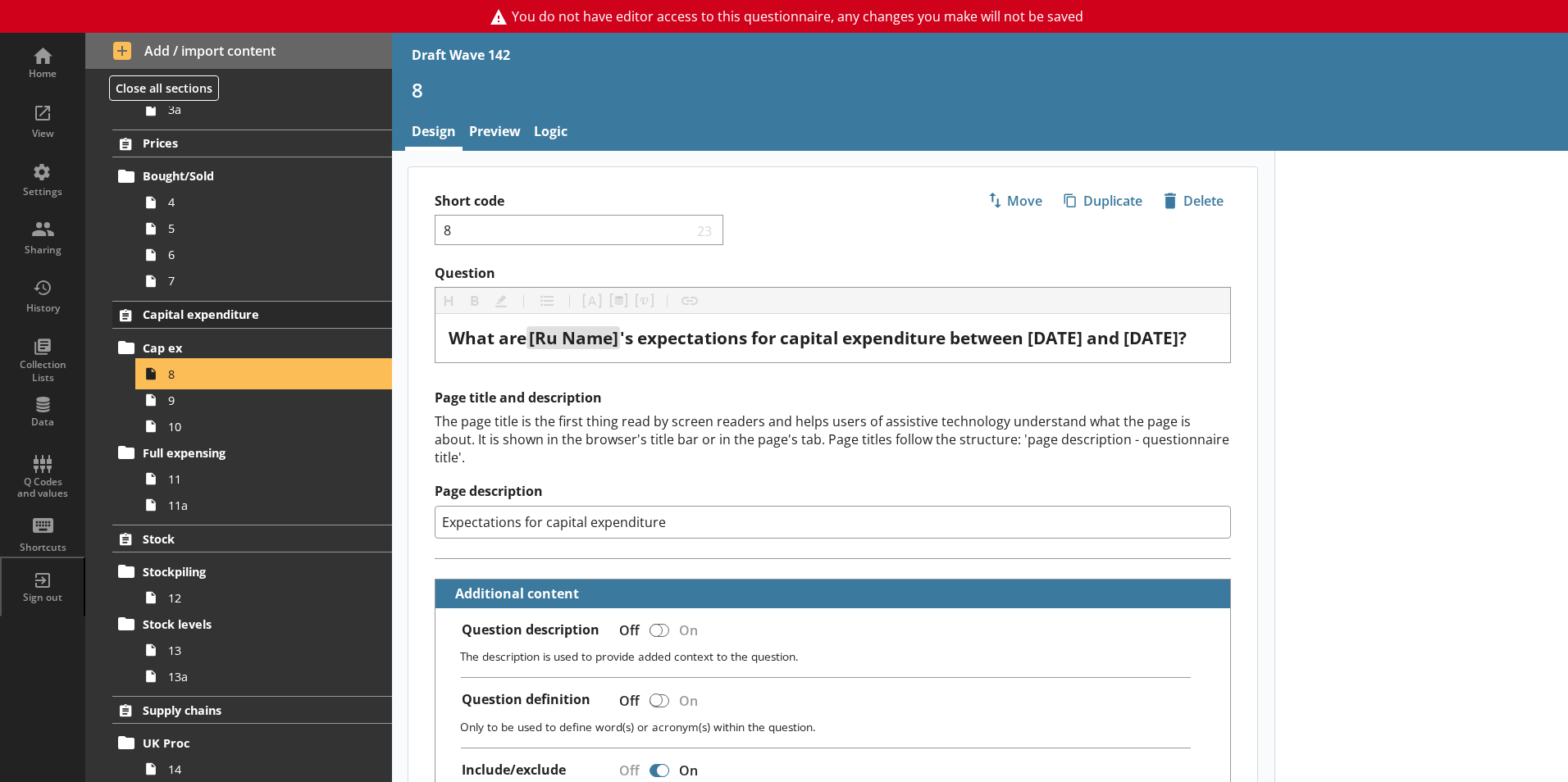
scroll to position [318, 0]
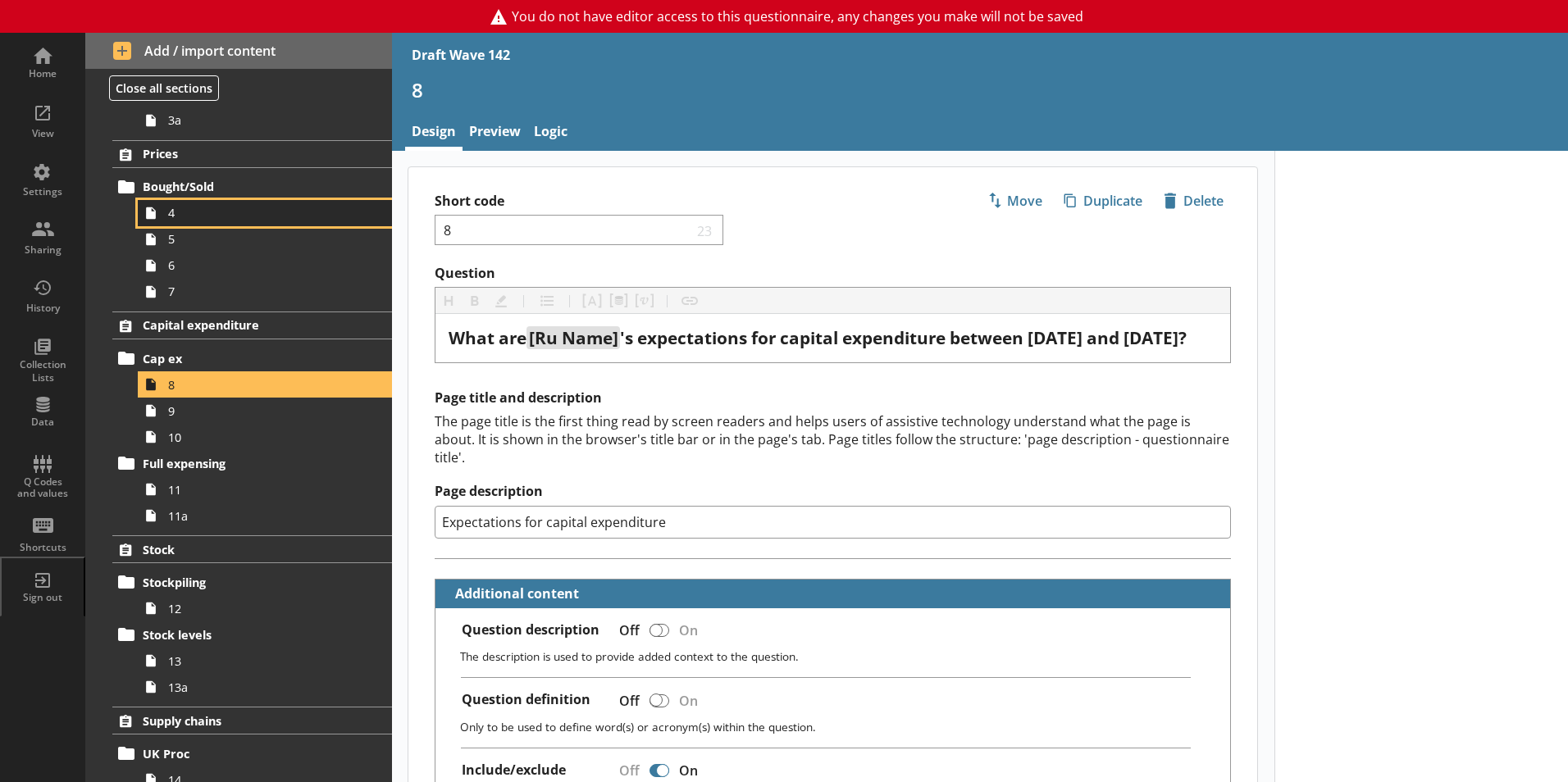
click at [194, 212] on span "4" at bounding box center [259, 212] width 182 height 16
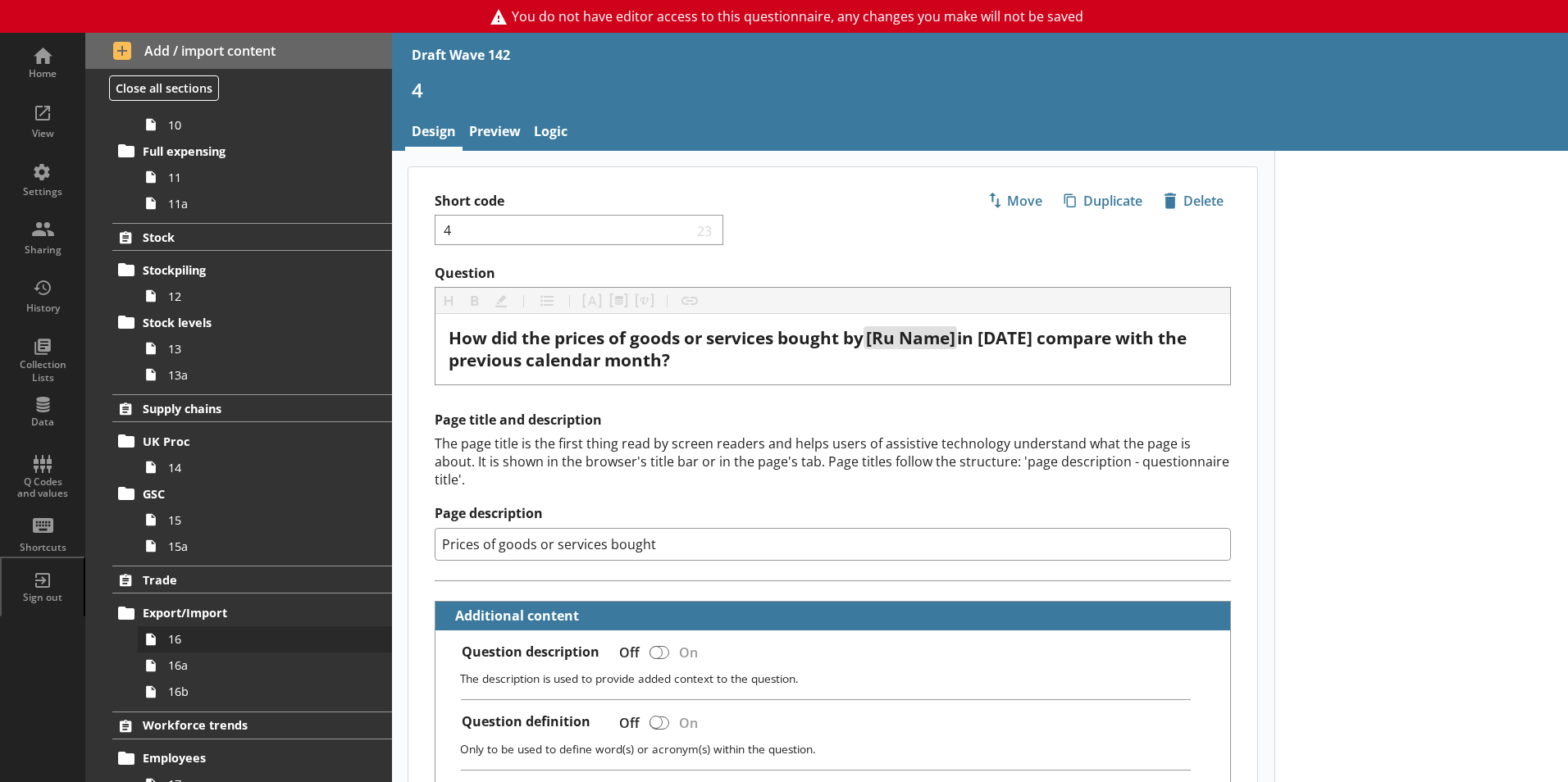
scroll to position [646, 0]
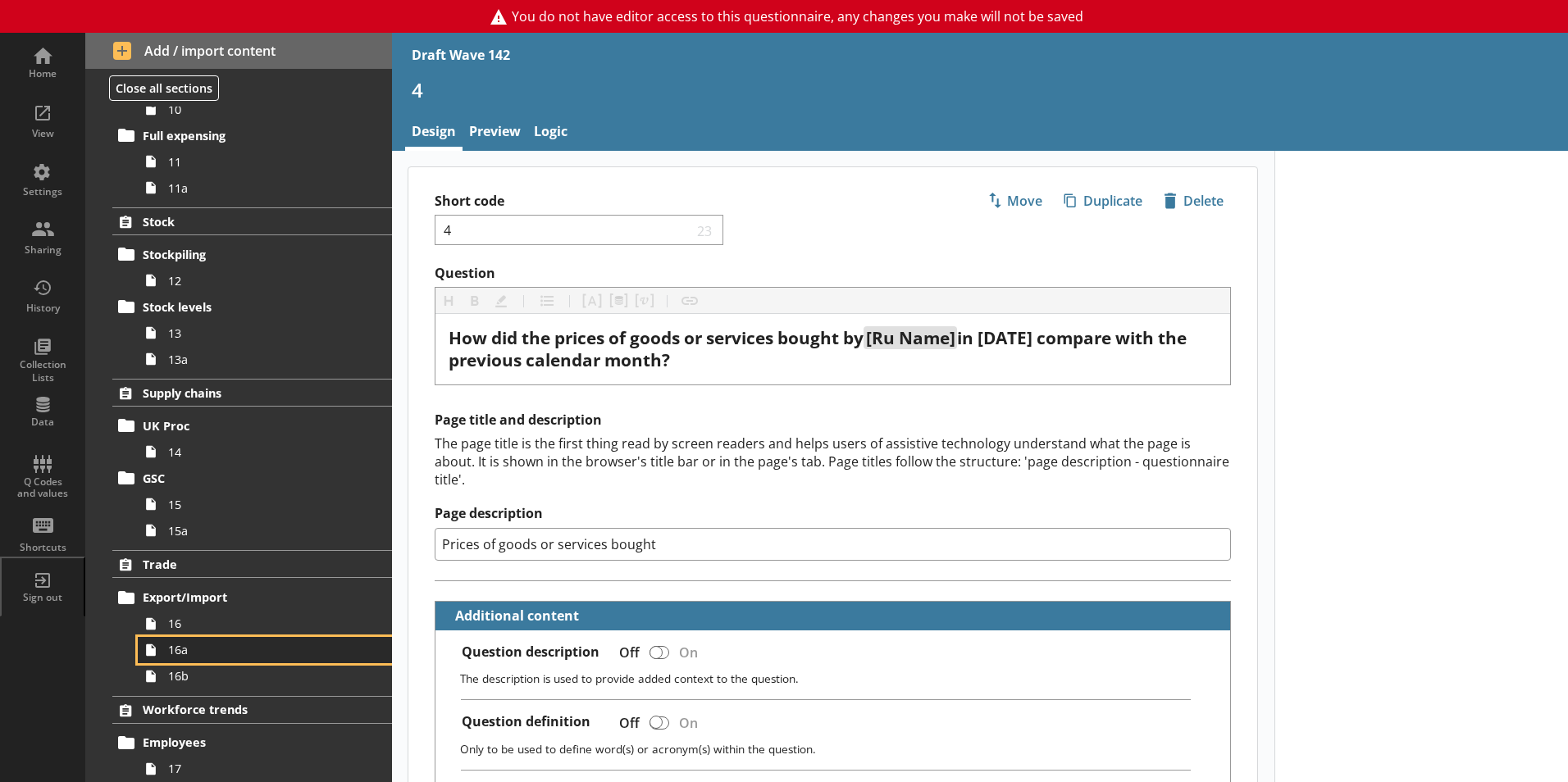
click at [185, 654] on span "16a" at bounding box center [259, 650] width 182 height 16
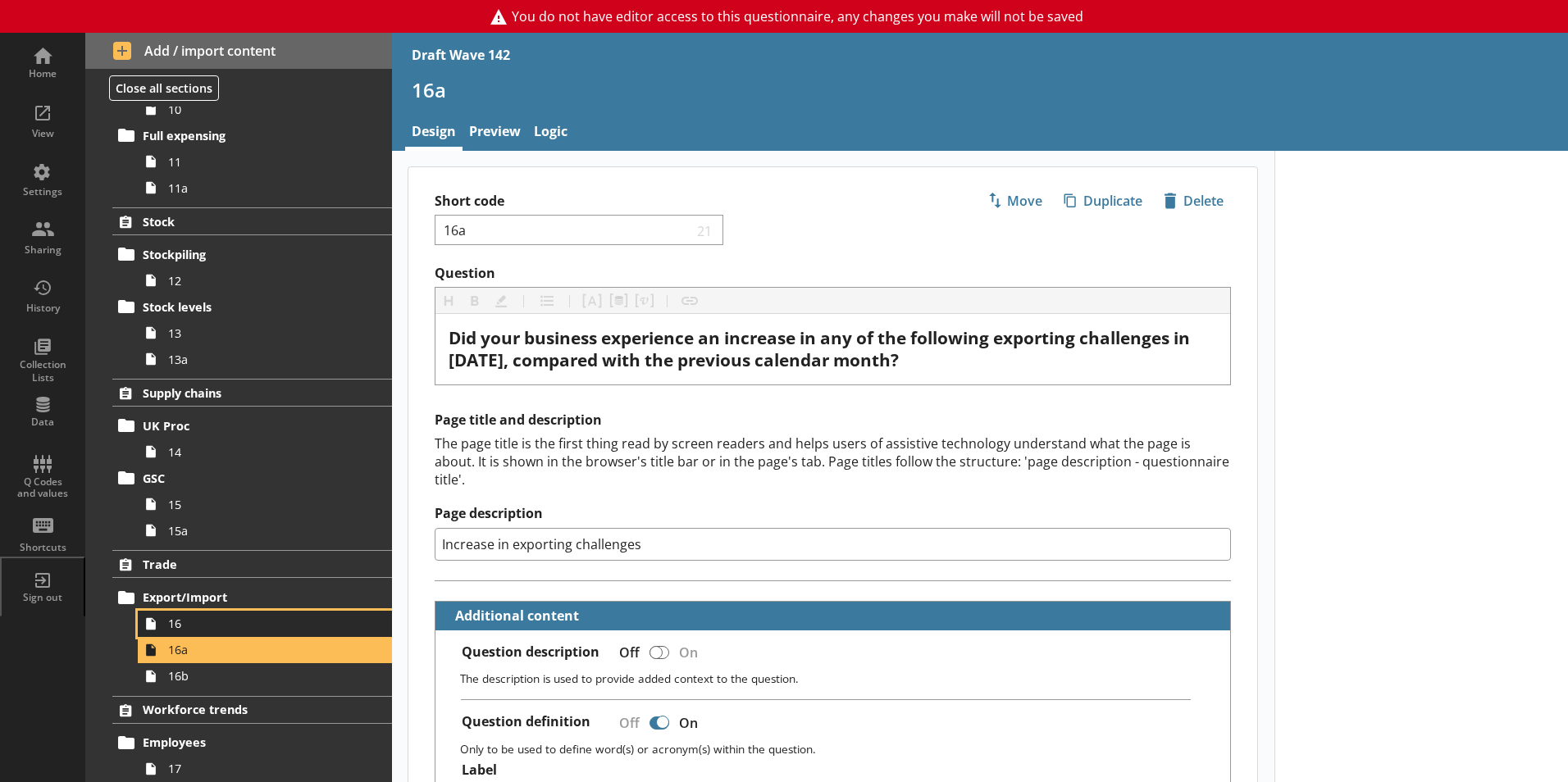
click at [183, 627] on span "16" at bounding box center [259, 623] width 182 height 16
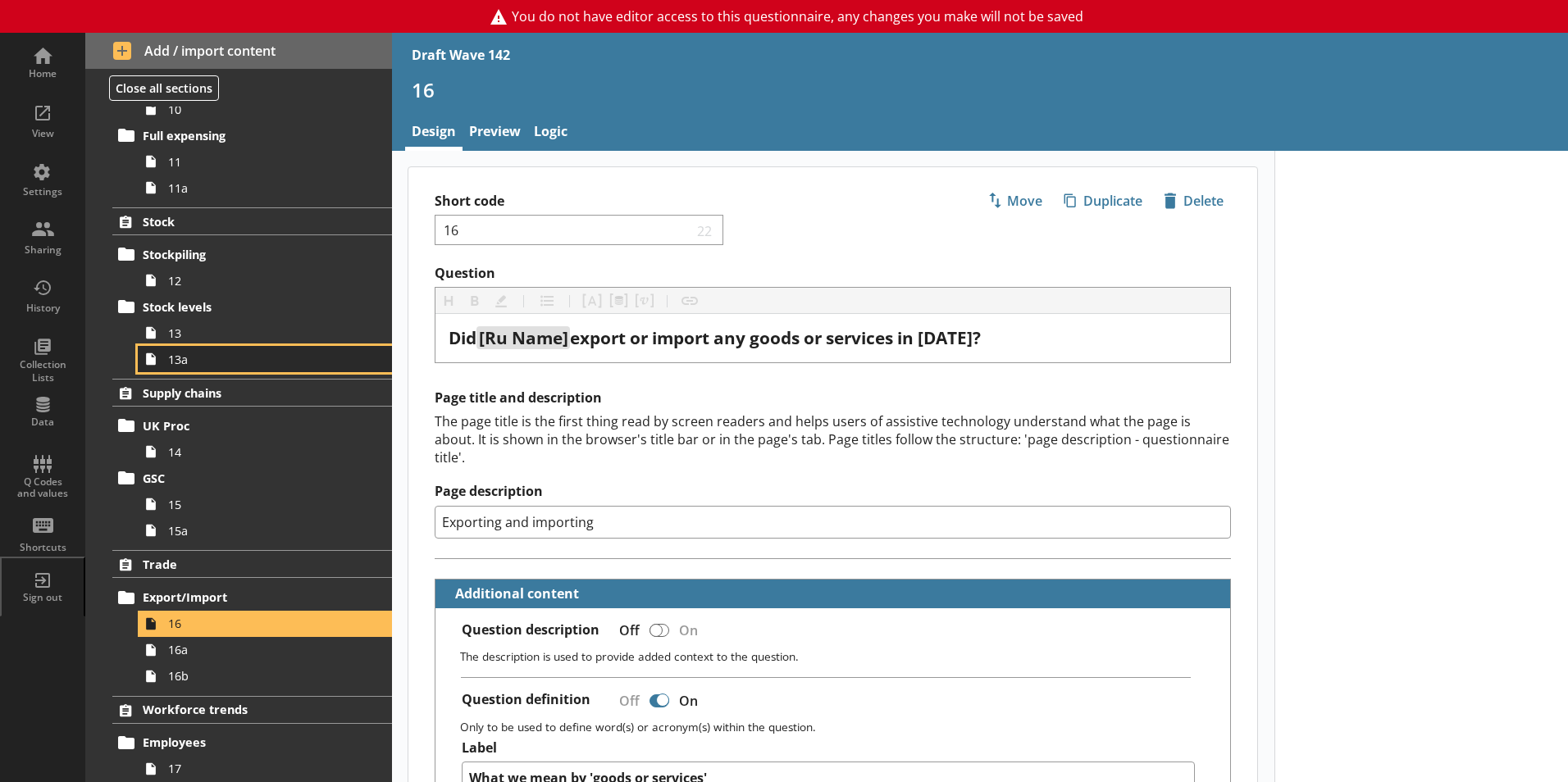
click at [182, 365] on link "13a" at bounding box center [265, 359] width 254 height 26
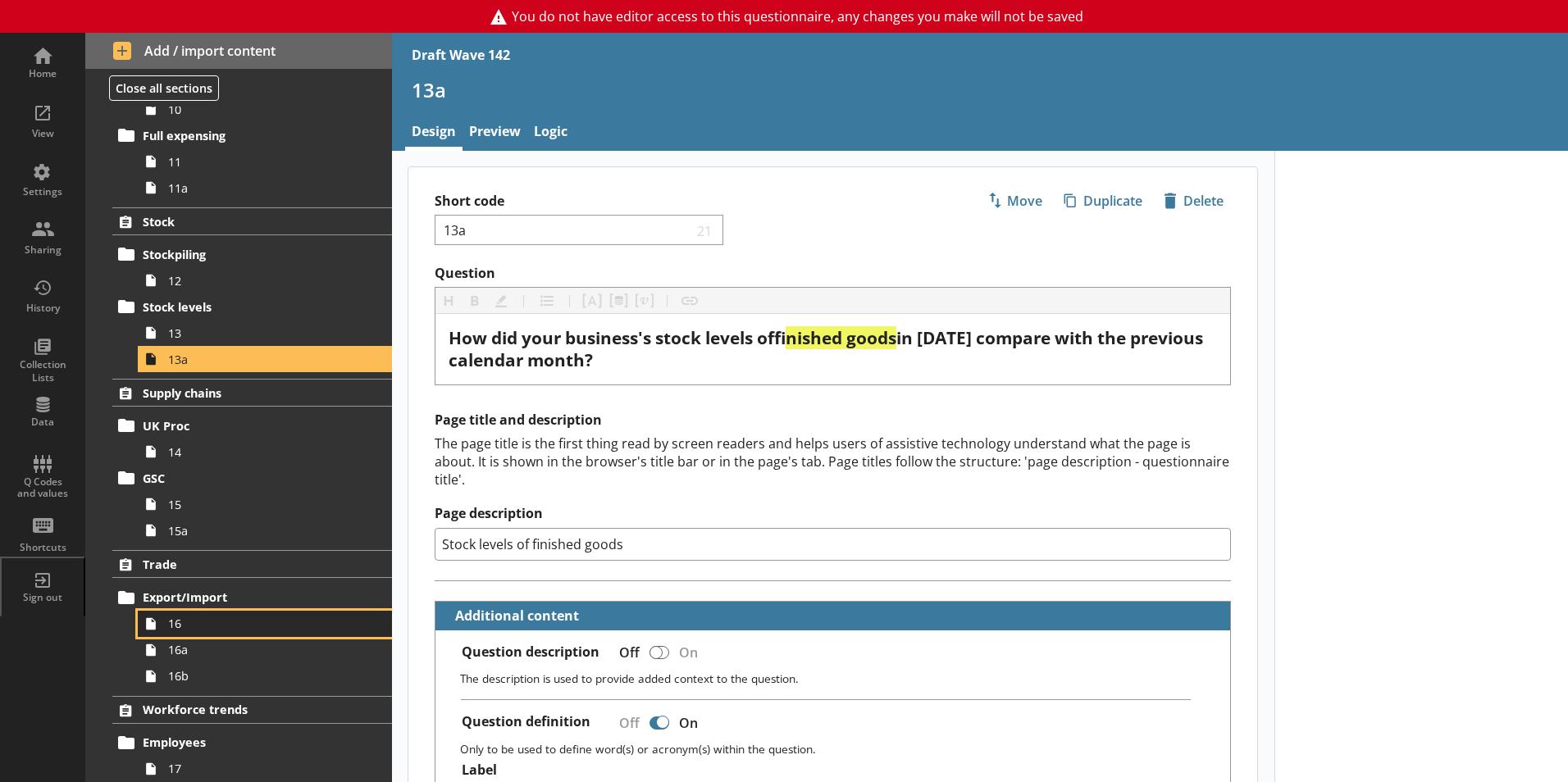
click at [189, 628] on span "16" at bounding box center [259, 623] width 182 height 16
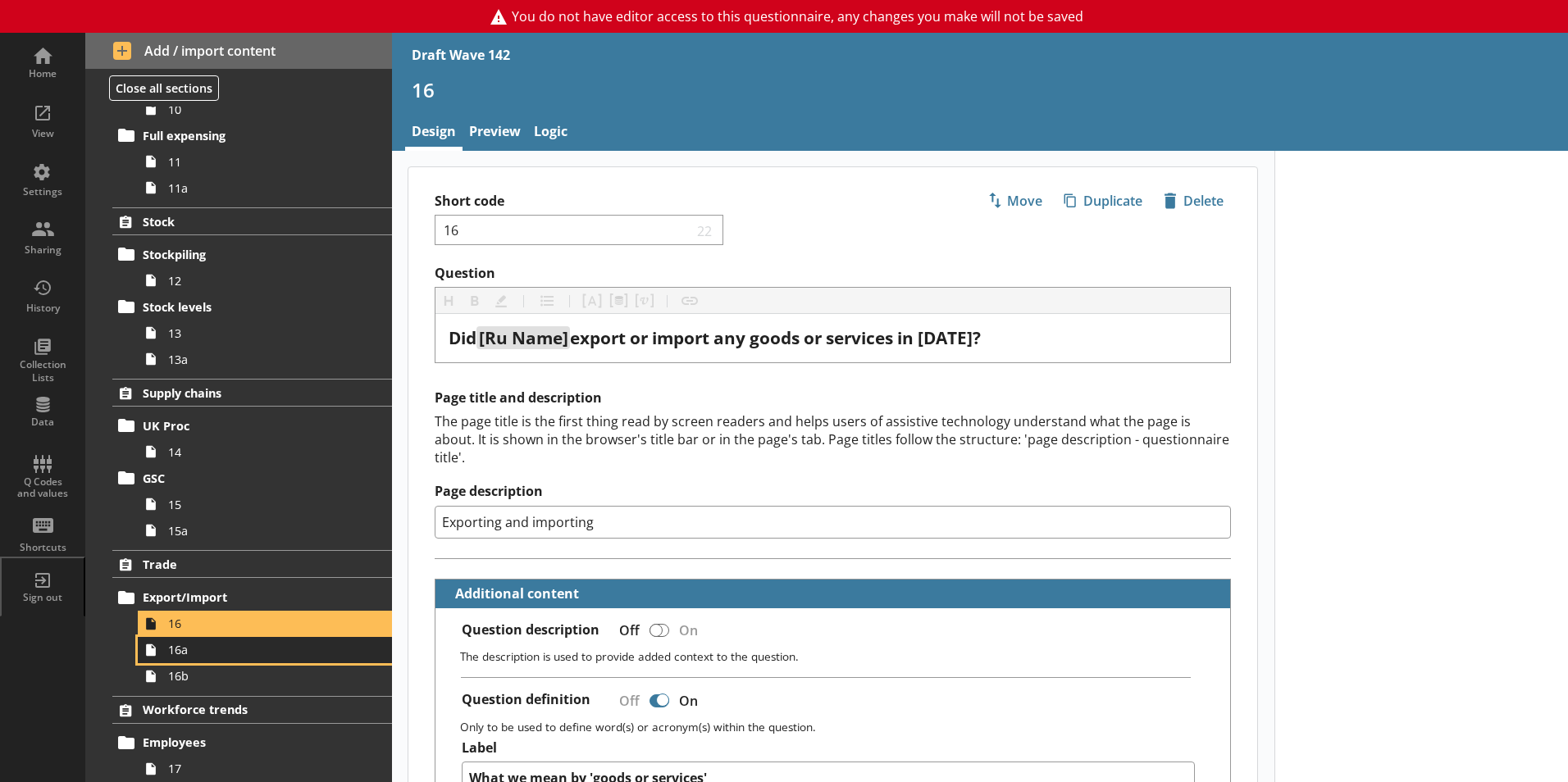
click at [189, 655] on span "16a" at bounding box center [259, 650] width 182 height 16
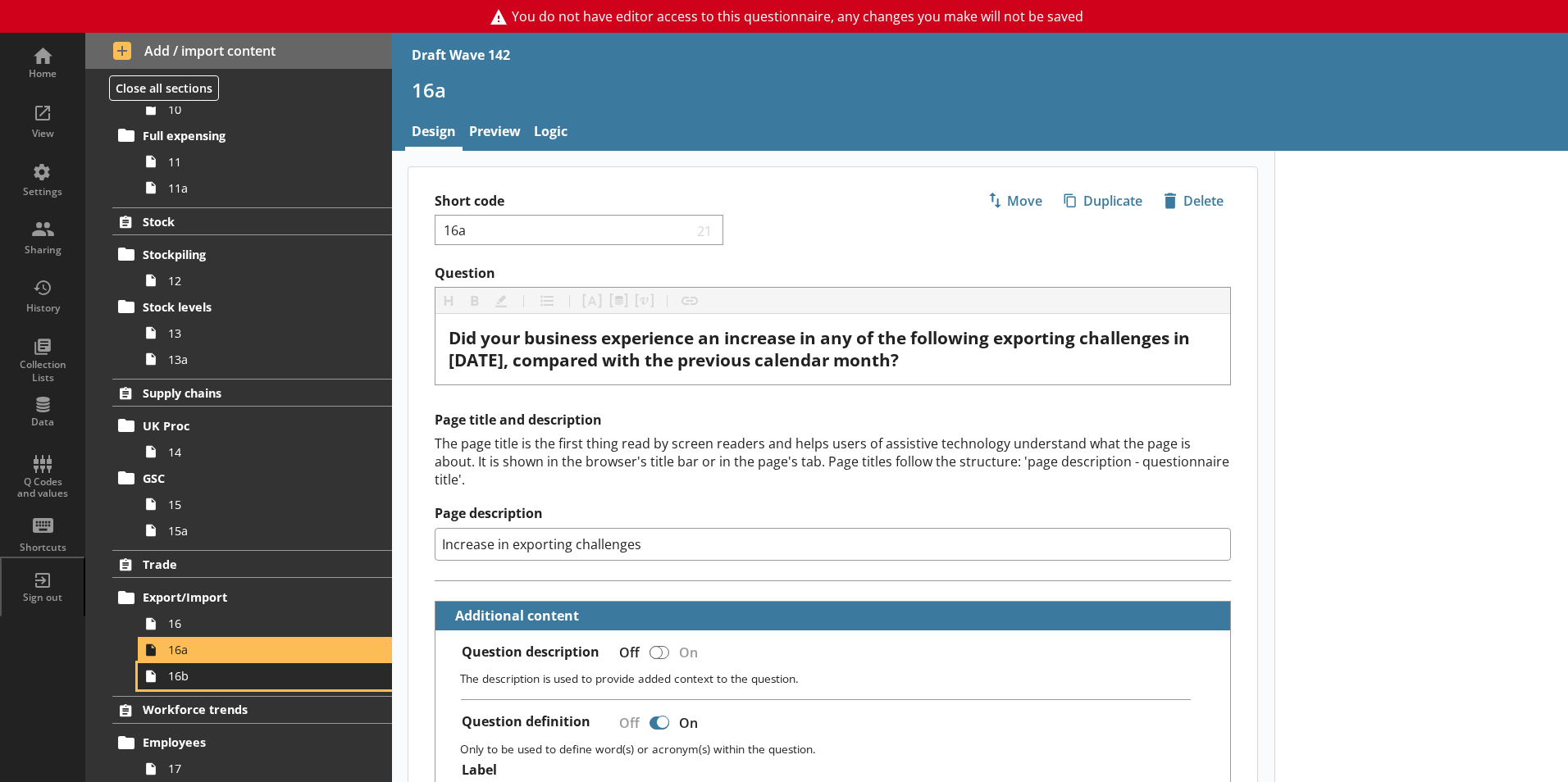
click at [193, 681] on span "16b" at bounding box center [259, 675] width 182 height 16
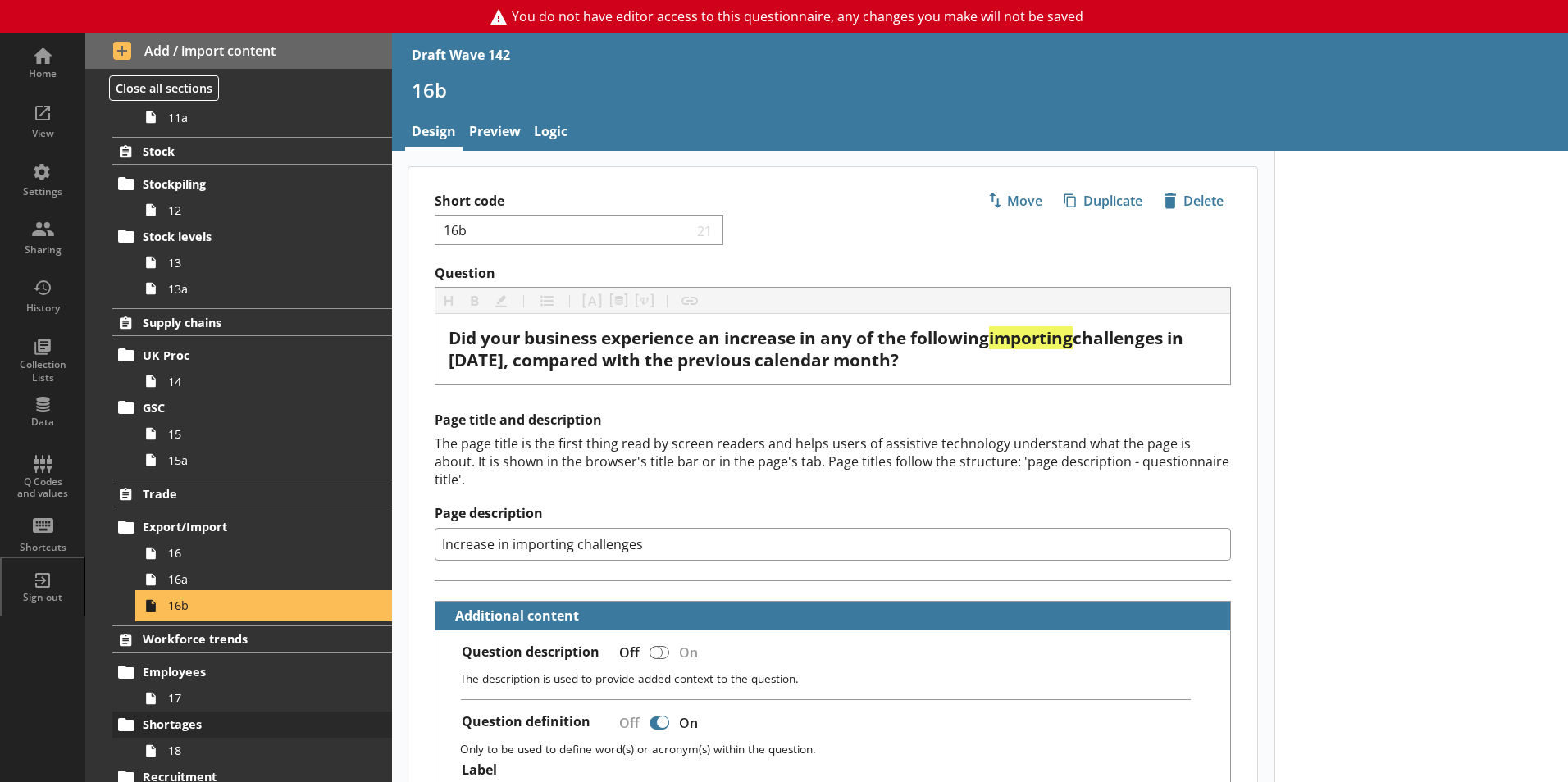
scroll to position [810, 0]
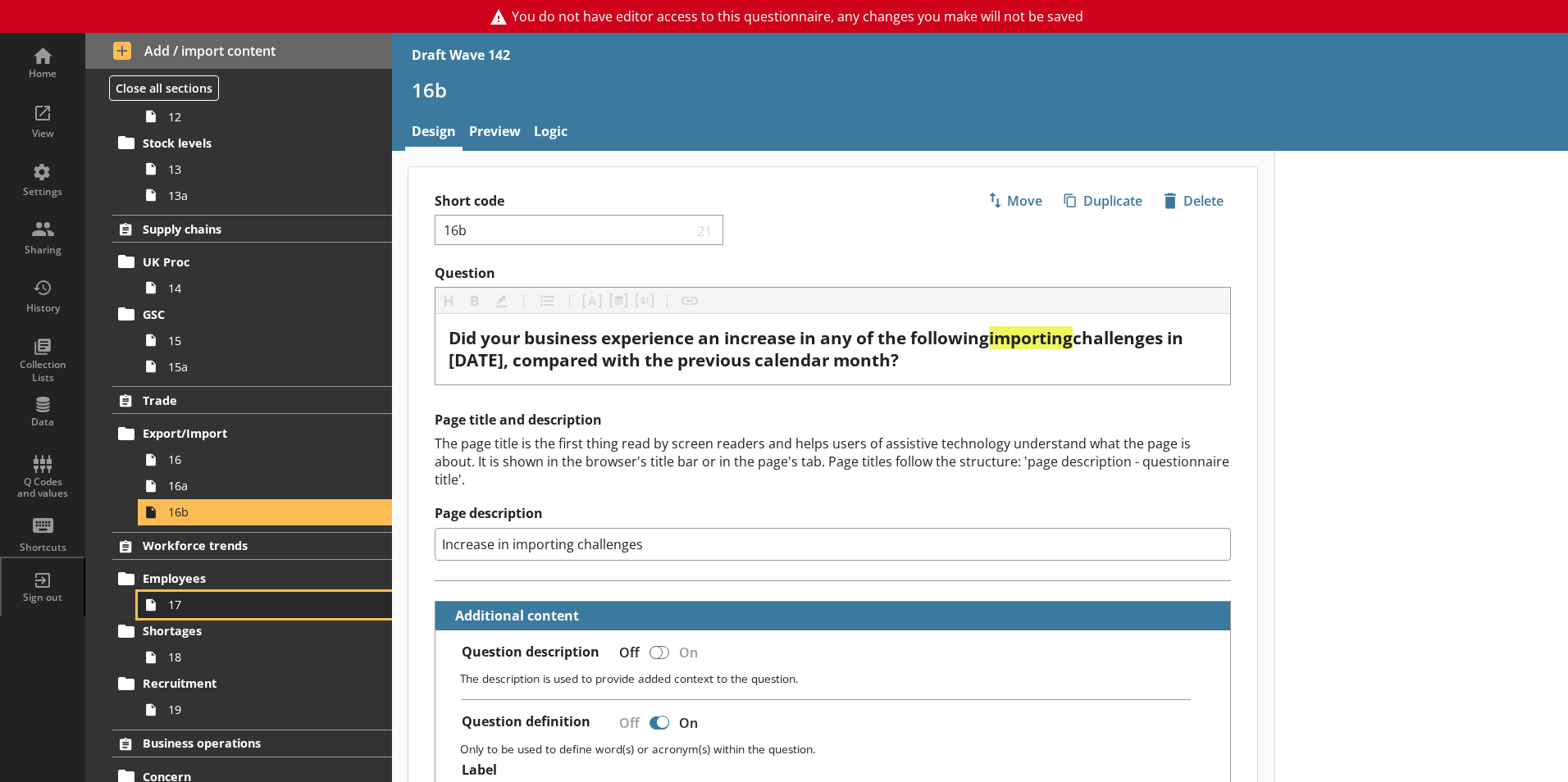
click at [180, 612] on span "17" at bounding box center [259, 604] width 182 height 16
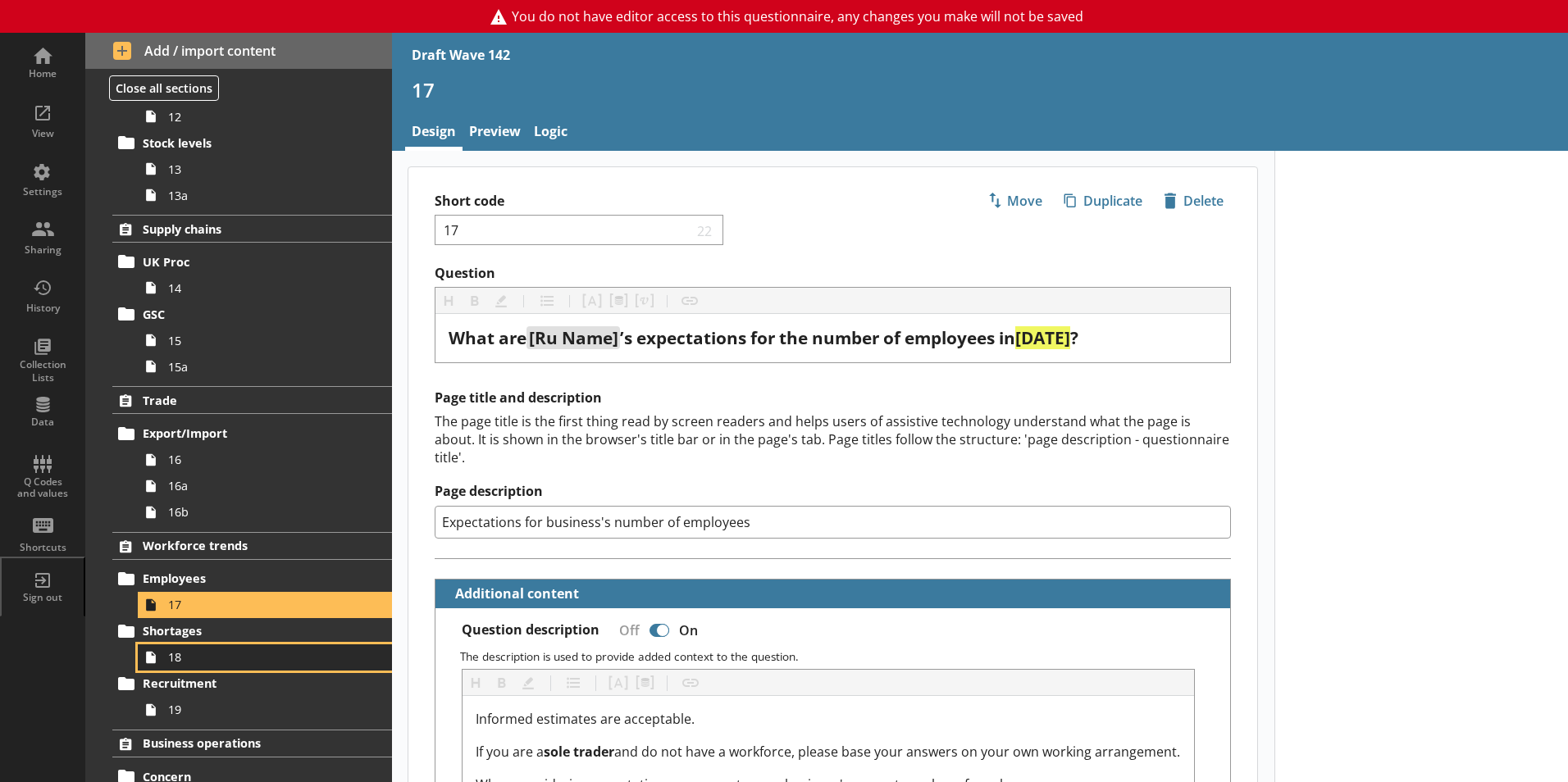
click at [196, 668] on link "18" at bounding box center [265, 657] width 254 height 26
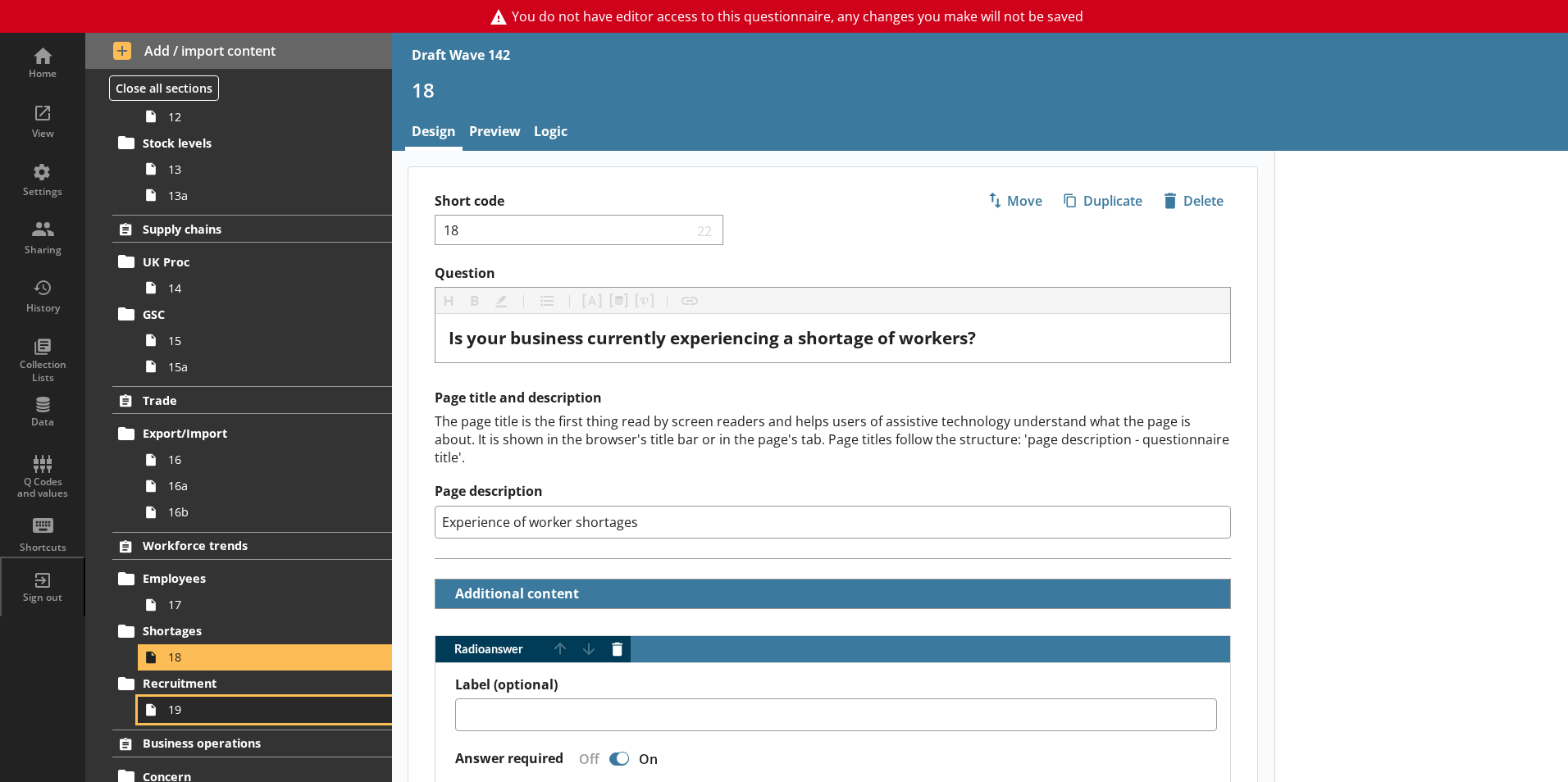
click at [185, 714] on span "19" at bounding box center [259, 709] width 182 height 16
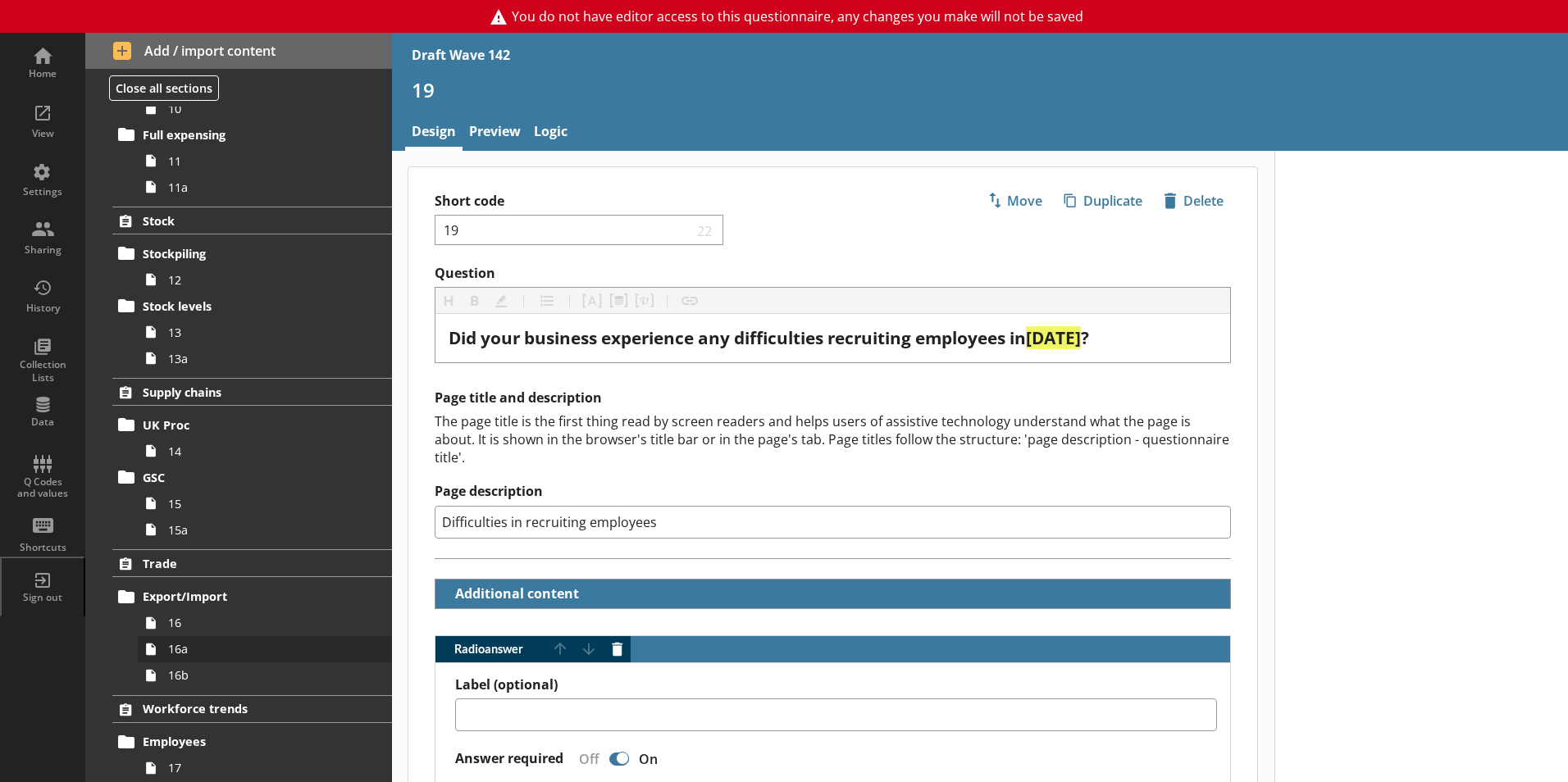
scroll to position [646, 0]
click at [172, 343] on link "13" at bounding box center [265, 333] width 254 height 26
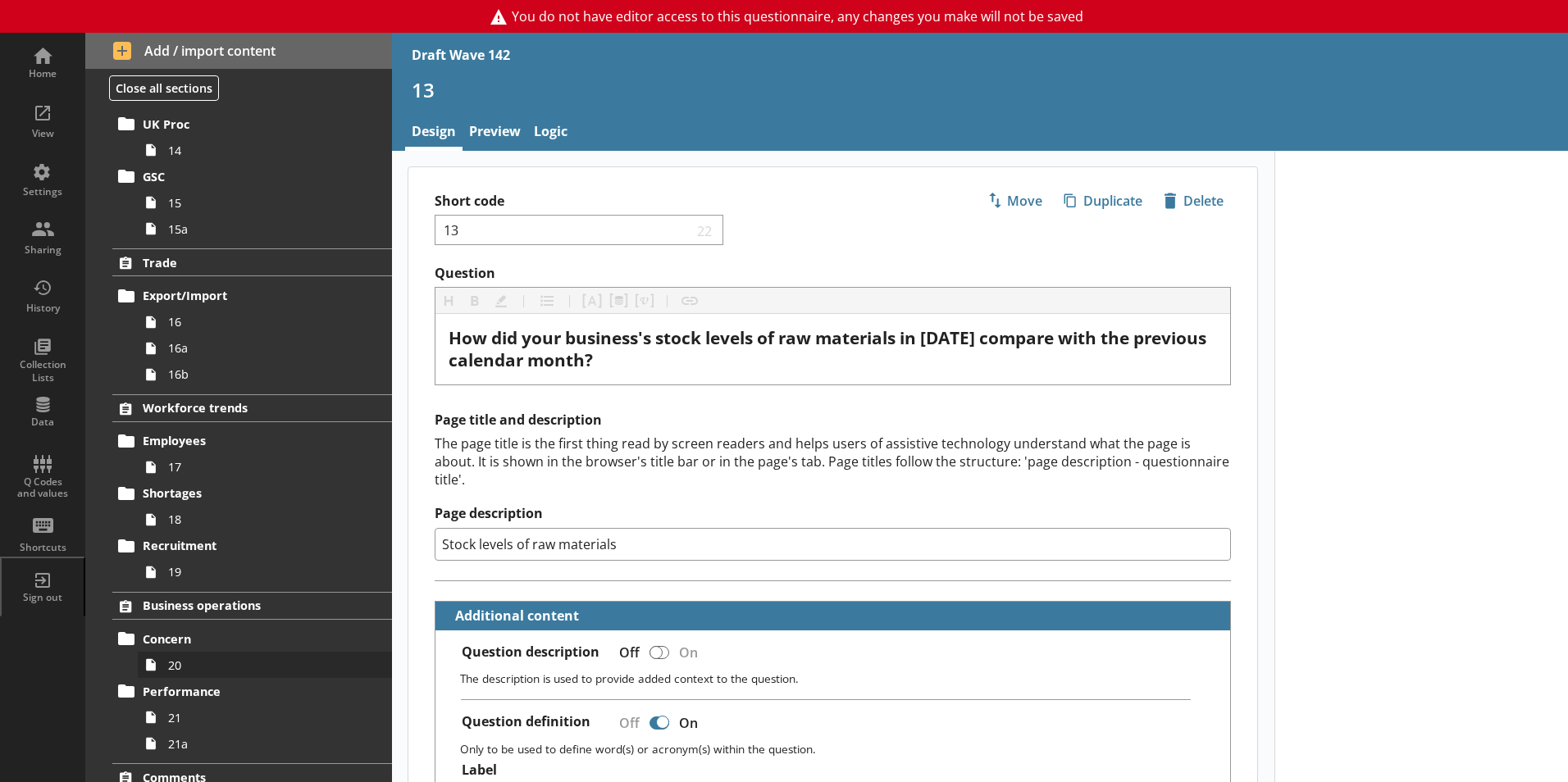
scroll to position [974, 0]
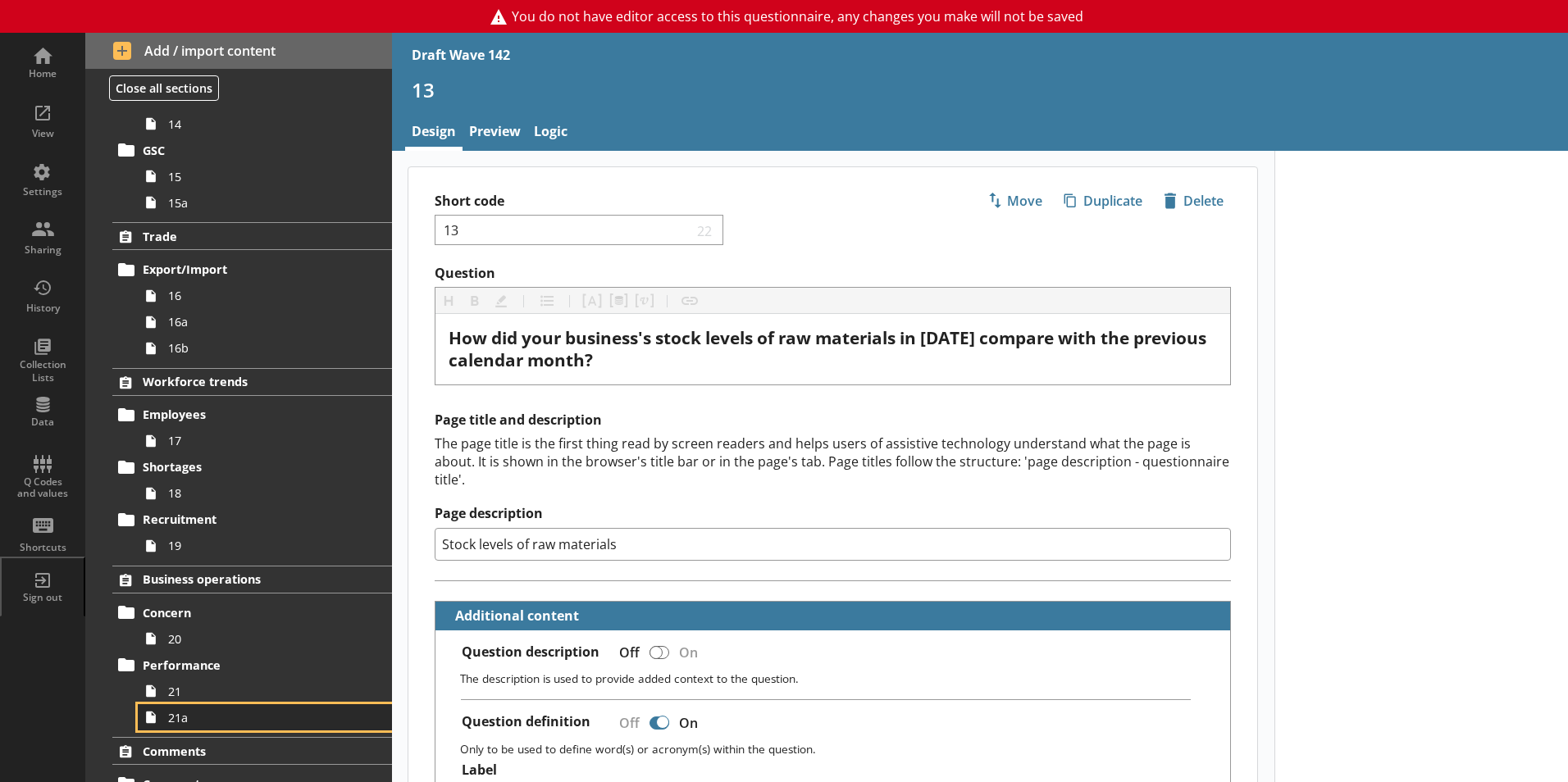
click at [187, 725] on link "21a" at bounding box center [265, 717] width 254 height 26
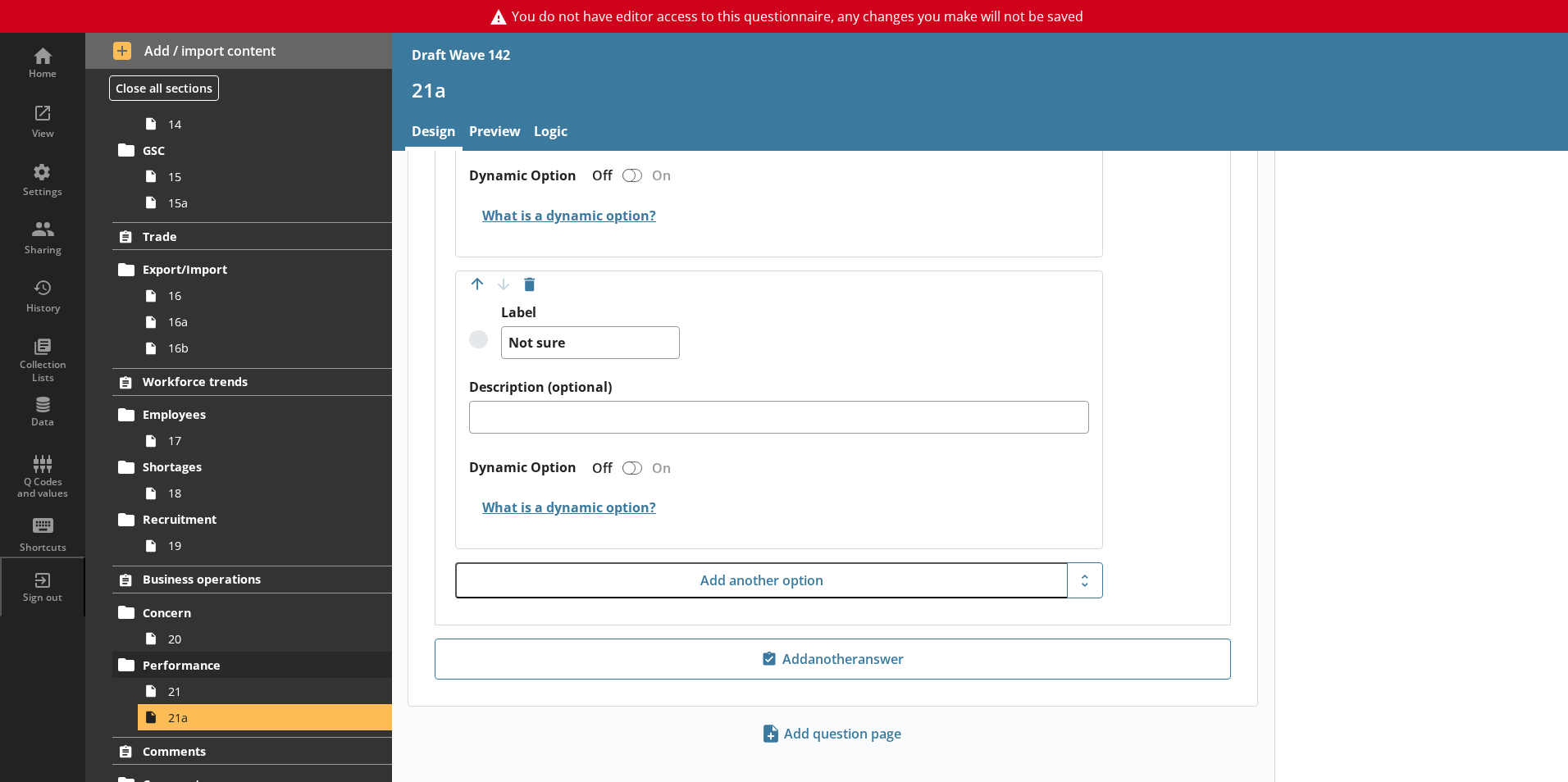
scroll to position [1056, 0]
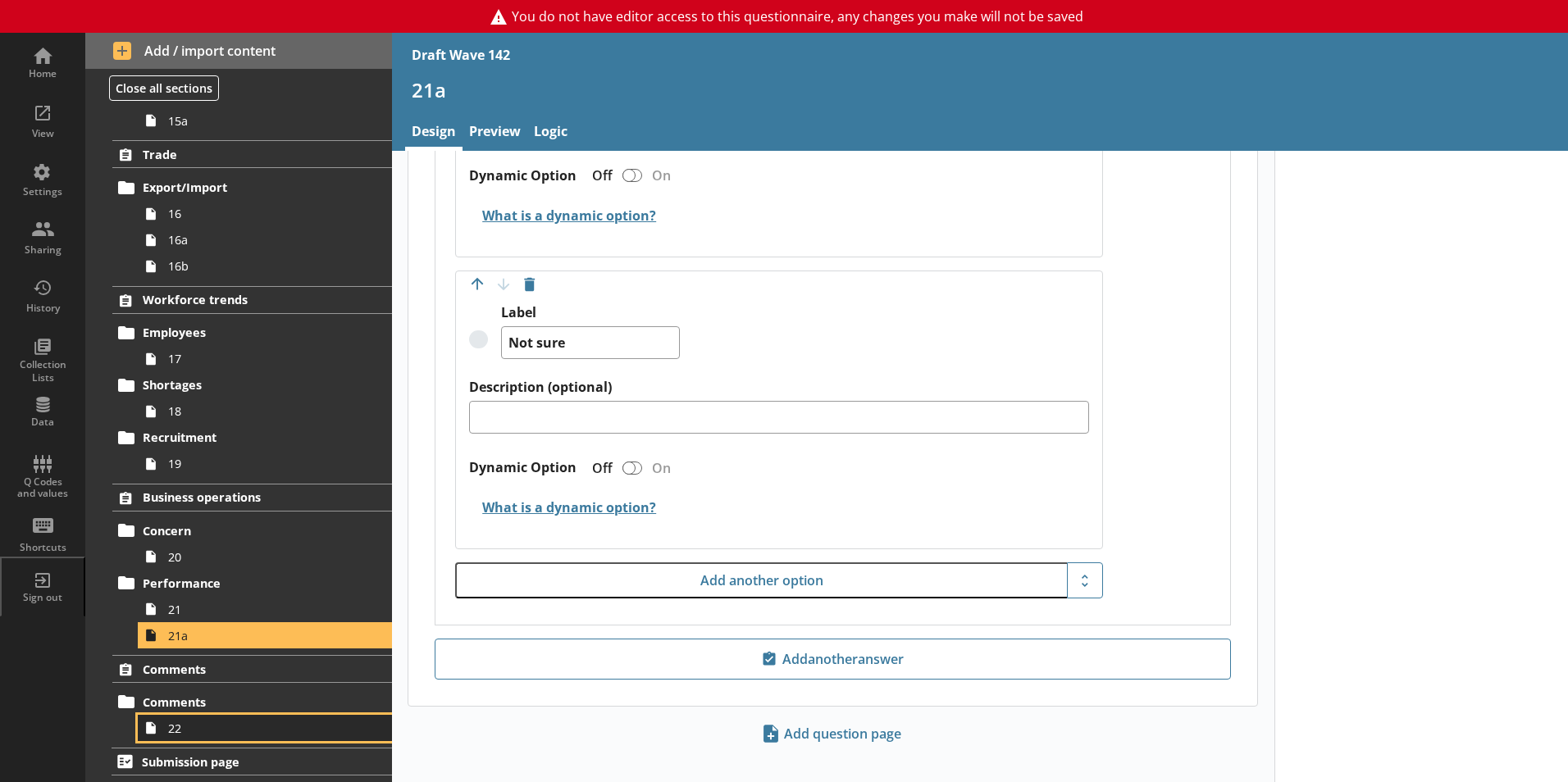
click at [167, 732] on link "22" at bounding box center [265, 728] width 254 height 26
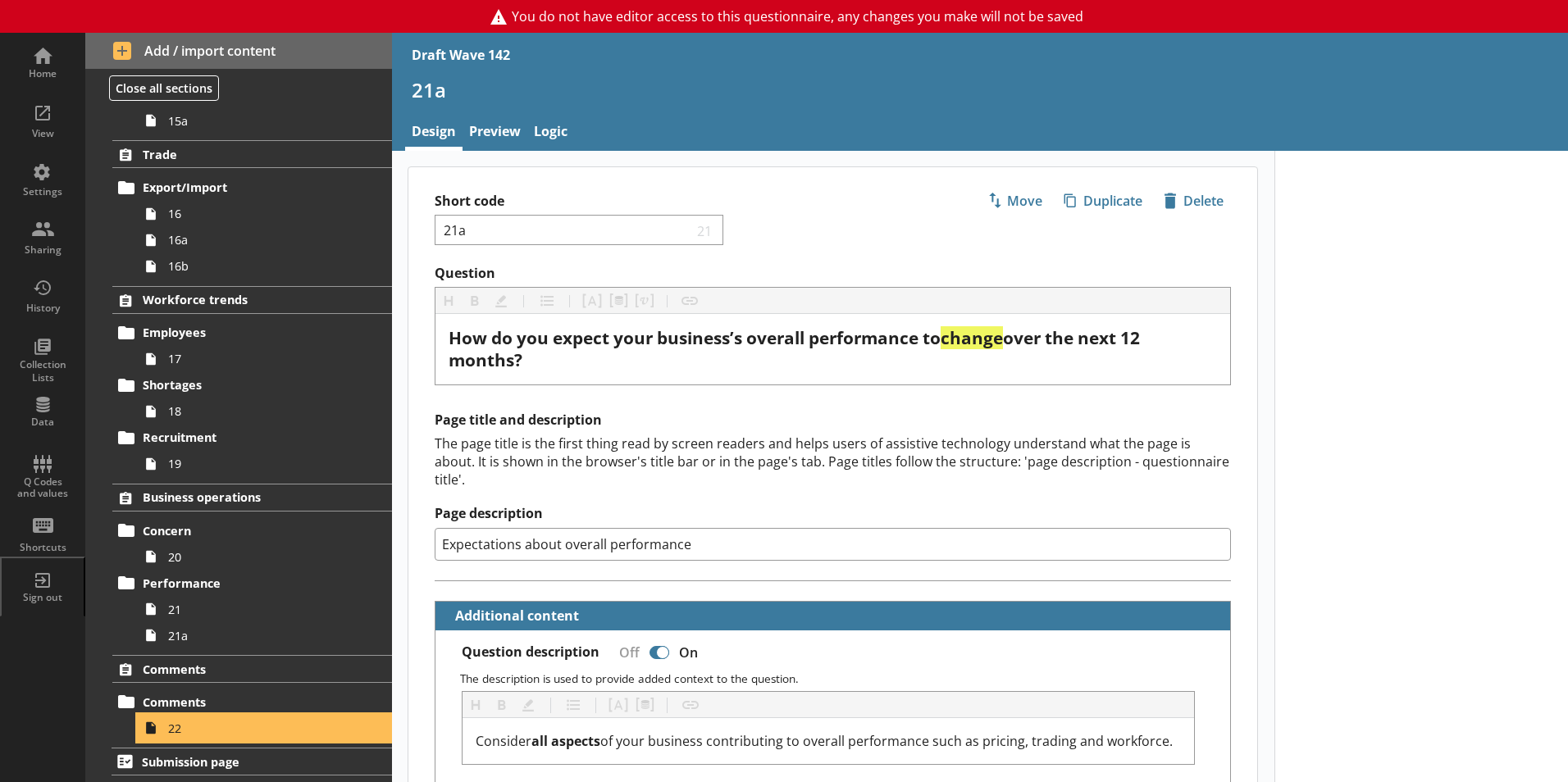
type textarea "x"
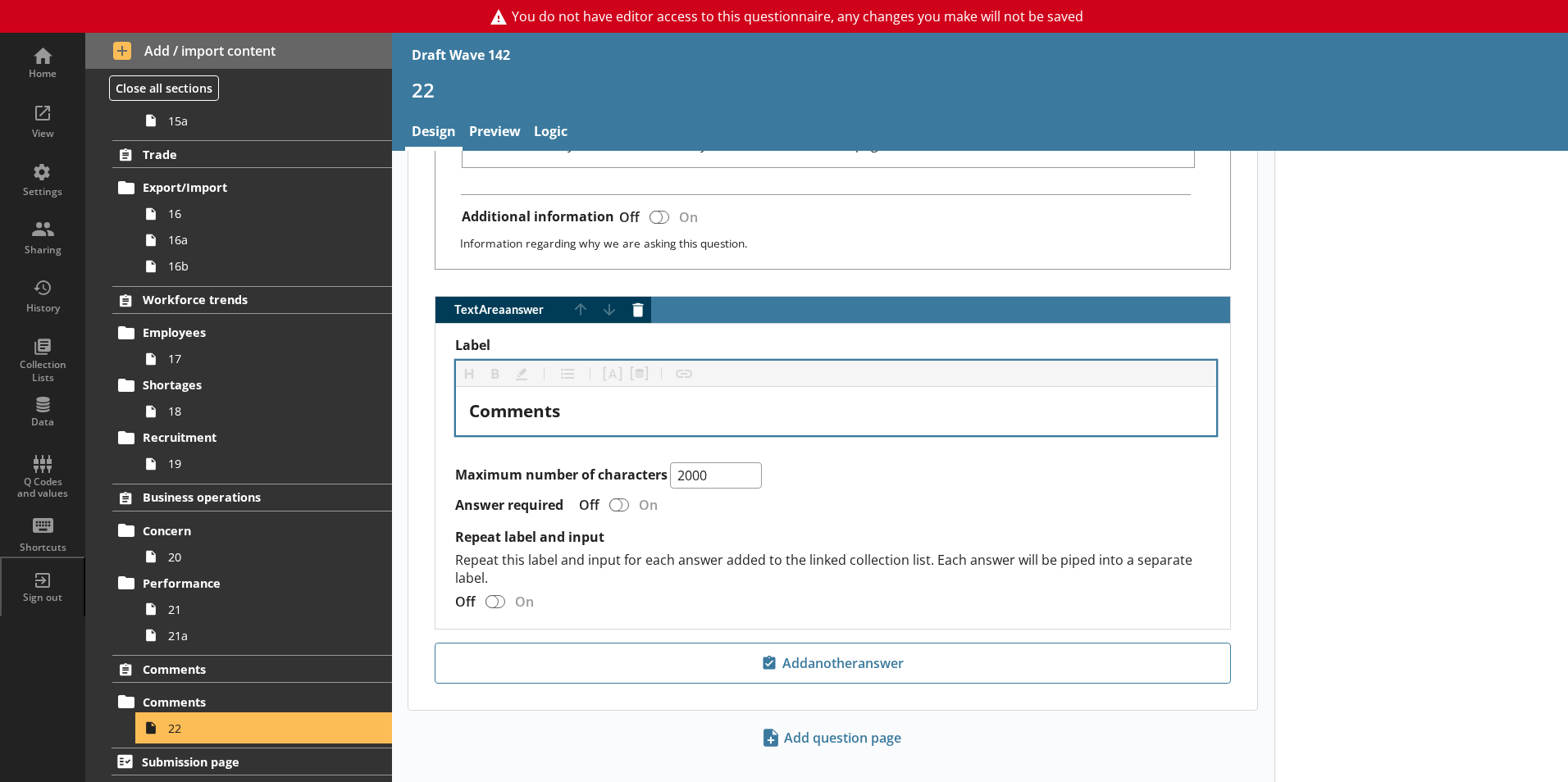
scroll to position [743, 0]
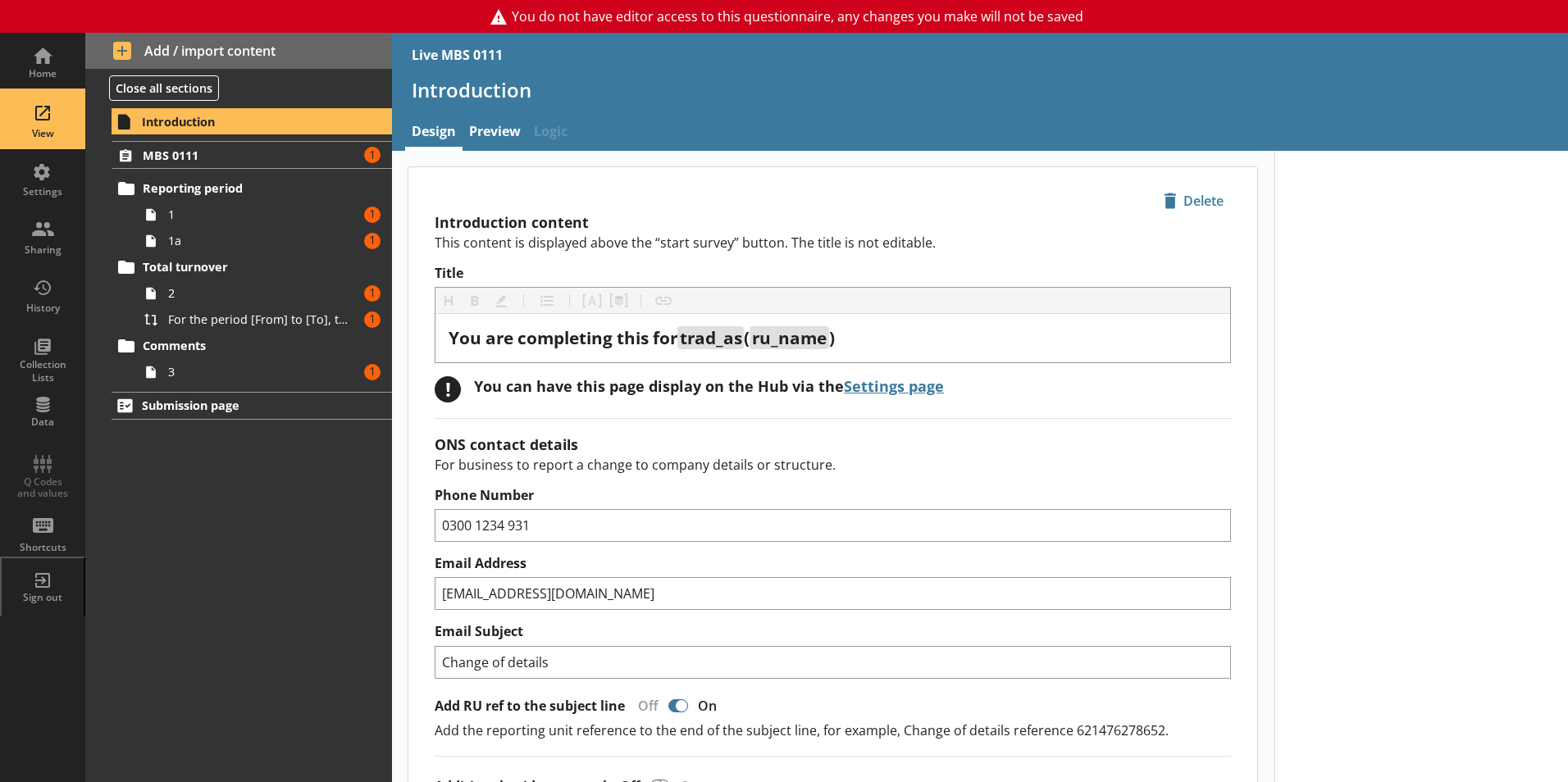
type textarea "x"
drag, startPoint x: 0, startPoint y: 0, endPoint x: 44, endPoint y: 120, distance: 127.8
click at [44, 120] on div "View" at bounding box center [42, 120] width 58 height 58
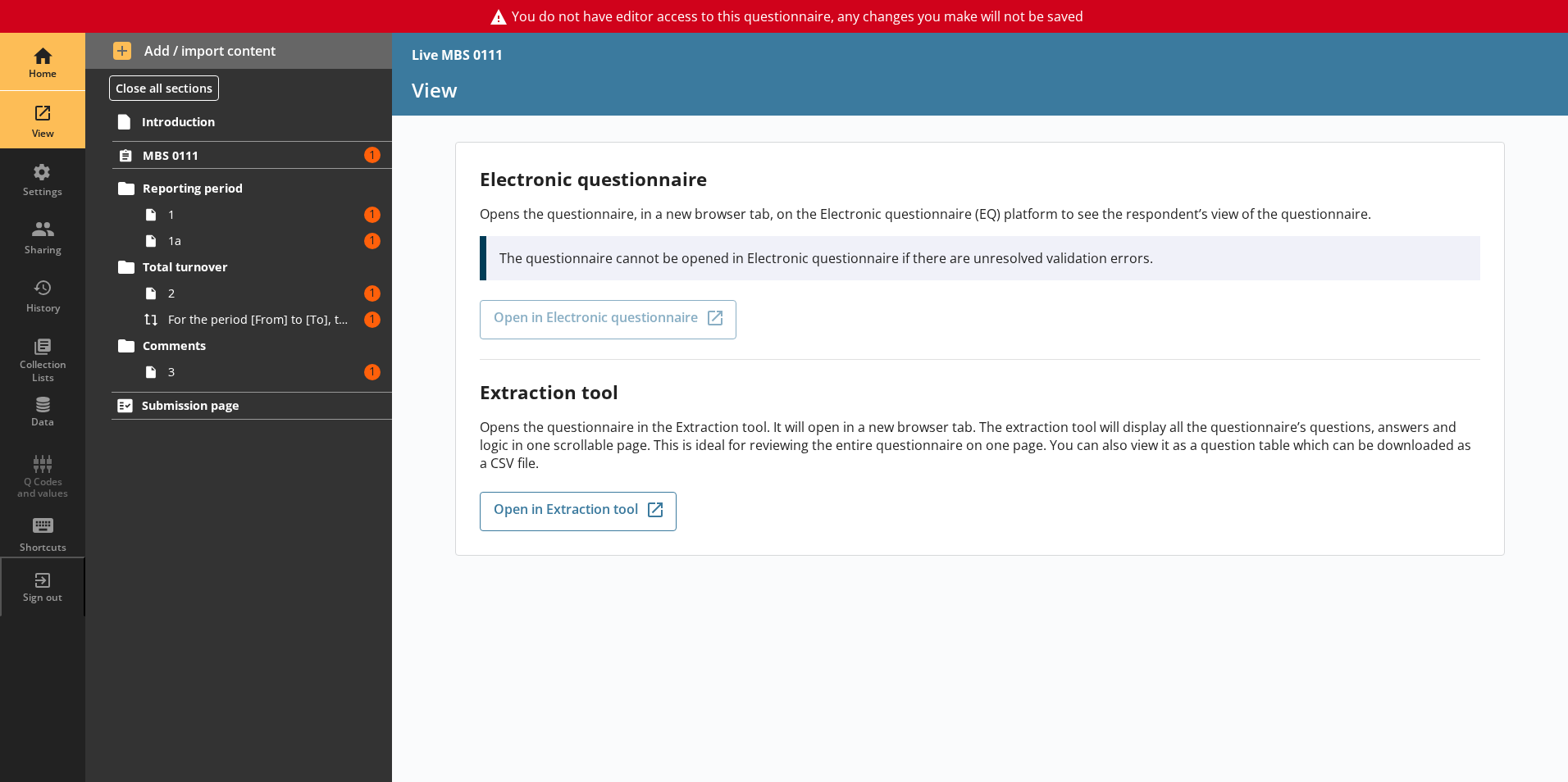
click at [56, 51] on div "Home" at bounding box center [42, 61] width 58 height 58
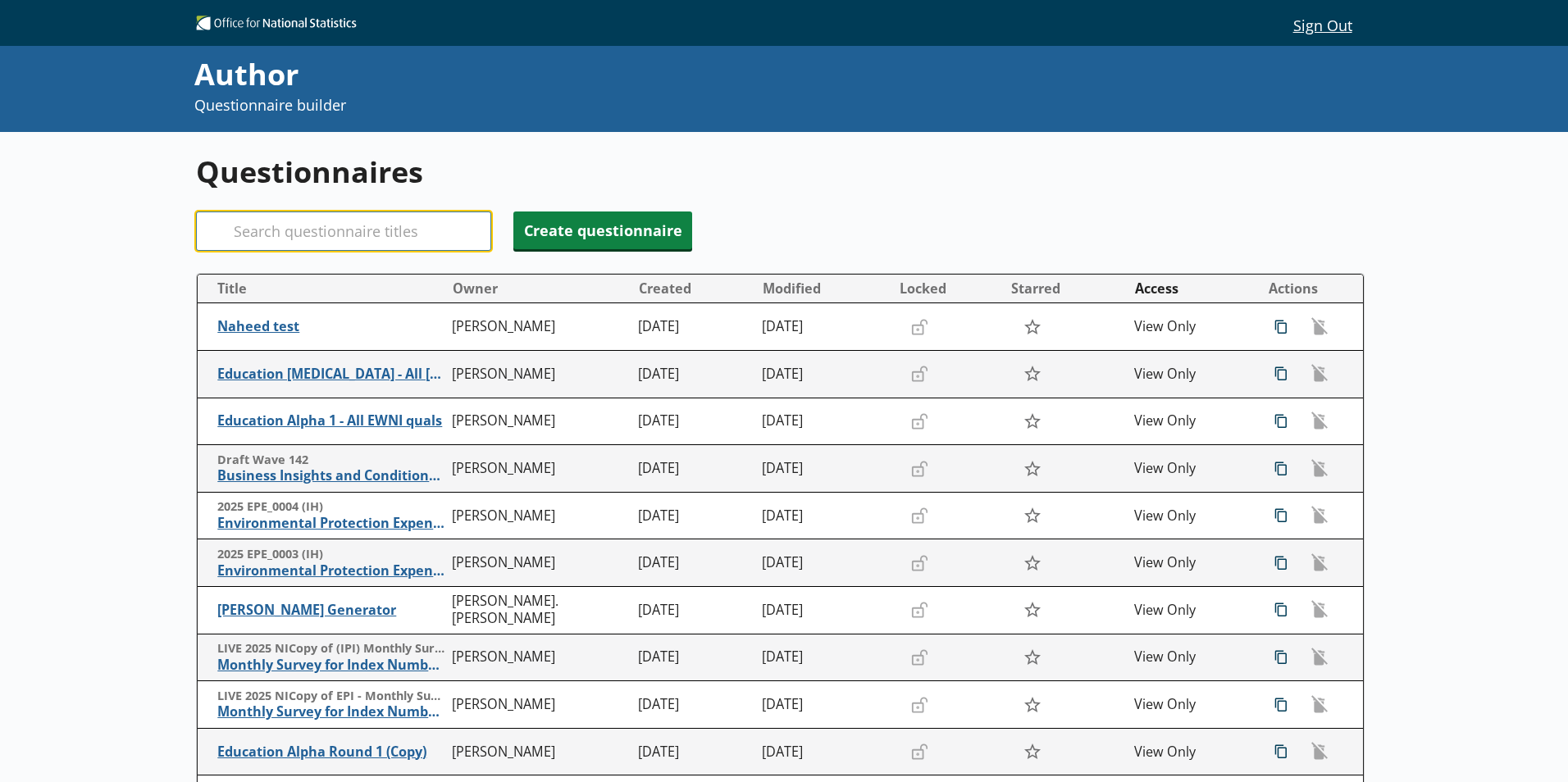
drag, startPoint x: 293, startPoint y: 233, endPoint x: 294, endPoint y: 220, distance: 13.0
click at [293, 230] on input "Search" at bounding box center [344, 231] width 295 height 39
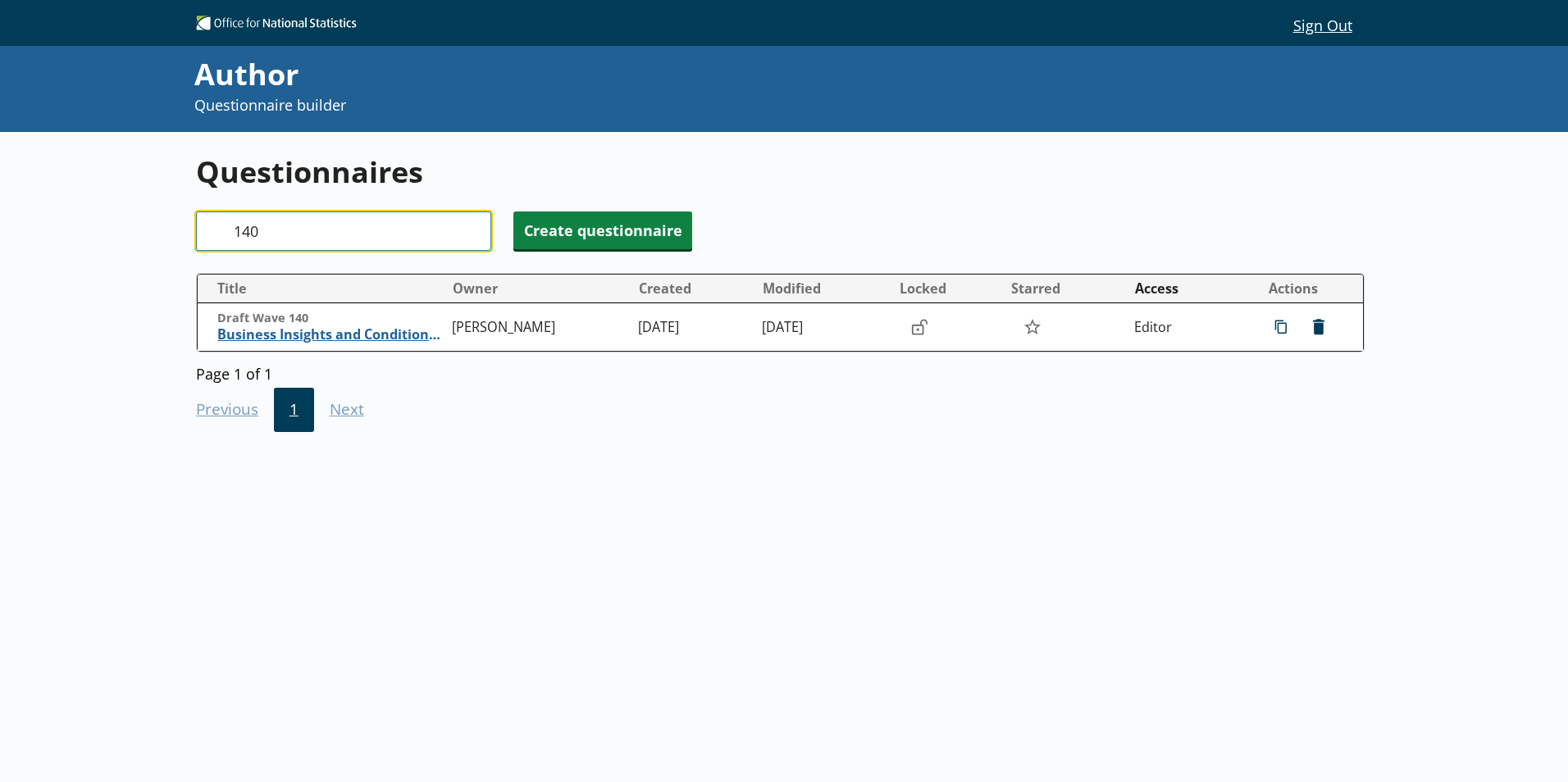
type input "140"
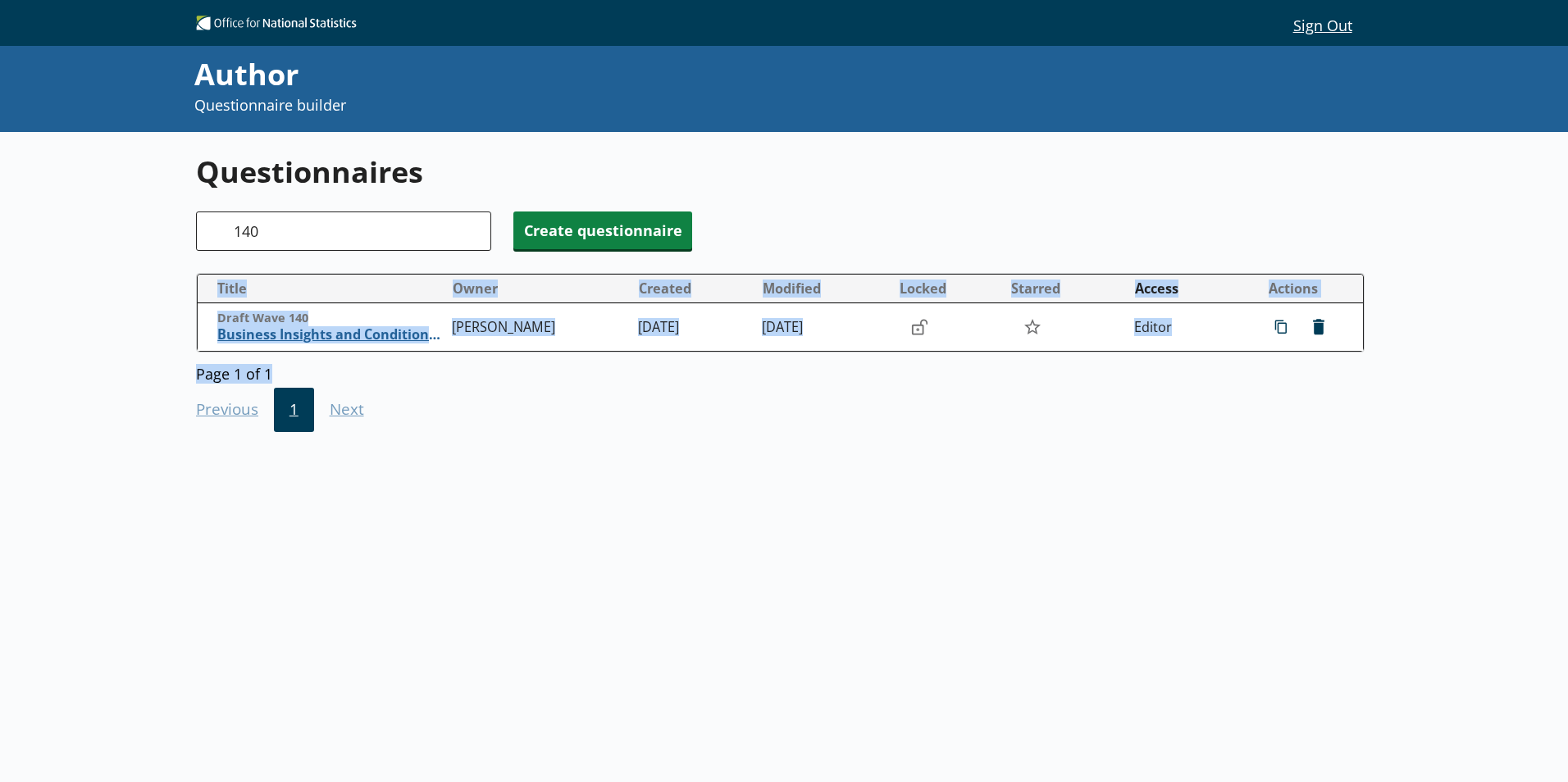
click at [299, 356] on div "Questionnaires Search 140 Create questionnaire Title Owner Created Modified Loc…" at bounding box center [784, 475] width 1176 height 686
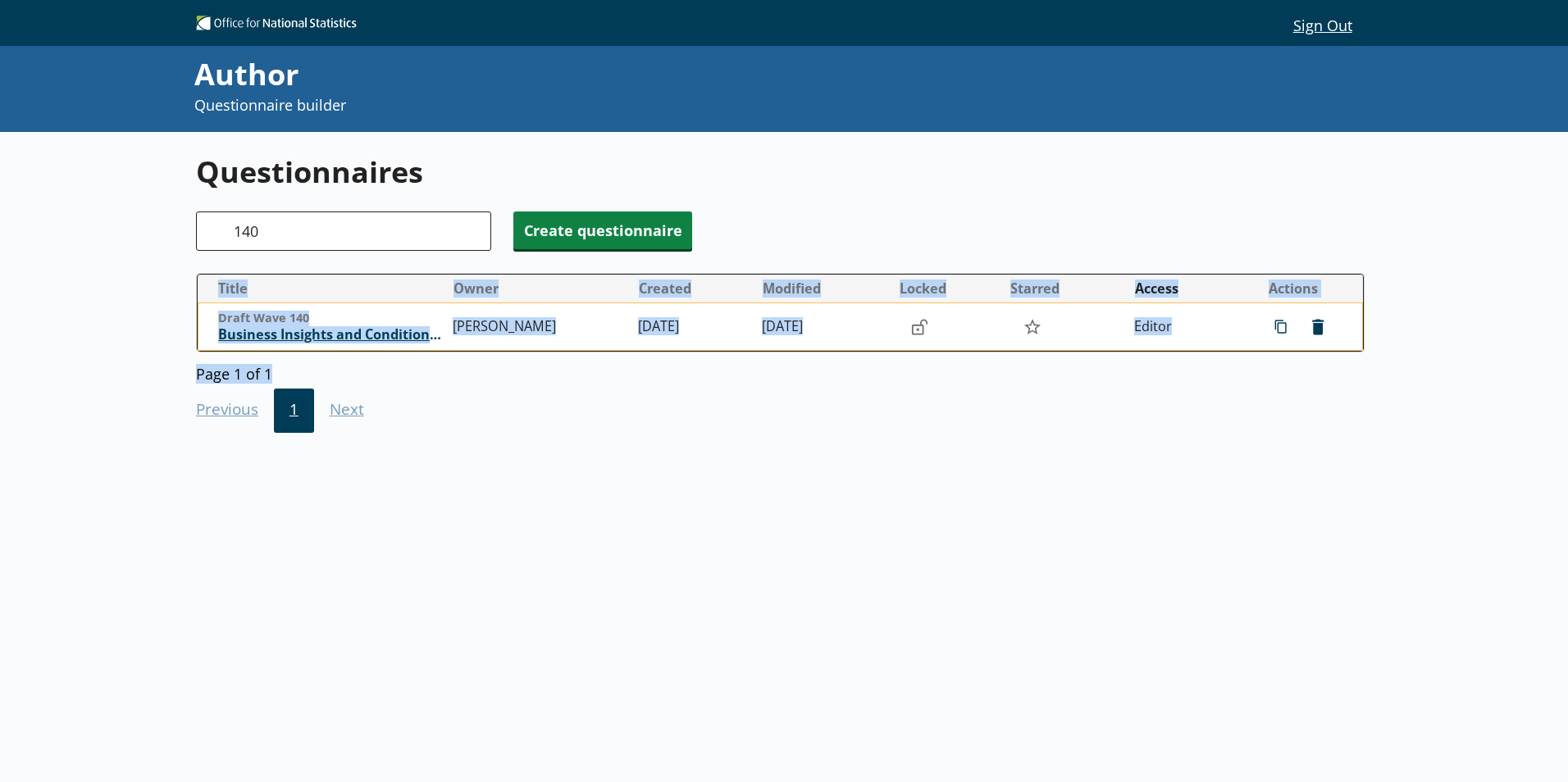
click at [233, 338] on span "Business Insights and Conditions Survey (BICS)" at bounding box center [332, 334] width 227 height 17
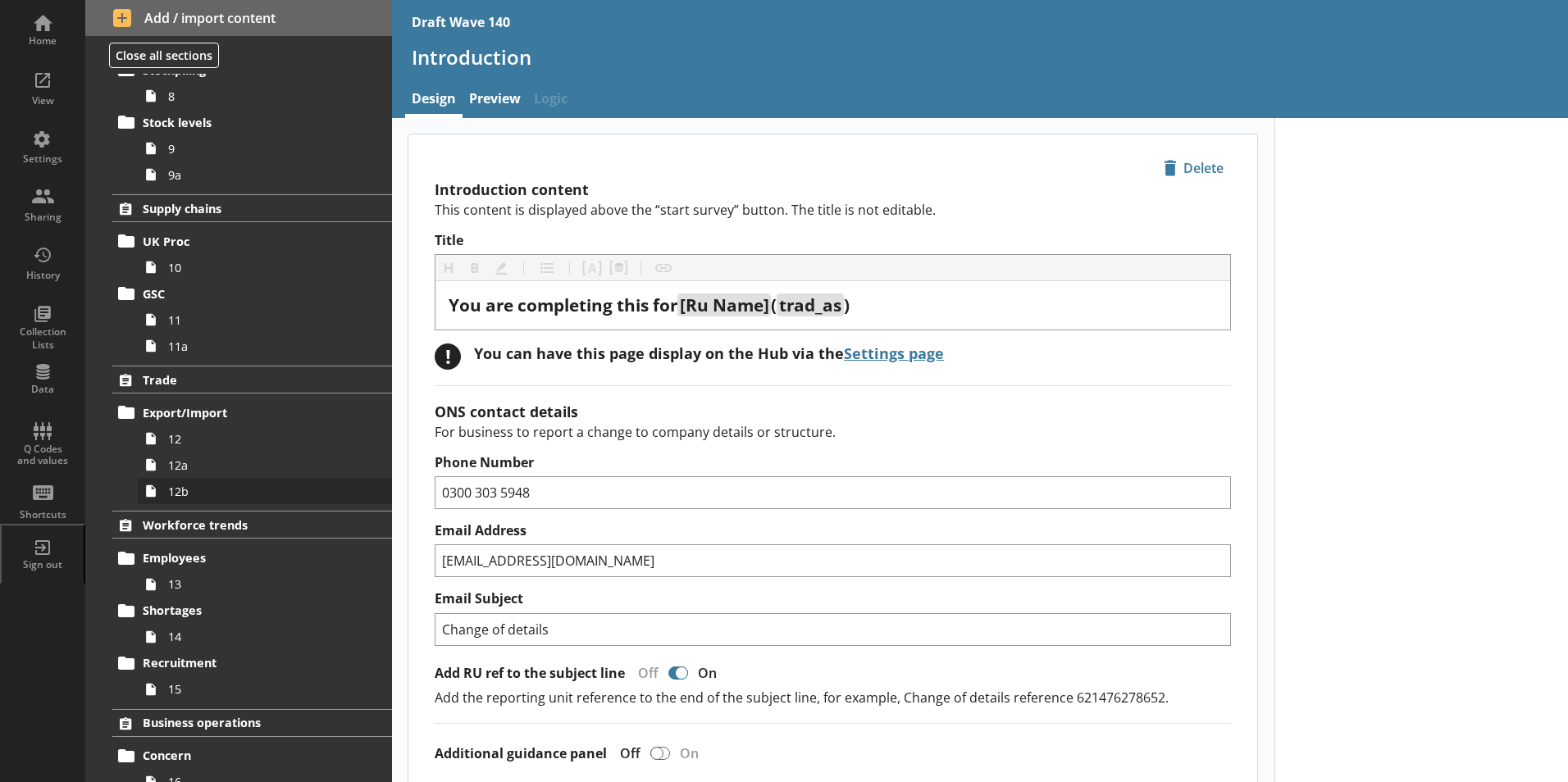
scroll to position [246, 0]
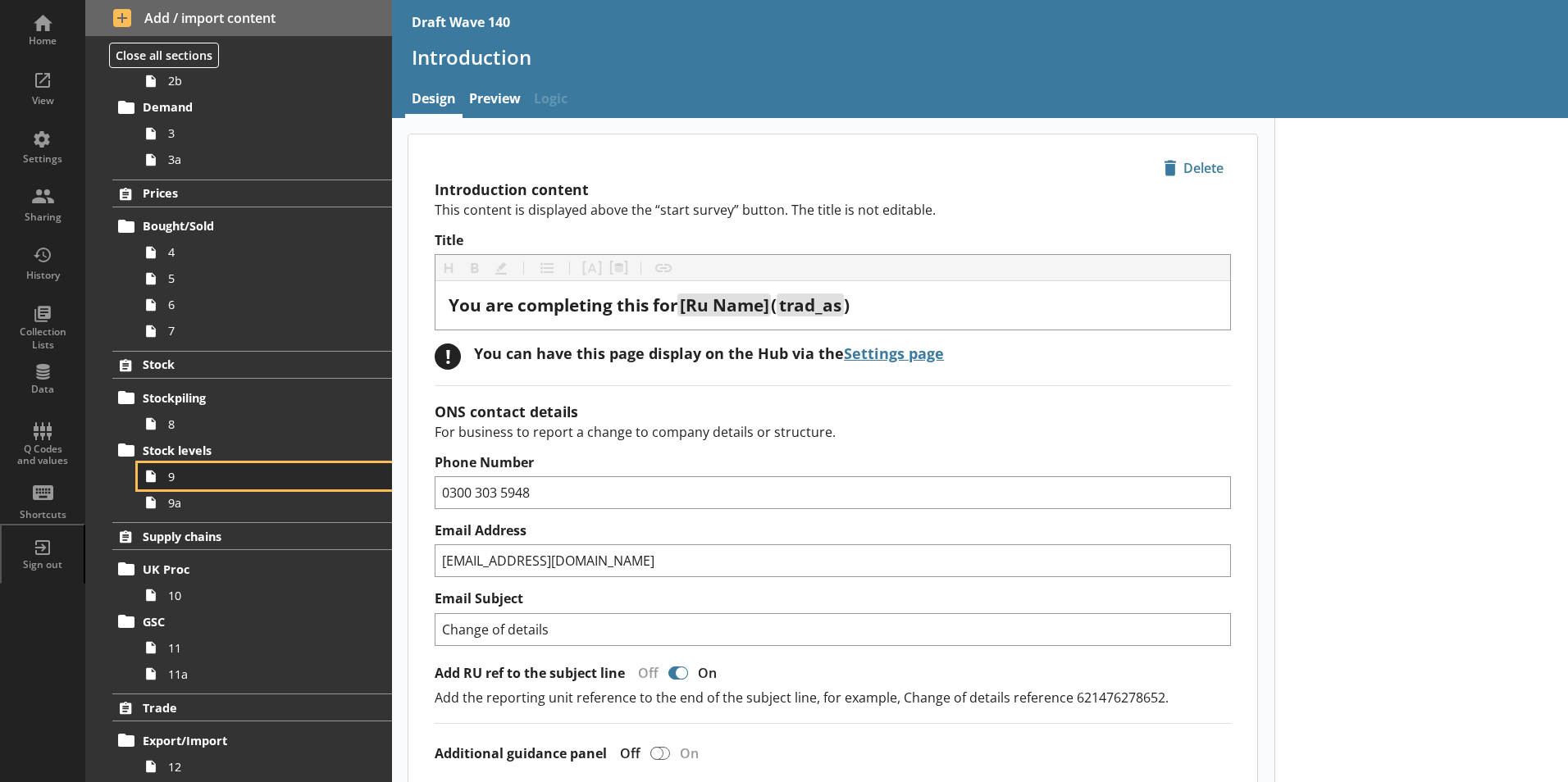
click at [186, 481] on span "9" at bounding box center [259, 476] width 182 height 16
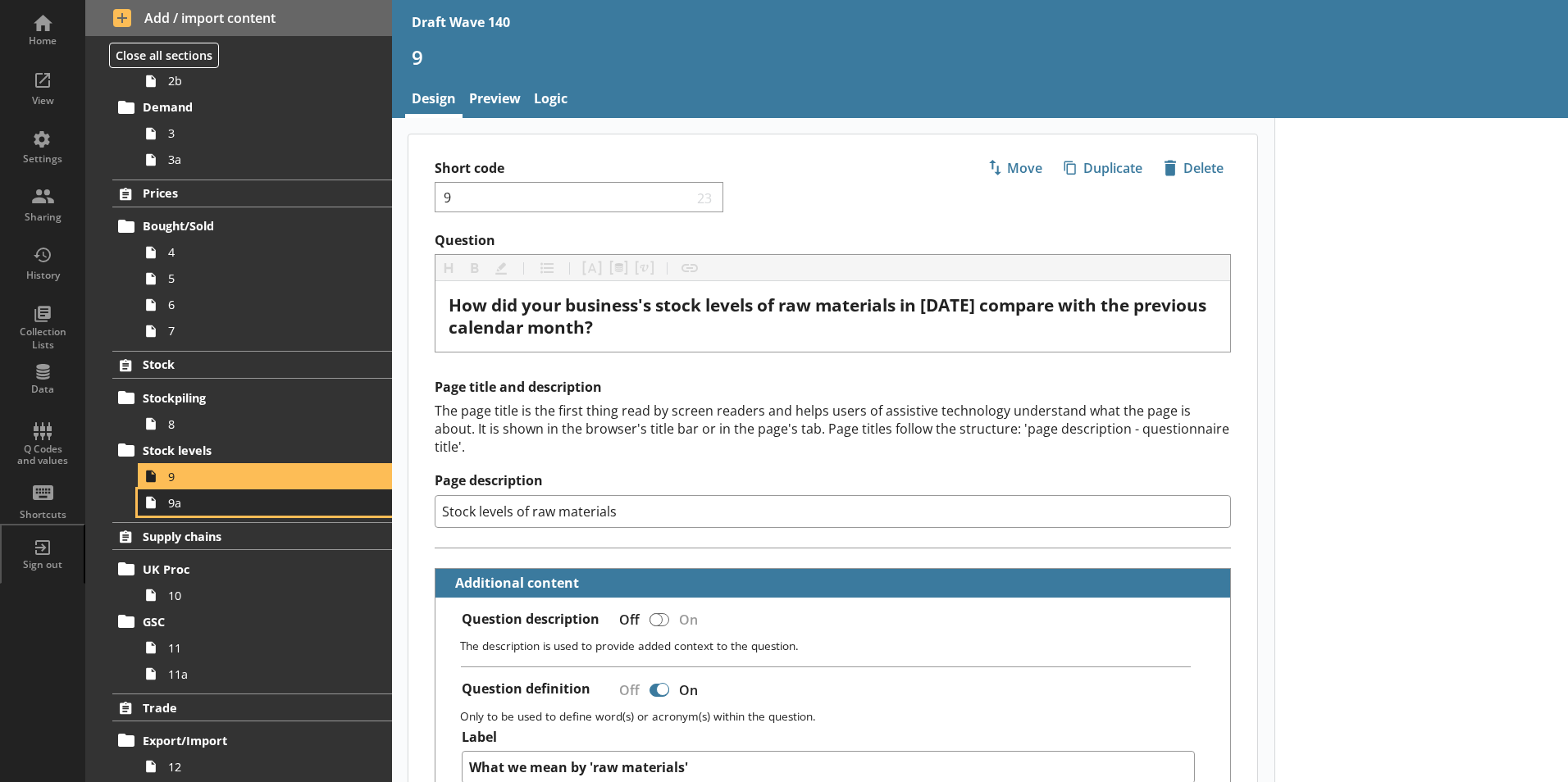
click at [182, 505] on span "9a" at bounding box center [259, 502] width 182 height 16
type textarea "x"
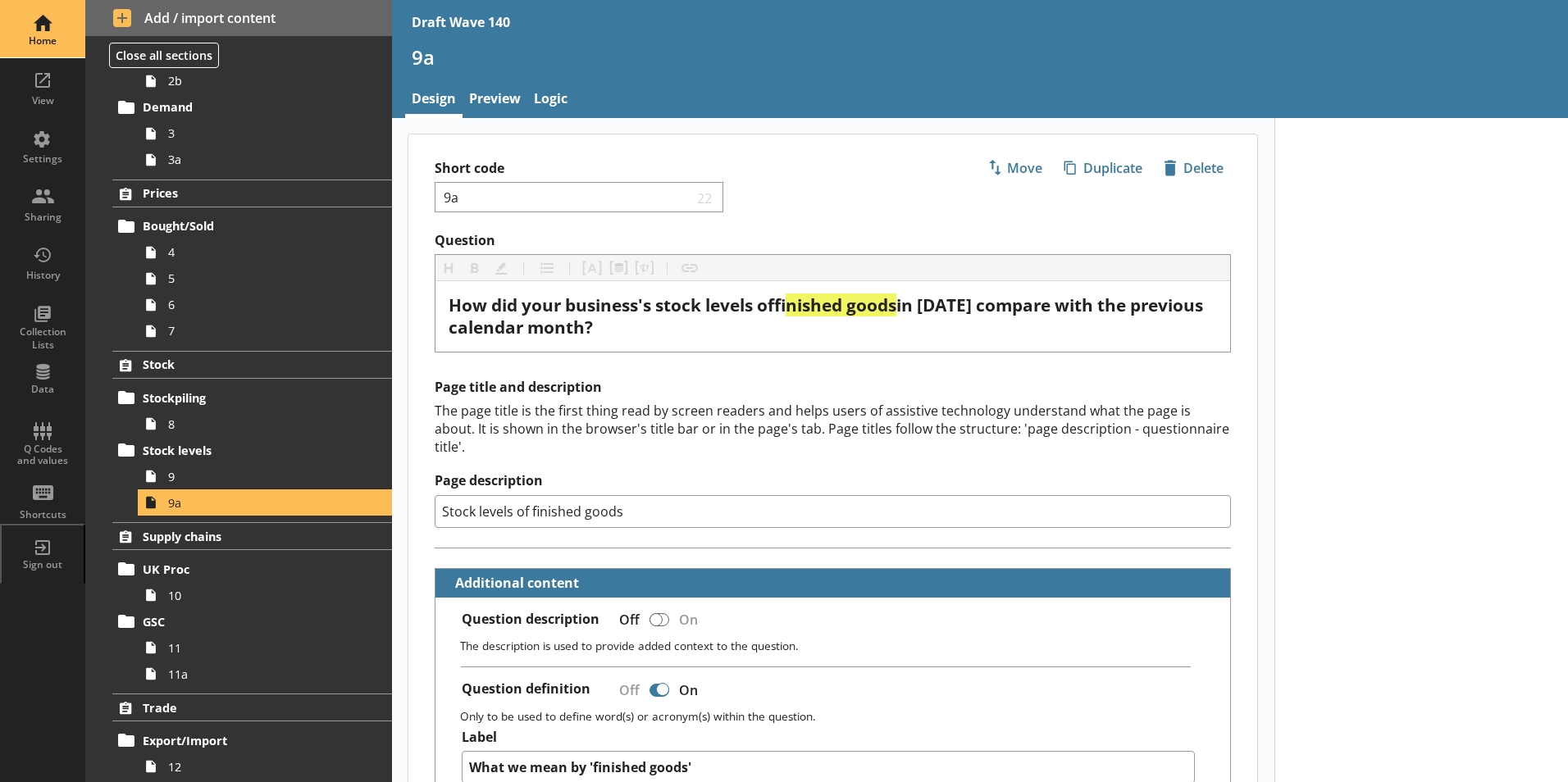
click at [37, 27] on div "Home" at bounding box center [42, 28] width 58 height 58
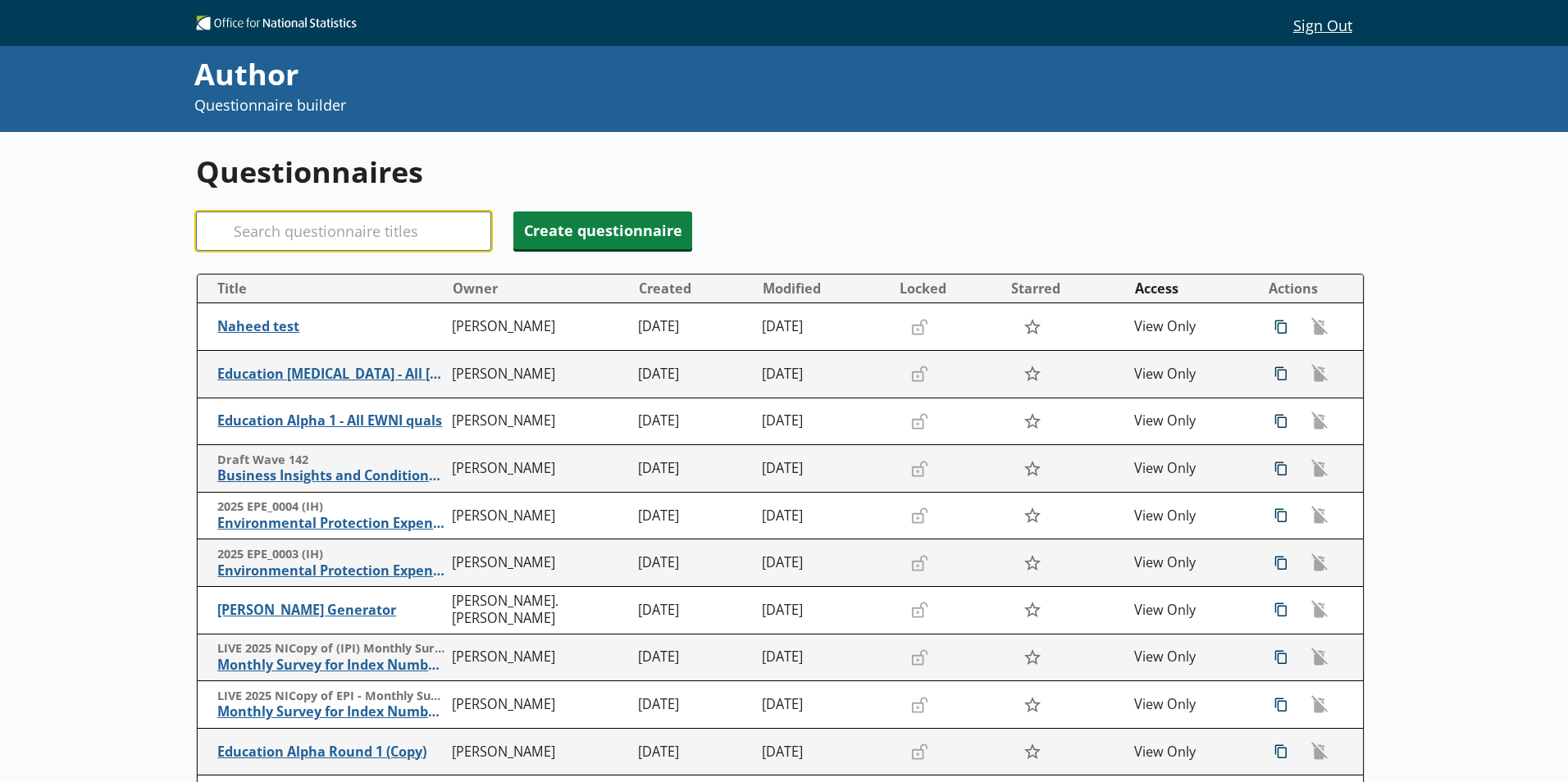
click at [340, 227] on input "Search" at bounding box center [344, 231] width 295 height 39
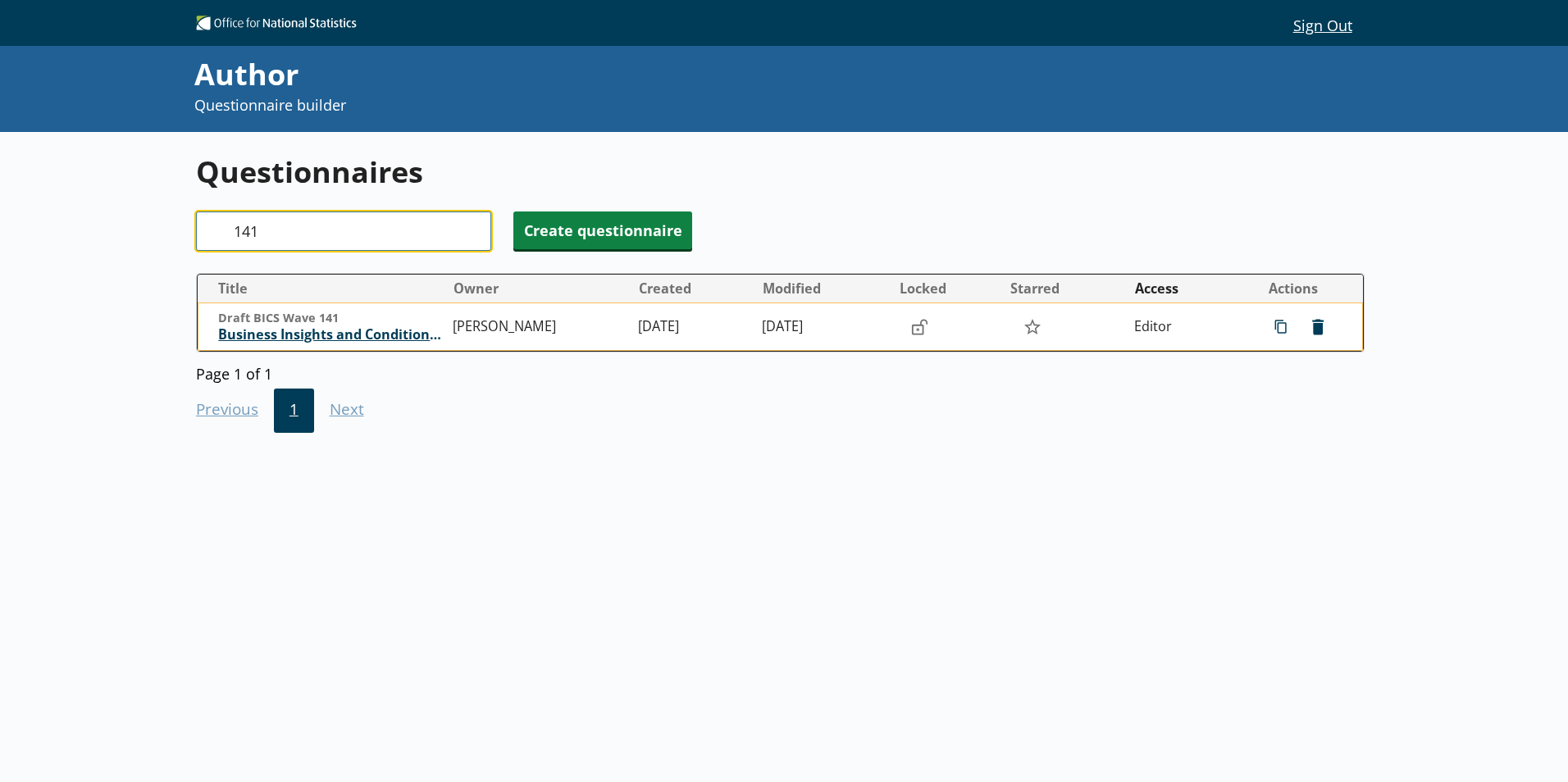
type input "141"
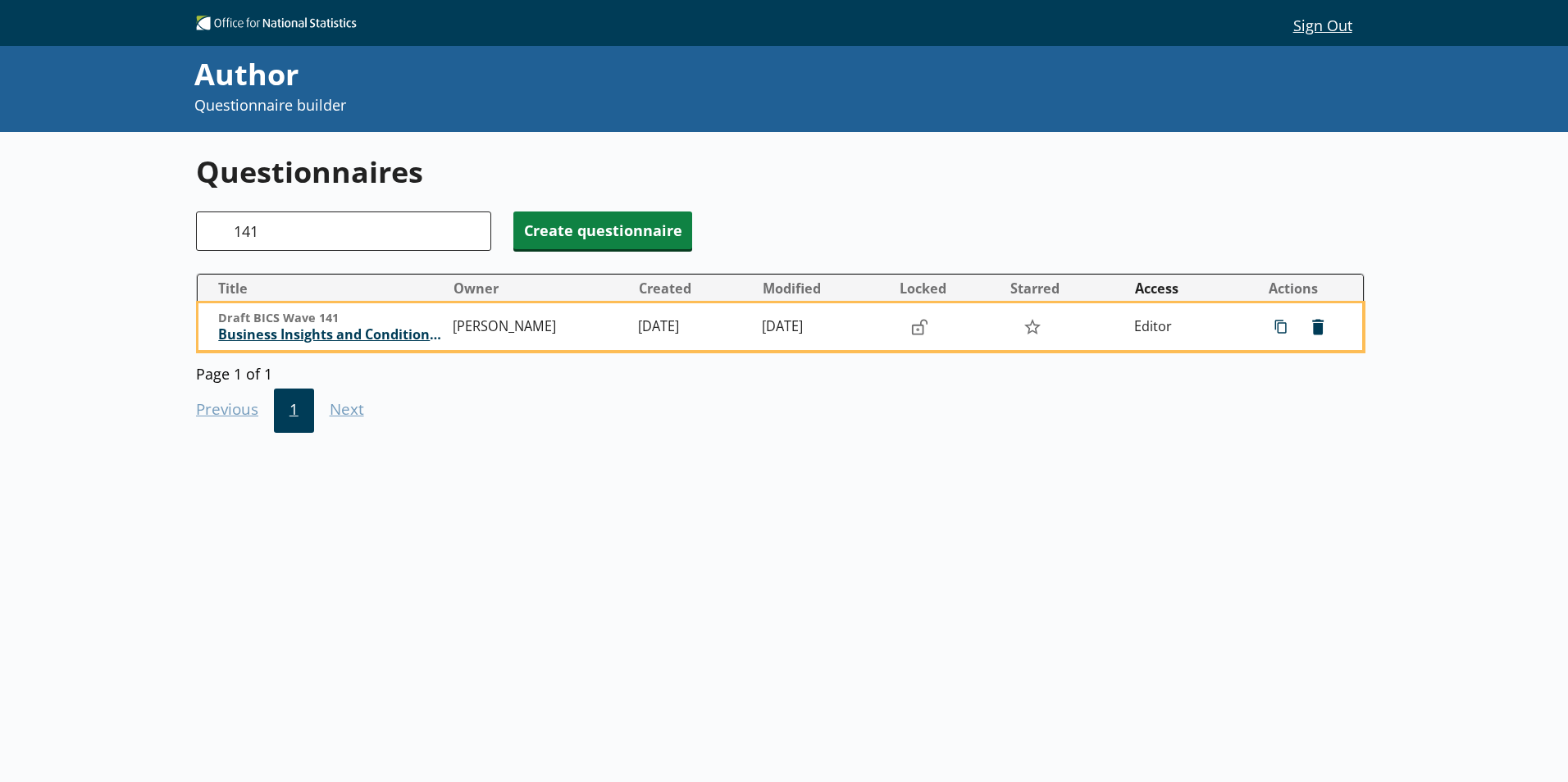
click at [341, 336] on span "Business Insights and Conditions Survey (BICS)" at bounding box center [332, 334] width 227 height 17
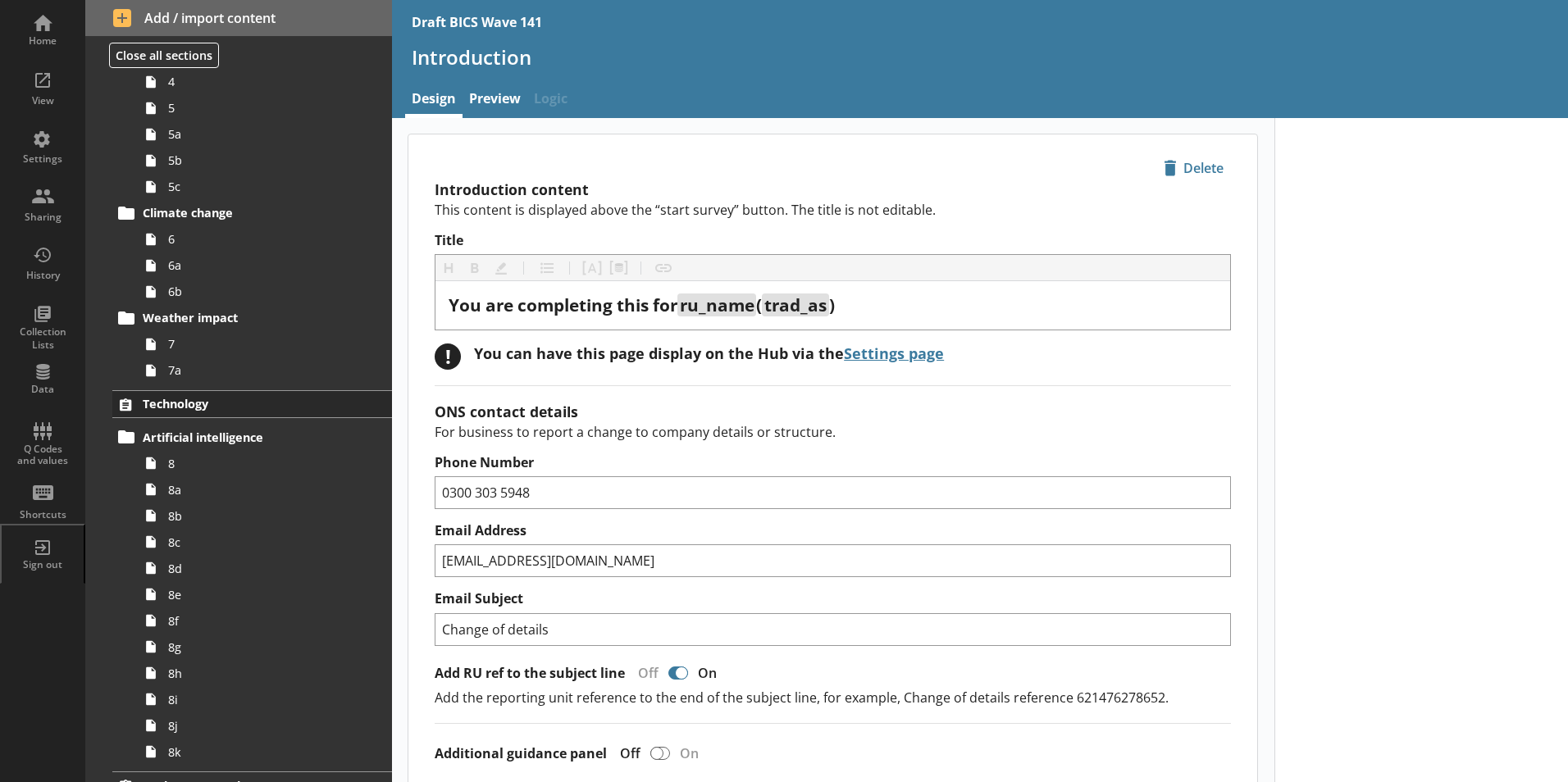
scroll to position [410, 0]
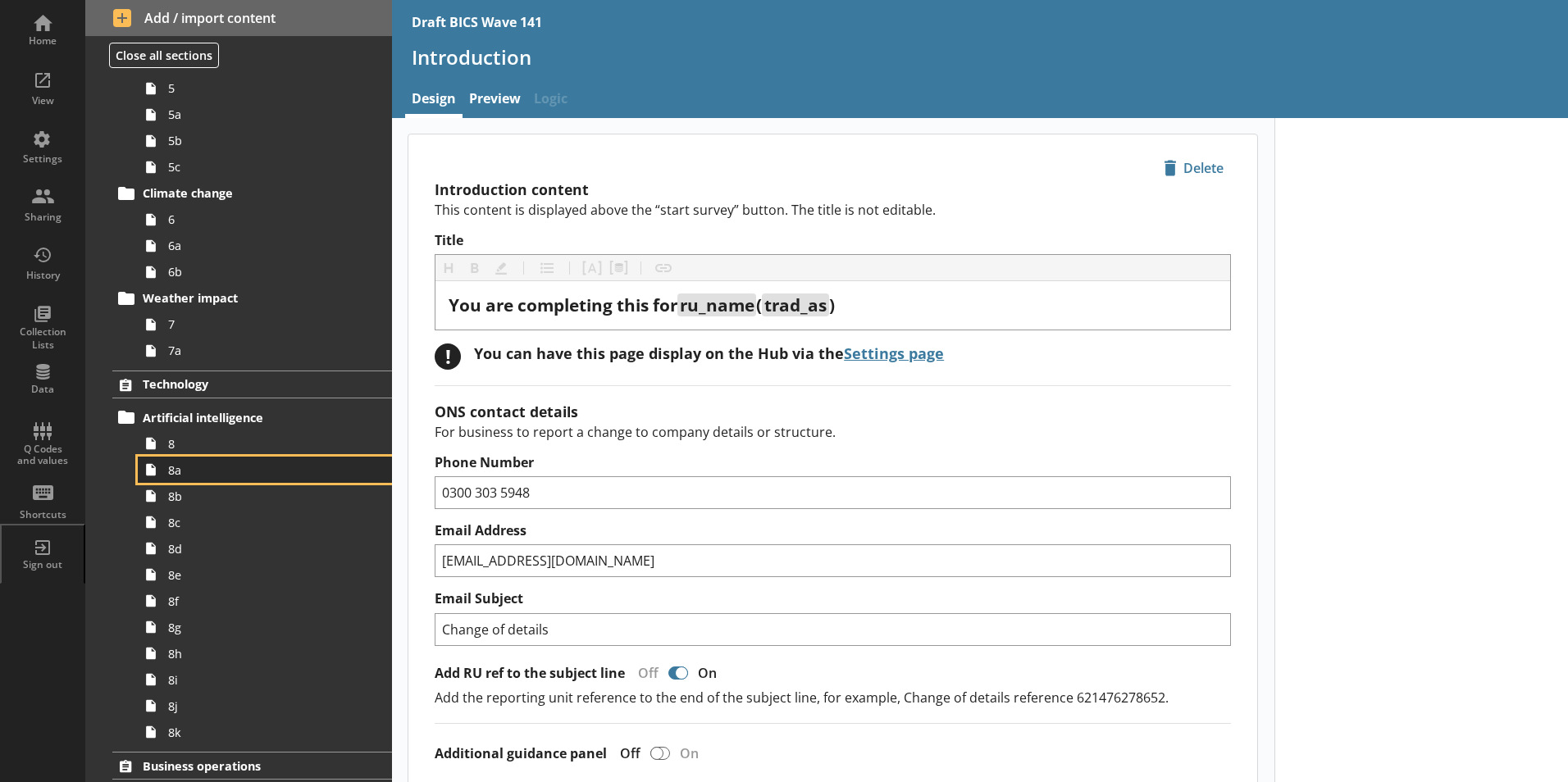
click at [172, 478] on link "8a" at bounding box center [265, 470] width 254 height 26
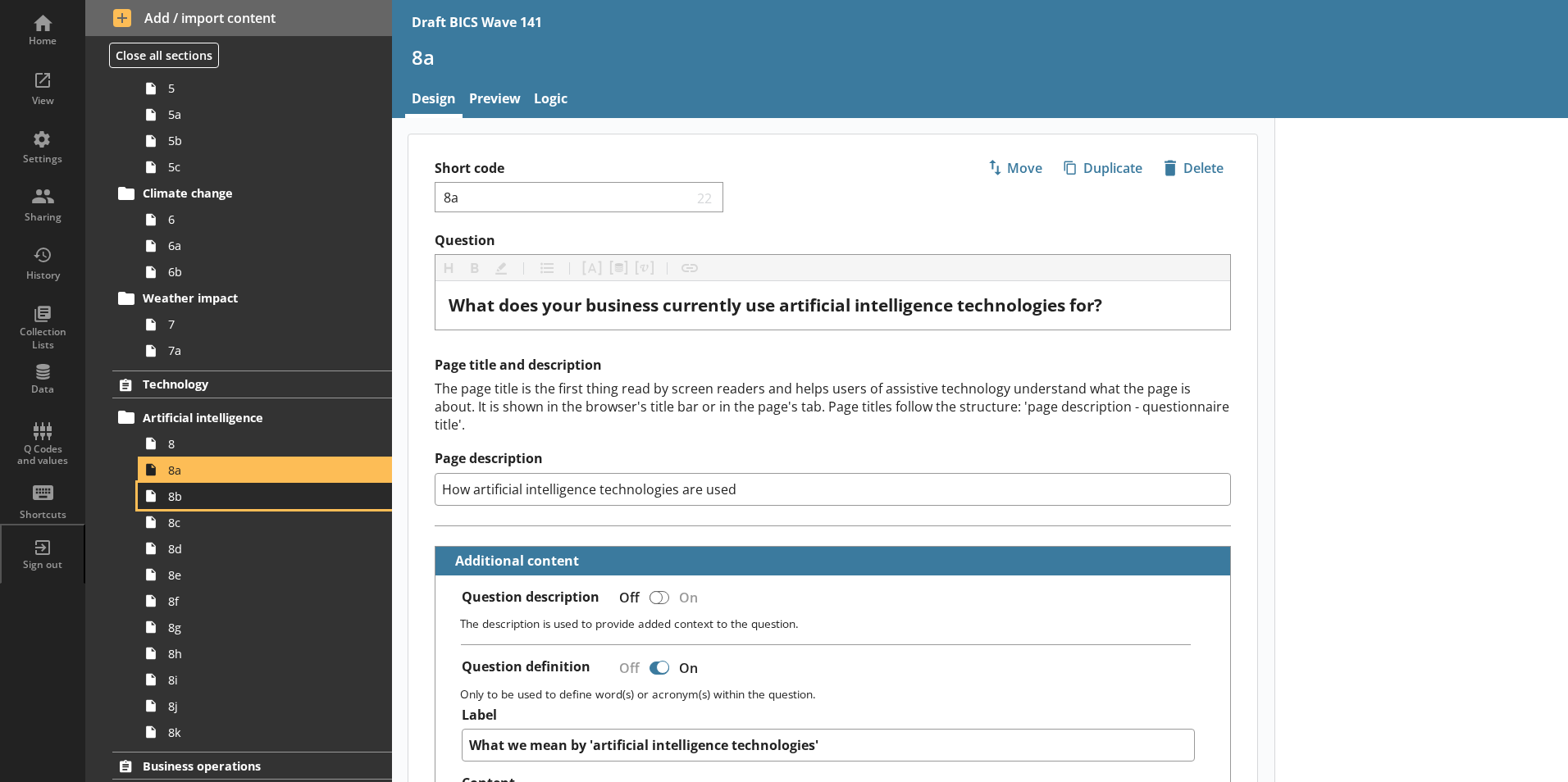
click at [180, 501] on span "8b" at bounding box center [259, 496] width 182 height 16
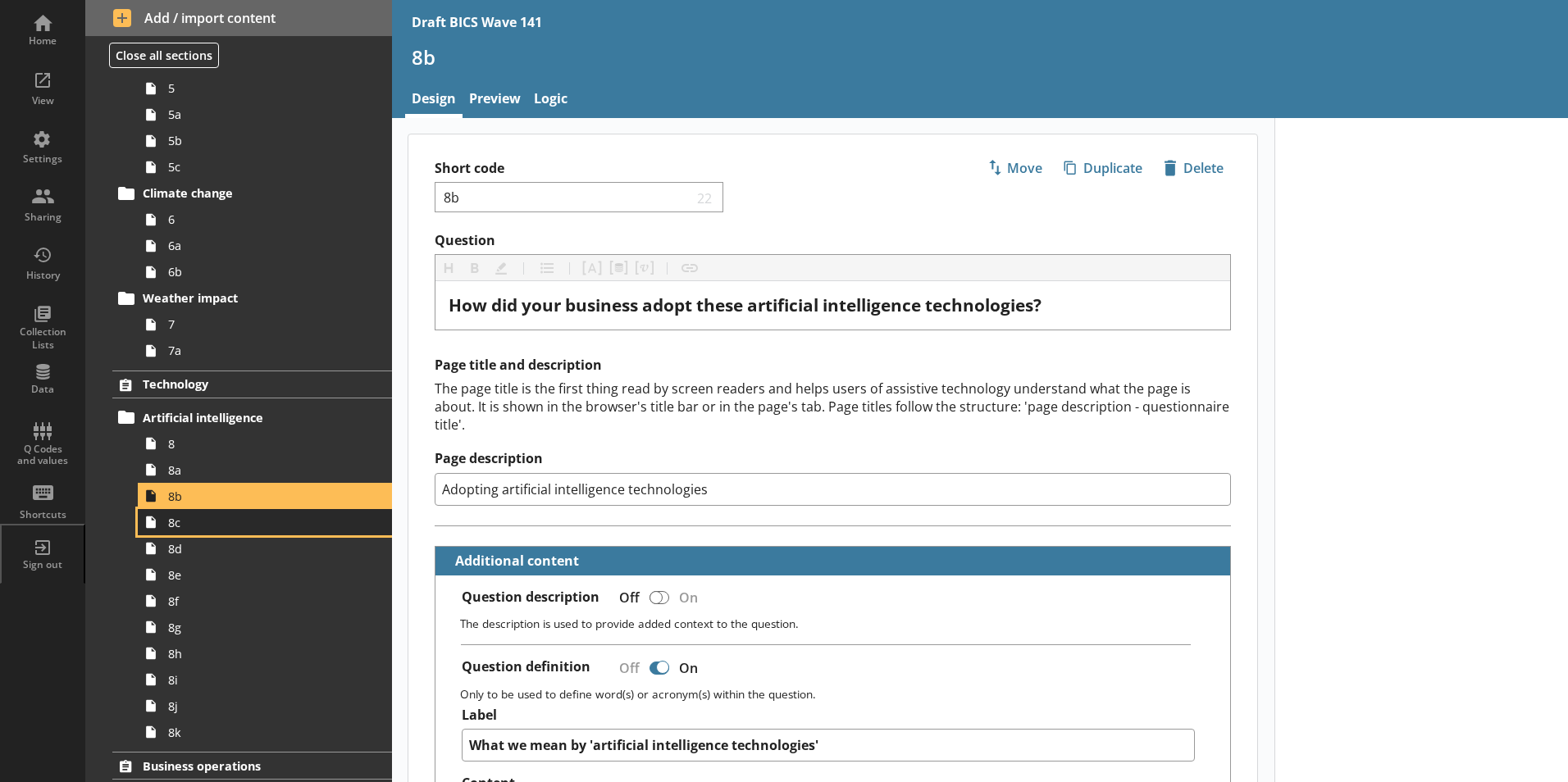
click at [180, 532] on link "8c" at bounding box center [265, 522] width 254 height 26
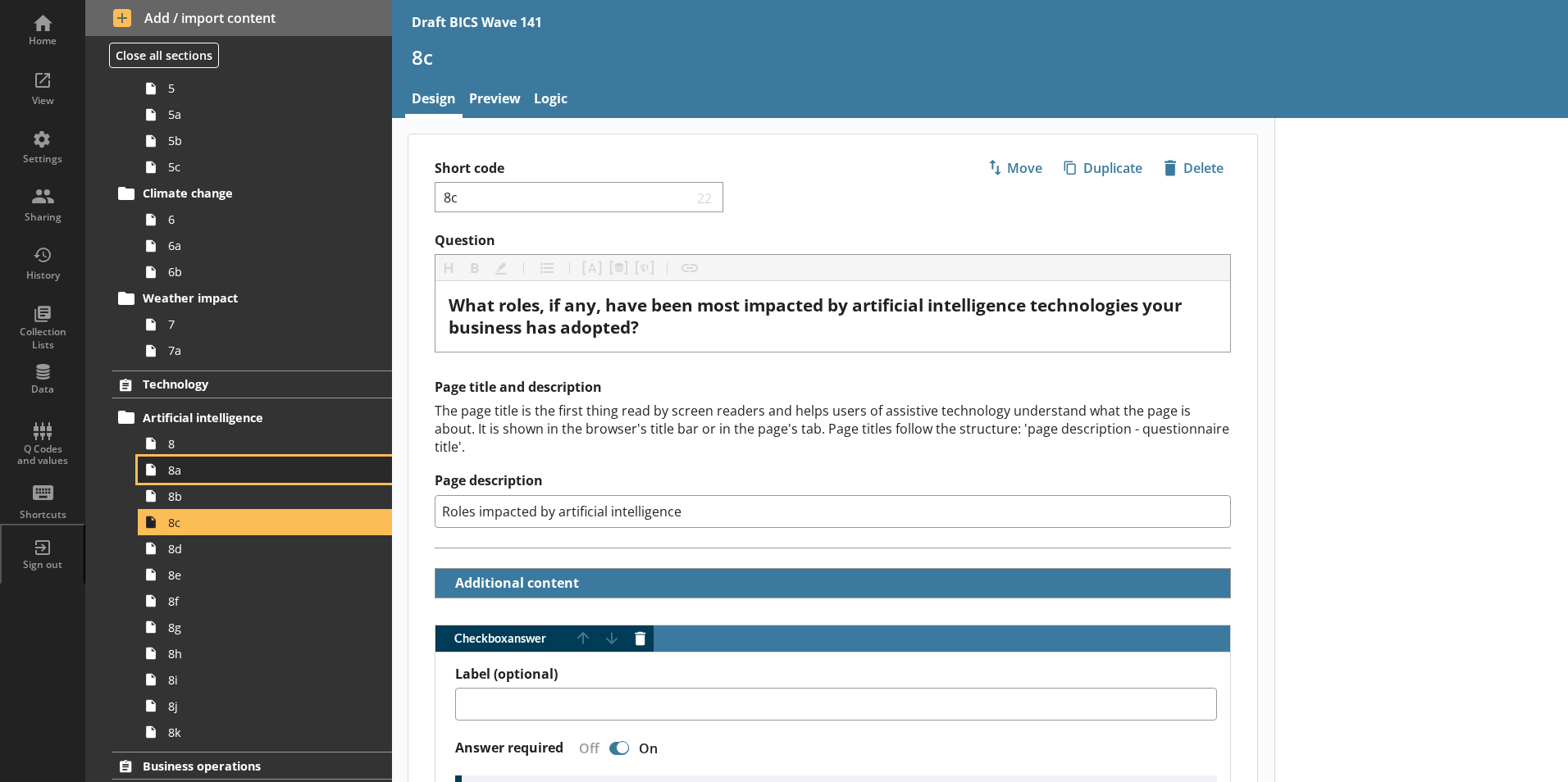
click at [190, 474] on span "8a" at bounding box center [259, 470] width 182 height 16
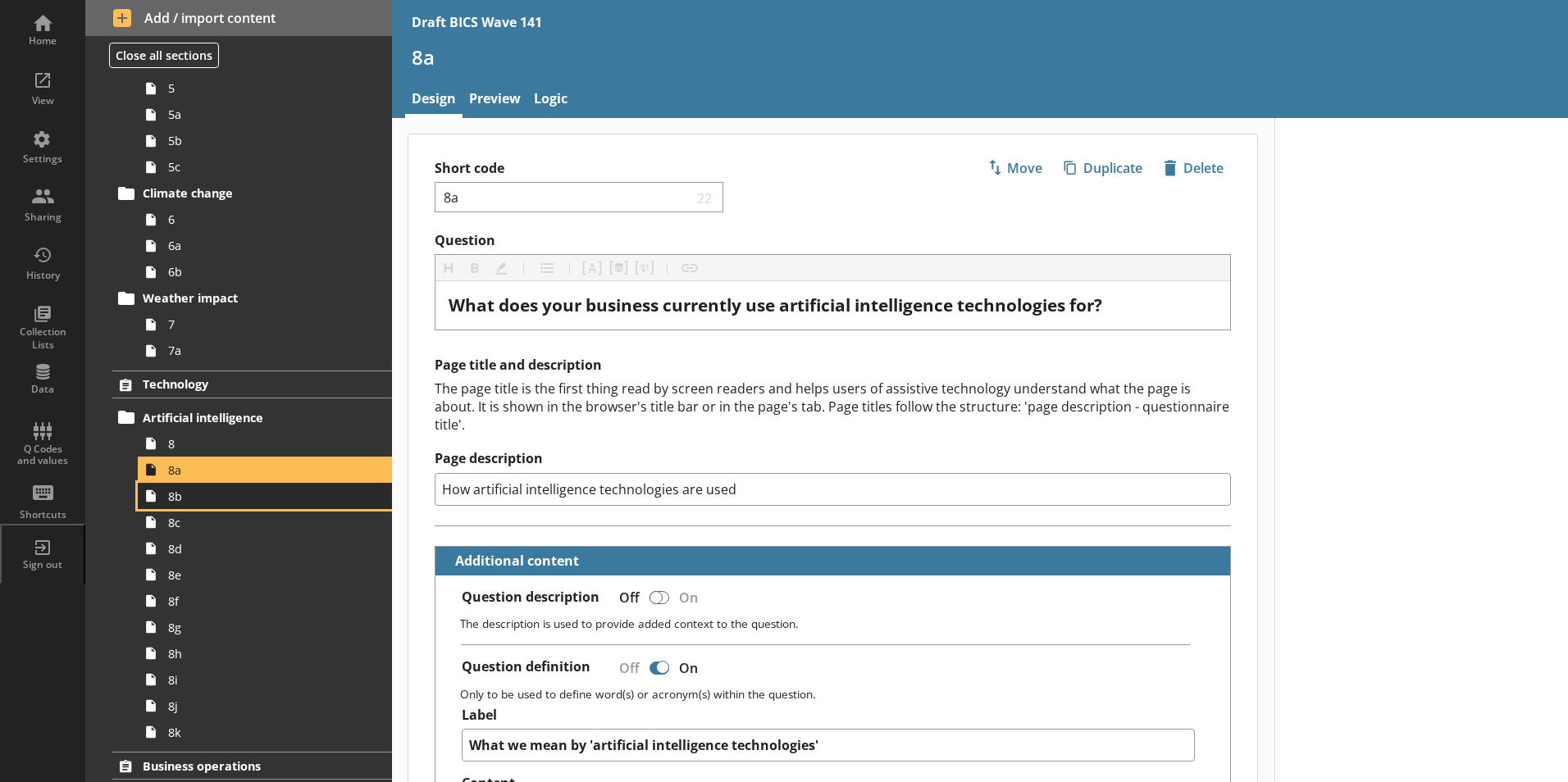
click at [185, 502] on span "8b" at bounding box center [259, 496] width 182 height 16
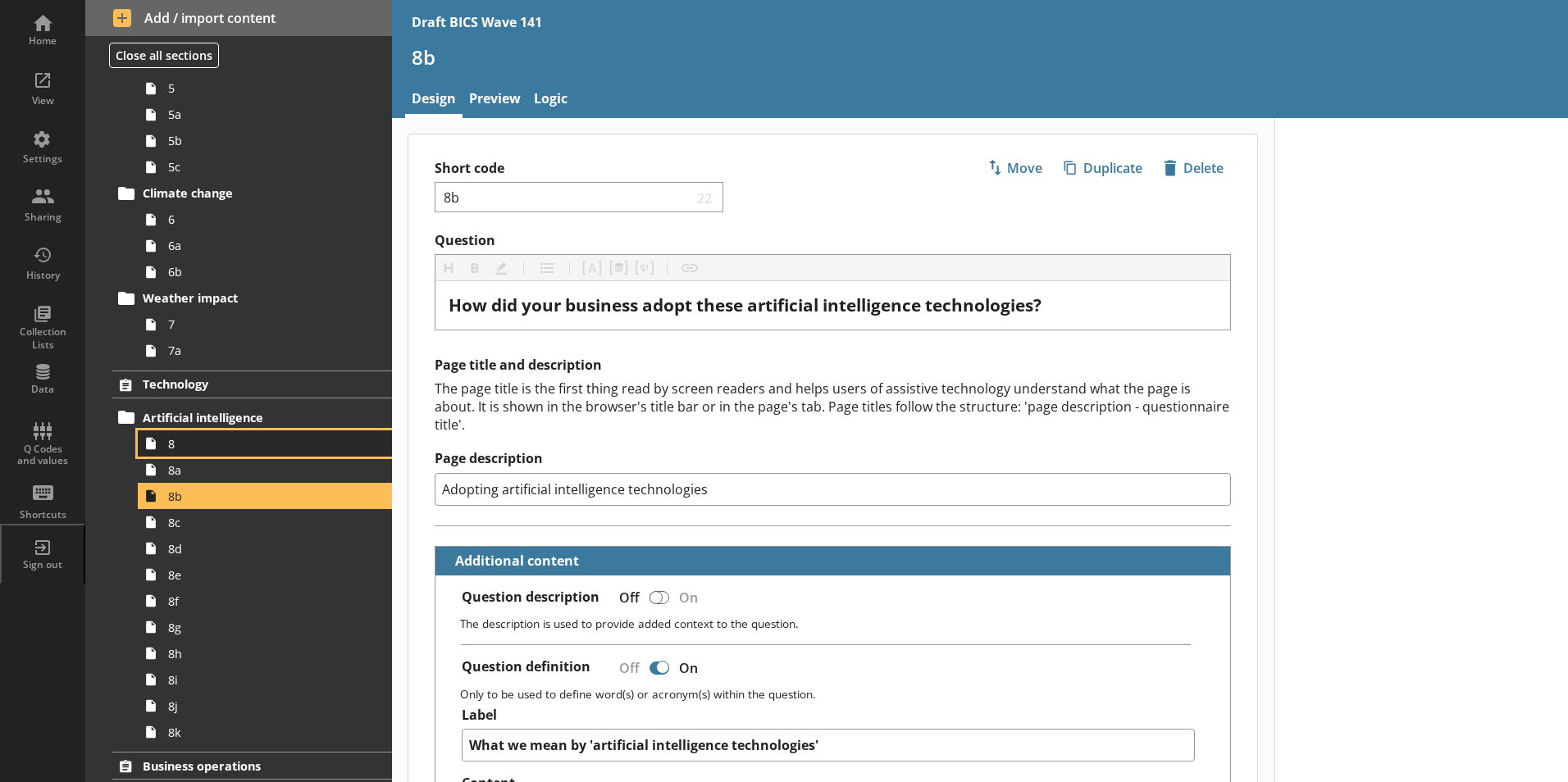
click at [188, 446] on span "8" at bounding box center [259, 443] width 182 height 16
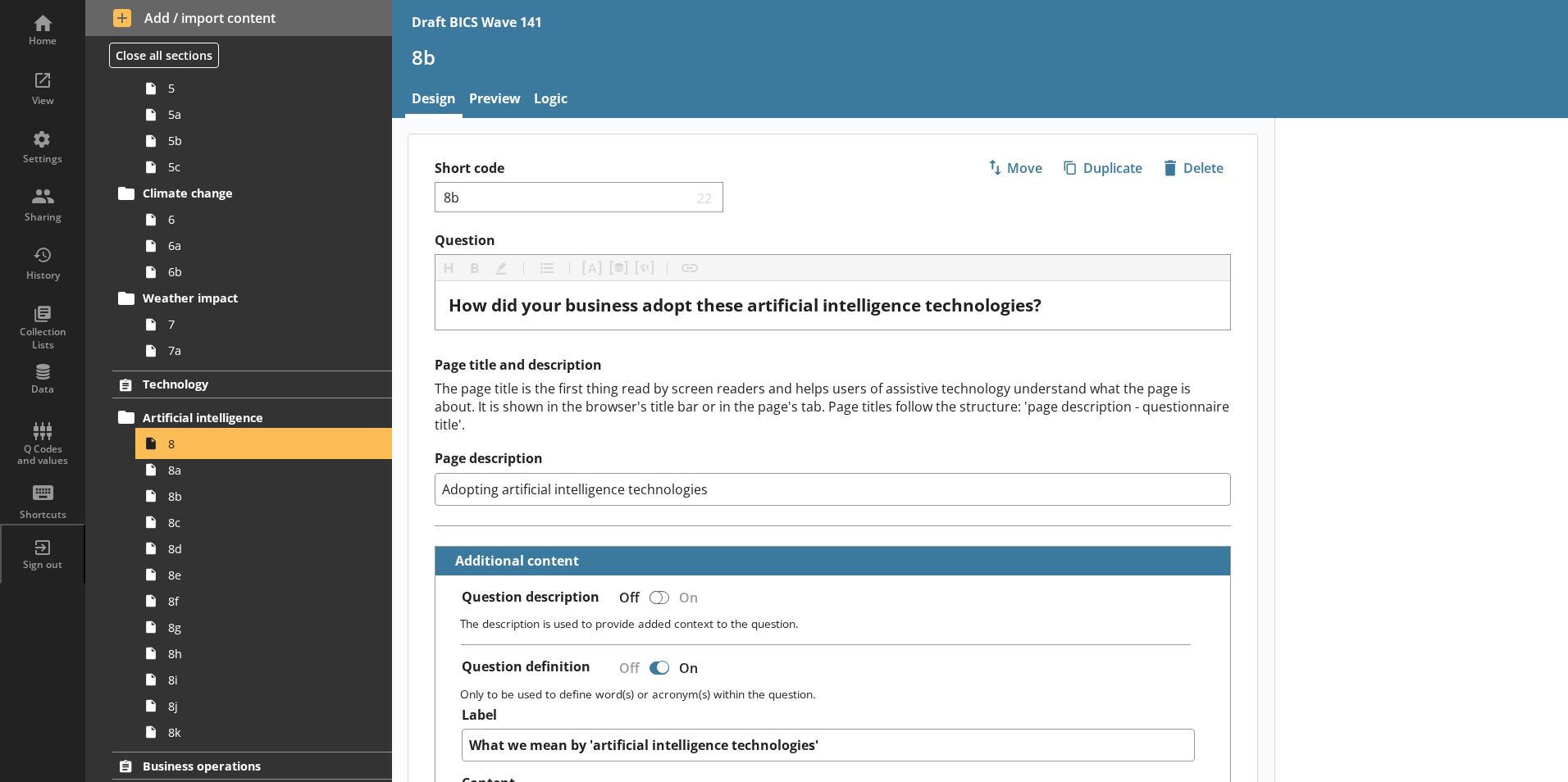
type textarea "x"
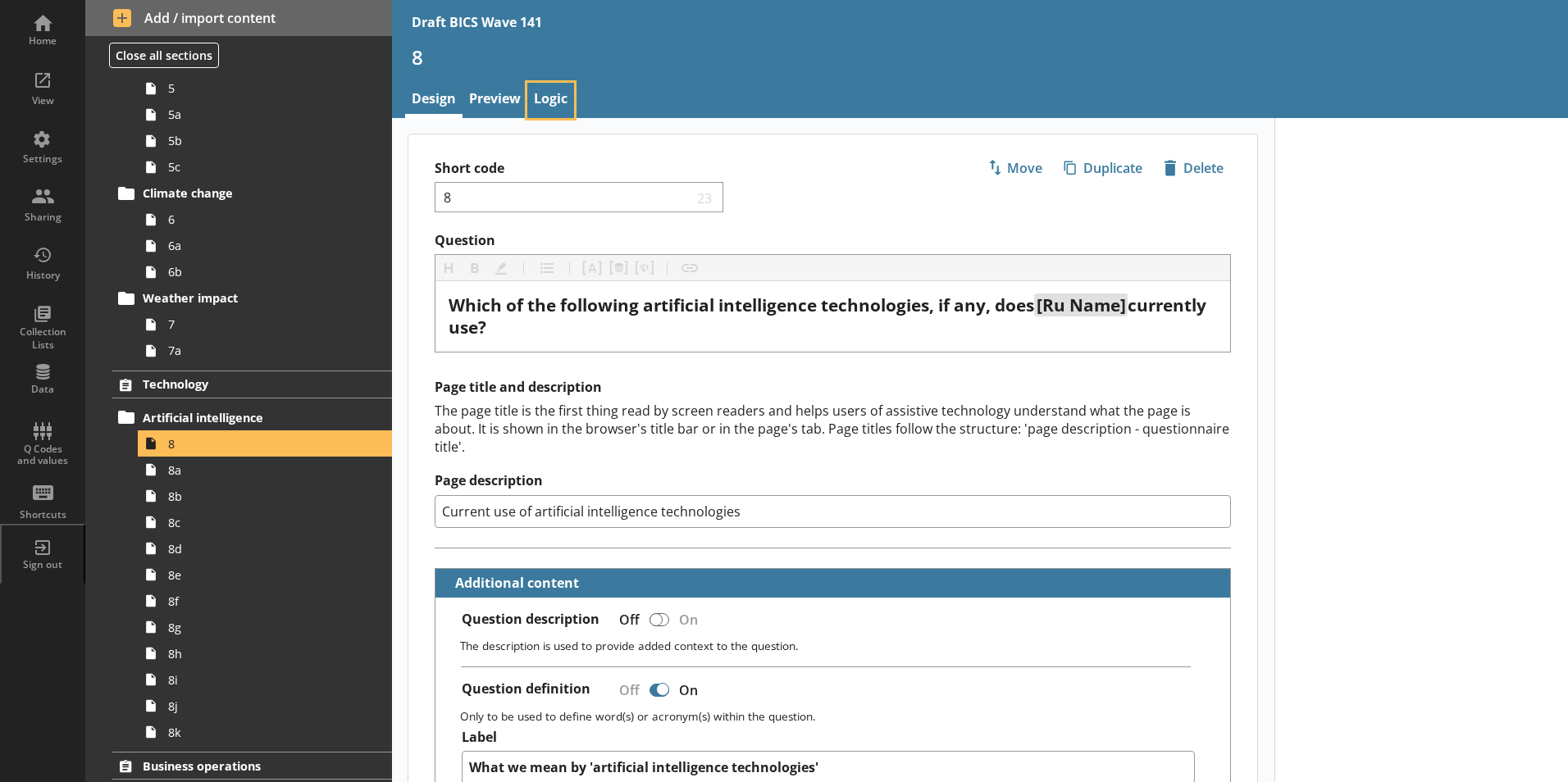
click at [554, 99] on link "Logic" at bounding box center [550, 100] width 47 height 36
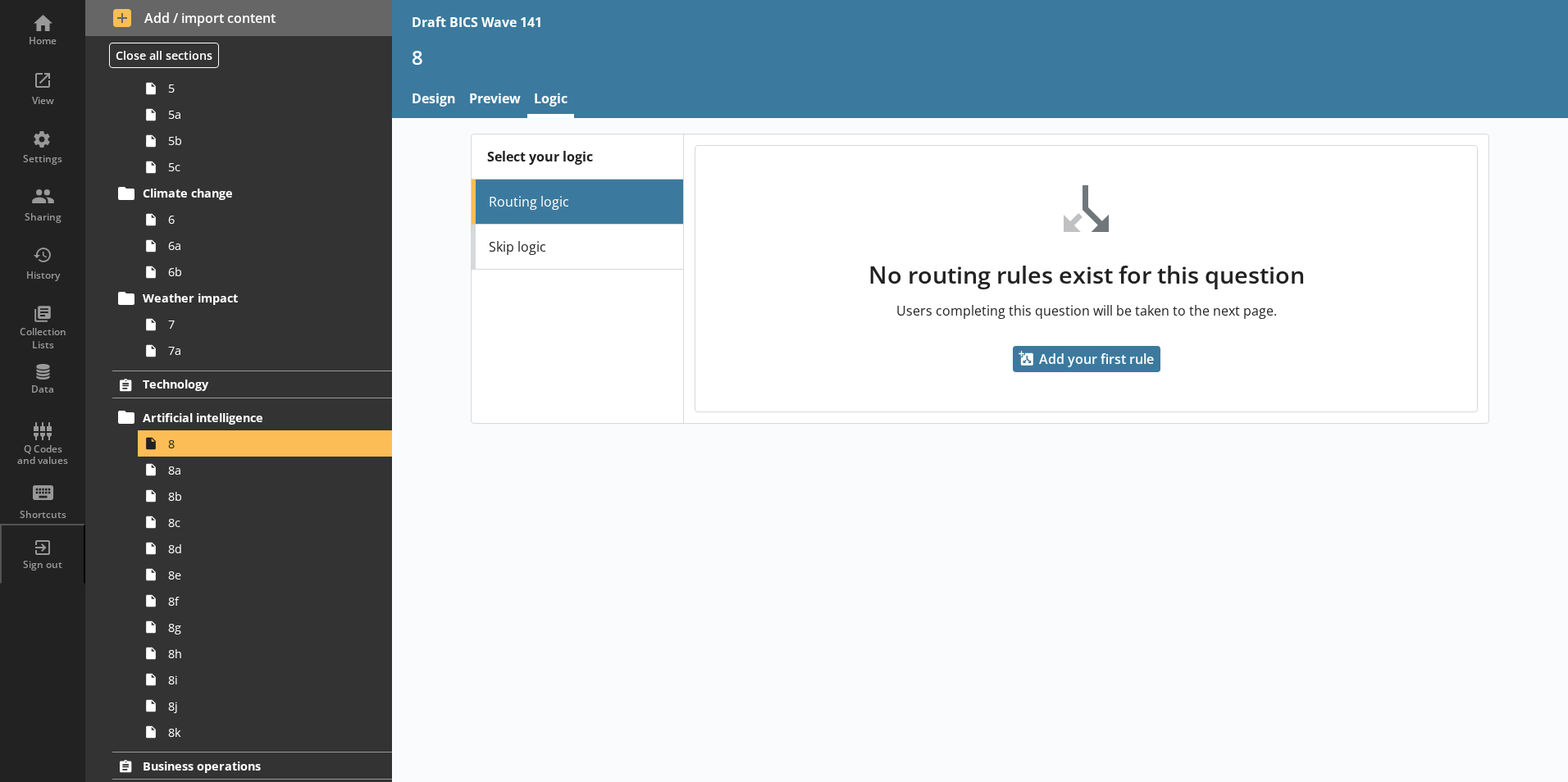
click at [588, 205] on li "Routing logic" at bounding box center [577, 202] width 212 height 45
click at [572, 245] on link "Skip logic" at bounding box center [577, 247] width 212 height 45
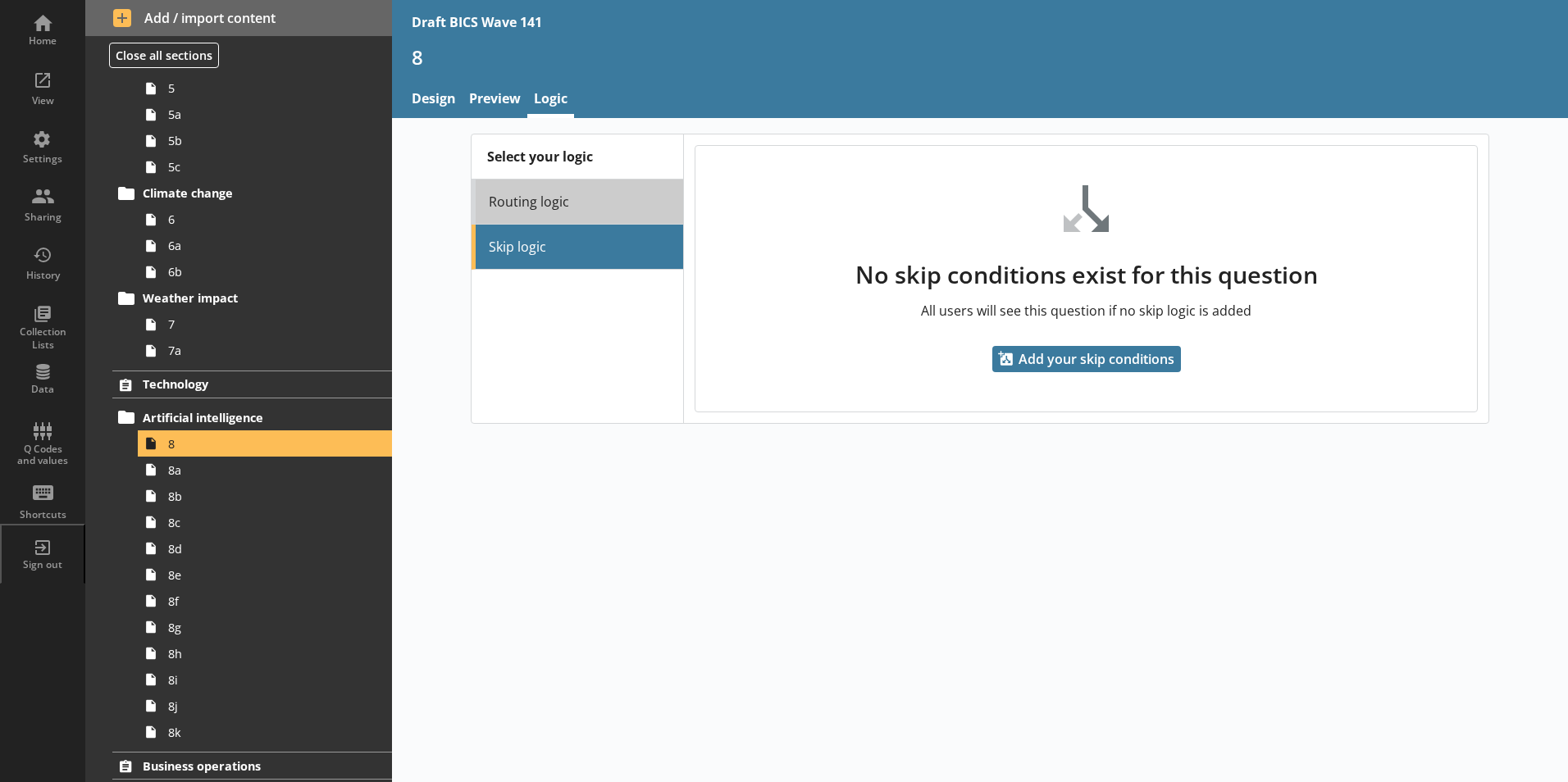
click at [555, 199] on link "Routing logic" at bounding box center [577, 202] width 212 height 45
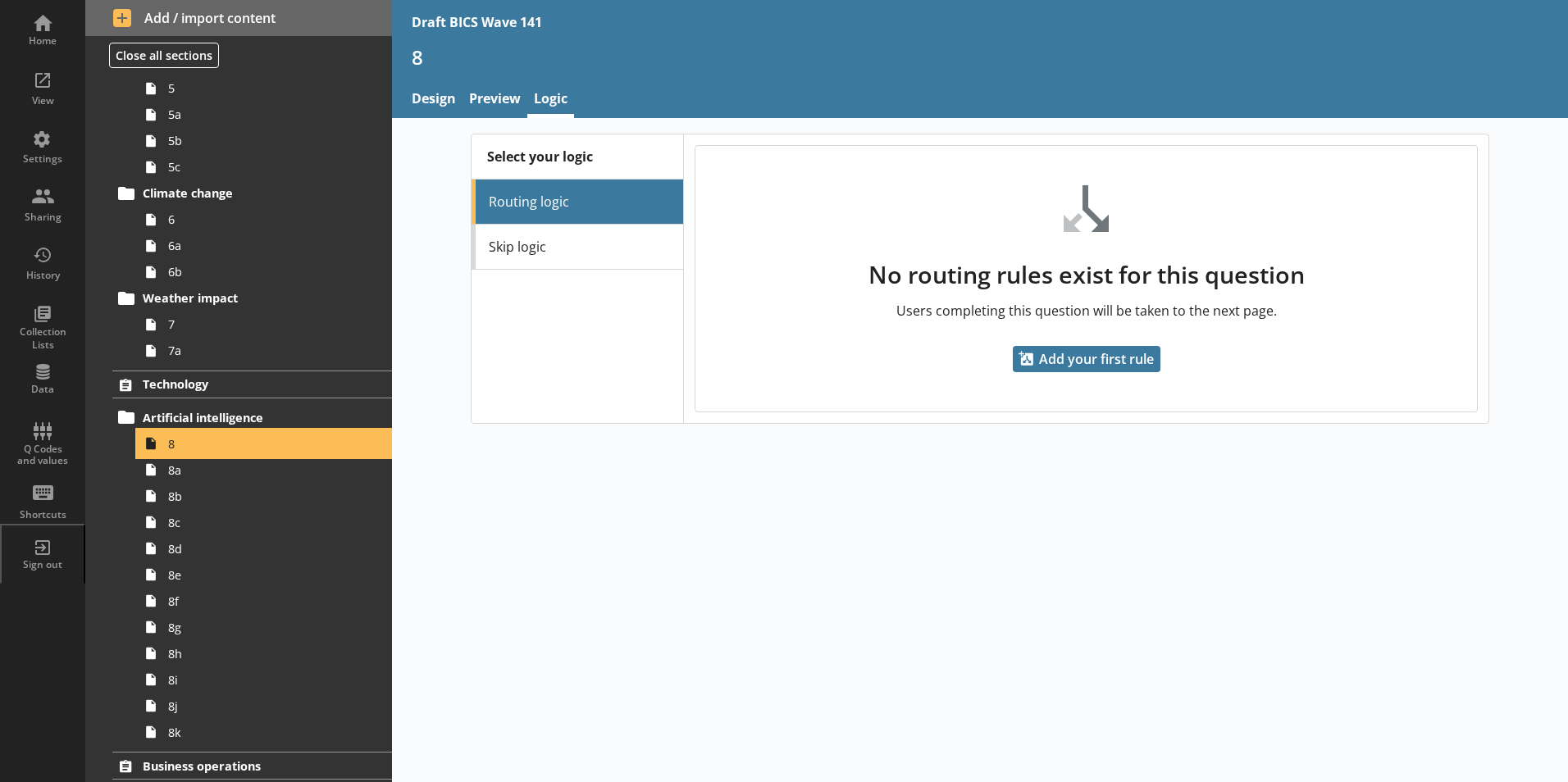
click at [161, 446] on icon at bounding box center [151, 443] width 26 height 26
click at [493, 97] on link "Preview" at bounding box center [494, 100] width 65 height 36
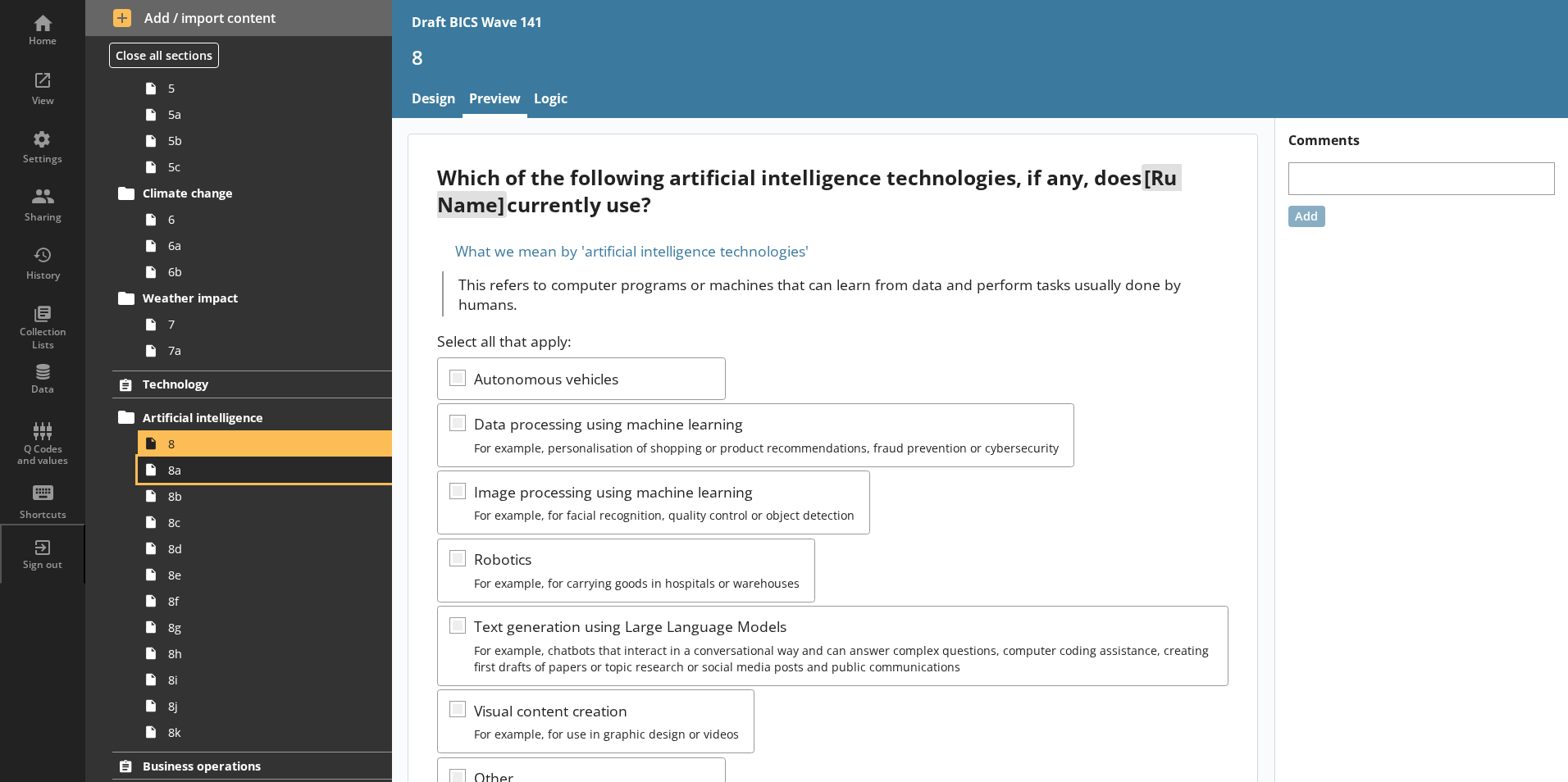
click at [191, 476] on span "8a" at bounding box center [259, 470] width 182 height 16
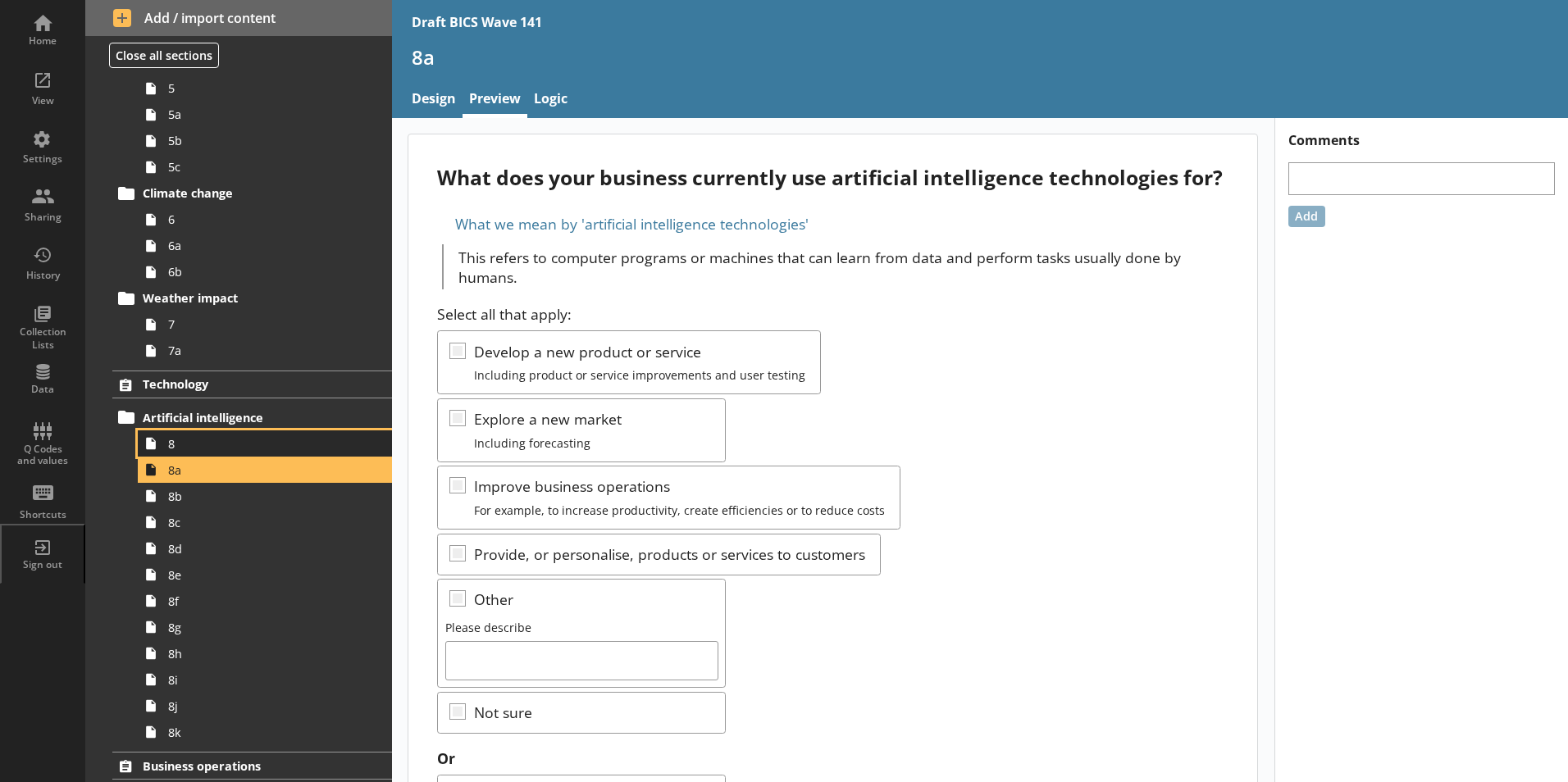
click at [195, 449] on span "8" at bounding box center [259, 443] width 182 height 16
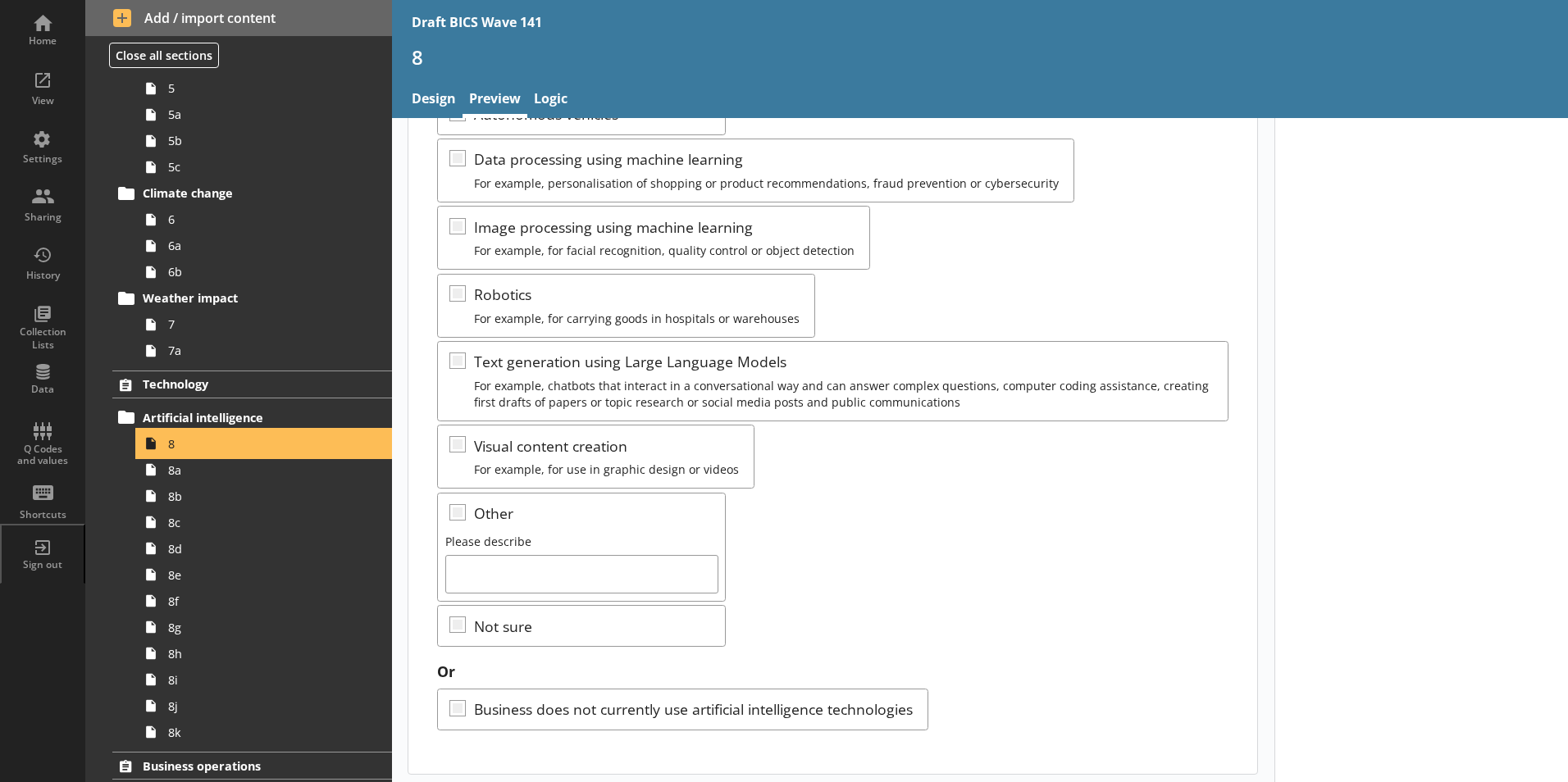
scroll to position [270, 0]
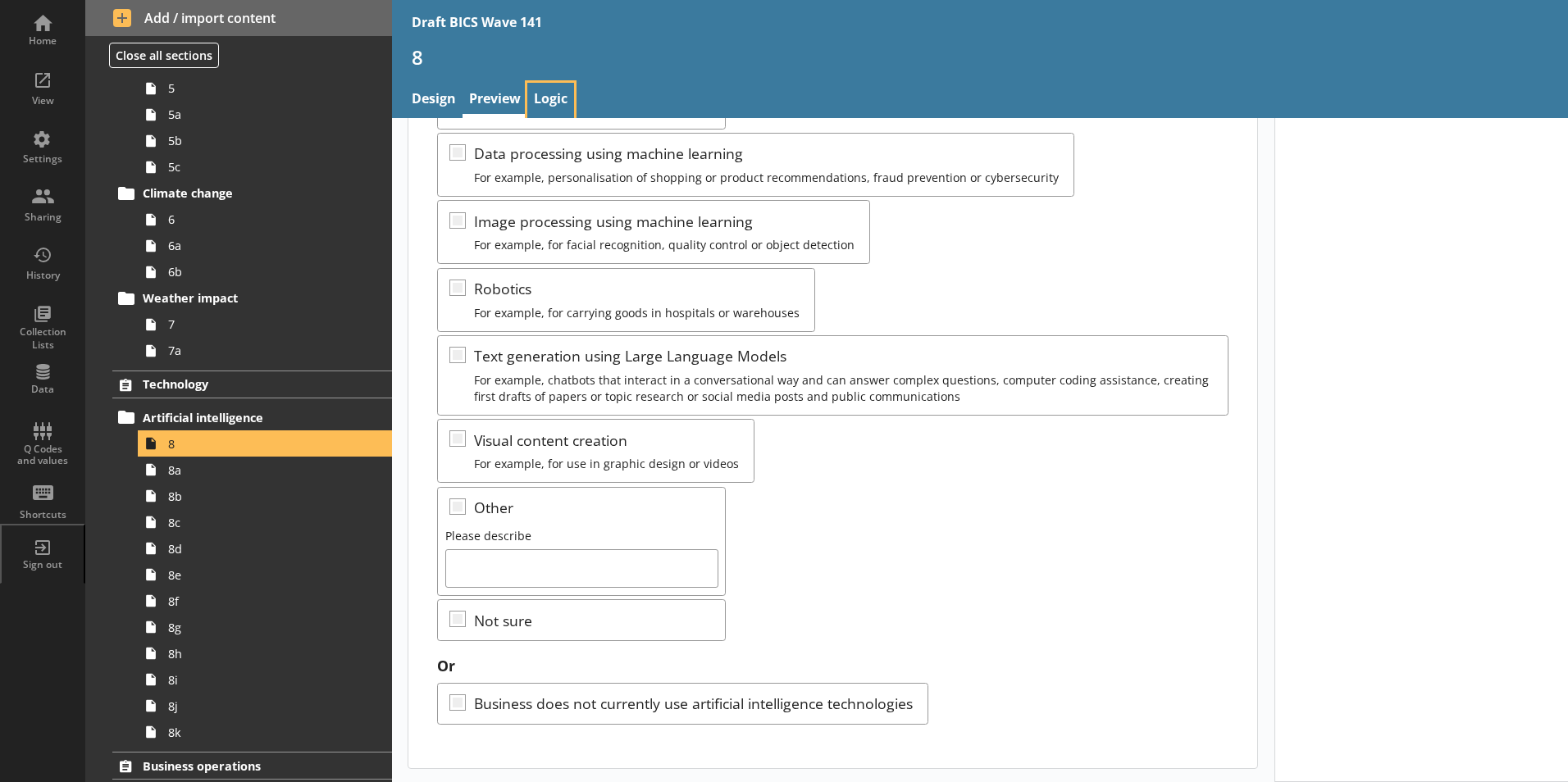
click at [546, 96] on link "Logic" at bounding box center [550, 100] width 47 height 36
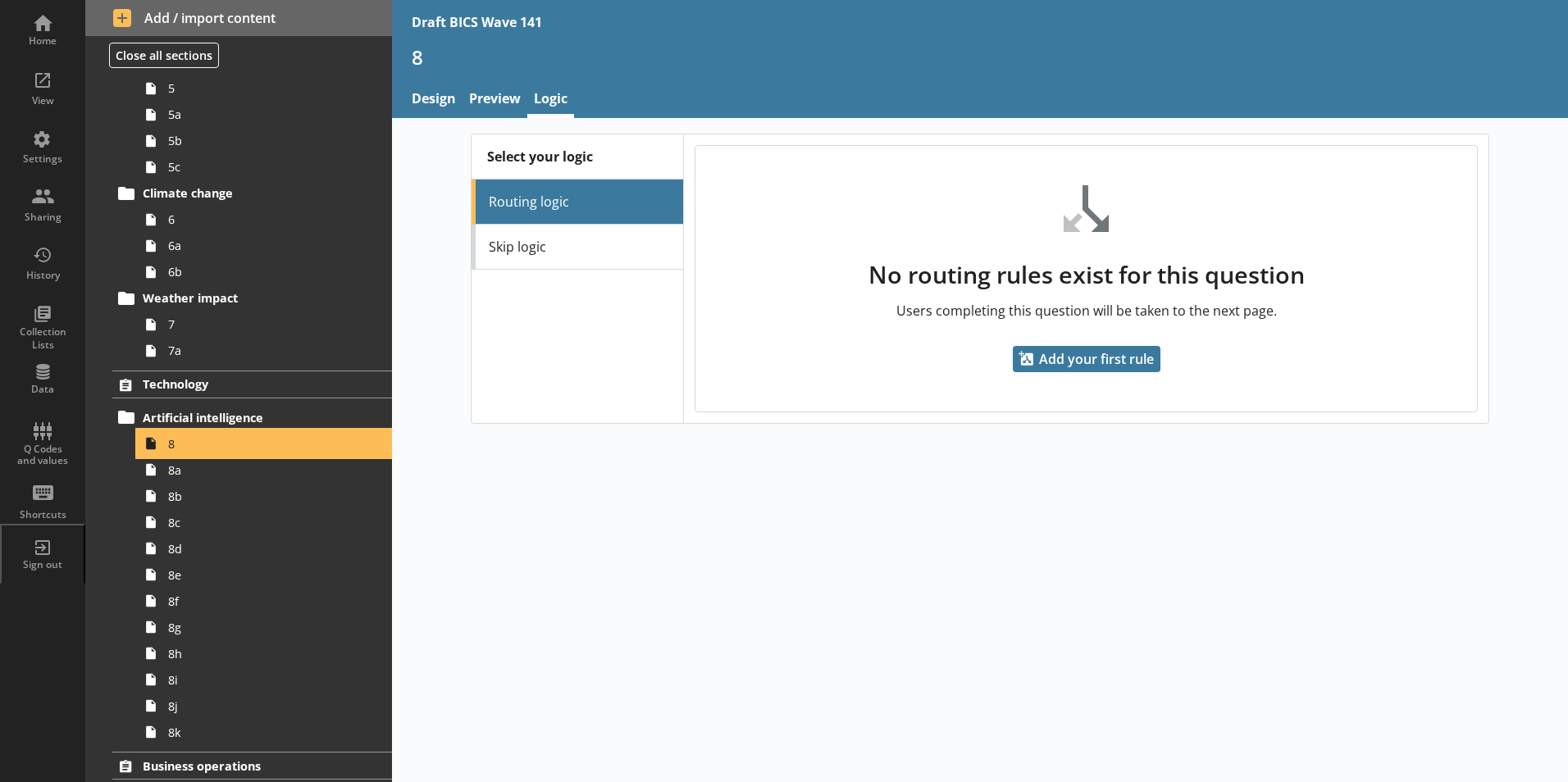
drag, startPoint x: 200, startPoint y: 445, endPoint x: 301, endPoint y: 365, distance: 128.8
click at [200, 445] on span "8" at bounding box center [259, 443] width 182 height 16
click at [479, 100] on link "Preview" at bounding box center [494, 100] width 65 height 36
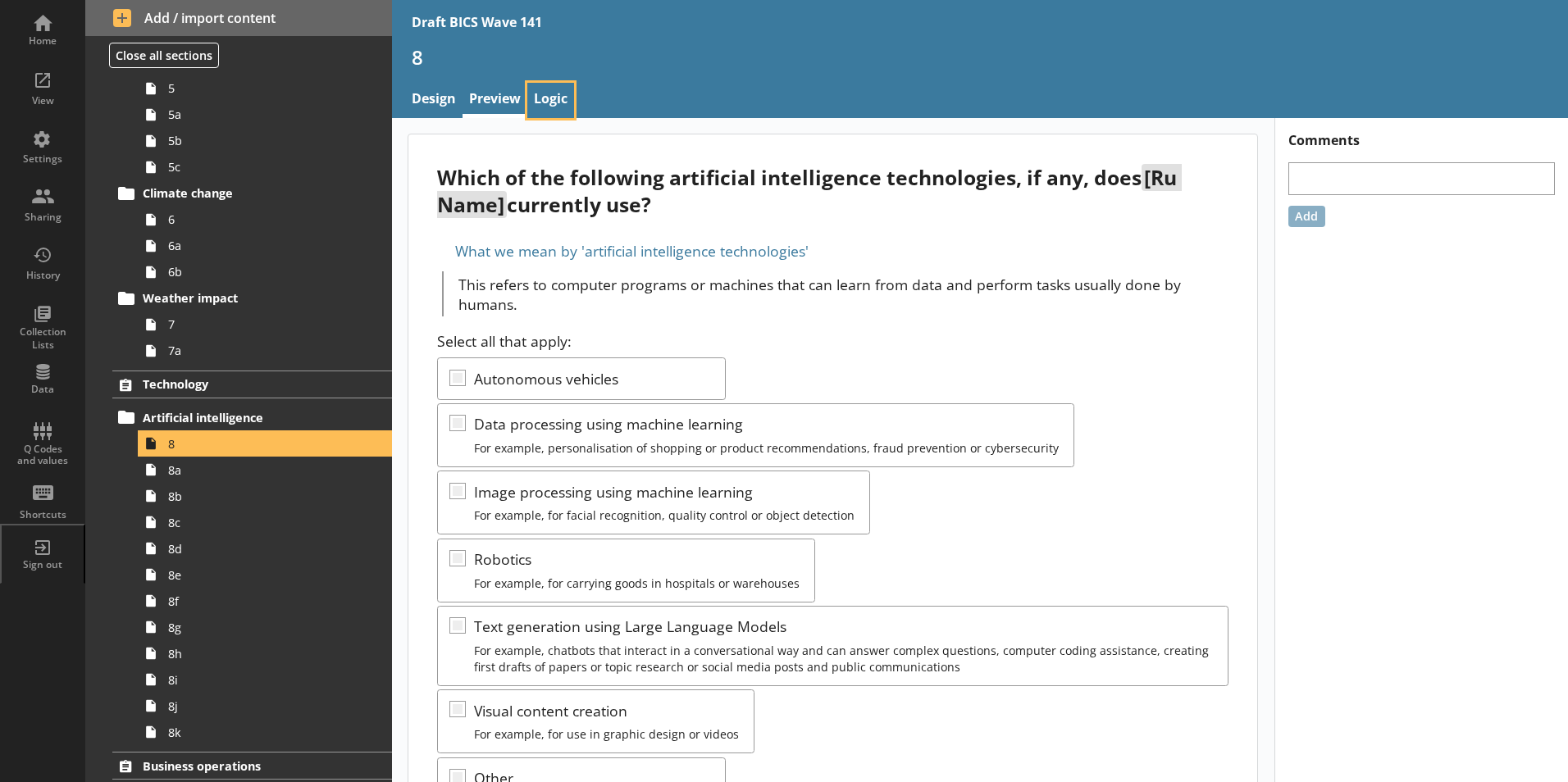
click at [554, 98] on link "Logic" at bounding box center [550, 100] width 47 height 36
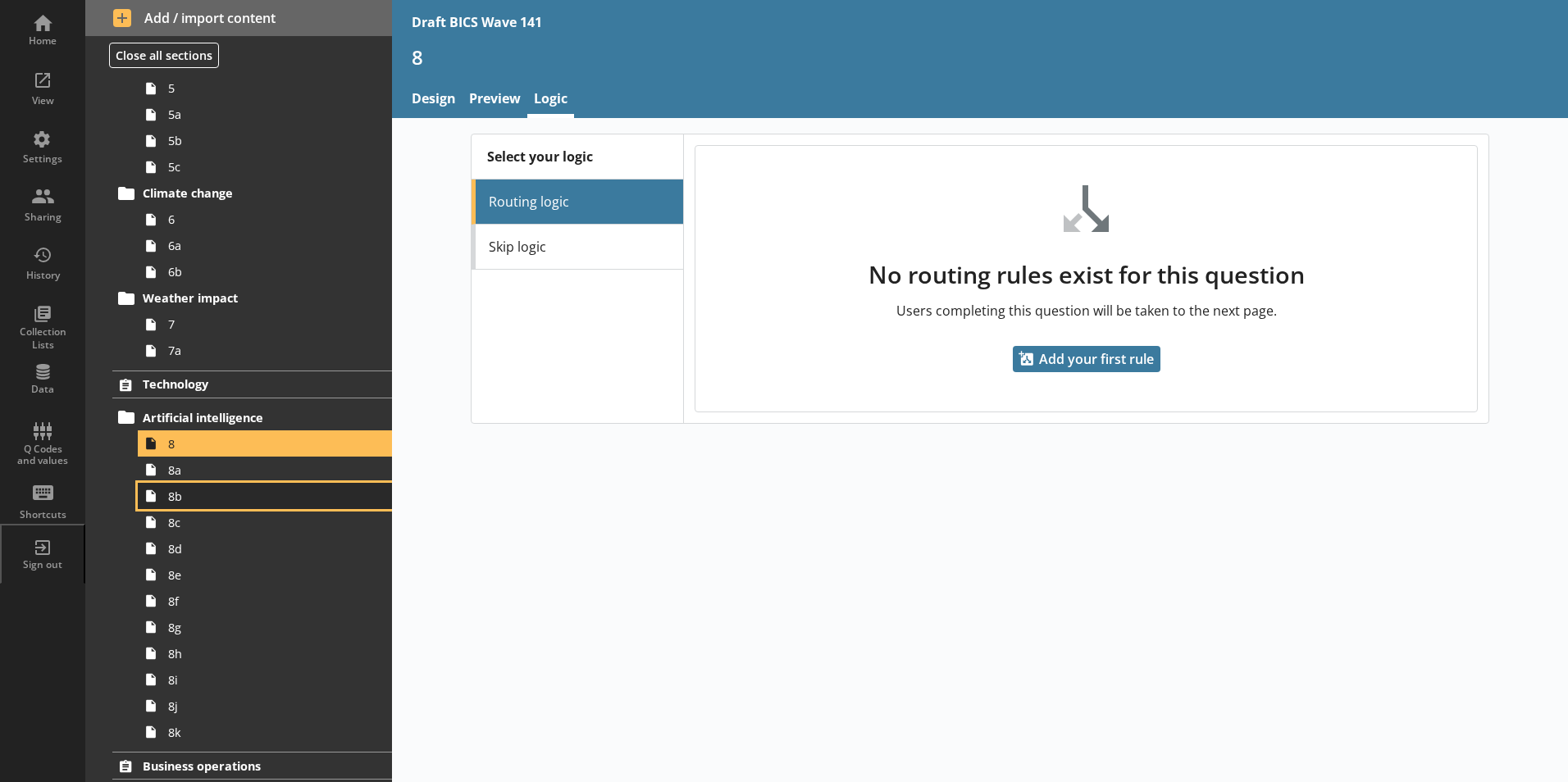
click at [172, 500] on span "8b" at bounding box center [259, 496] width 182 height 16
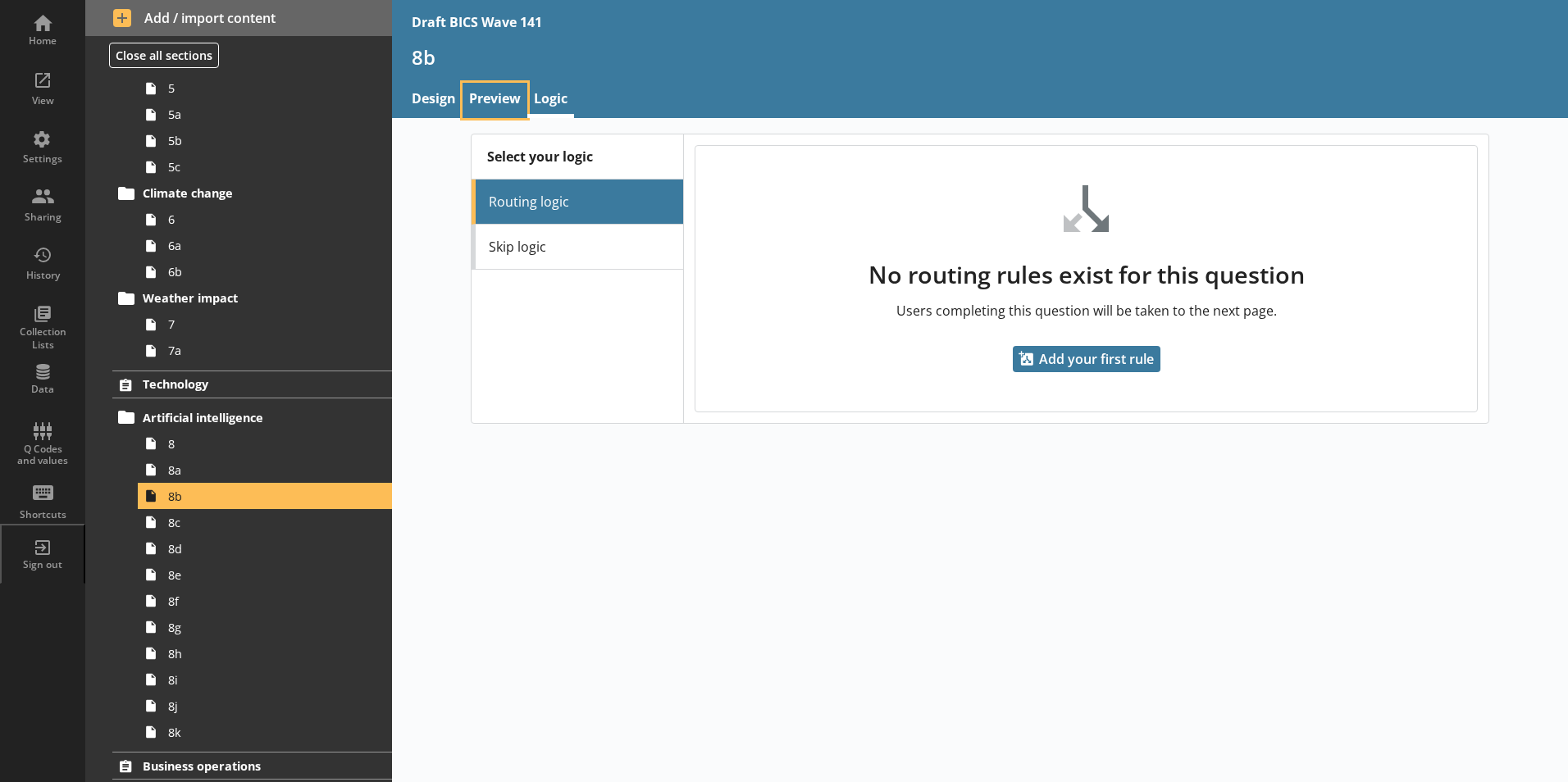
click at [501, 97] on link "Preview" at bounding box center [494, 100] width 65 height 36
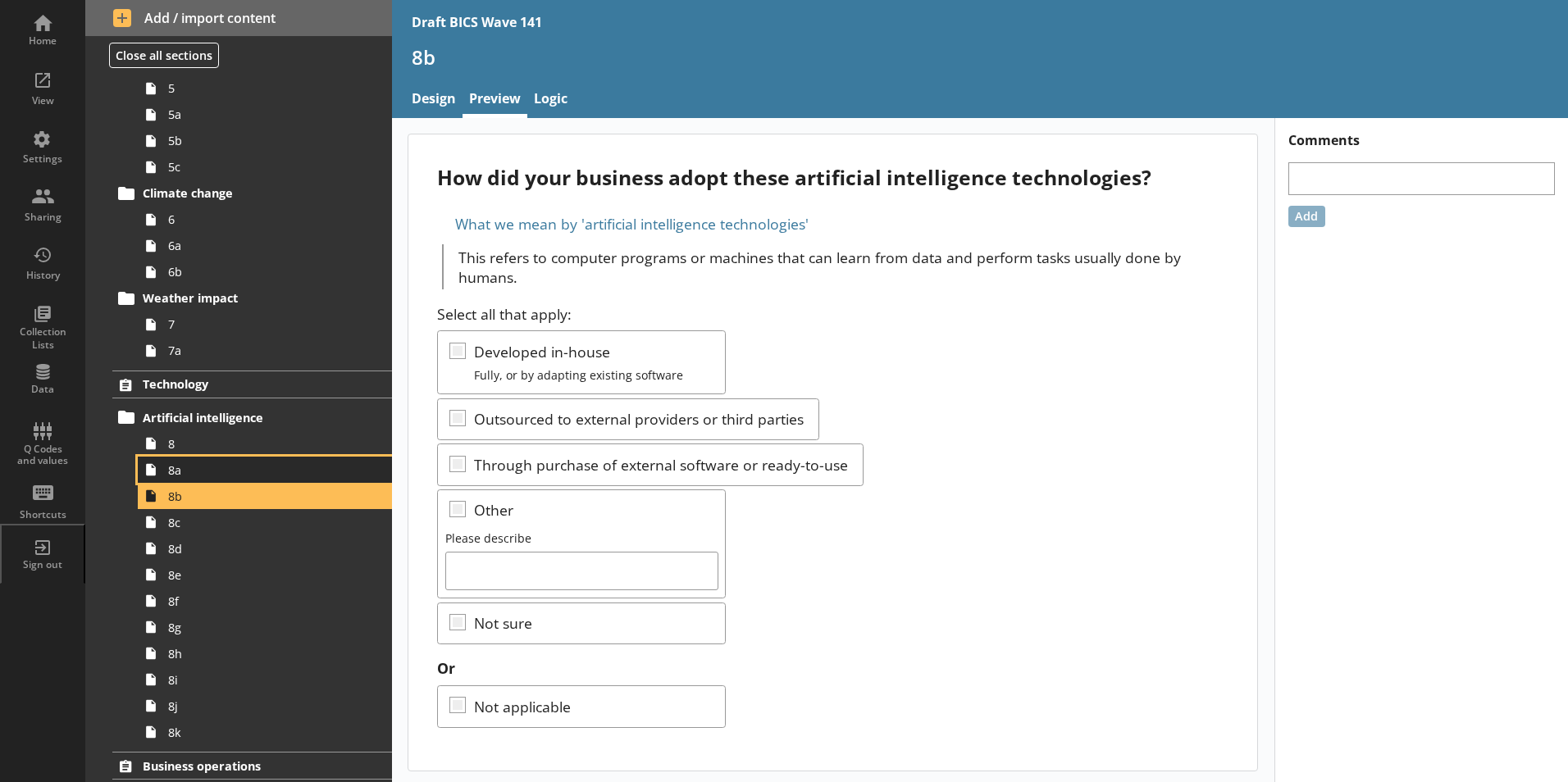
click at [194, 474] on span "8a" at bounding box center [259, 470] width 182 height 16
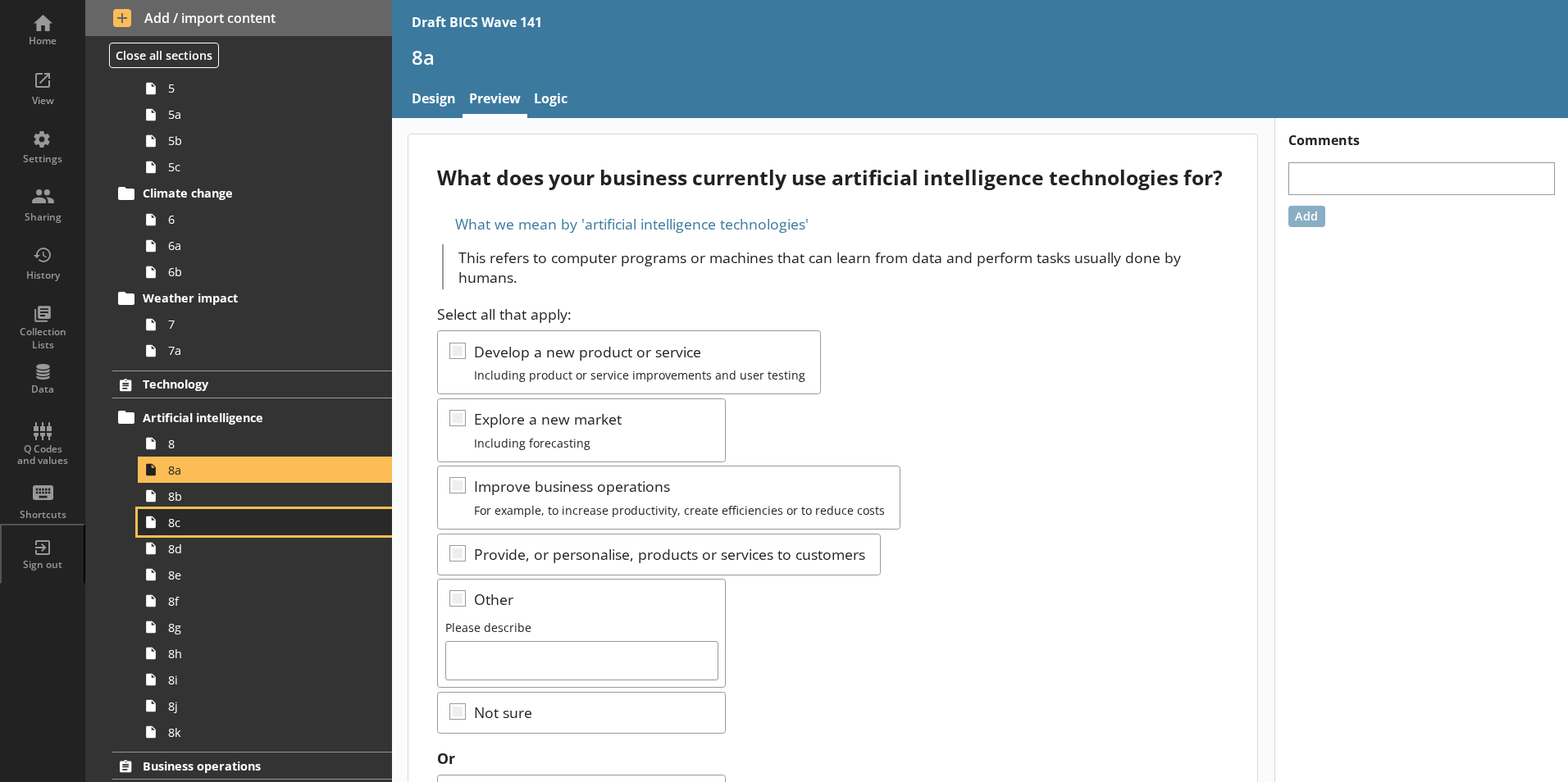
click at [176, 524] on span "8c" at bounding box center [259, 523] width 182 height 16
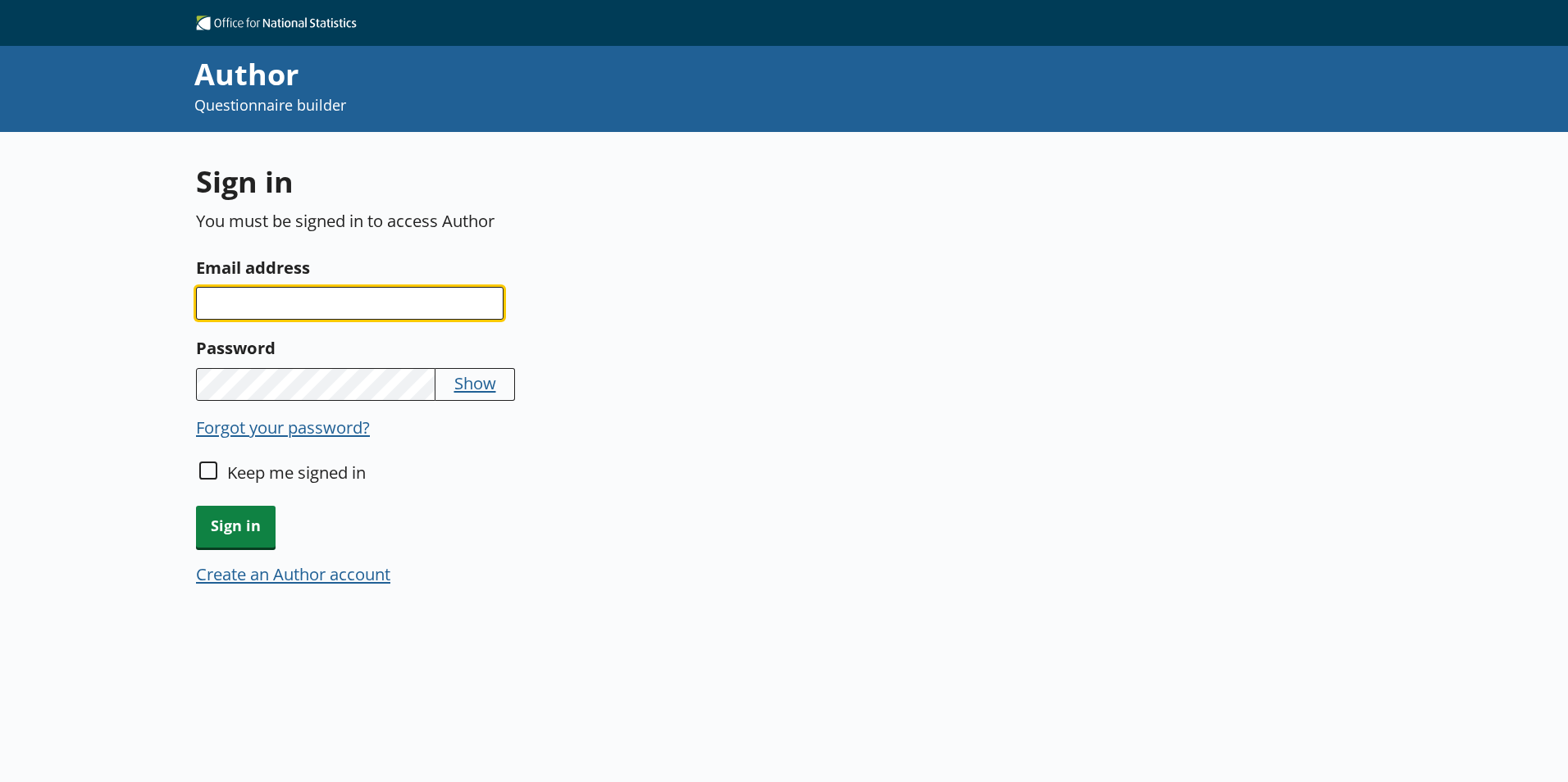
click at [386, 308] on input "Email address" at bounding box center [350, 303] width 308 height 33
type input "[EMAIL_ADDRESS][DOMAIN_NAME]"
click at [472, 391] on button "Show" at bounding box center [475, 383] width 42 height 23
click at [471, 388] on button "Hide" at bounding box center [471, 383] width 36 height 23
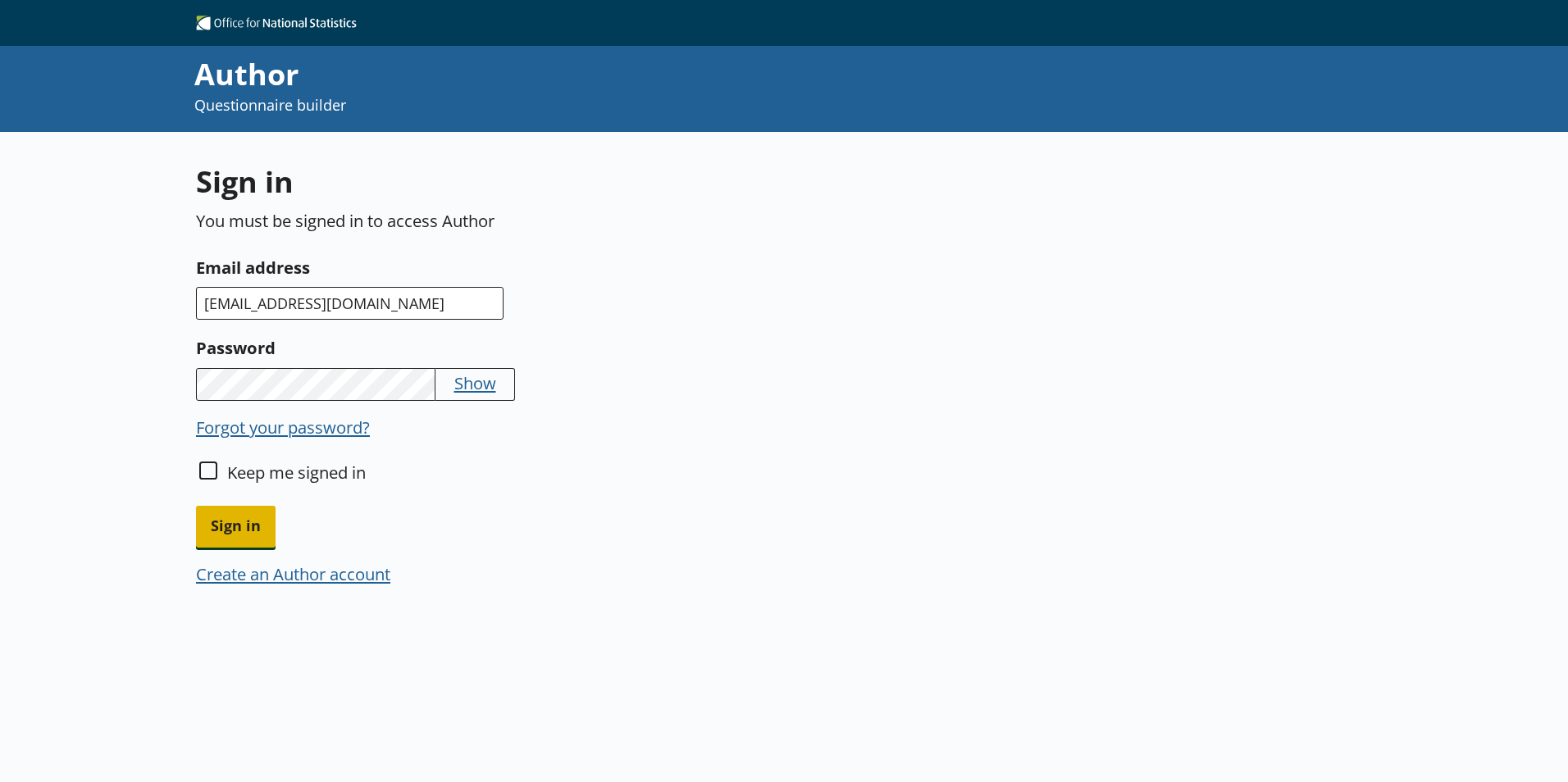
click at [239, 523] on span "Sign in" at bounding box center [236, 527] width 79 height 42
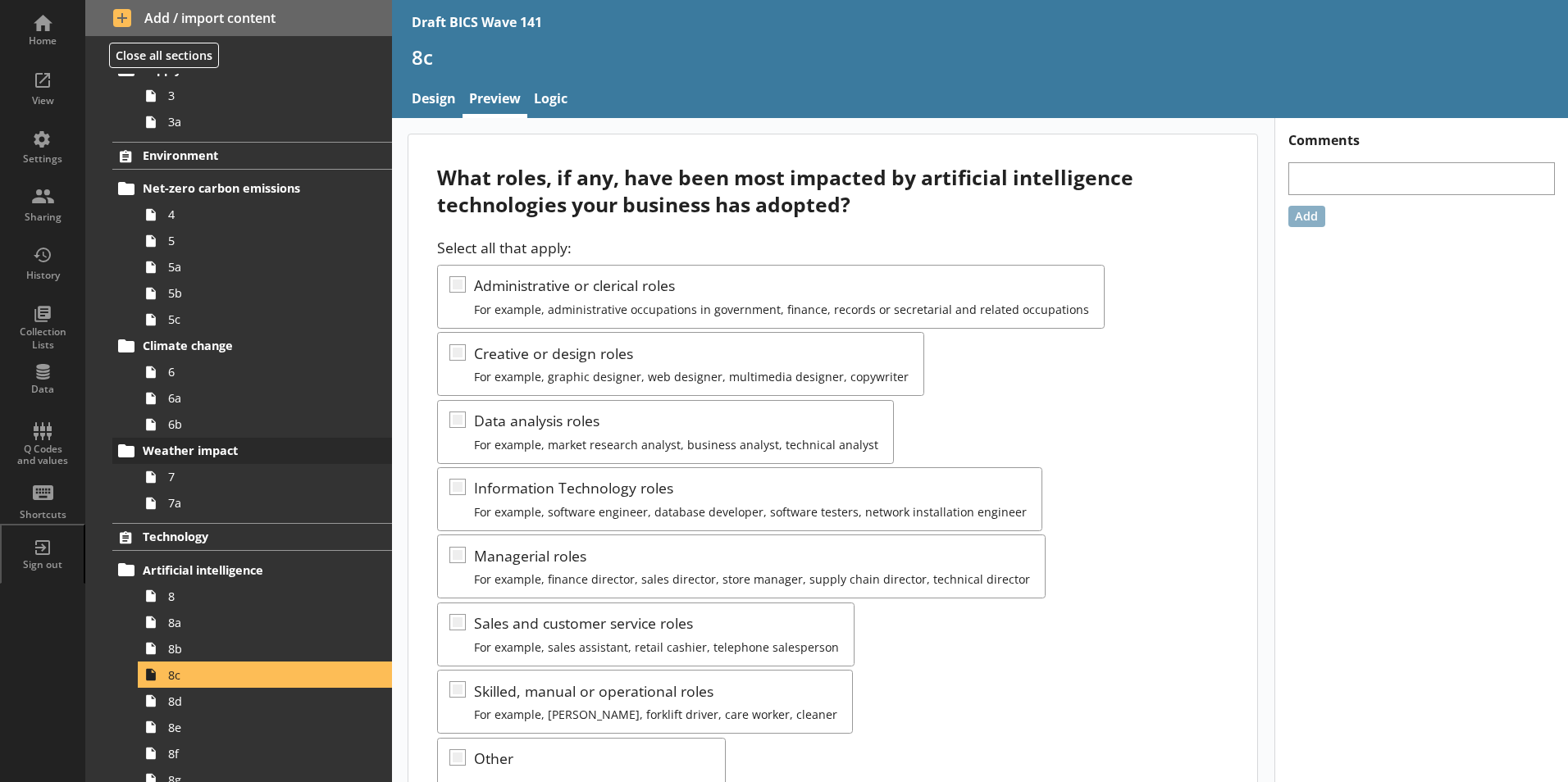
scroll to position [410, 0]
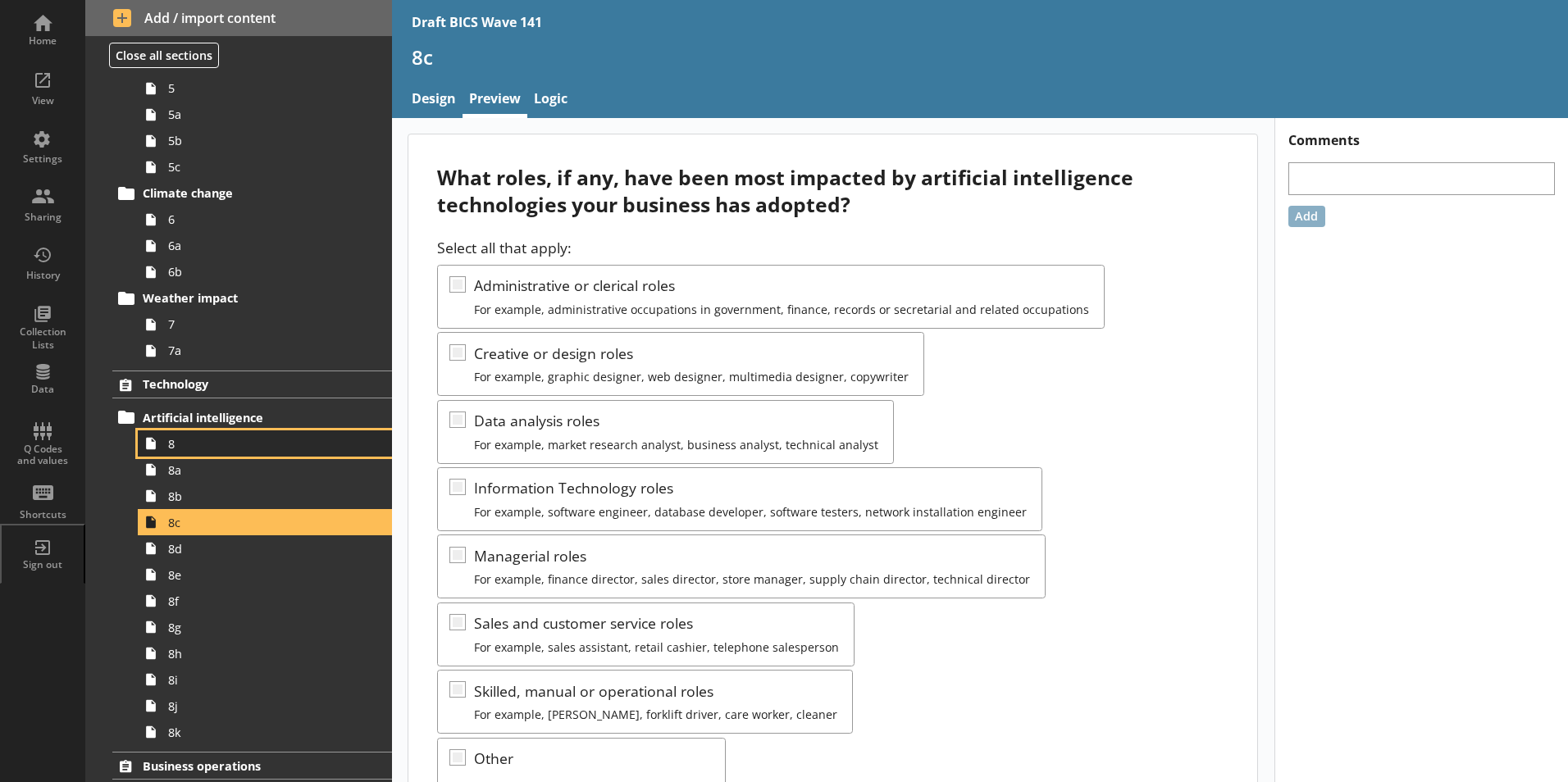
click at [170, 455] on link "8" at bounding box center [265, 443] width 254 height 26
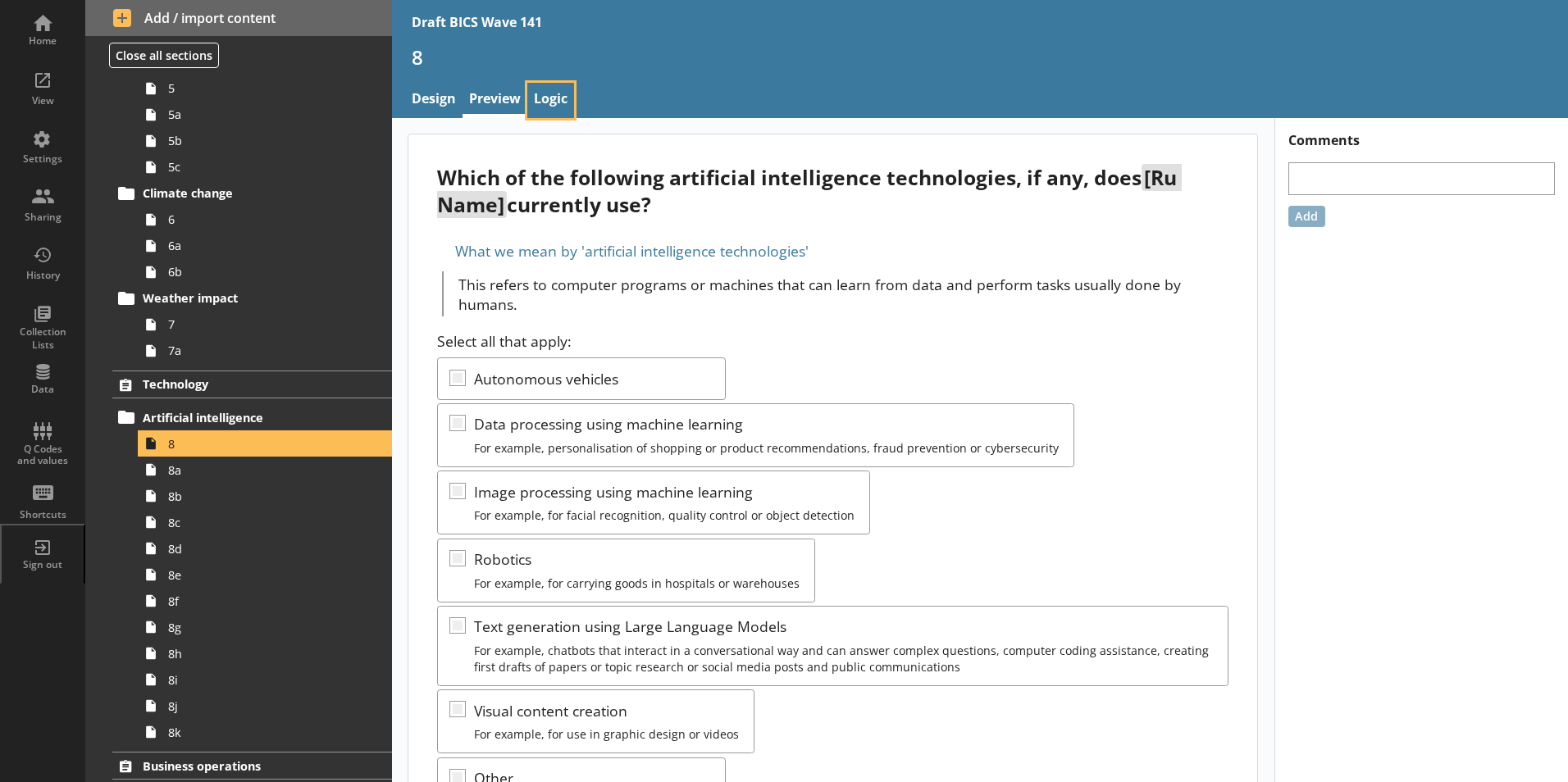
click at [546, 98] on link "Logic" at bounding box center [550, 100] width 47 height 36
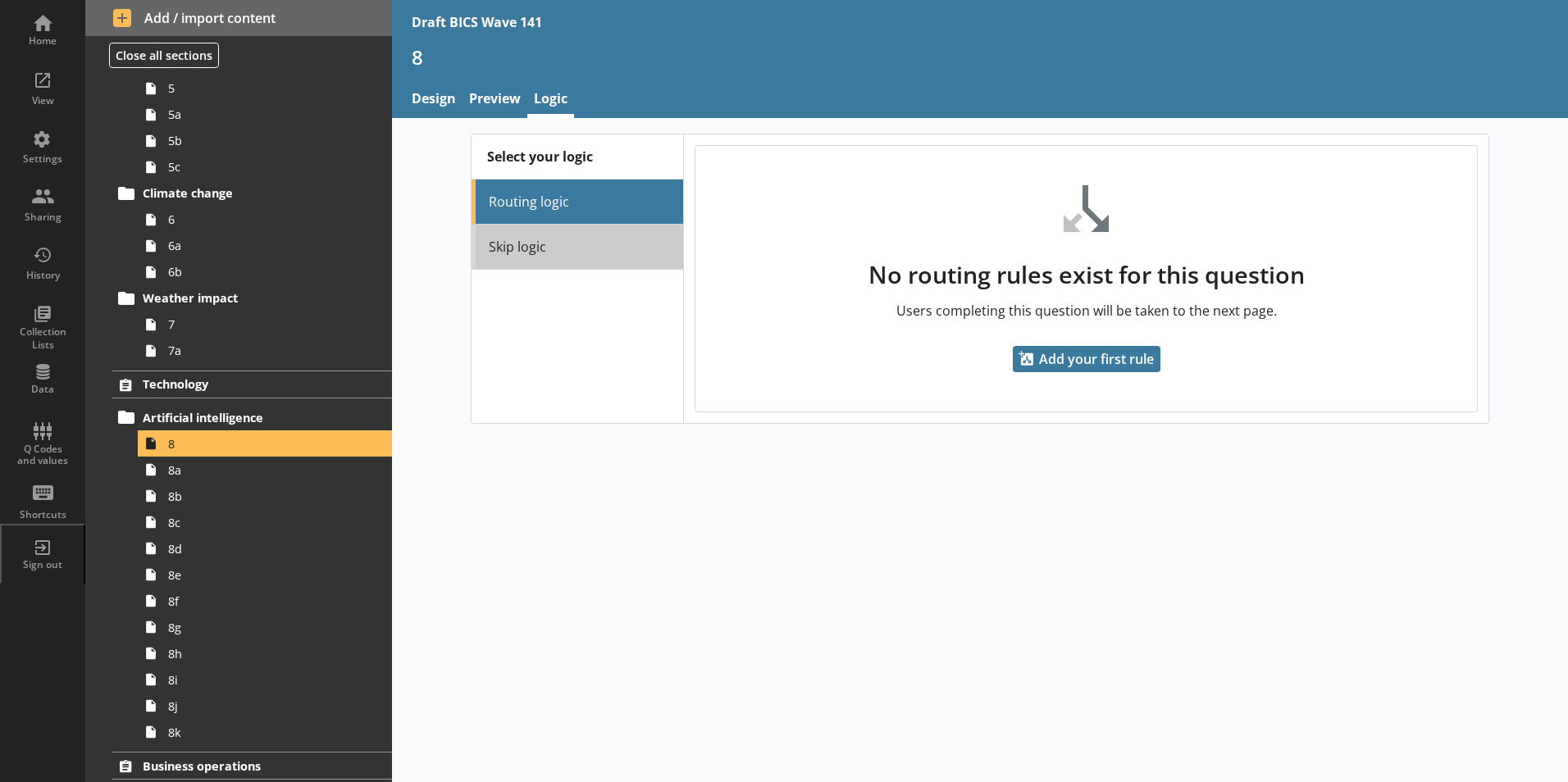
click at [558, 241] on link "Skip logic" at bounding box center [577, 247] width 212 height 45
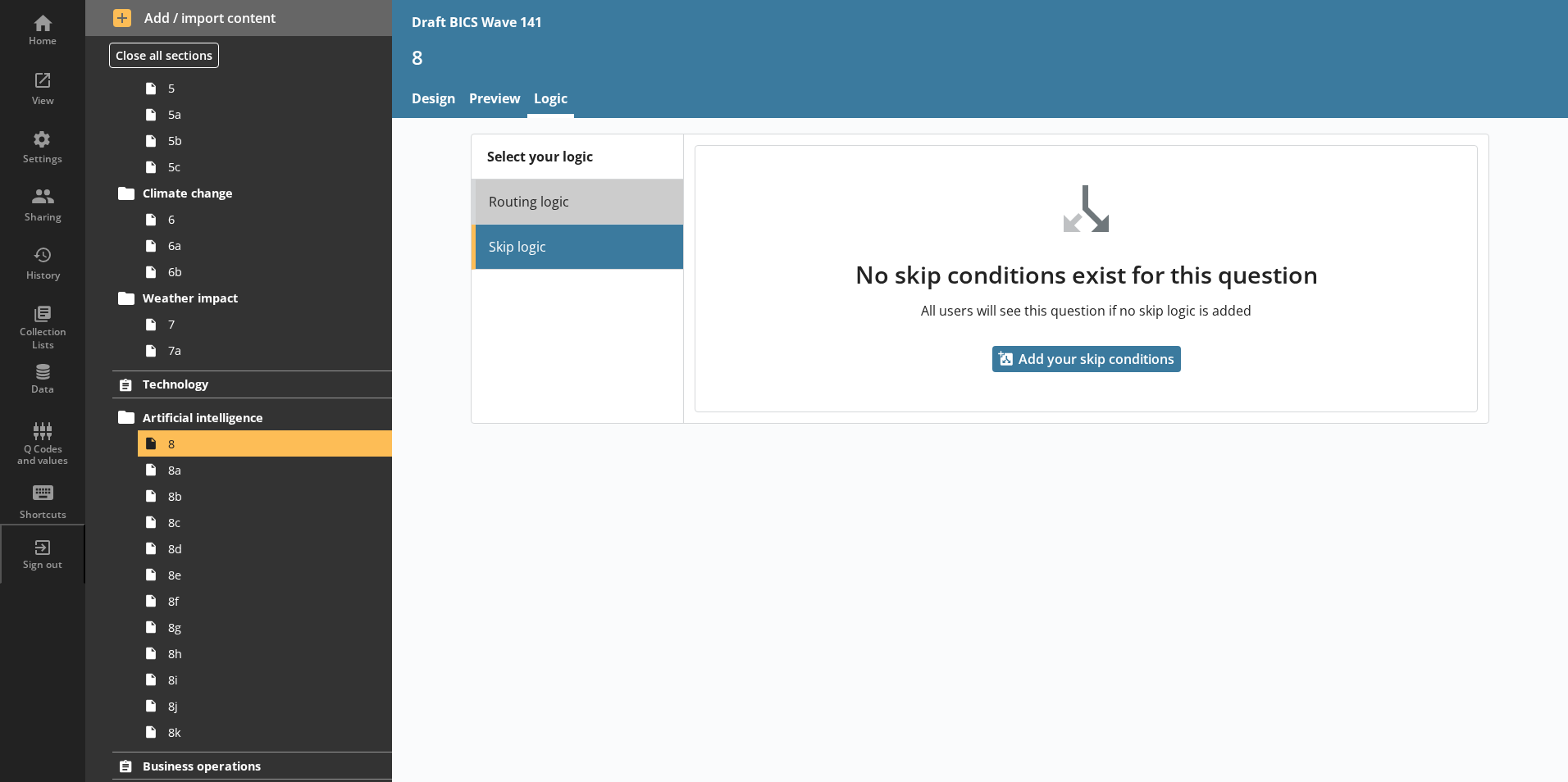
click at [576, 199] on link "Routing logic" at bounding box center [577, 202] width 212 height 45
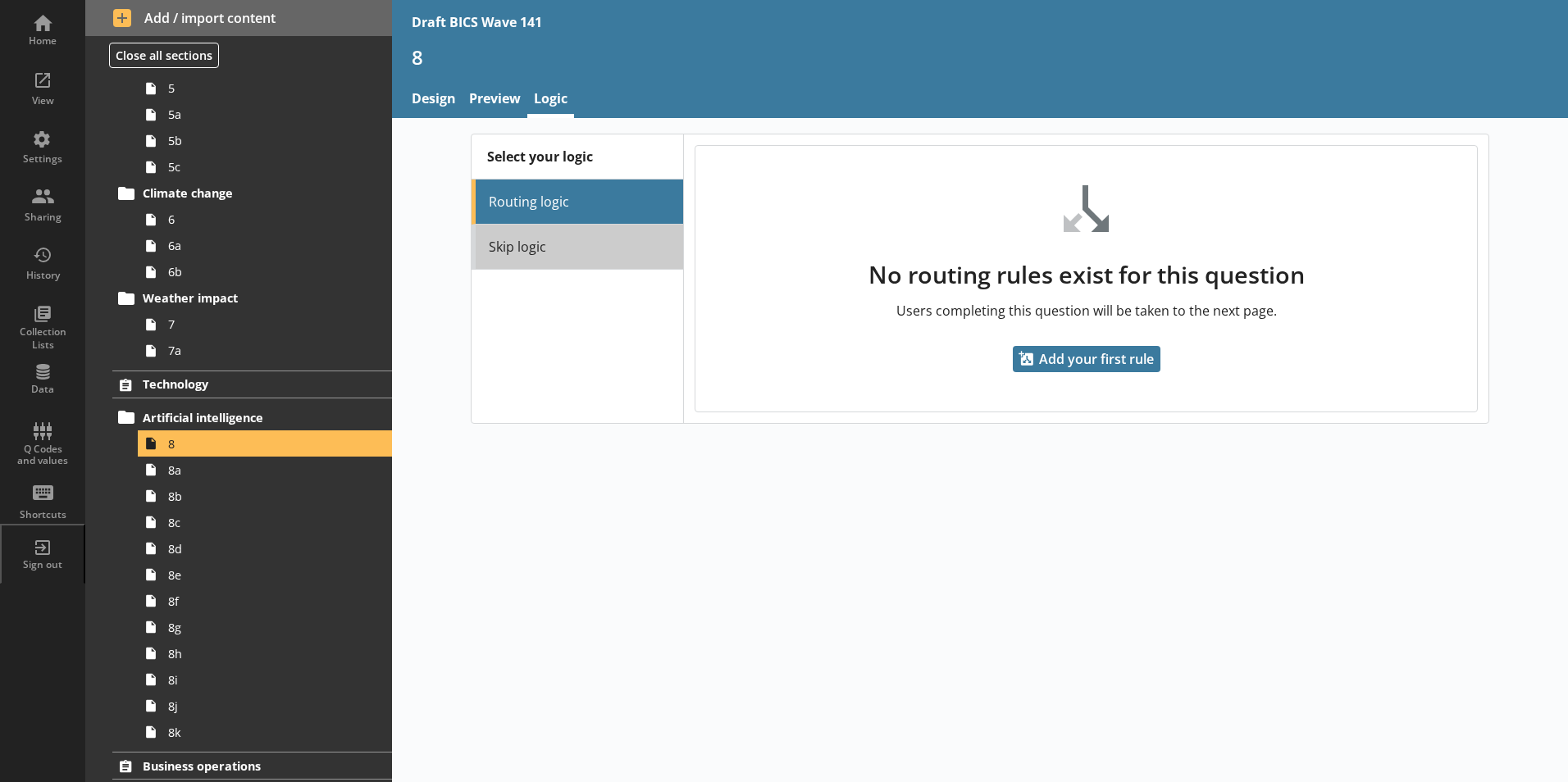
click at [574, 265] on link "Skip logic" at bounding box center [577, 247] width 212 height 45
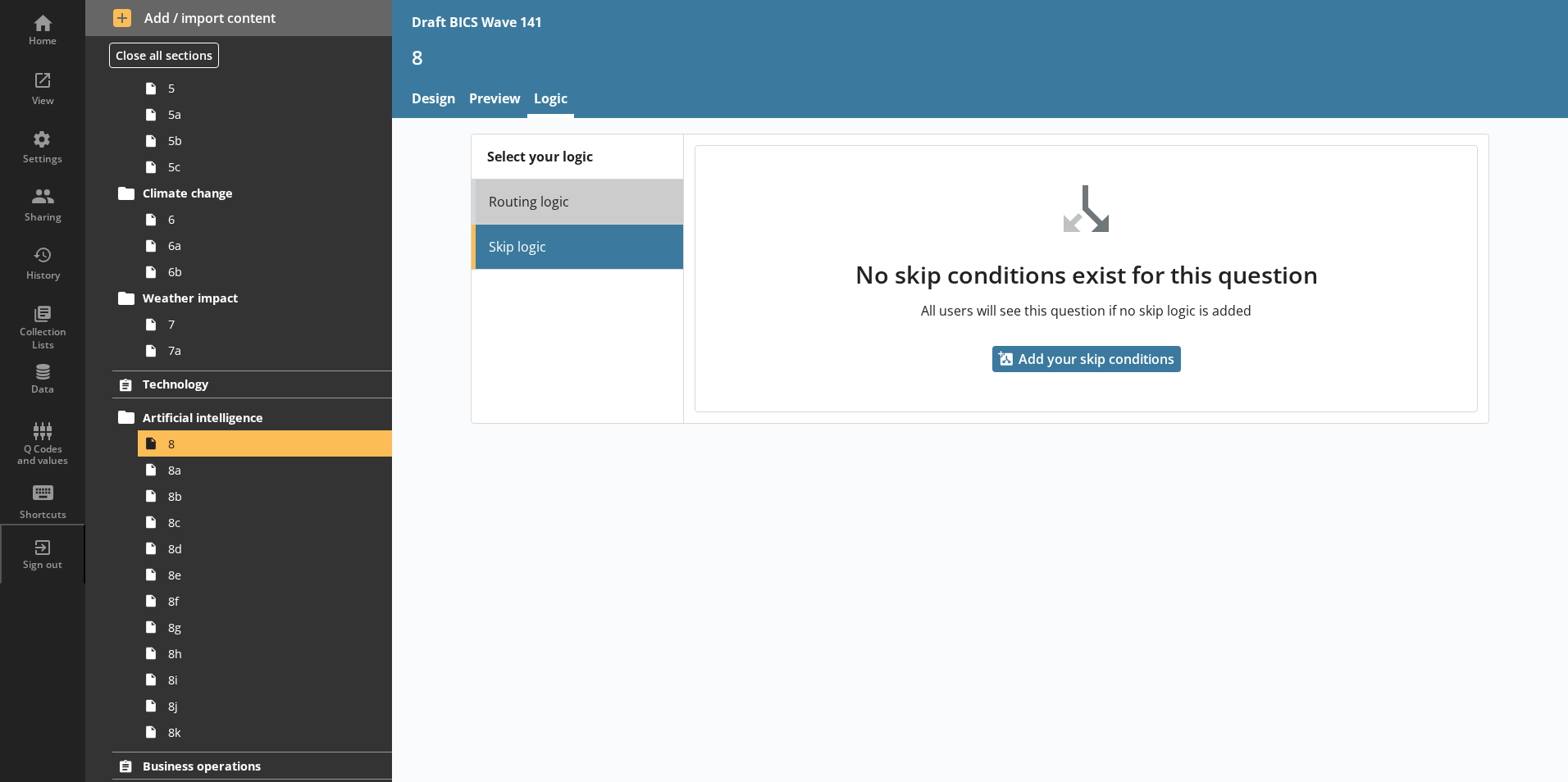
click at [590, 204] on link "Routing logic" at bounding box center [577, 202] width 212 height 45
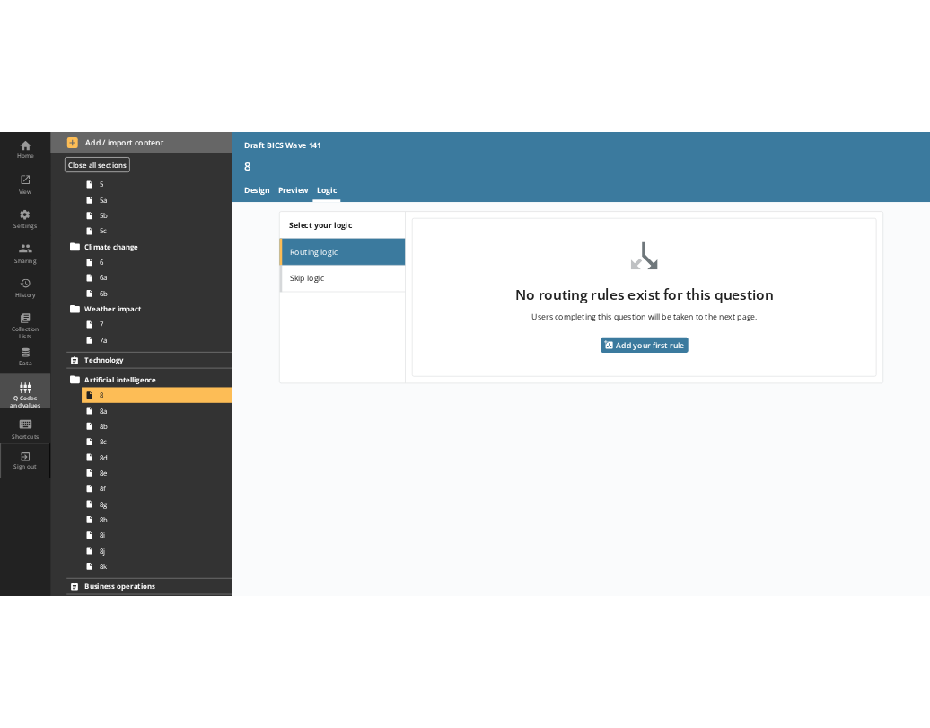
scroll to position [449, 0]
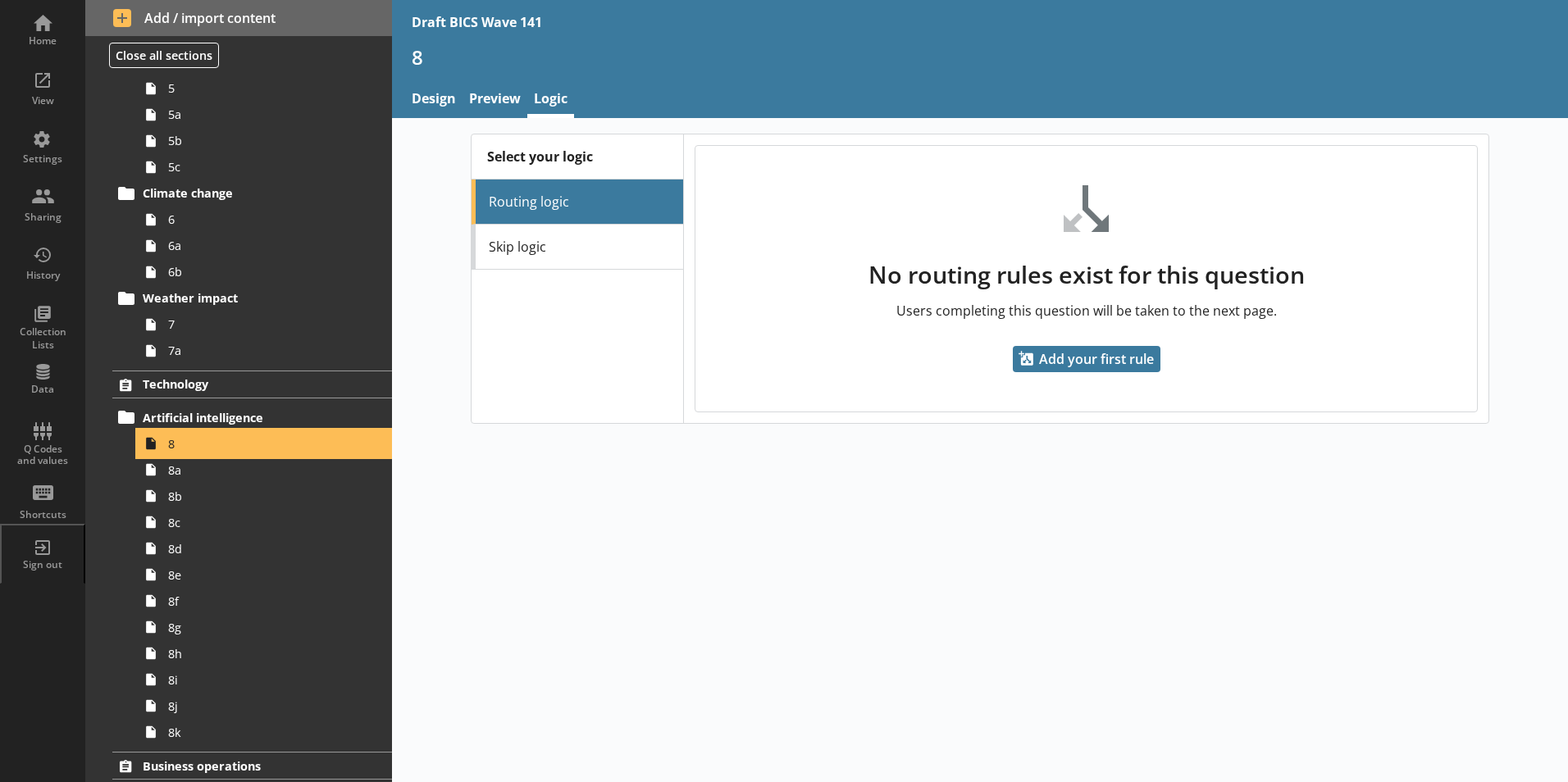
click at [182, 441] on span "8" at bounding box center [259, 443] width 182 height 16
click at [498, 98] on link "Preview" at bounding box center [494, 100] width 65 height 36
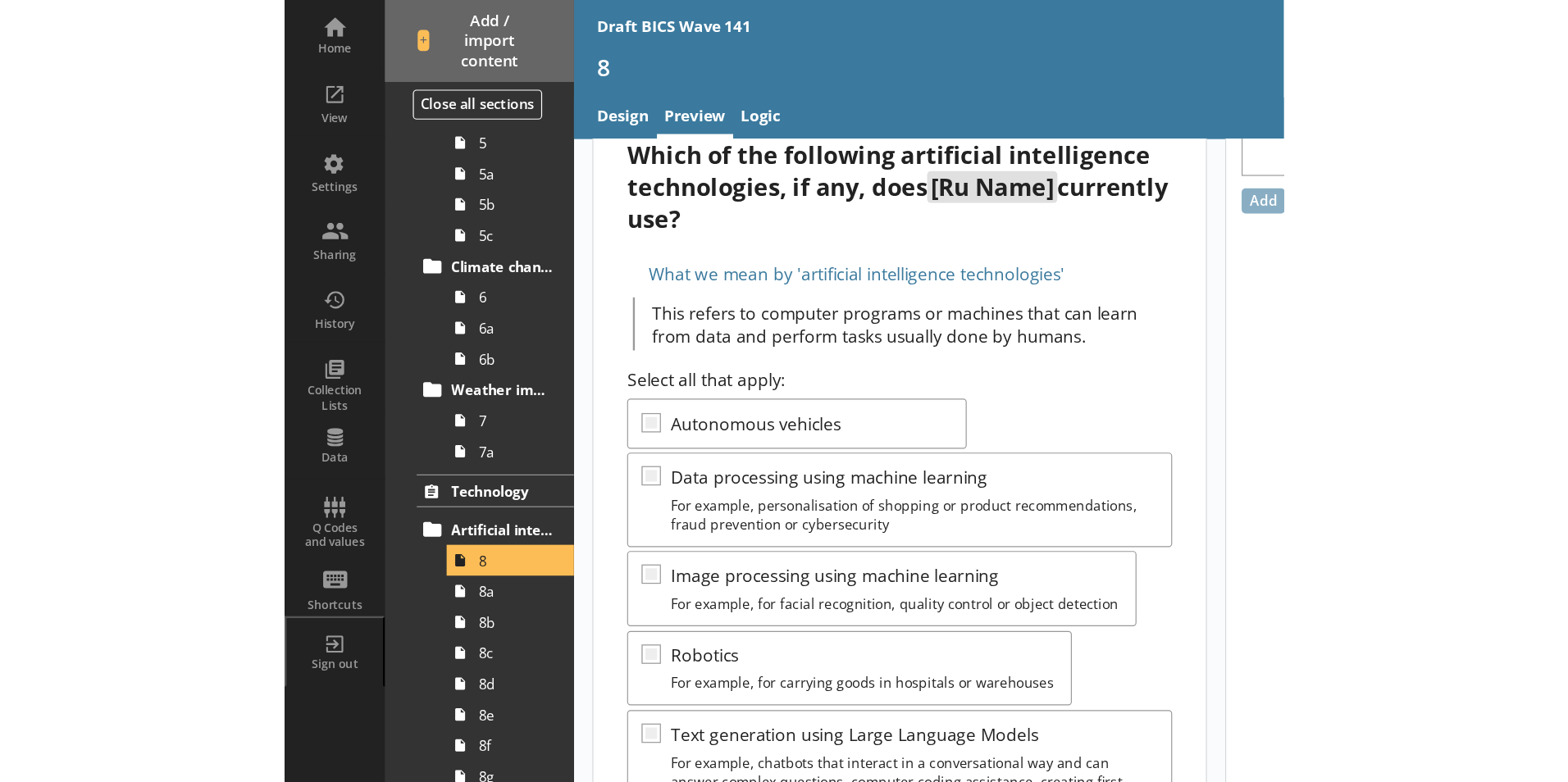
scroll to position [82, 0]
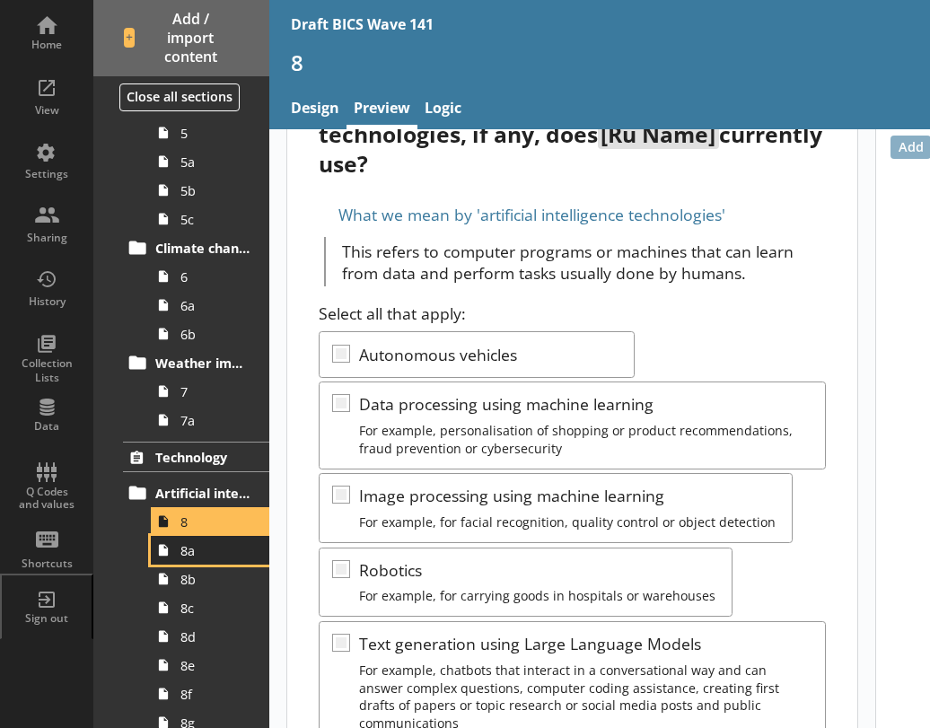
click at [197, 558] on span "8a" at bounding box center [214, 550] width 69 height 17
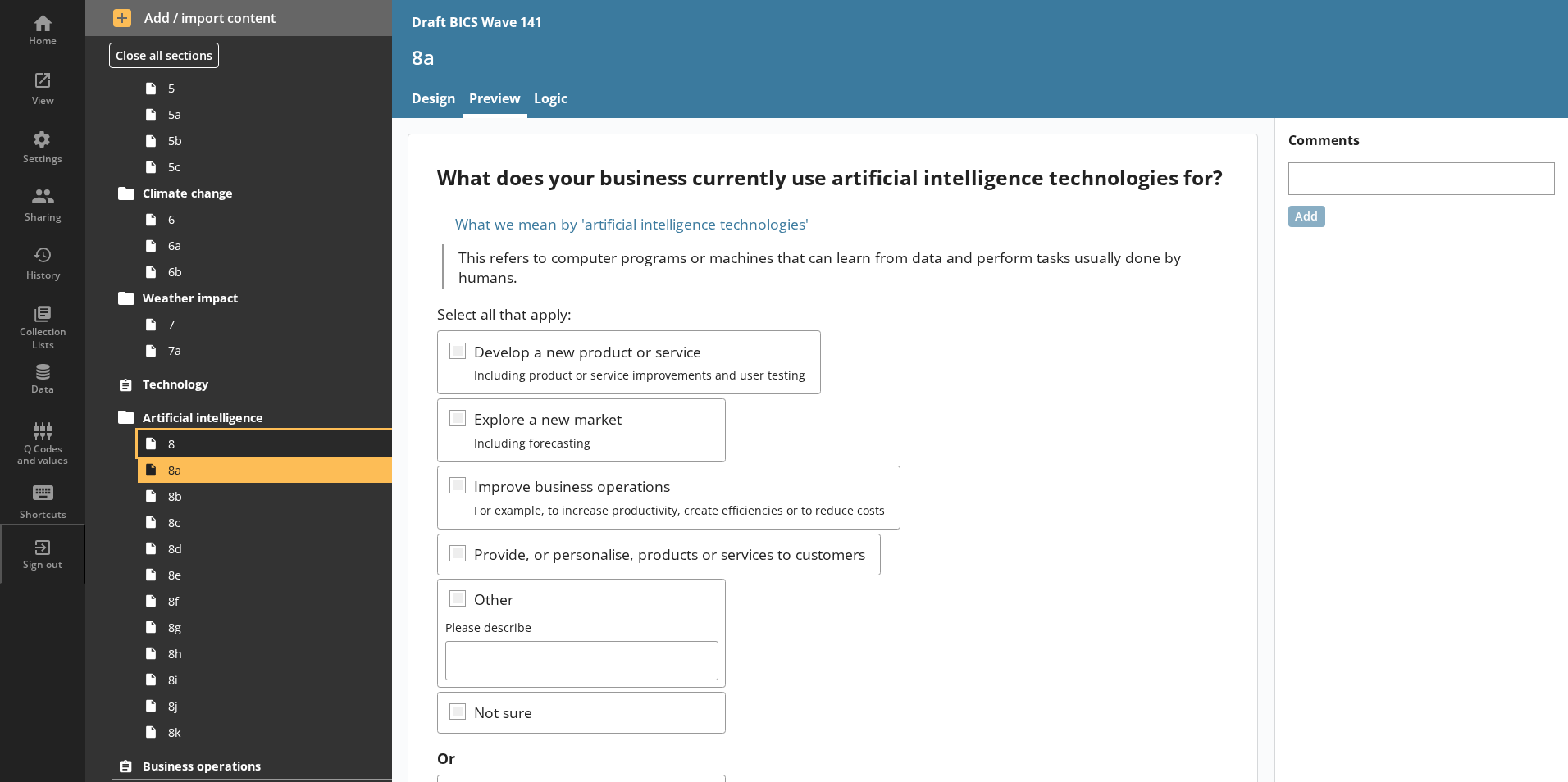
click at [192, 441] on span "8" at bounding box center [259, 443] width 182 height 16
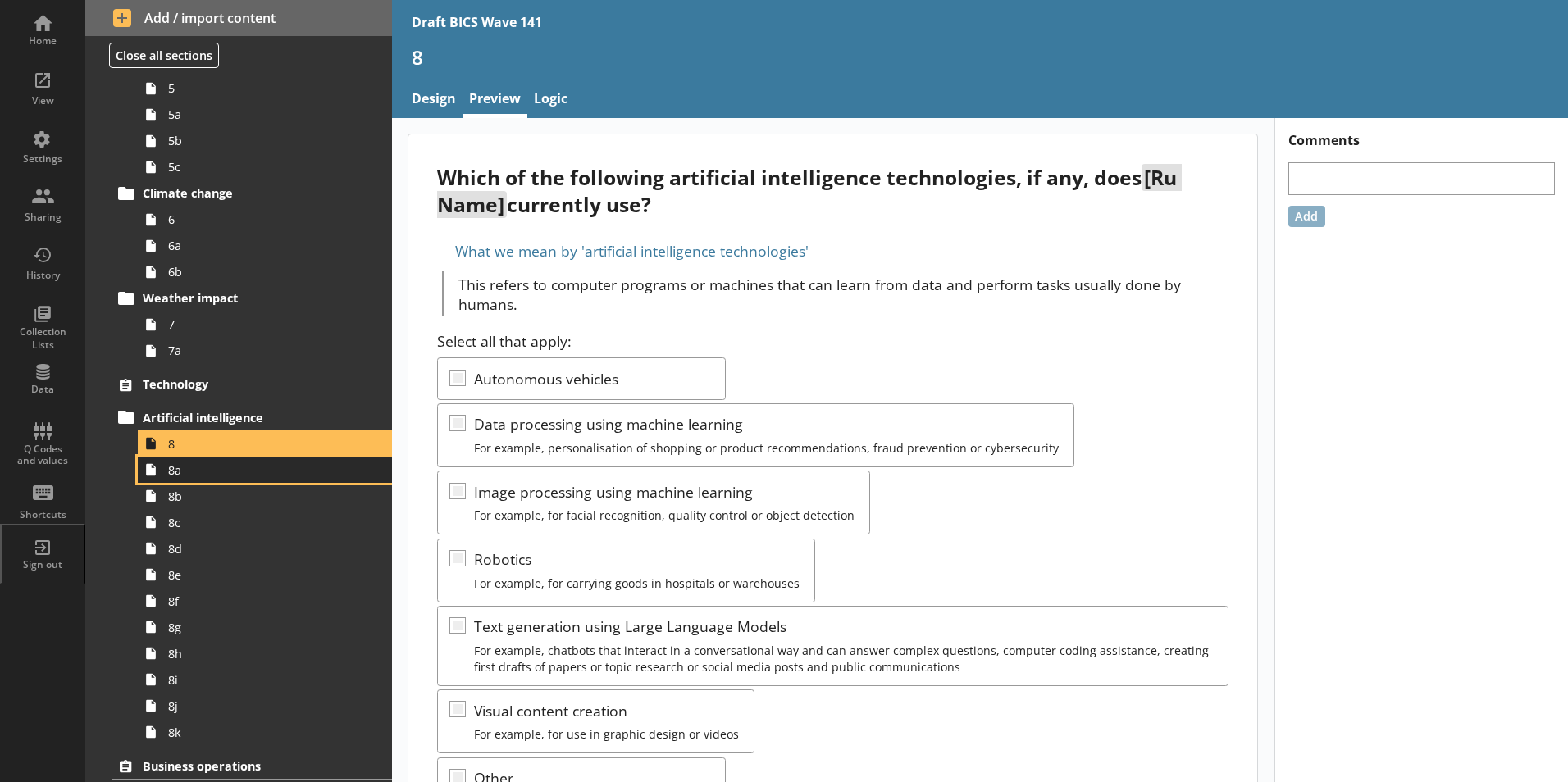
click at [204, 470] on span "8a" at bounding box center [259, 470] width 182 height 16
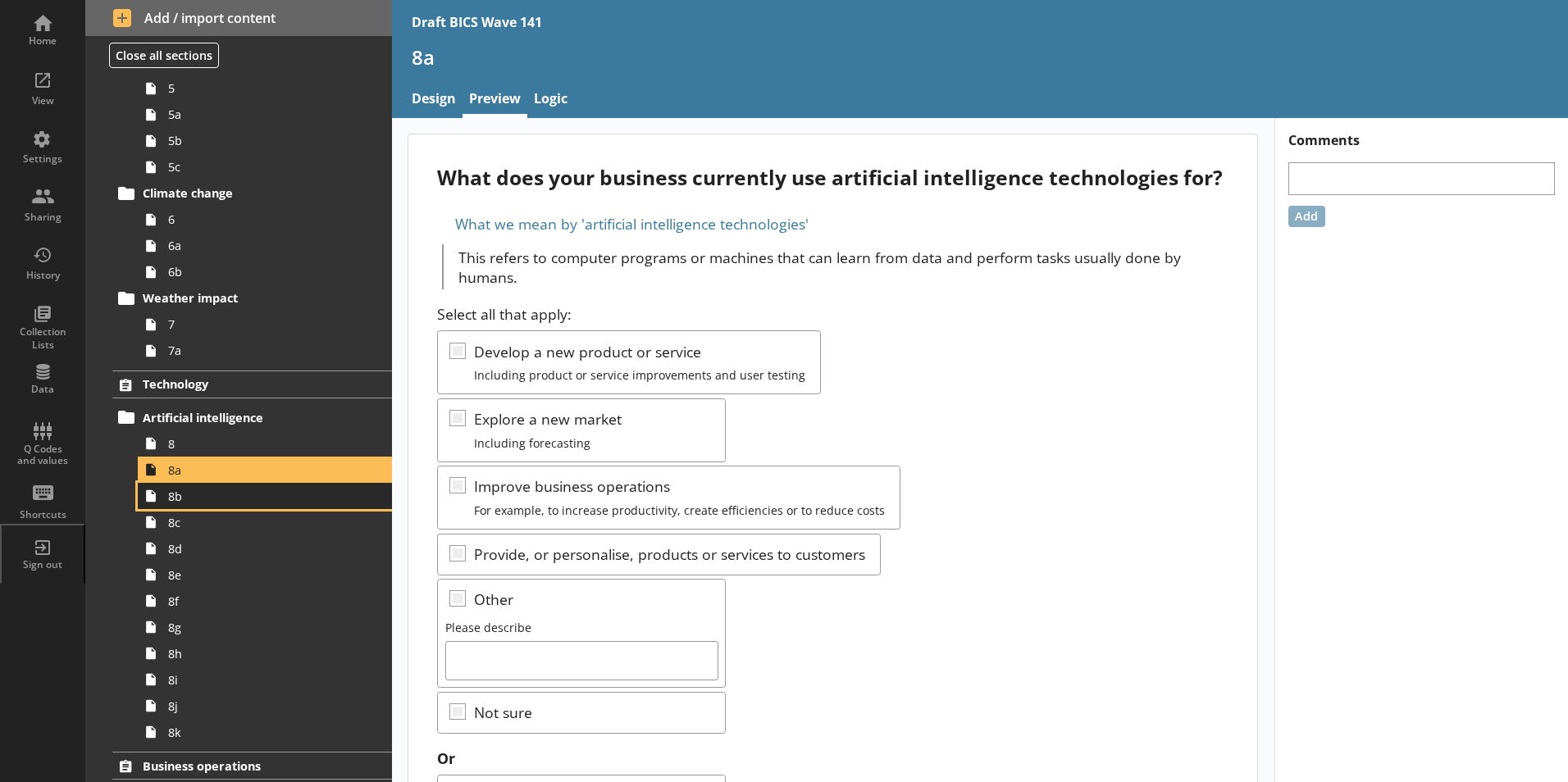
click at [202, 503] on link "8b" at bounding box center [265, 496] width 254 height 26
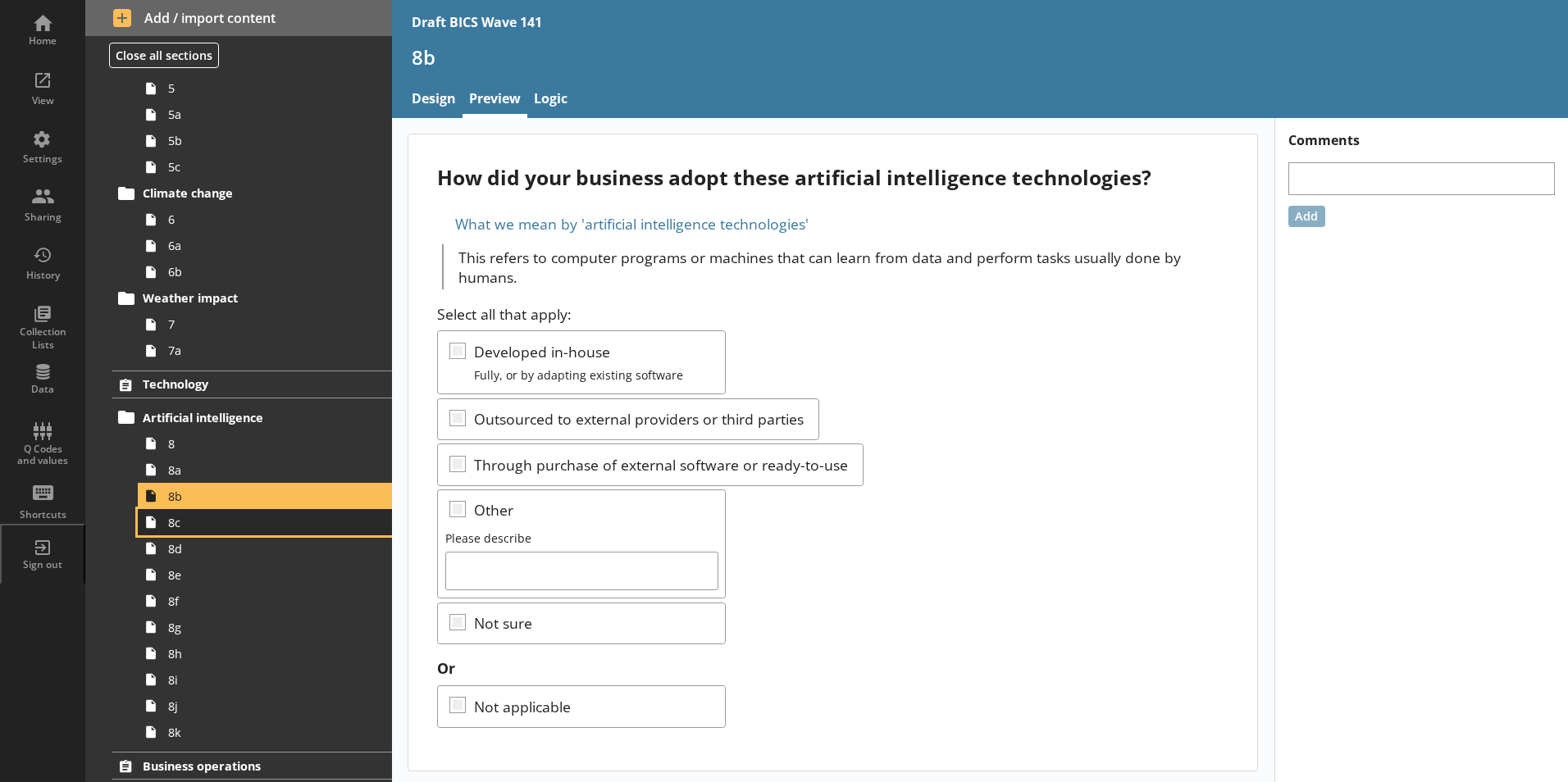
click at [190, 527] on span "8c" at bounding box center [259, 523] width 182 height 16
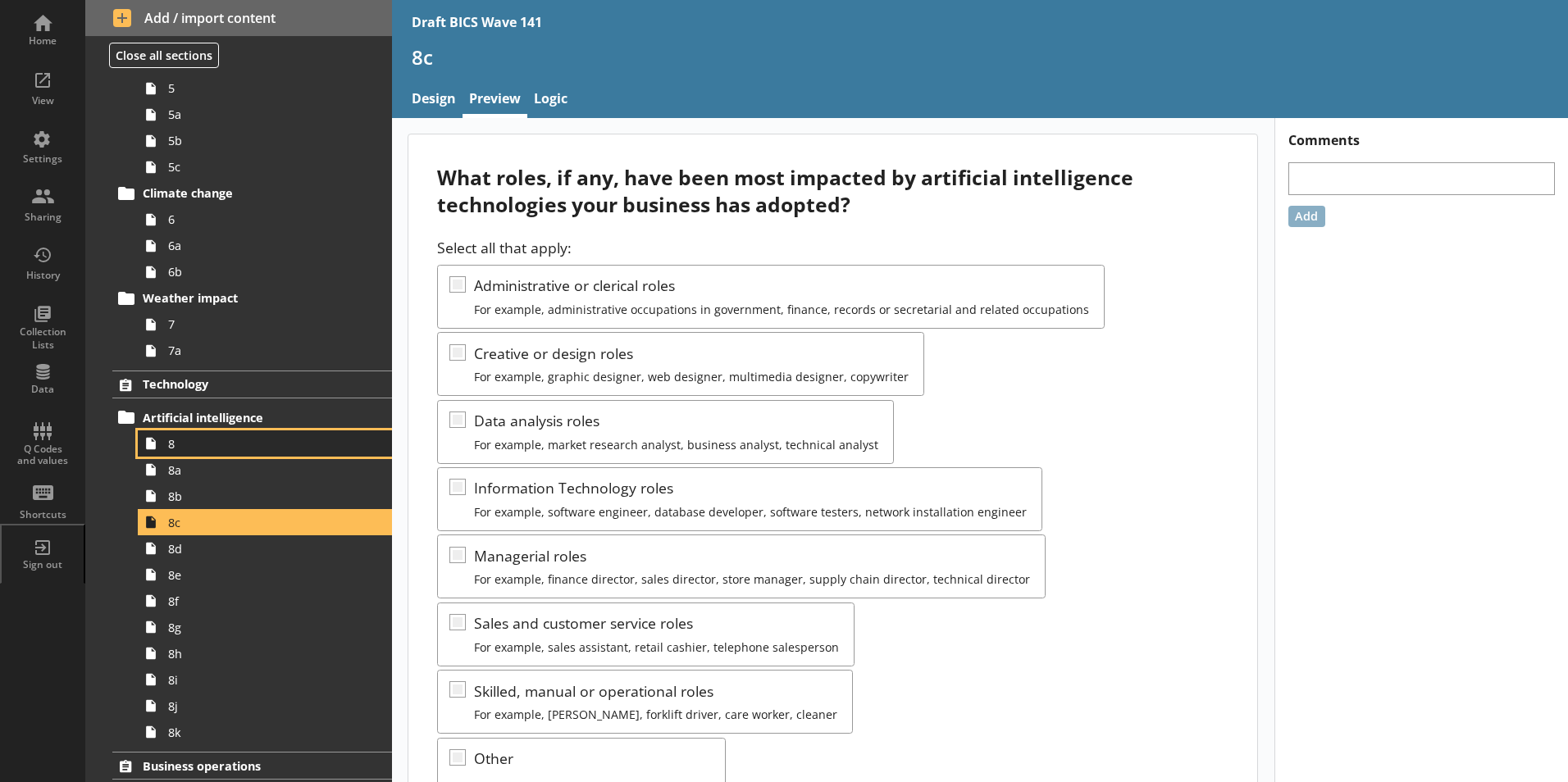
click at [202, 447] on span "8" at bounding box center [259, 443] width 182 height 16
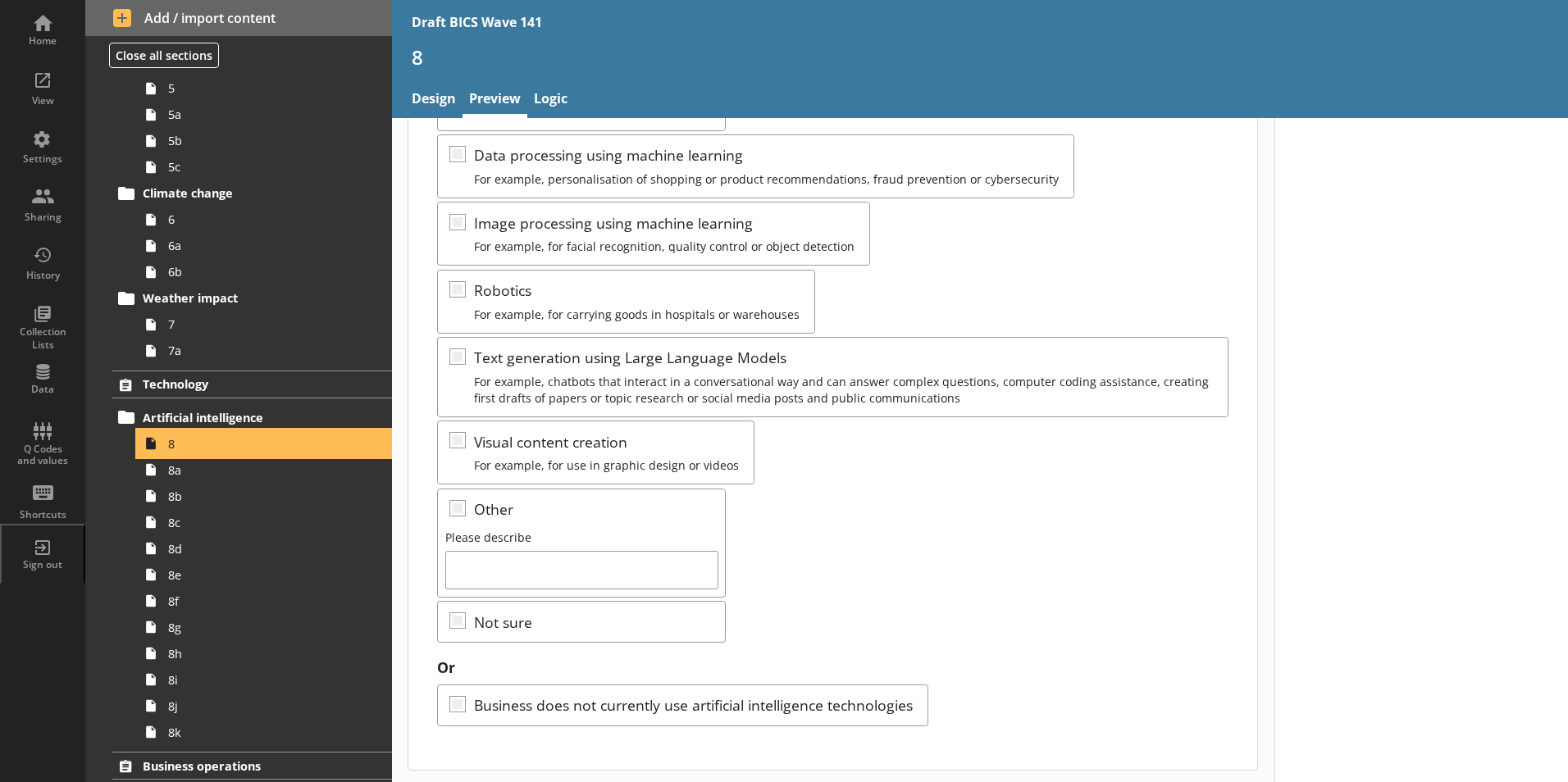
scroll to position [270, 0]
click at [182, 474] on span "8a" at bounding box center [259, 470] width 182 height 16
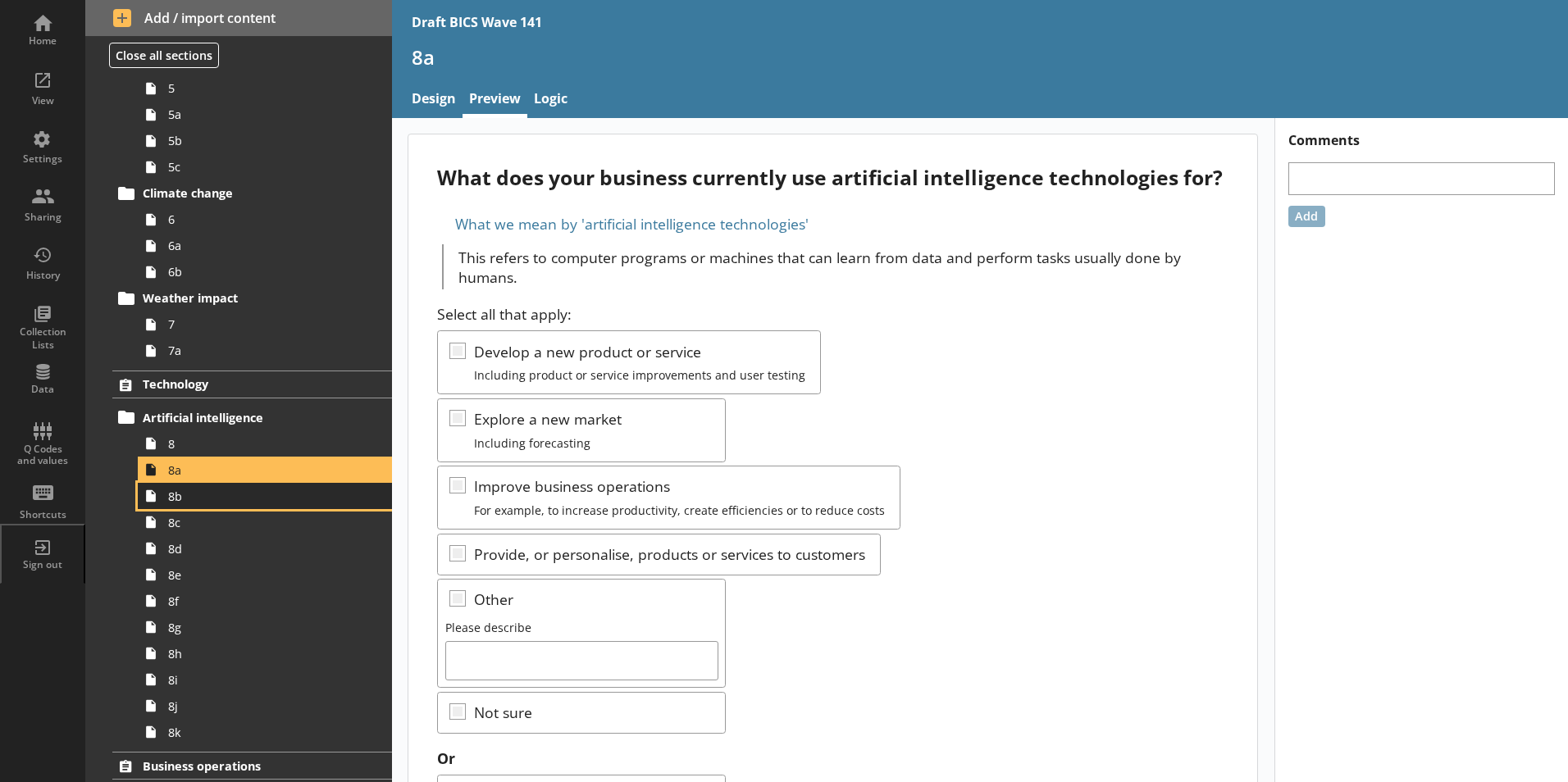
click at [179, 502] on span "8b" at bounding box center [259, 496] width 182 height 16
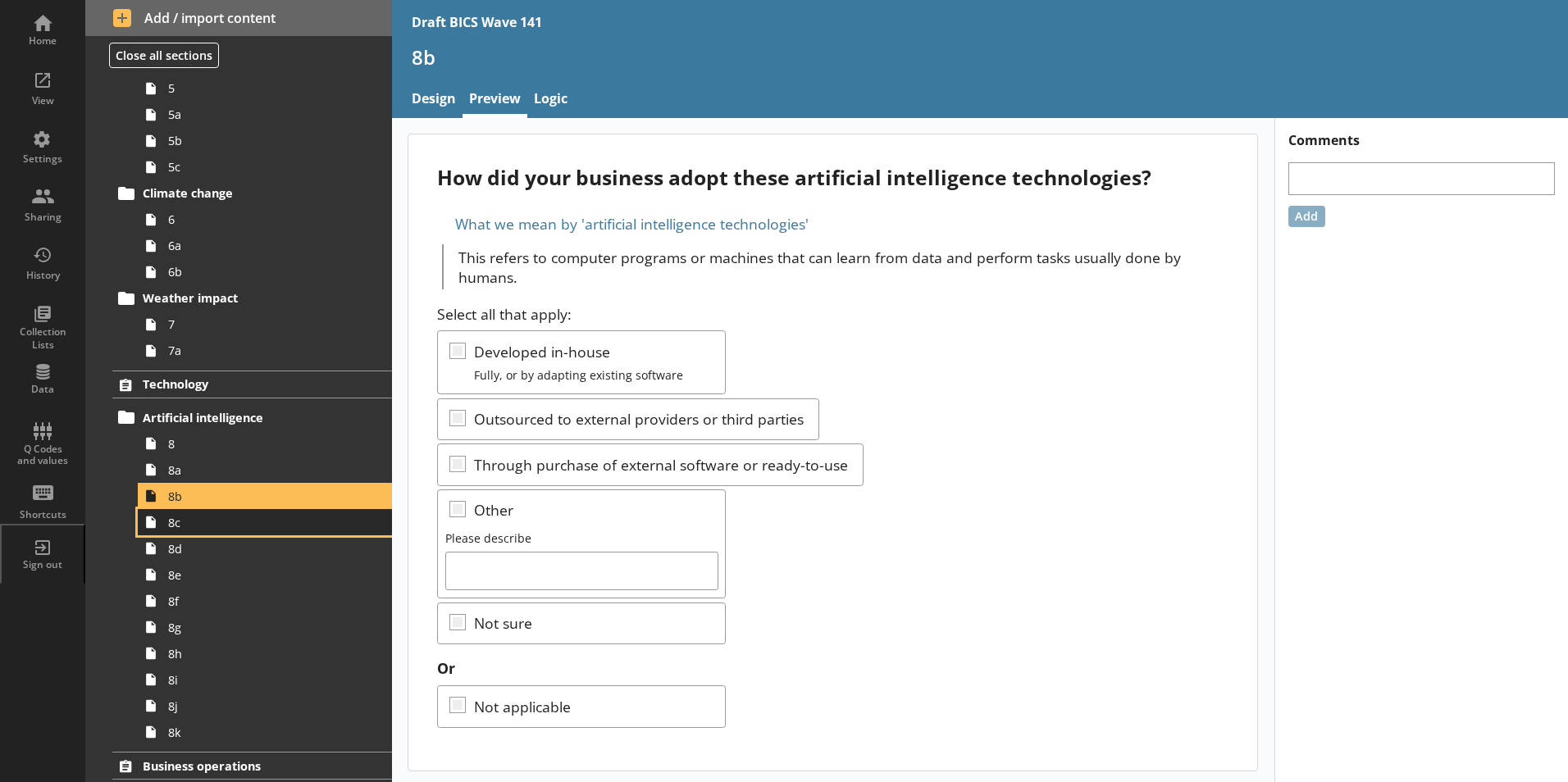
click at [182, 529] on span "8c" at bounding box center [259, 523] width 182 height 16
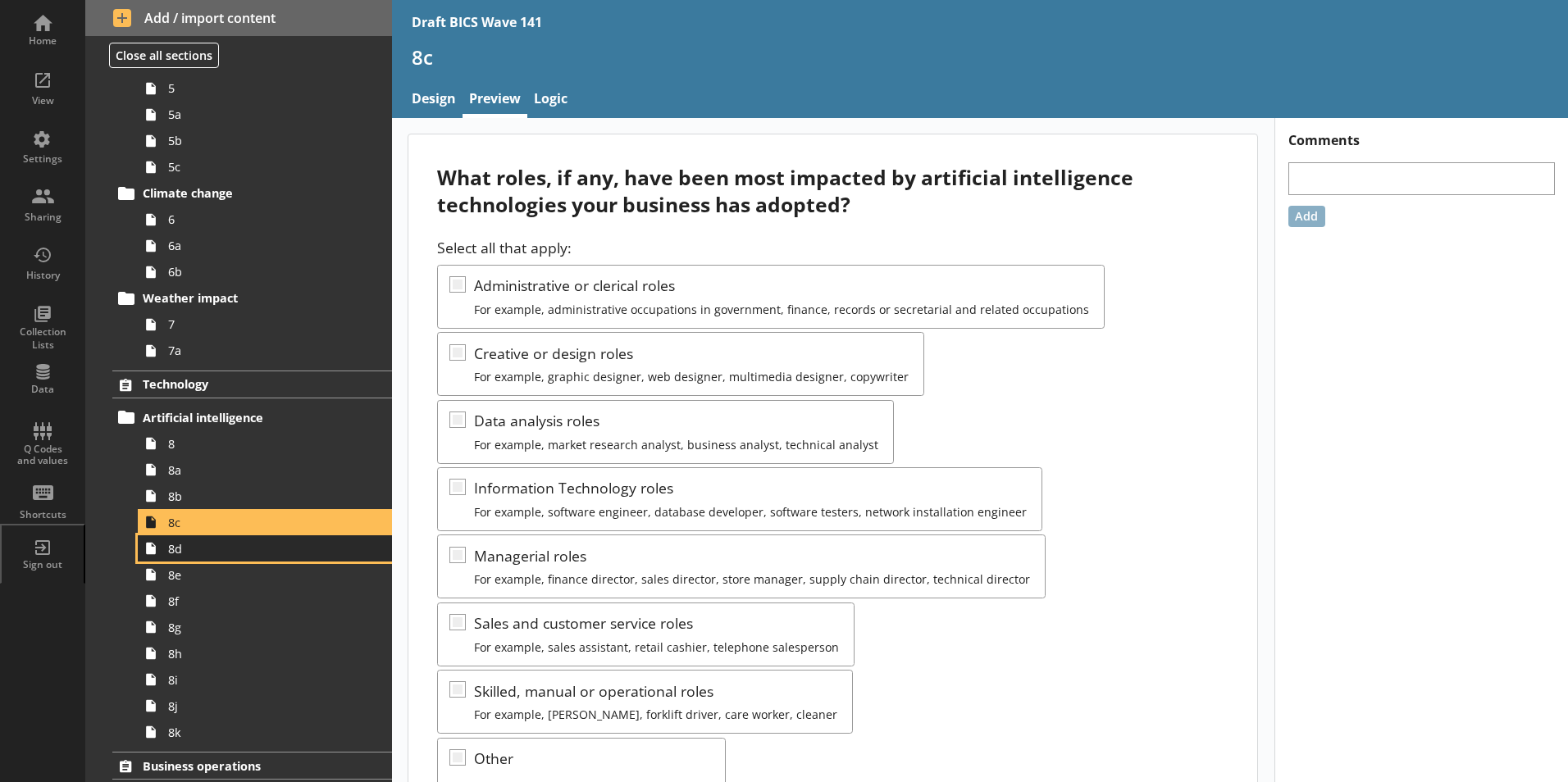
click at [188, 556] on link "8d" at bounding box center [265, 548] width 254 height 26
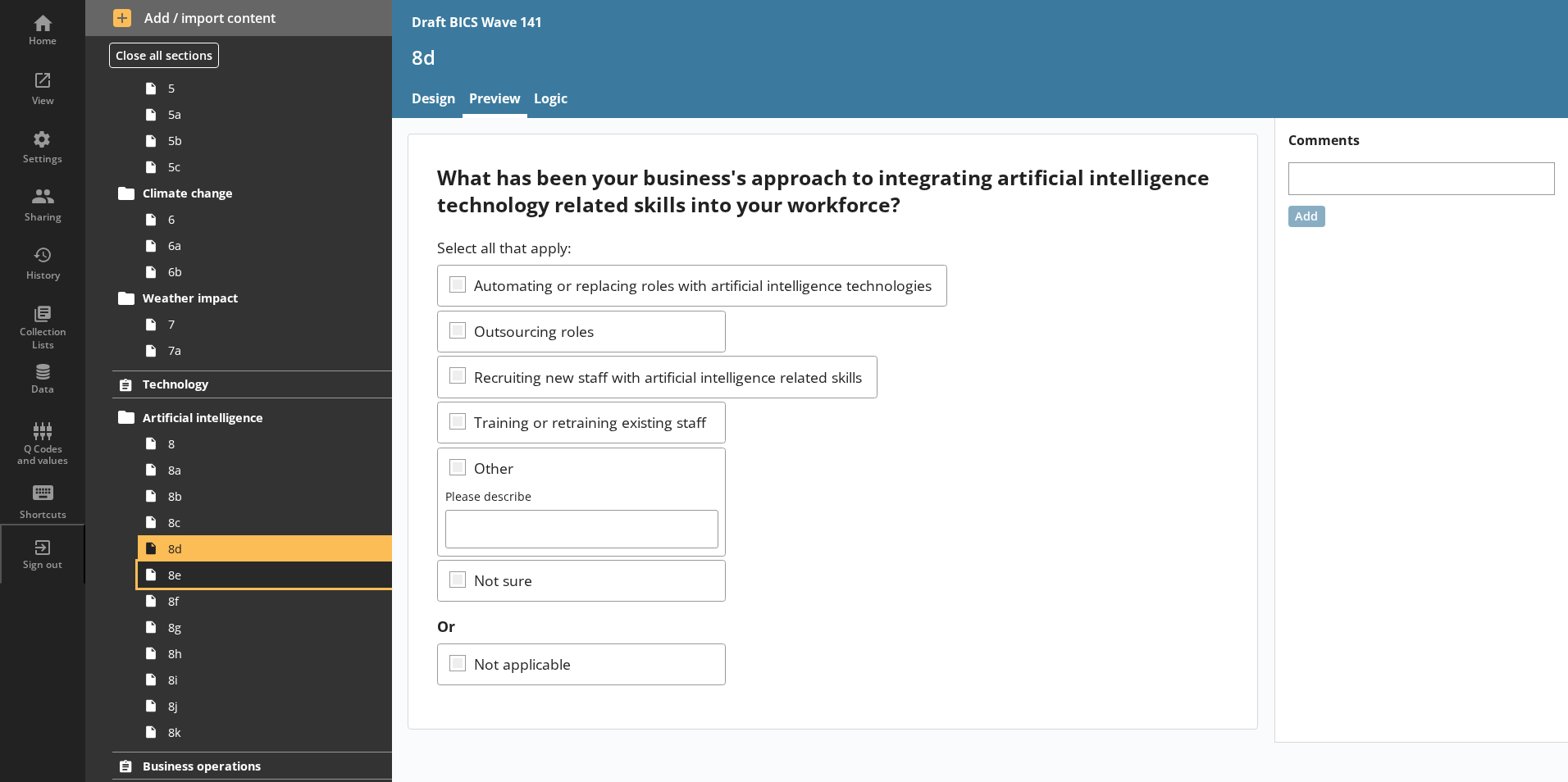
click at [196, 583] on link "8e" at bounding box center [265, 575] width 254 height 26
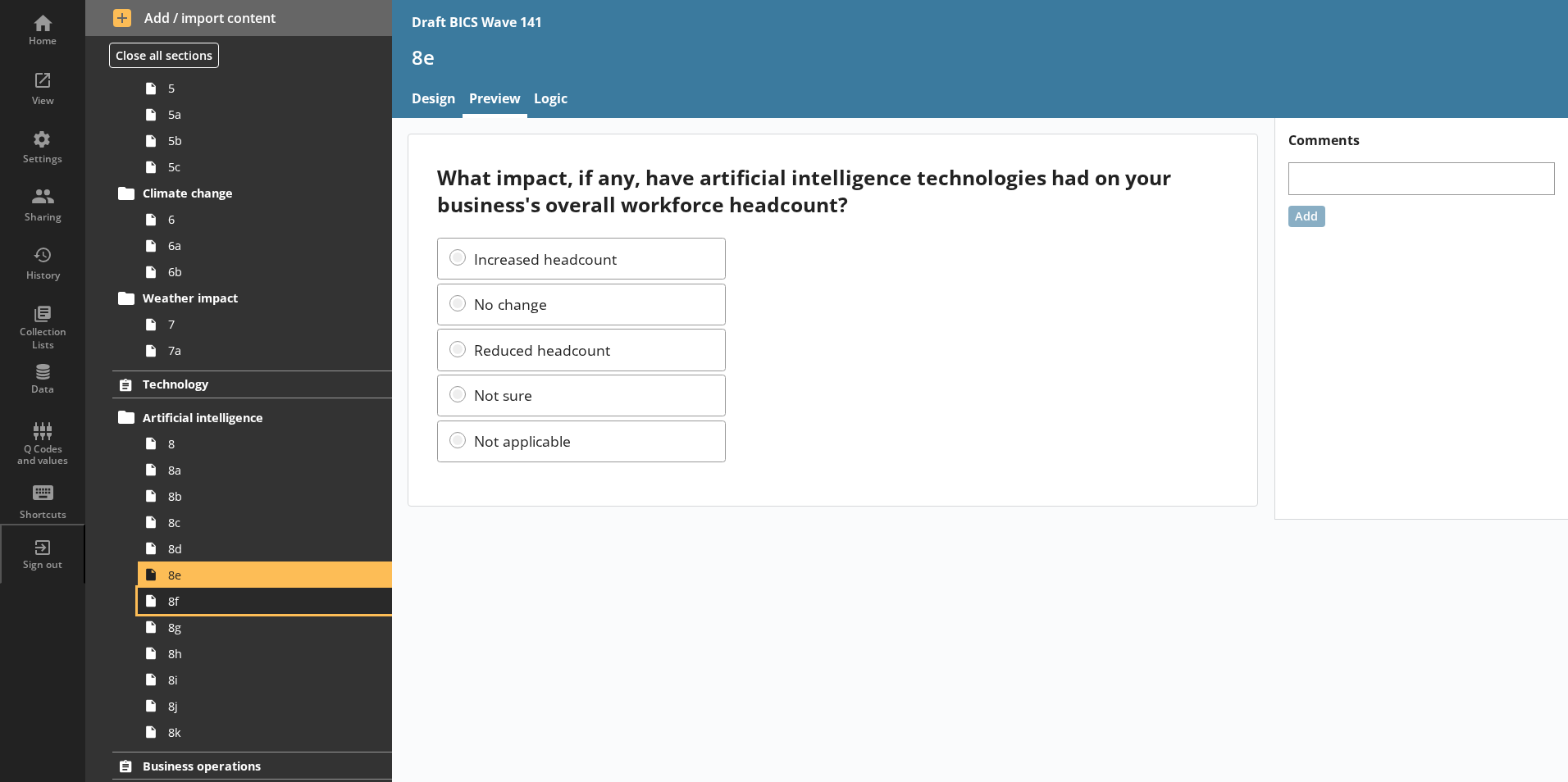
click at [177, 612] on link "8f" at bounding box center [265, 601] width 254 height 26
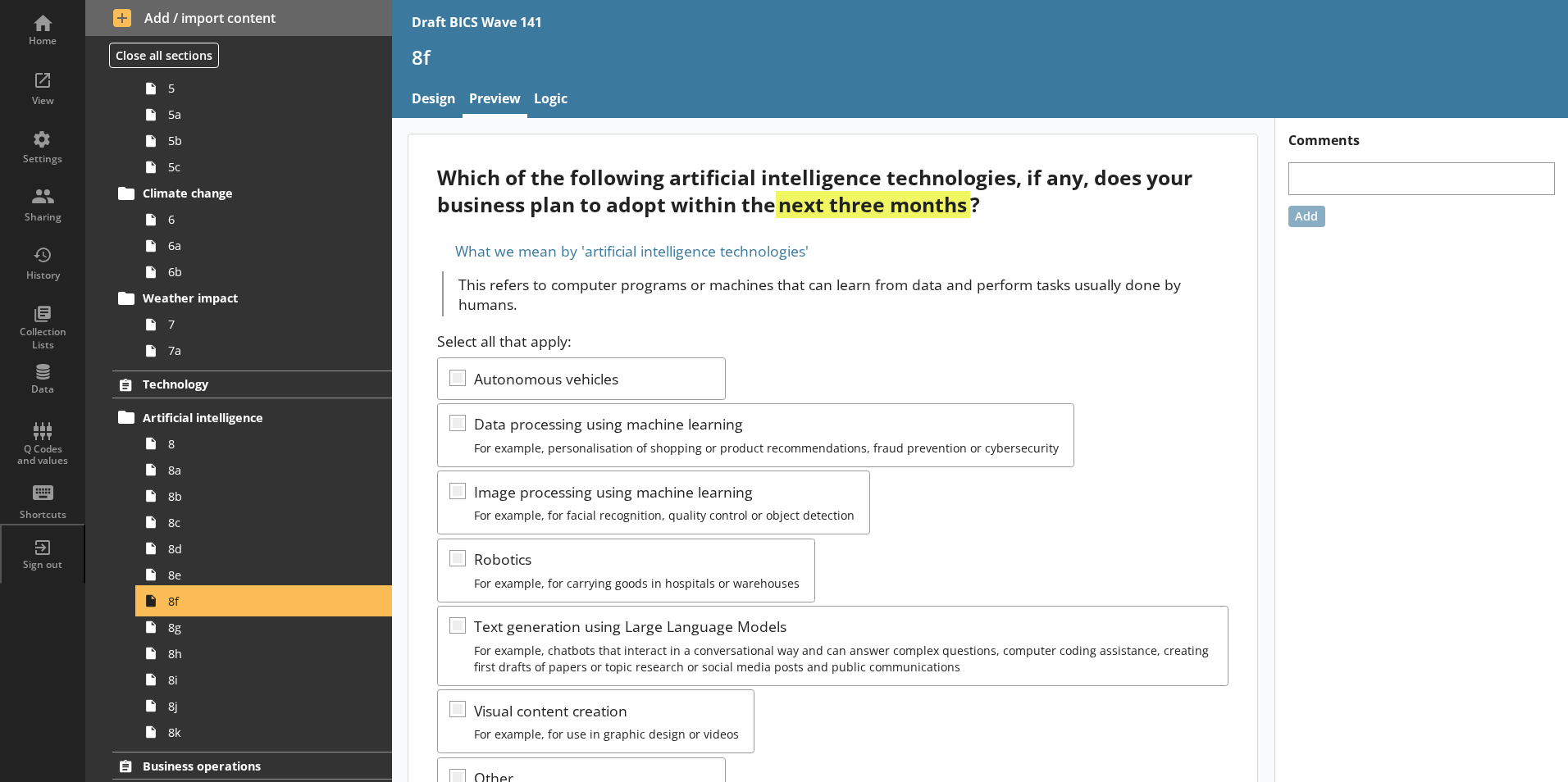
scroll to position [492, 0]
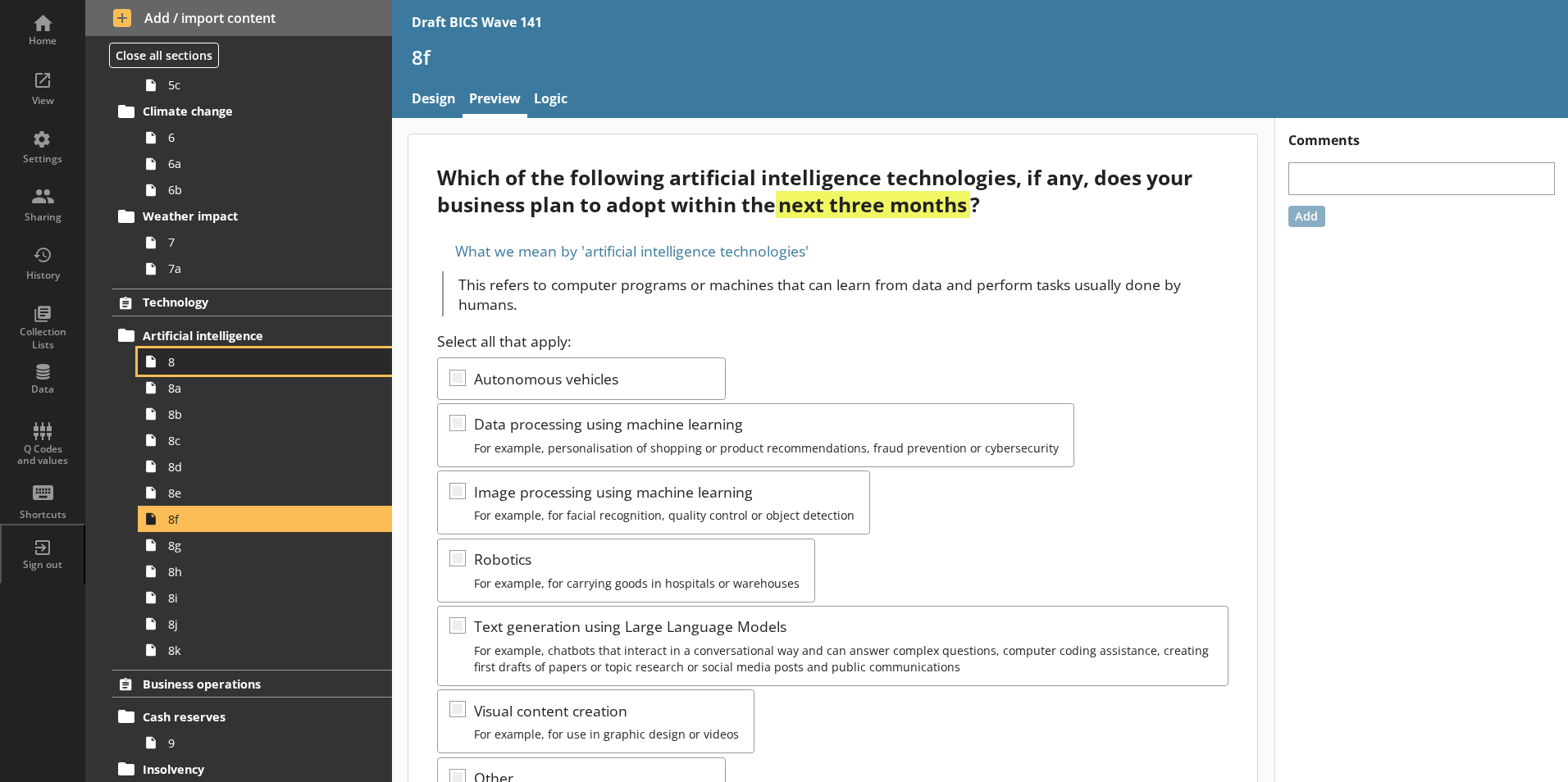
click at [175, 365] on span "8" at bounding box center [259, 362] width 182 height 16
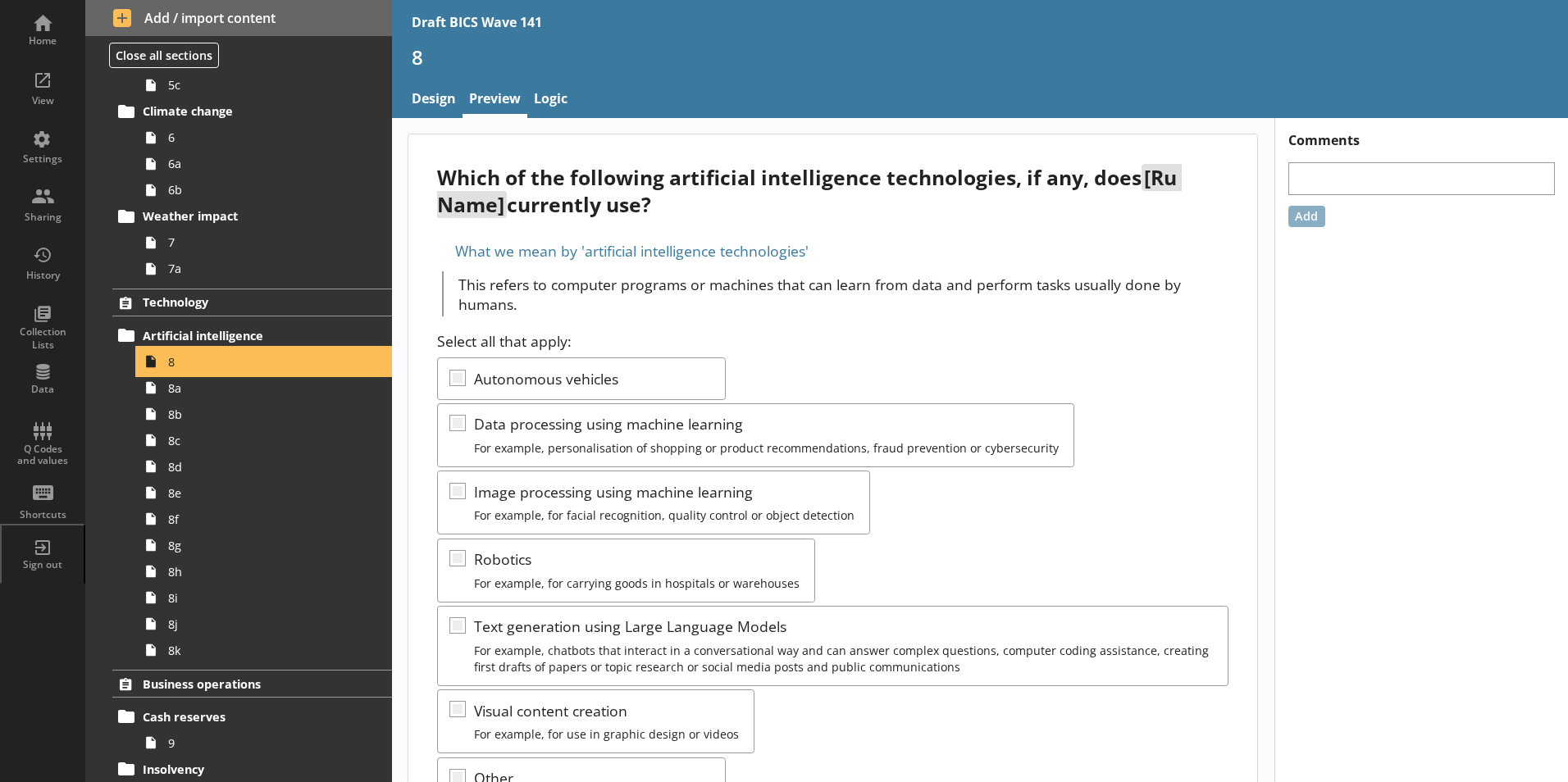
click at [175, 365] on span "8" at bounding box center [259, 362] width 182 height 16
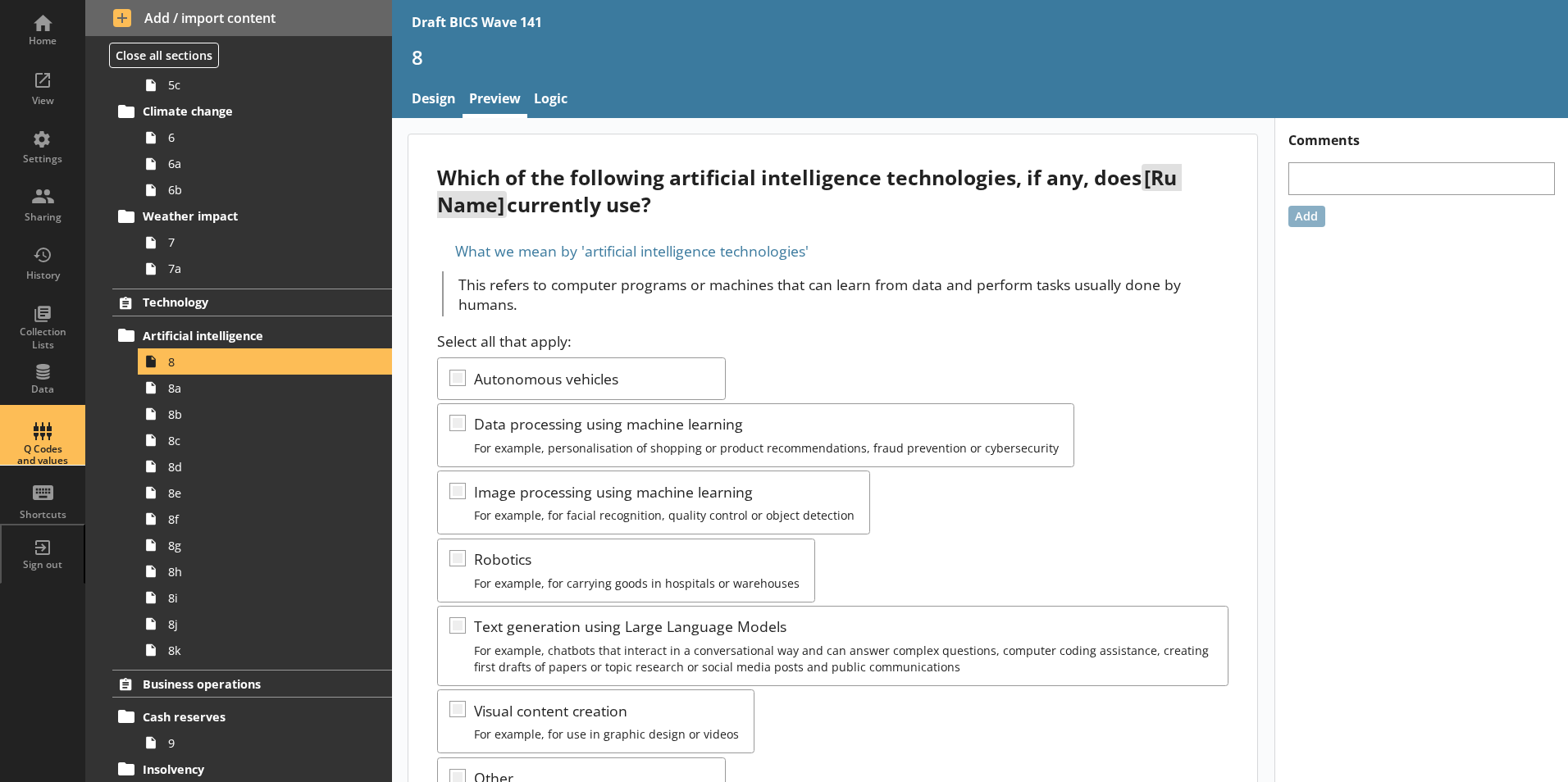
click at [43, 458] on div "Q Codes and values" at bounding box center [42, 456] width 58 height 24
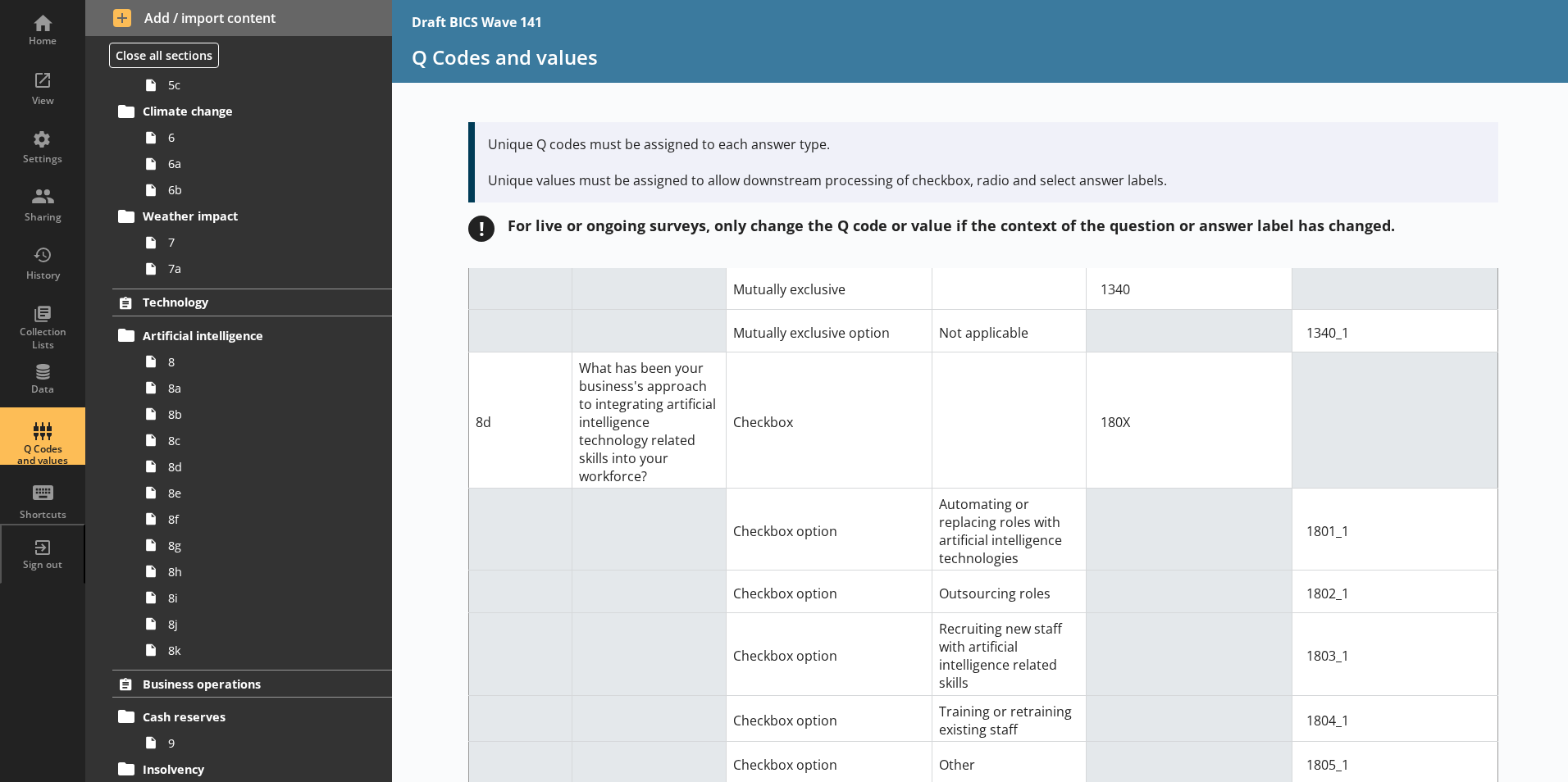
scroll to position [8622, 0]
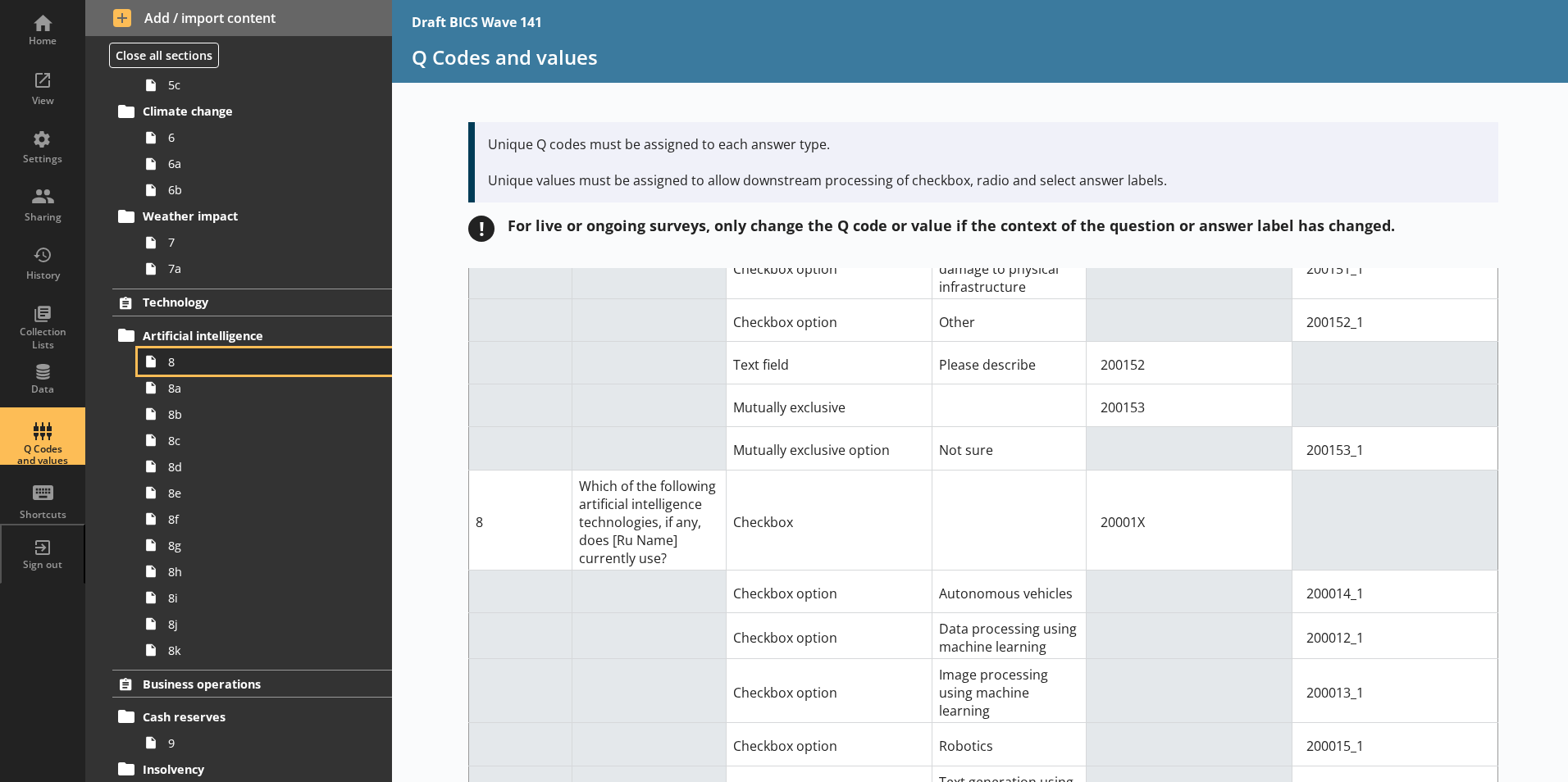
click at [184, 371] on link "8" at bounding box center [265, 361] width 254 height 26
type textarea "x"
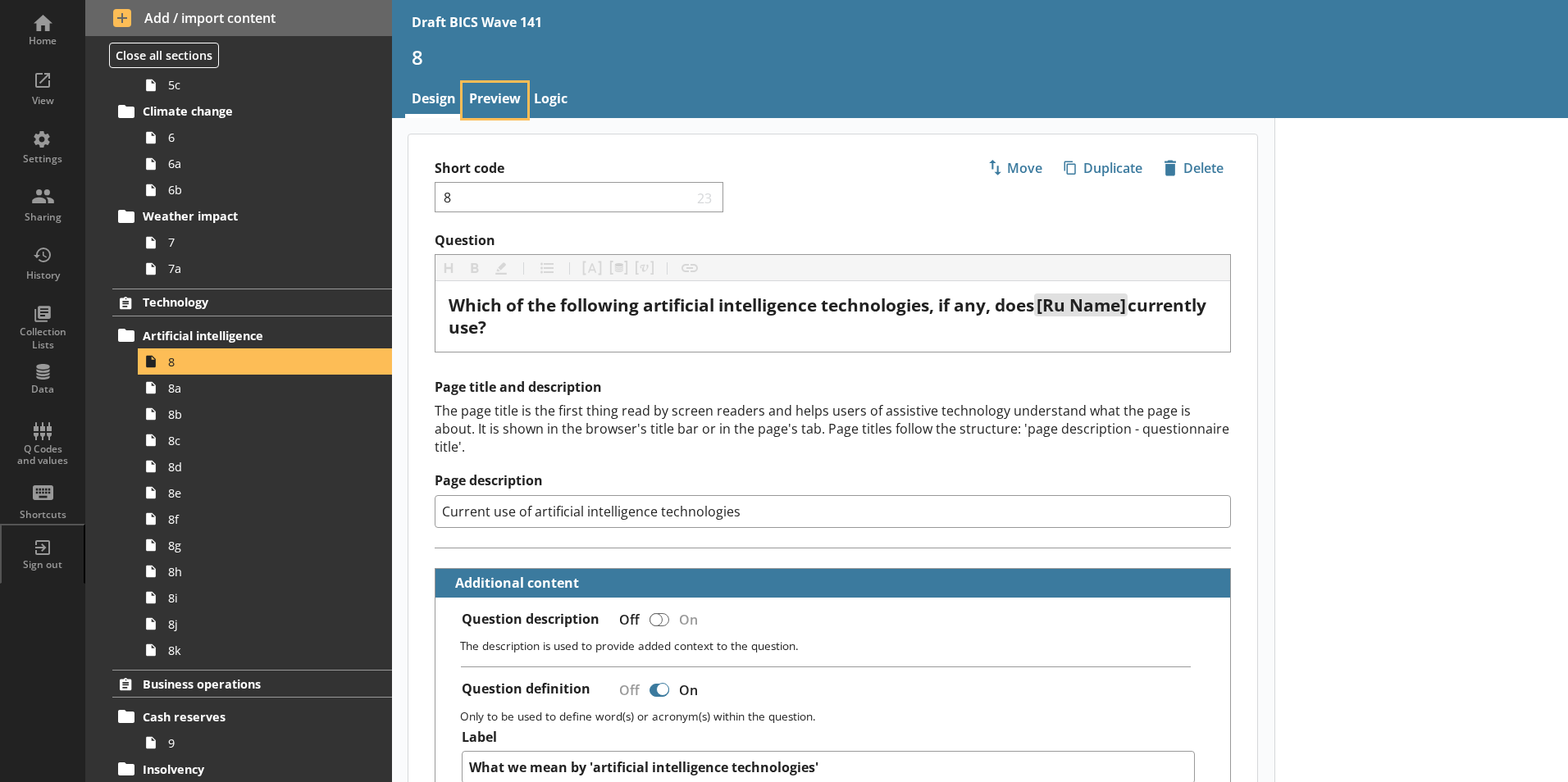
click at [500, 100] on link "Preview" at bounding box center [494, 100] width 65 height 36
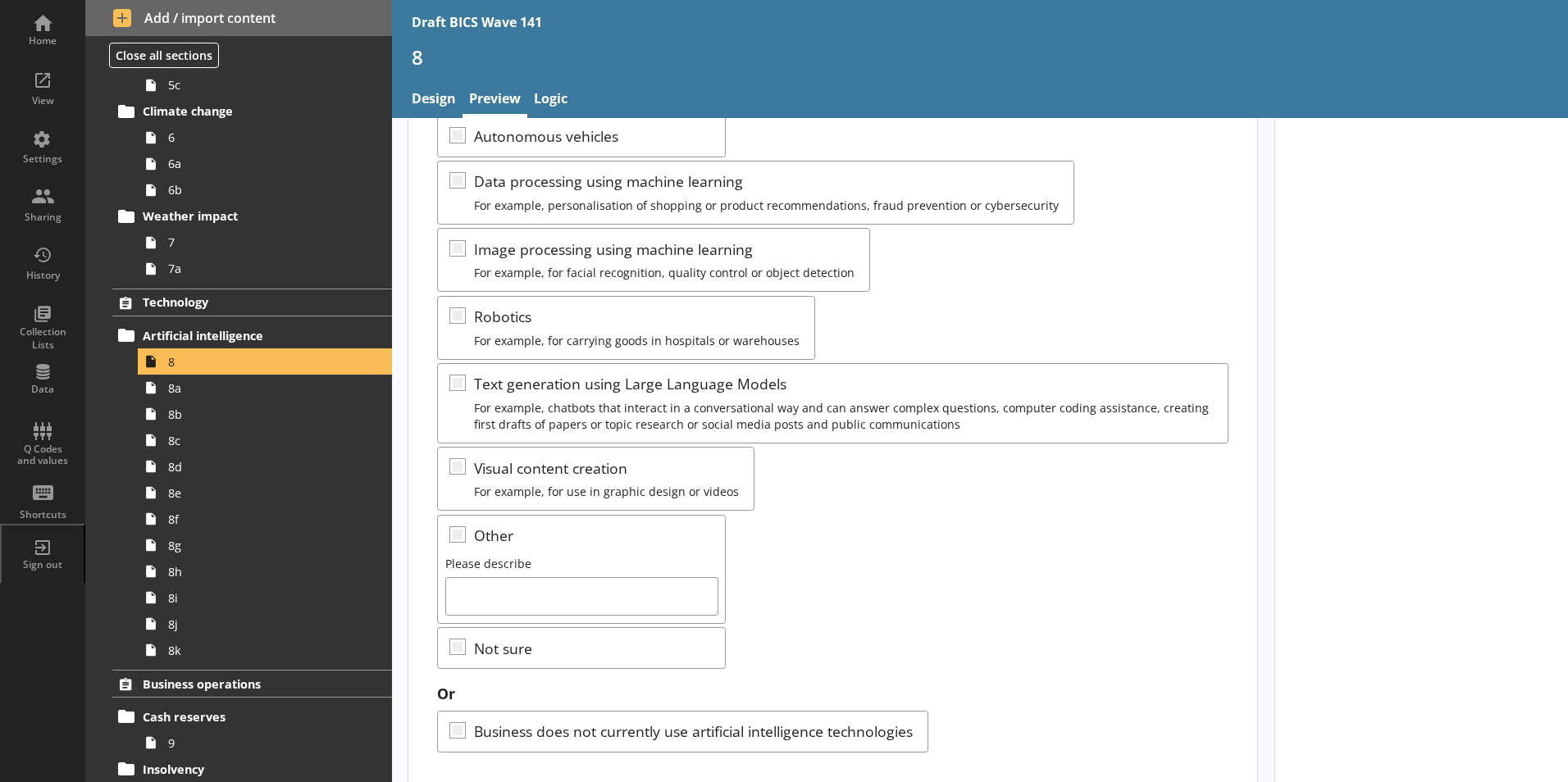
scroll to position [246, 0]
click at [476, 729] on div "Or Business does not currently use artificial intelligence technologies" at bounding box center [832, 714] width 791 height 69
click at [477, 726] on div "Or Business does not currently use artificial intelligence technologies" at bounding box center [832, 714] width 791 height 69
